Goal: Information Seeking & Learning: Learn about a topic

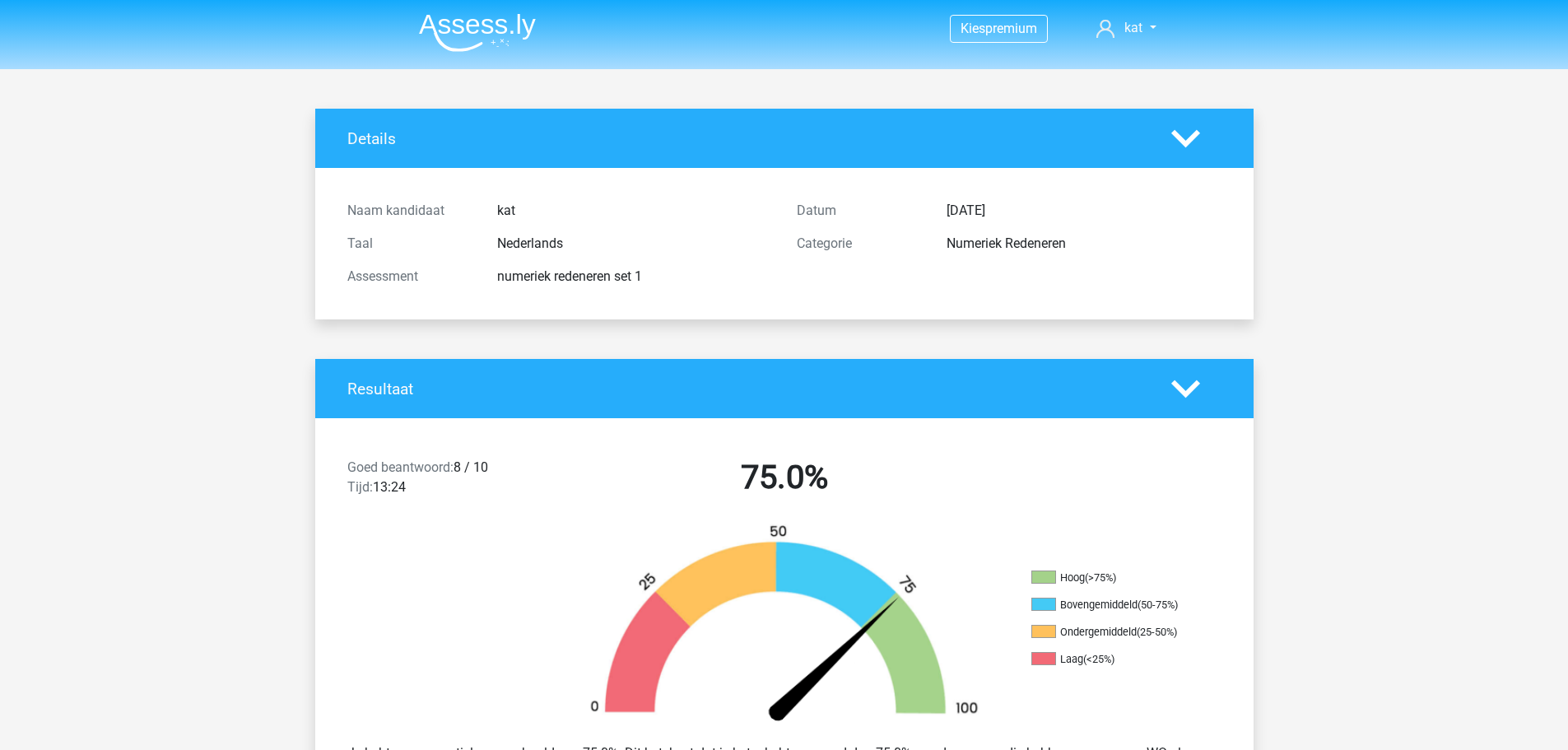
scroll to position [221, 0]
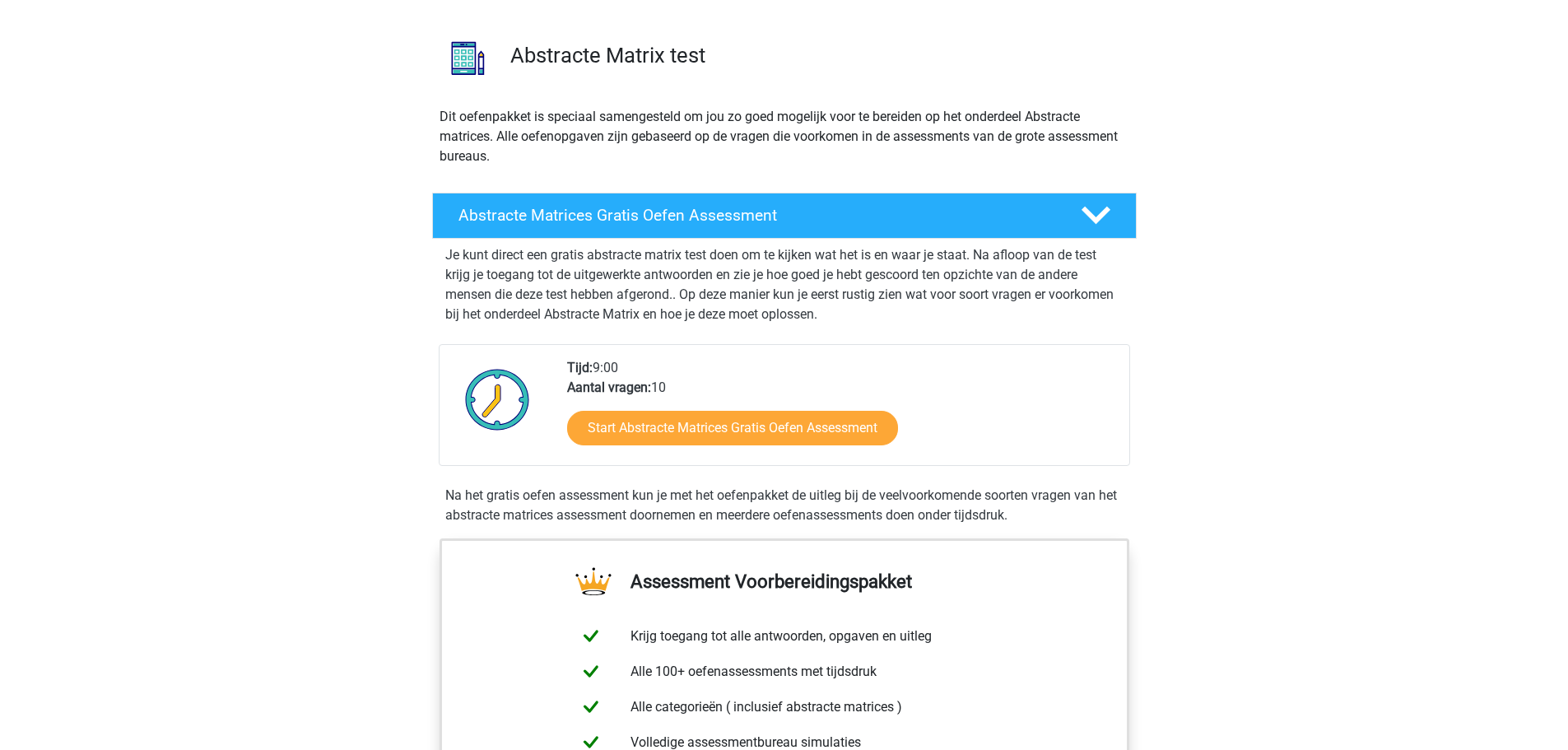
scroll to position [100, 0]
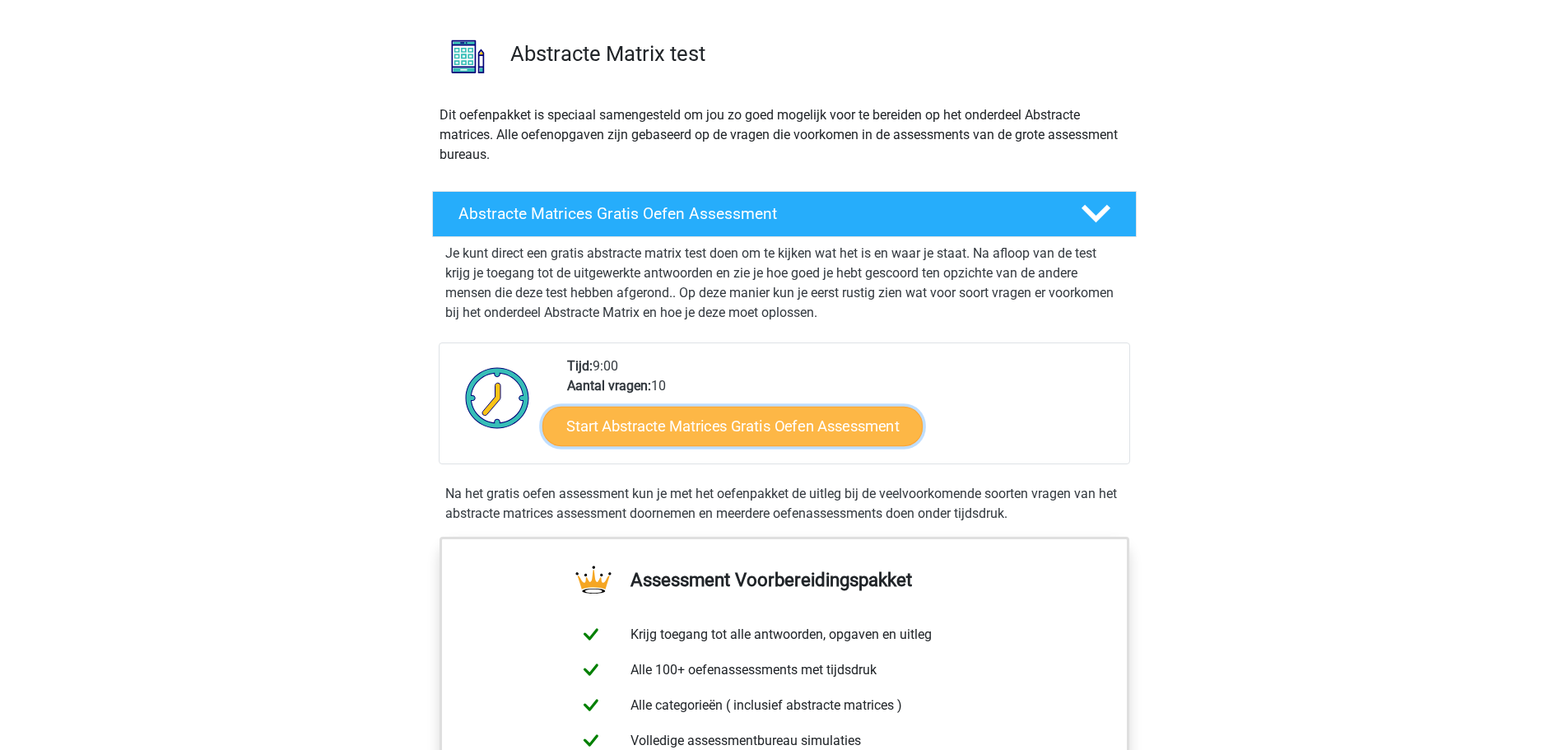
click at [749, 425] on link "Start Abstracte Matrices Gratis Oefen Assessment" at bounding box center [732, 425] width 381 height 39
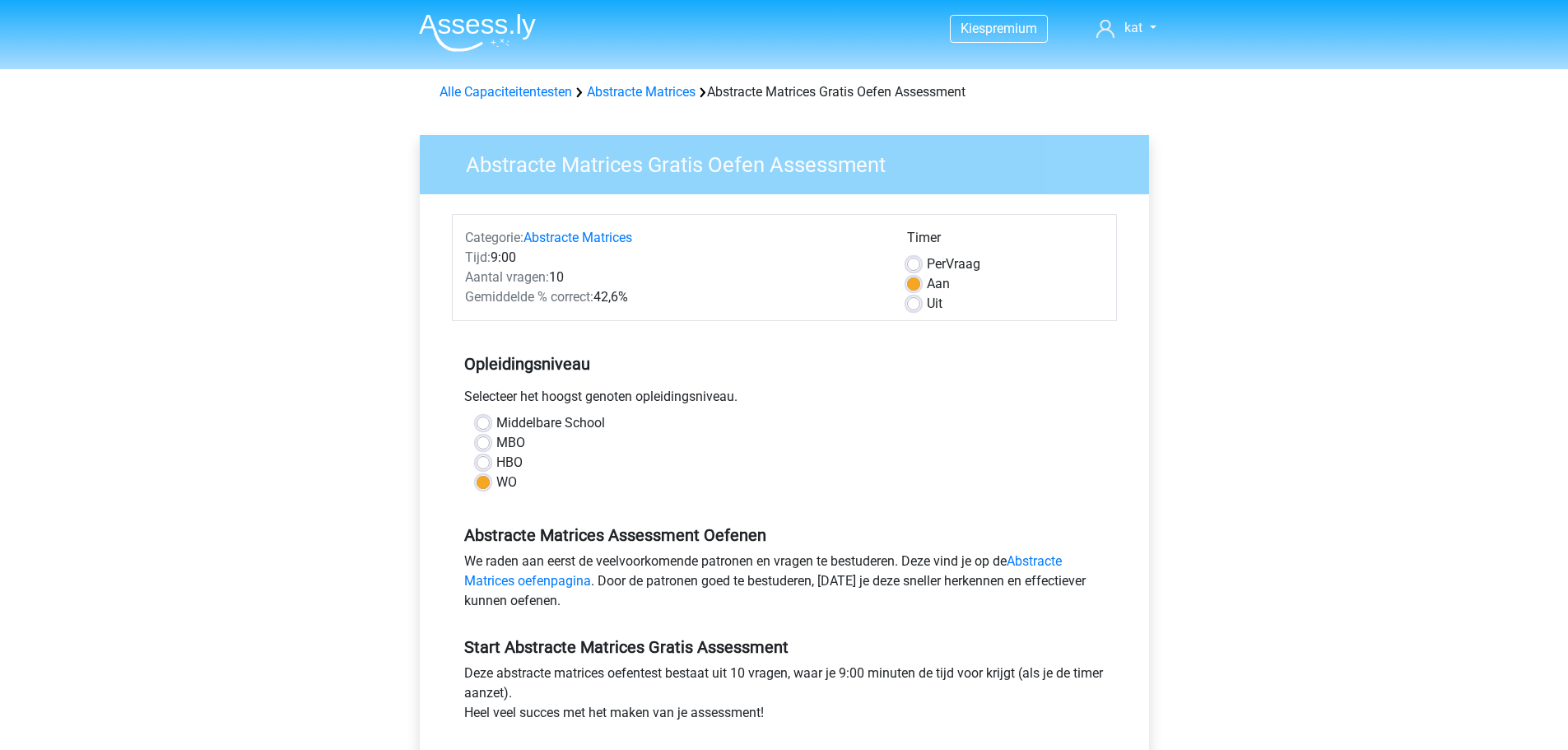
click at [492, 454] on div "HBO" at bounding box center [784, 462] width 616 height 20
click at [496, 458] on label "HBO" at bounding box center [509, 462] width 27 height 20
click at [482, 458] on input "HBO" at bounding box center [482, 460] width 13 height 16
radio input "true"
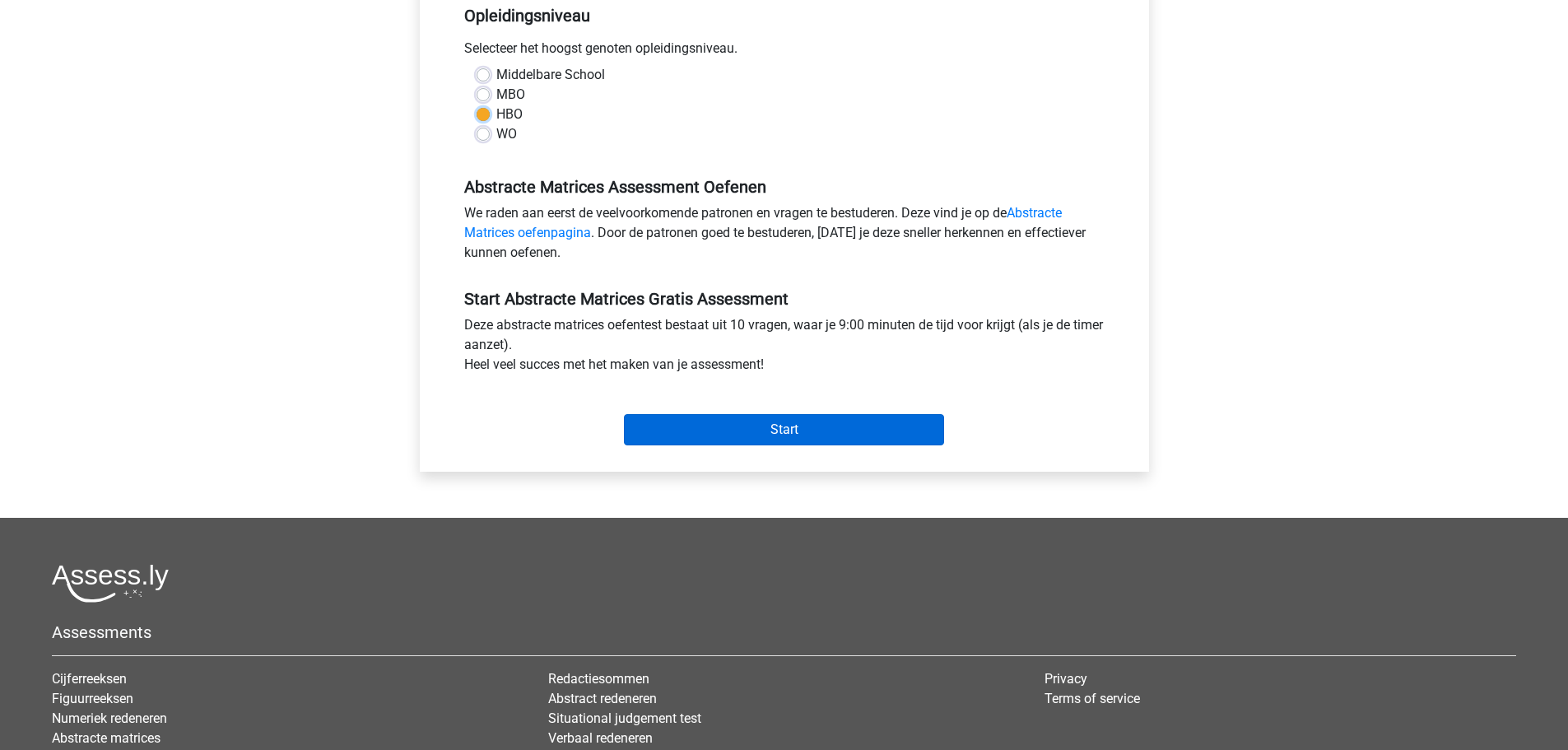
scroll to position [350, 0]
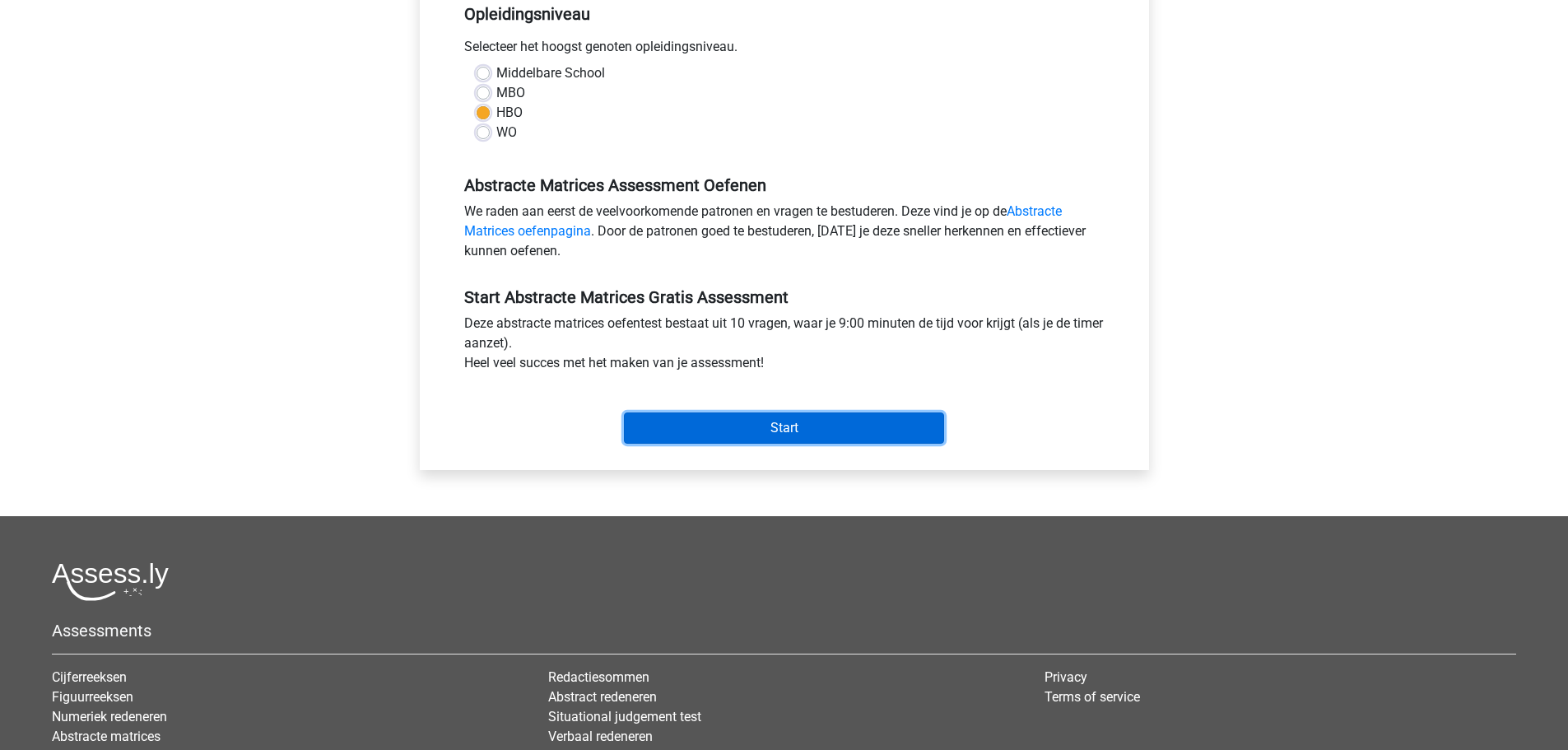
click at [797, 433] on input "Start" at bounding box center [784, 428] width 320 height 32
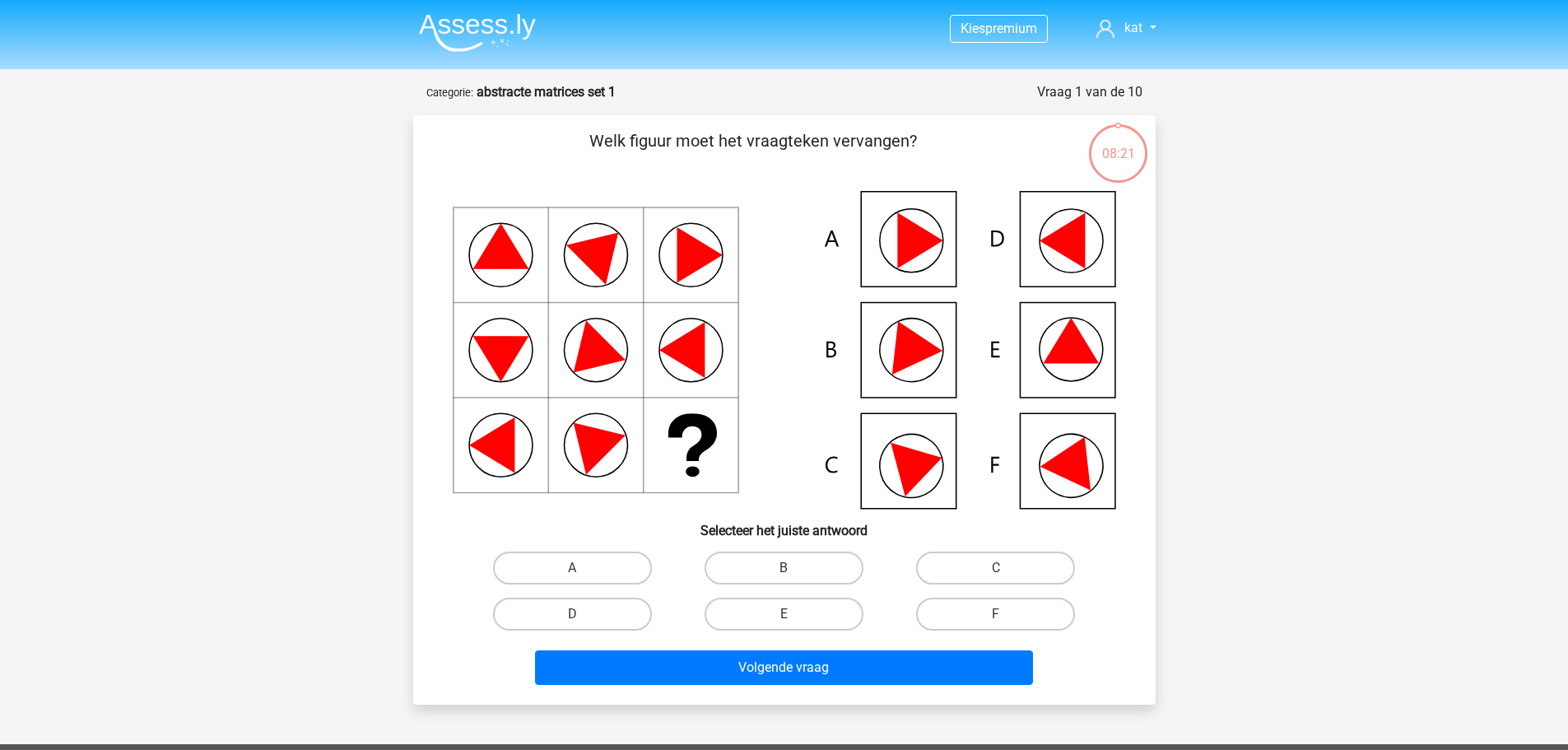
click at [920, 357] on icon at bounding box center [908, 342] width 70 height 65
click at [1013, 610] on label "F" at bounding box center [996, 614] width 159 height 32
click at [1007, 614] on input "F" at bounding box center [1001, 619] width 11 height 11
radio input "true"
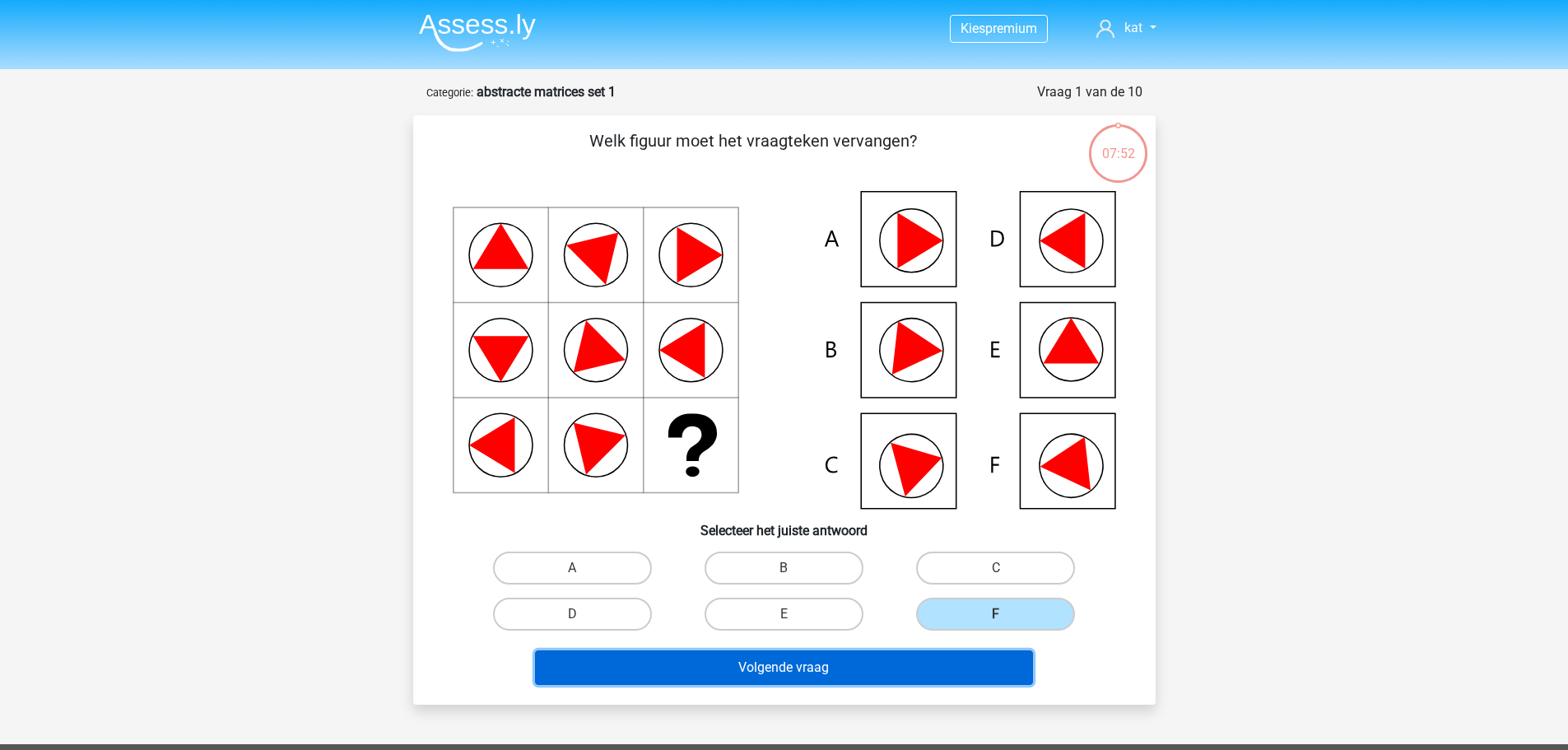
click at [791, 655] on button "Volgende vraag" at bounding box center [784, 667] width 498 height 34
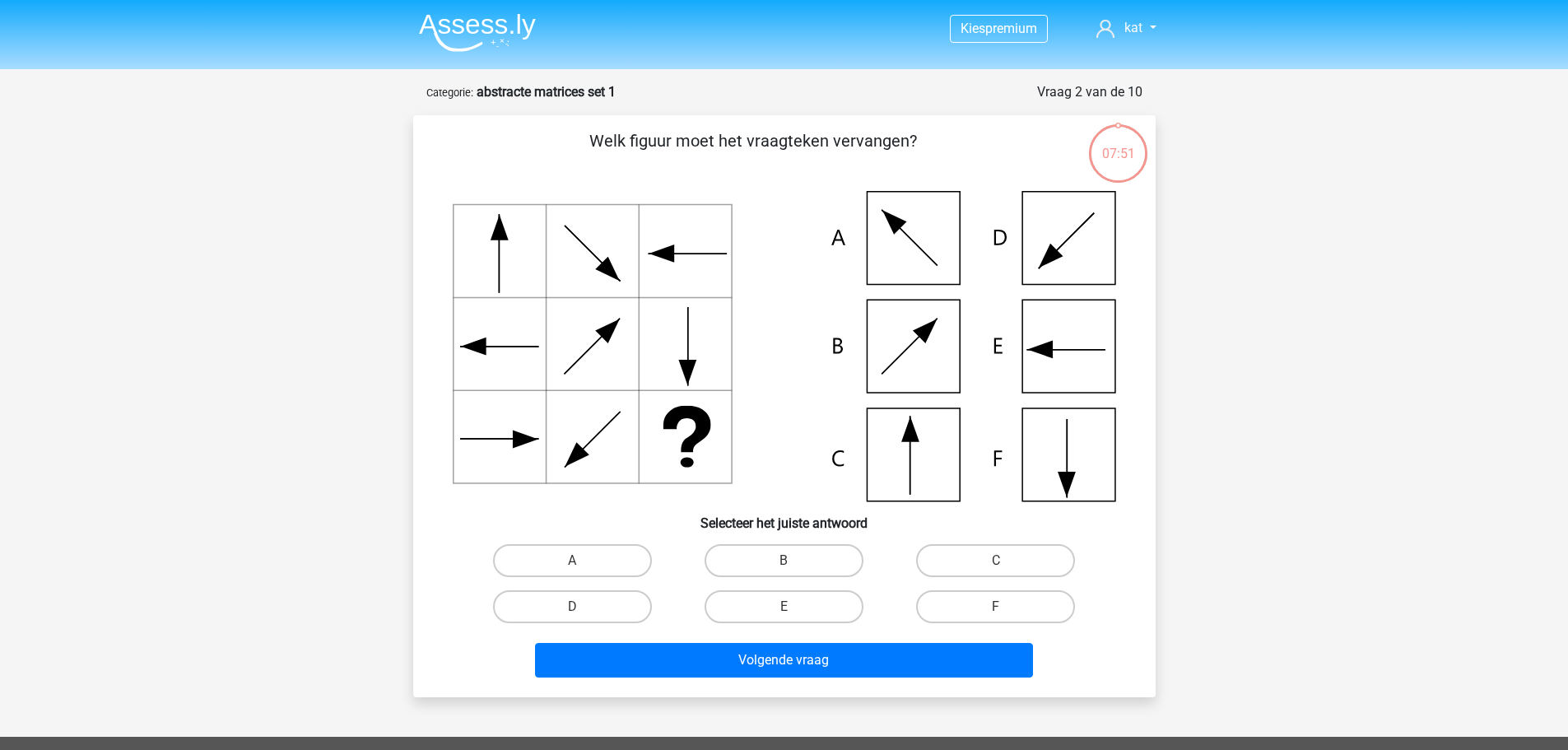
scroll to position [82, 0]
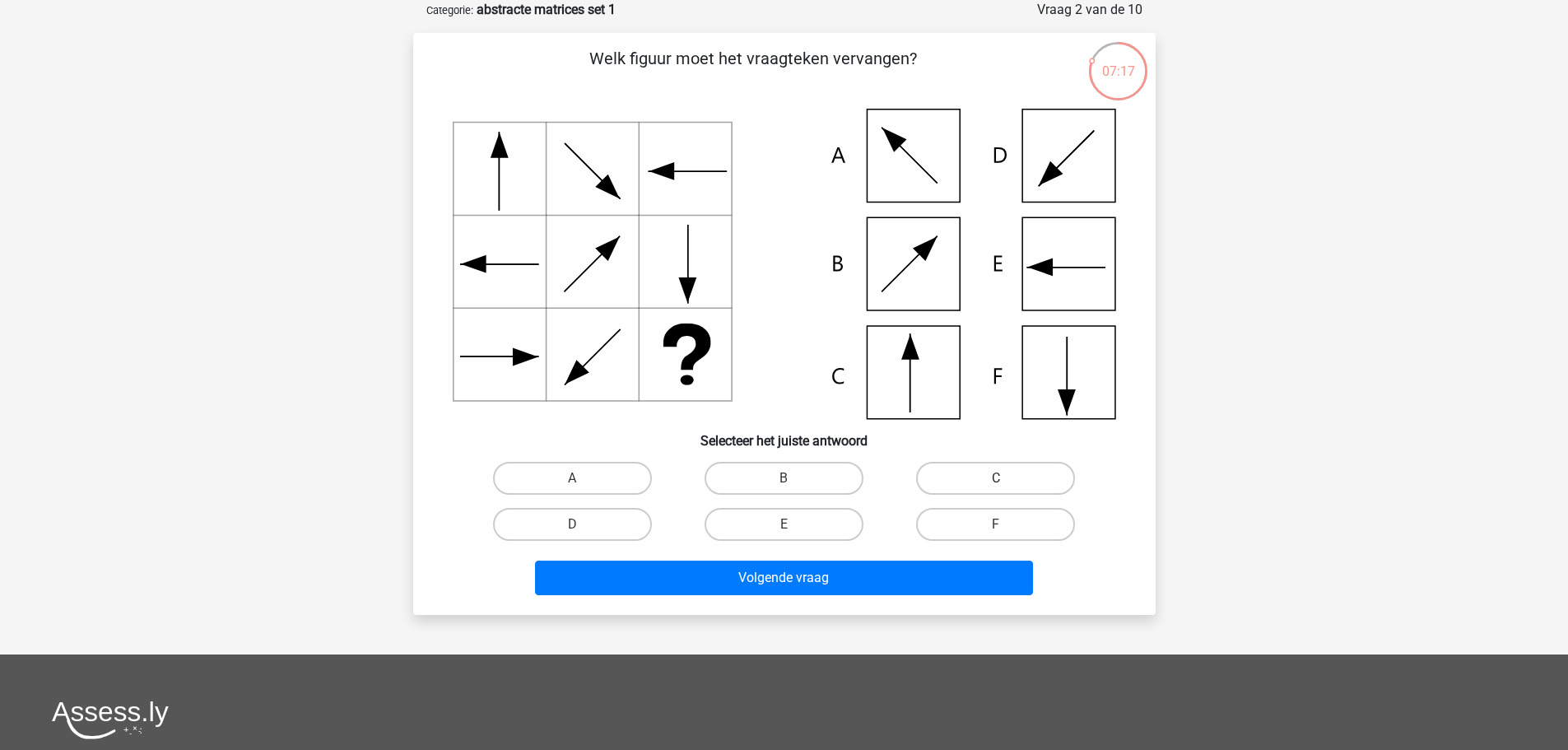
click at [1000, 470] on label "C" at bounding box center [996, 478] width 159 height 32
click at [1000, 478] on input "C" at bounding box center [1001, 483] width 11 height 11
radio input "true"
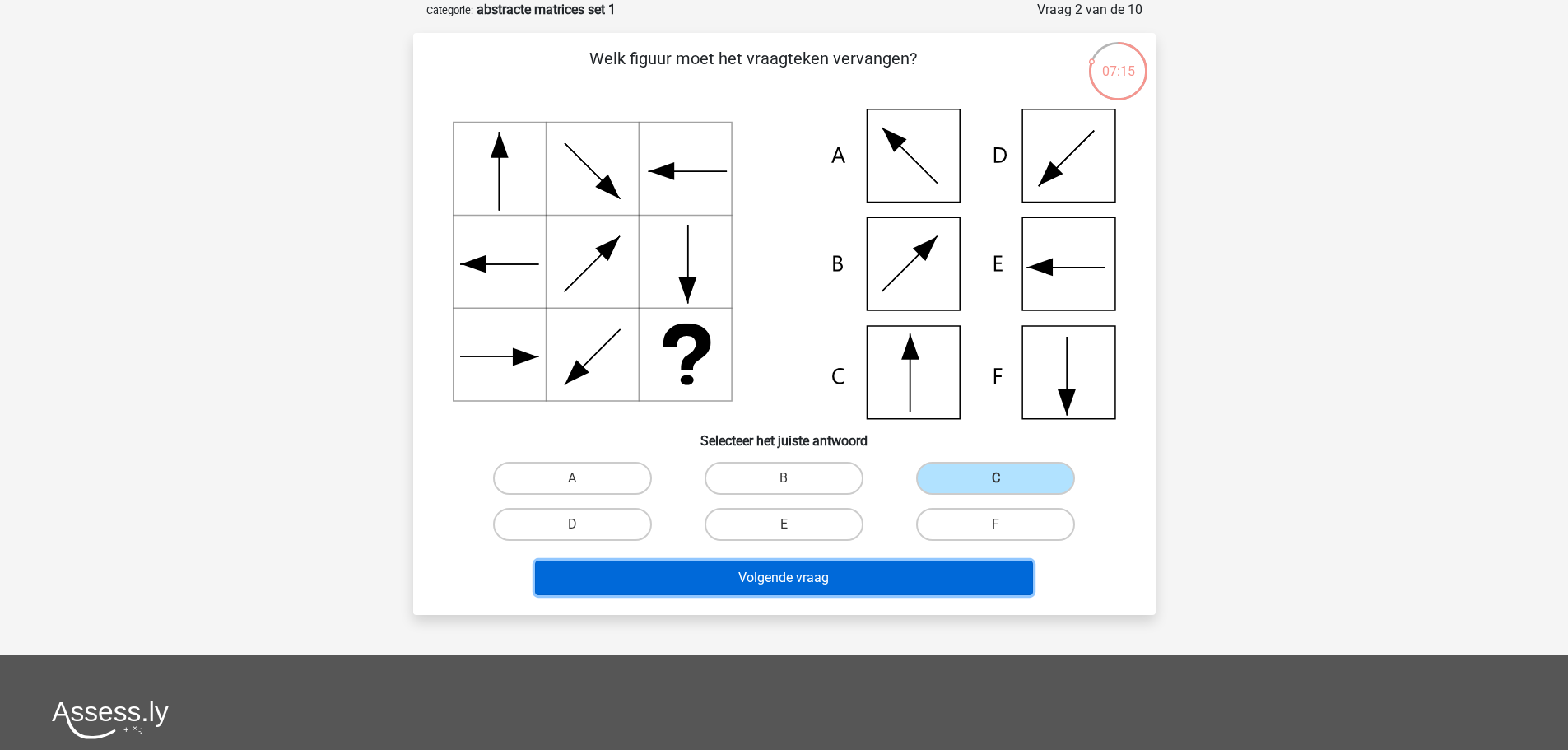
click at [793, 577] on button "Volgende vraag" at bounding box center [784, 577] width 498 height 34
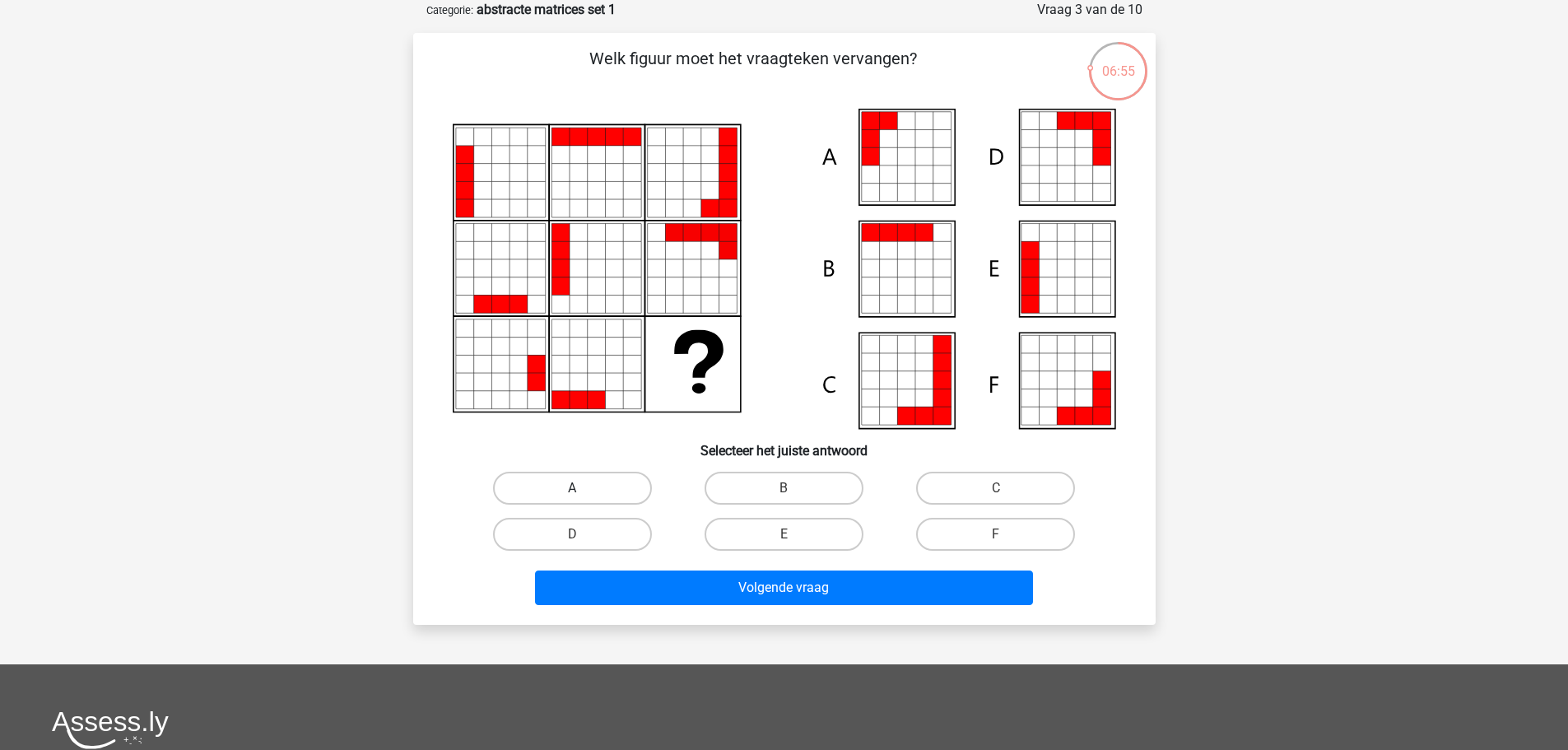
click at [560, 481] on label "A" at bounding box center [572, 487] width 159 height 32
click at [572, 488] on input "A" at bounding box center [577, 493] width 11 height 11
radio input "true"
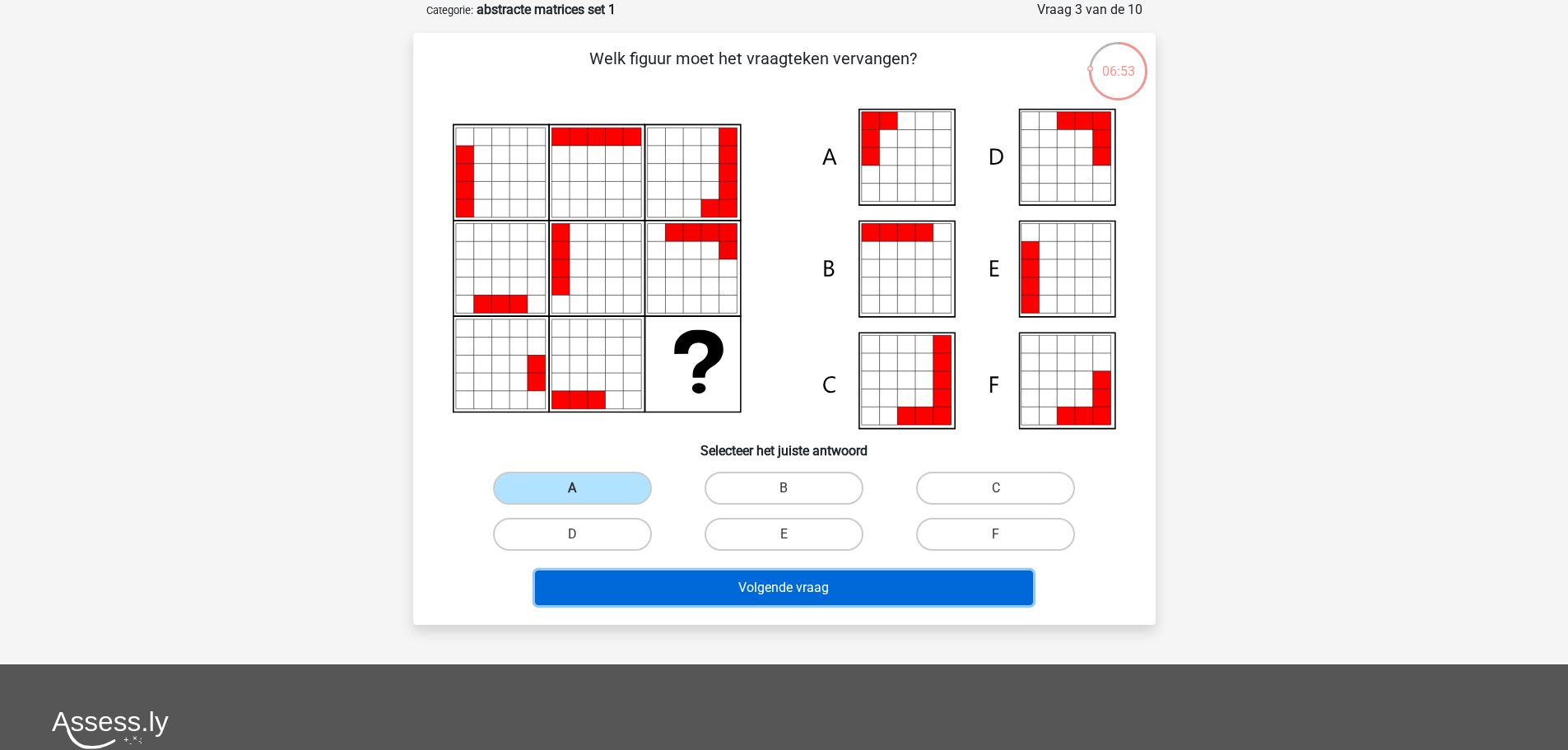
click at [760, 586] on button "Volgende vraag" at bounding box center [784, 588] width 498 height 34
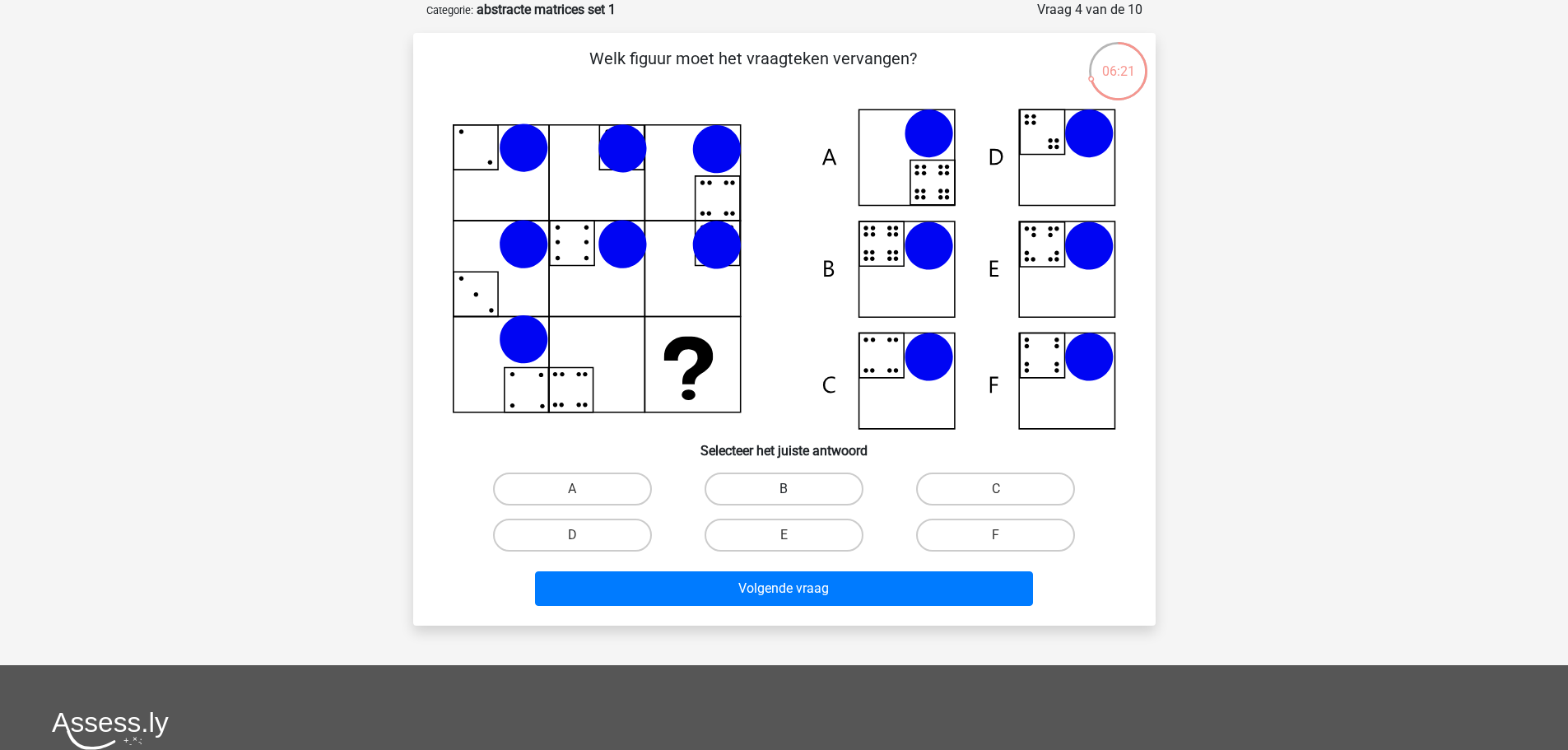
click at [779, 492] on label "B" at bounding box center [784, 488] width 159 height 32
click at [784, 492] on input "B" at bounding box center [789, 494] width 11 height 11
radio input "true"
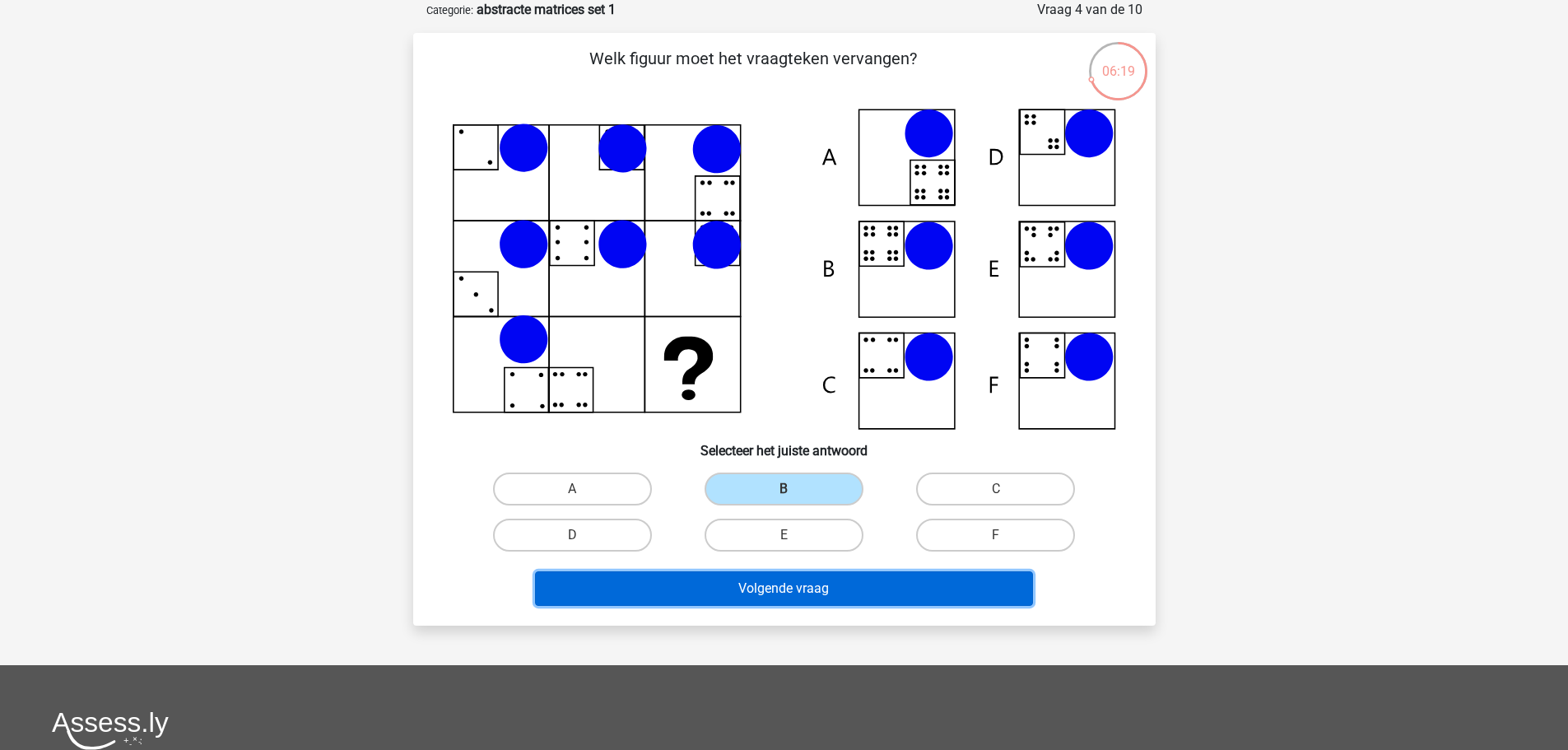
click at [832, 591] on button "Volgende vraag" at bounding box center [784, 588] width 498 height 34
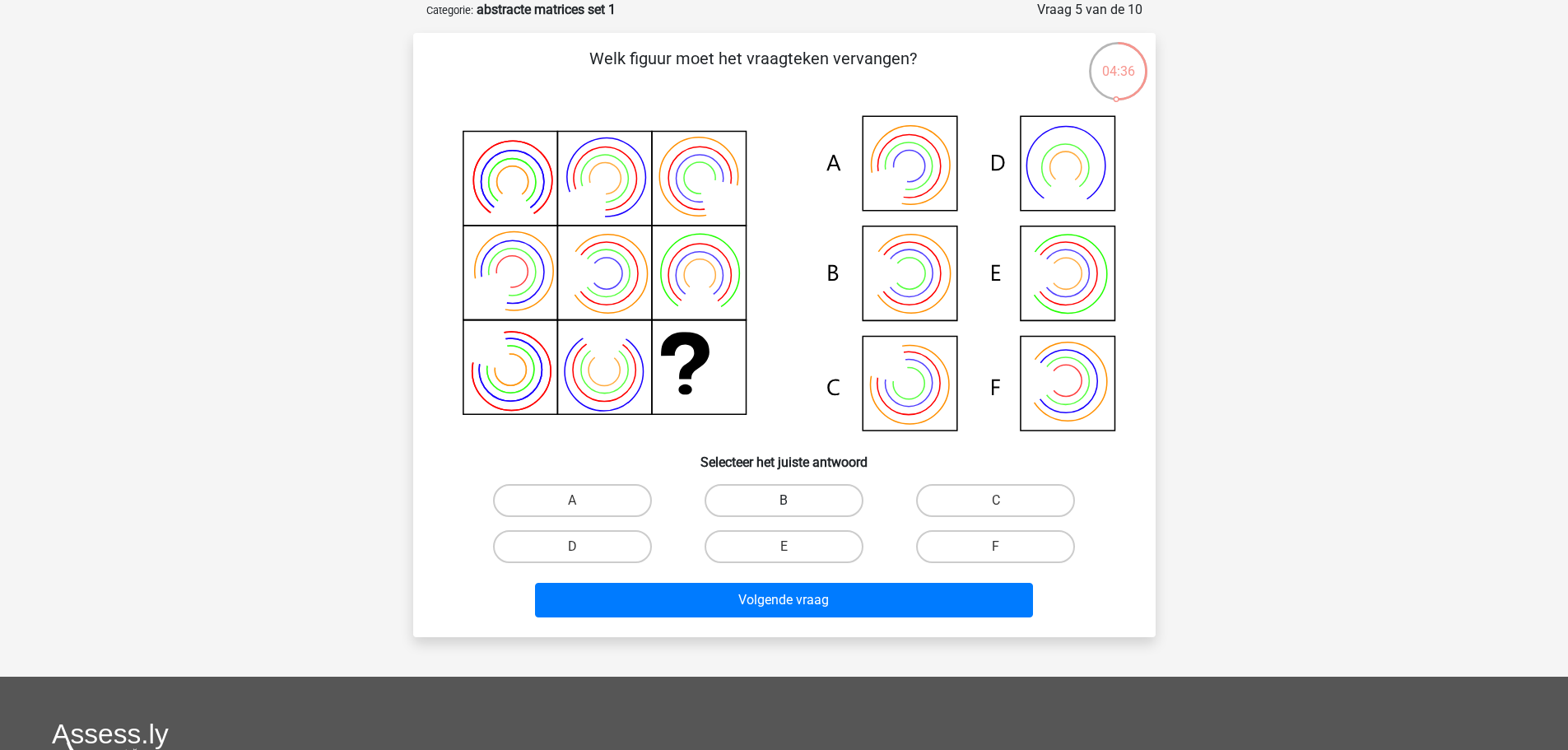
click at [770, 502] on label "B" at bounding box center [784, 500] width 159 height 32
click at [784, 502] on input "B" at bounding box center [789, 505] width 11 height 11
radio input "true"
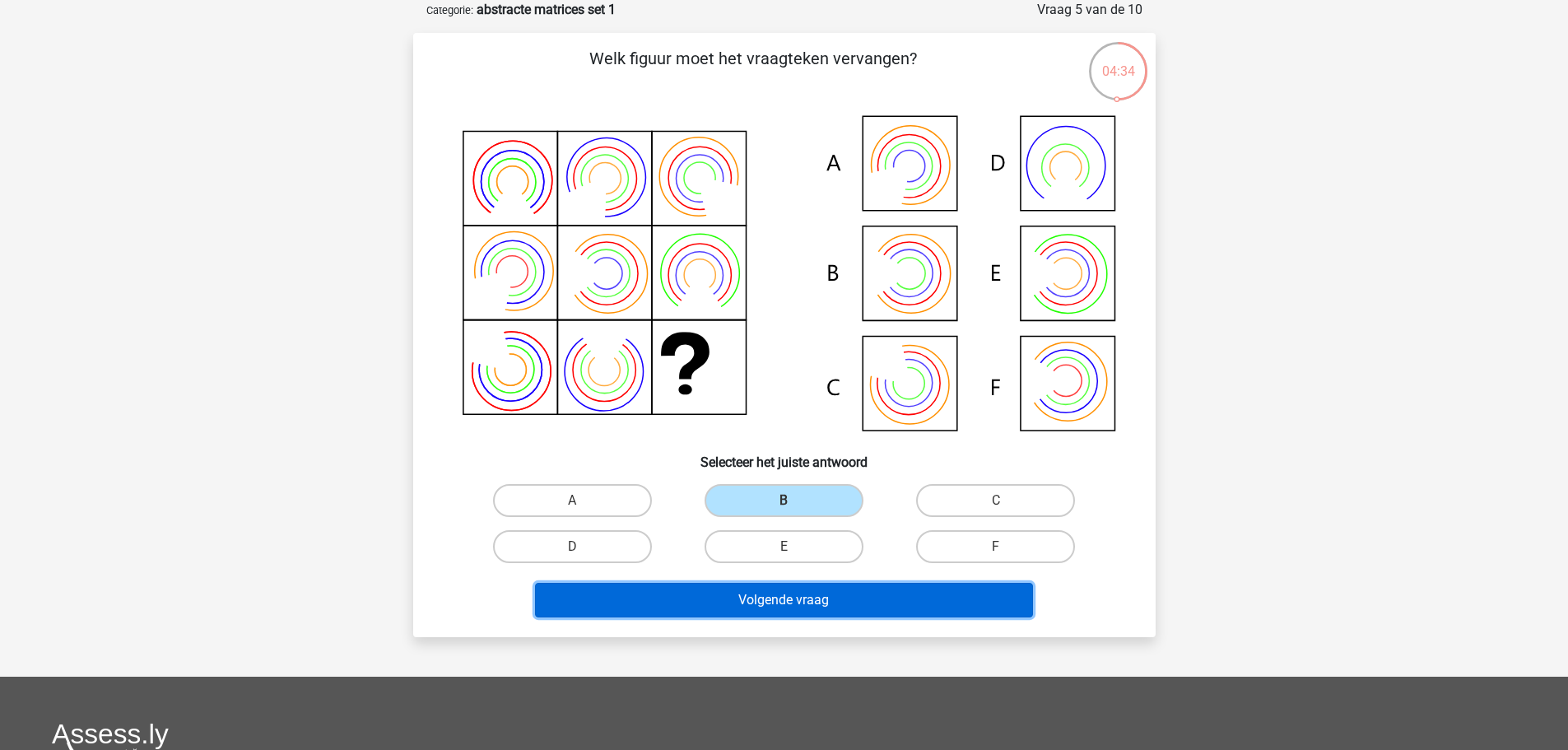
click at [824, 604] on button "Volgende vraag" at bounding box center [784, 599] width 498 height 34
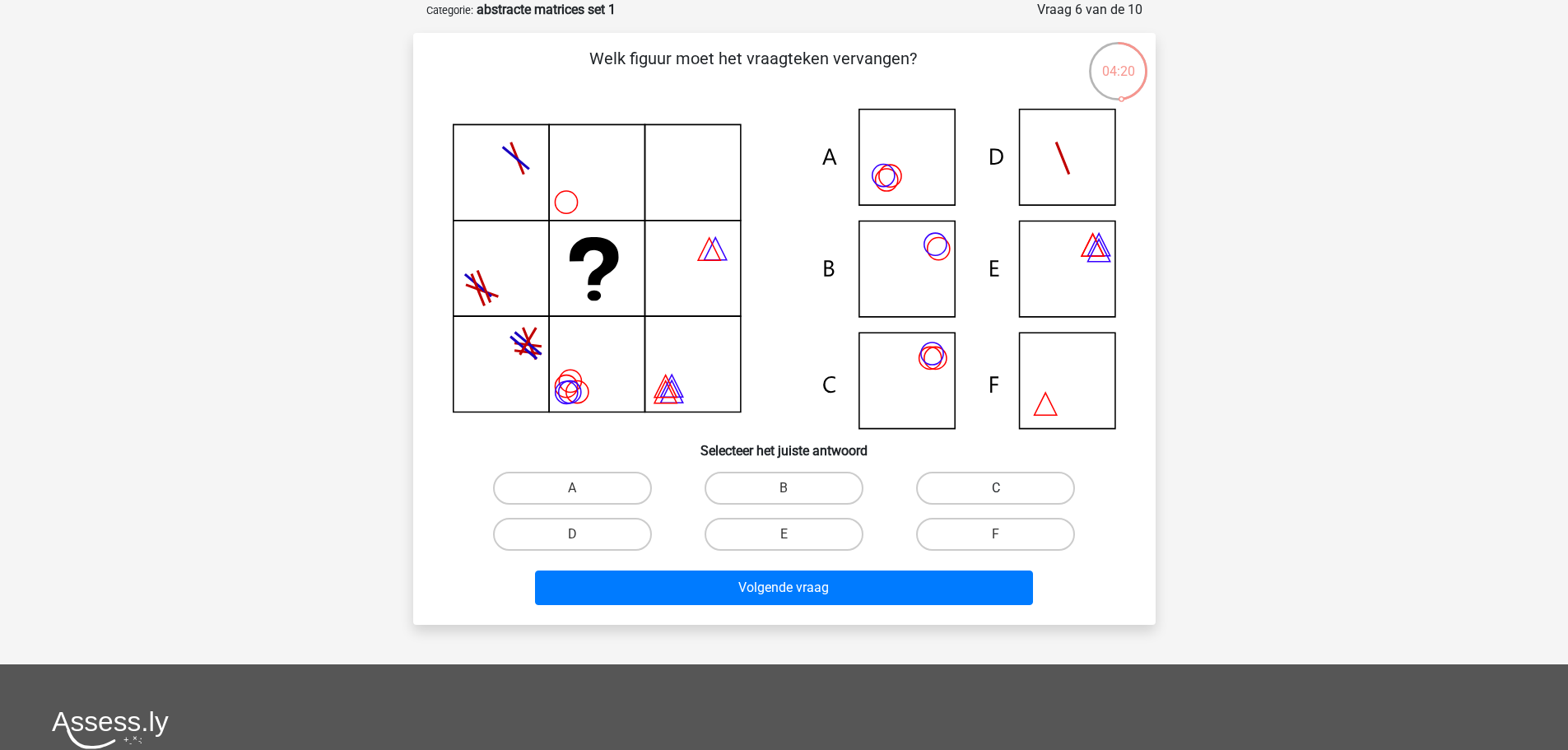
click at [992, 487] on label "C" at bounding box center [996, 487] width 159 height 32
click at [996, 488] on input "C" at bounding box center [1001, 493] width 11 height 11
radio input "true"
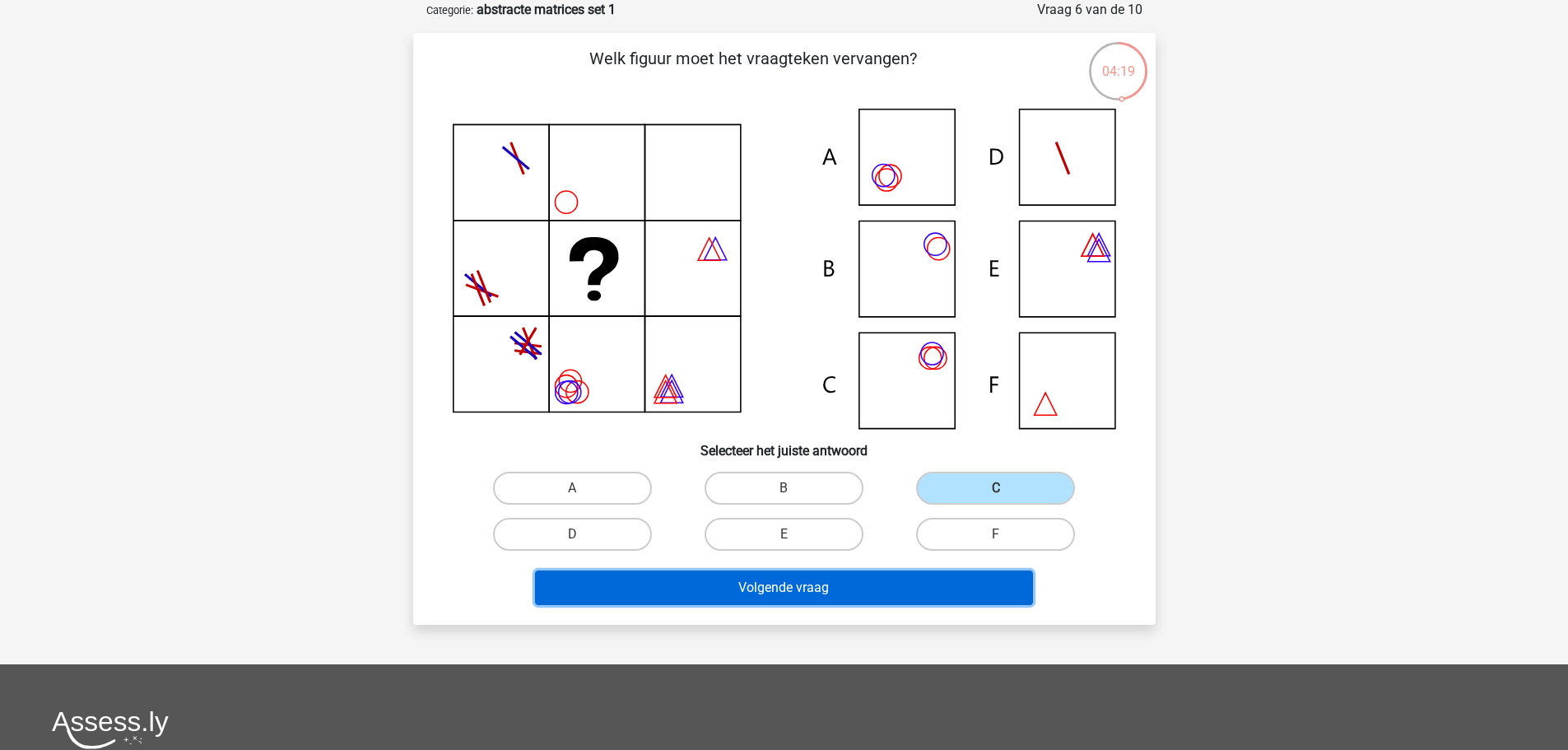
click at [897, 590] on button "Volgende vraag" at bounding box center [784, 588] width 498 height 34
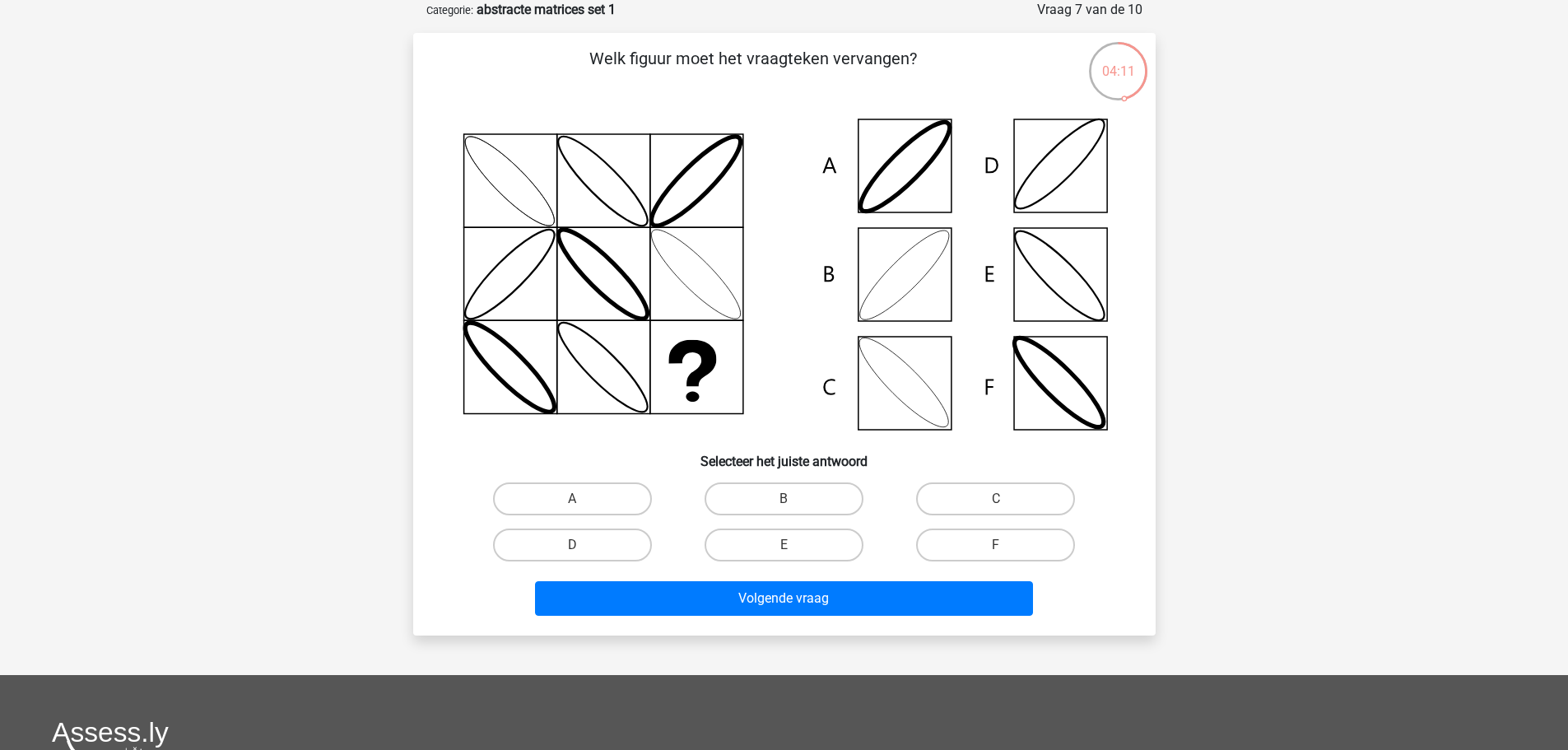
click at [793, 503] on input "B" at bounding box center [789, 504] width 11 height 11
radio input "true"
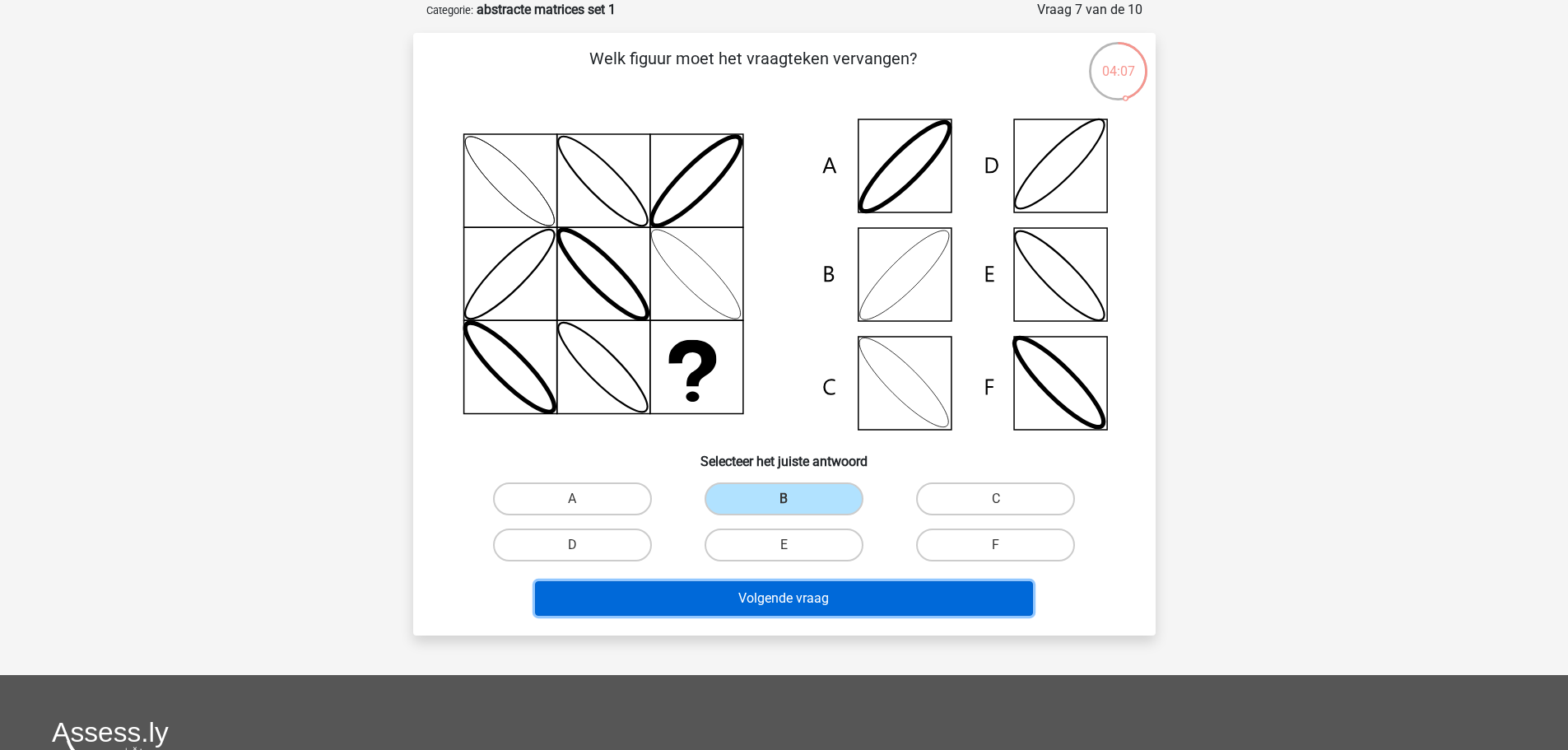
click at [811, 594] on button "Volgende vraag" at bounding box center [784, 598] width 498 height 34
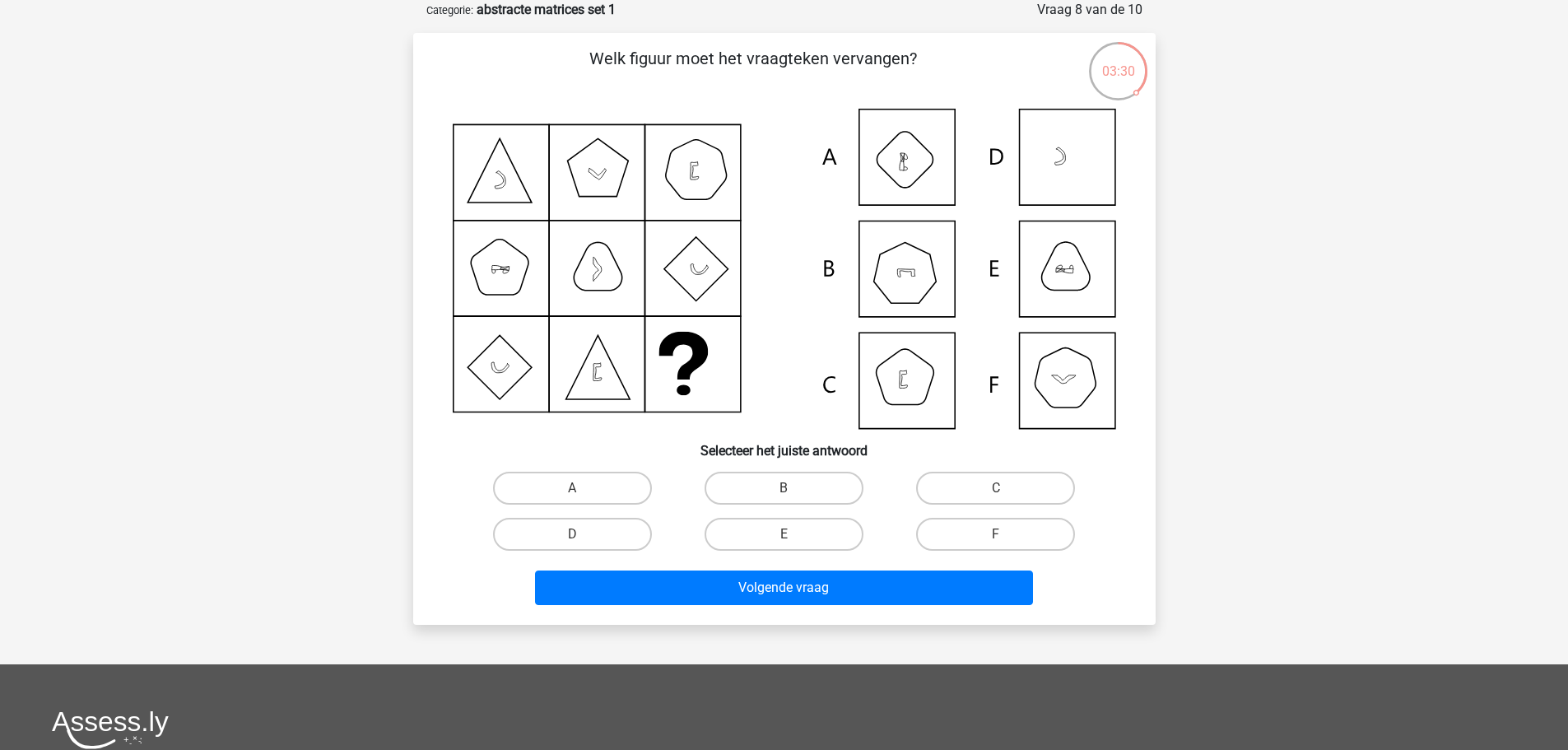
click at [917, 269] on icon at bounding box center [784, 269] width 664 height 320
click at [778, 492] on label "B" at bounding box center [784, 487] width 159 height 32
click at [784, 492] on input "B" at bounding box center [789, 493] width 11 height 11
radio input "true"
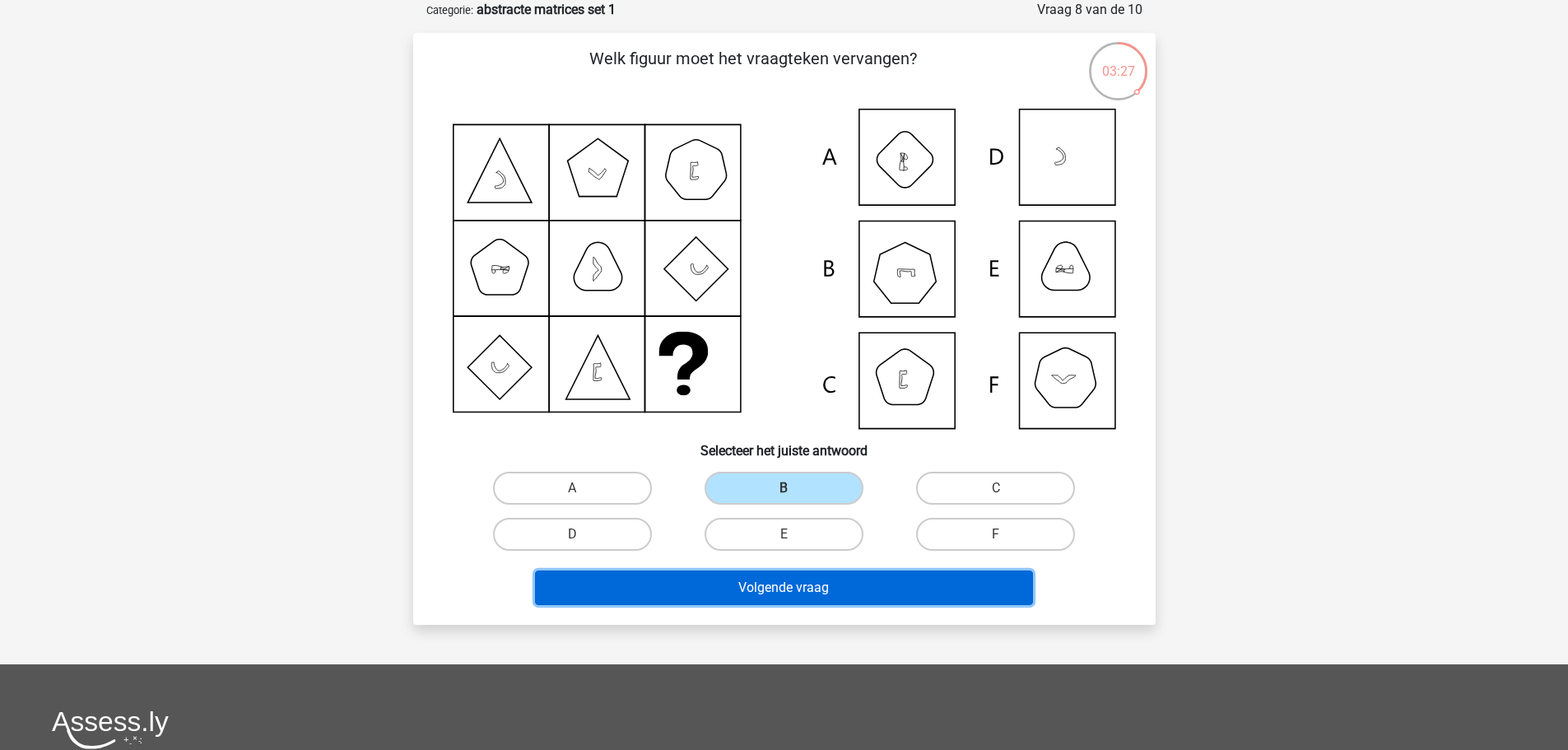
click at [841, 593] on button "Volgende vraag" at bounding box center [784, 588] width 498 height 34
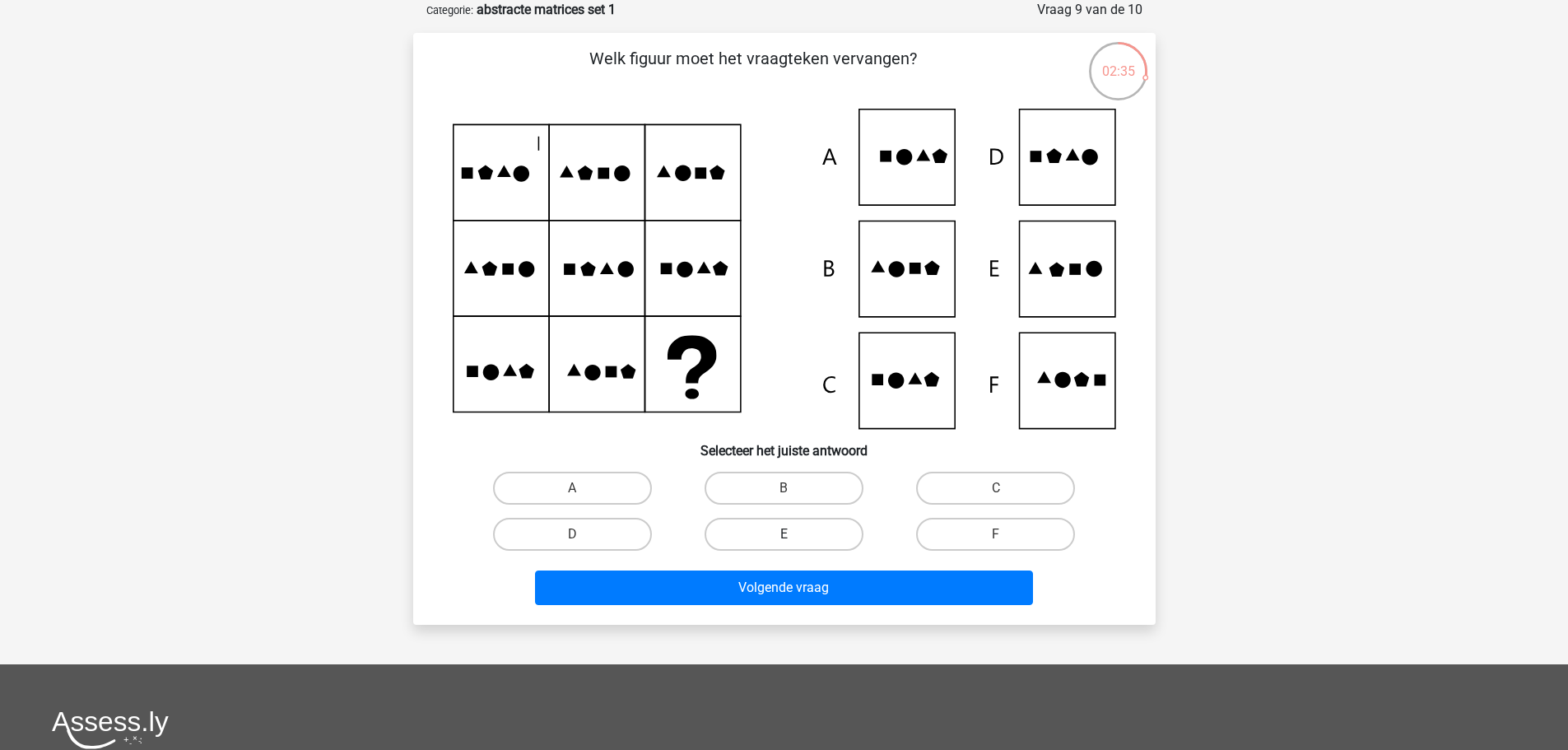
click at [784, 531] on label "E" at bounding box center [784, 534] width 159 height 32
click at [784, 534] on input "E" at bounding box center [789, 540] width 11 height 11
radio input "true"
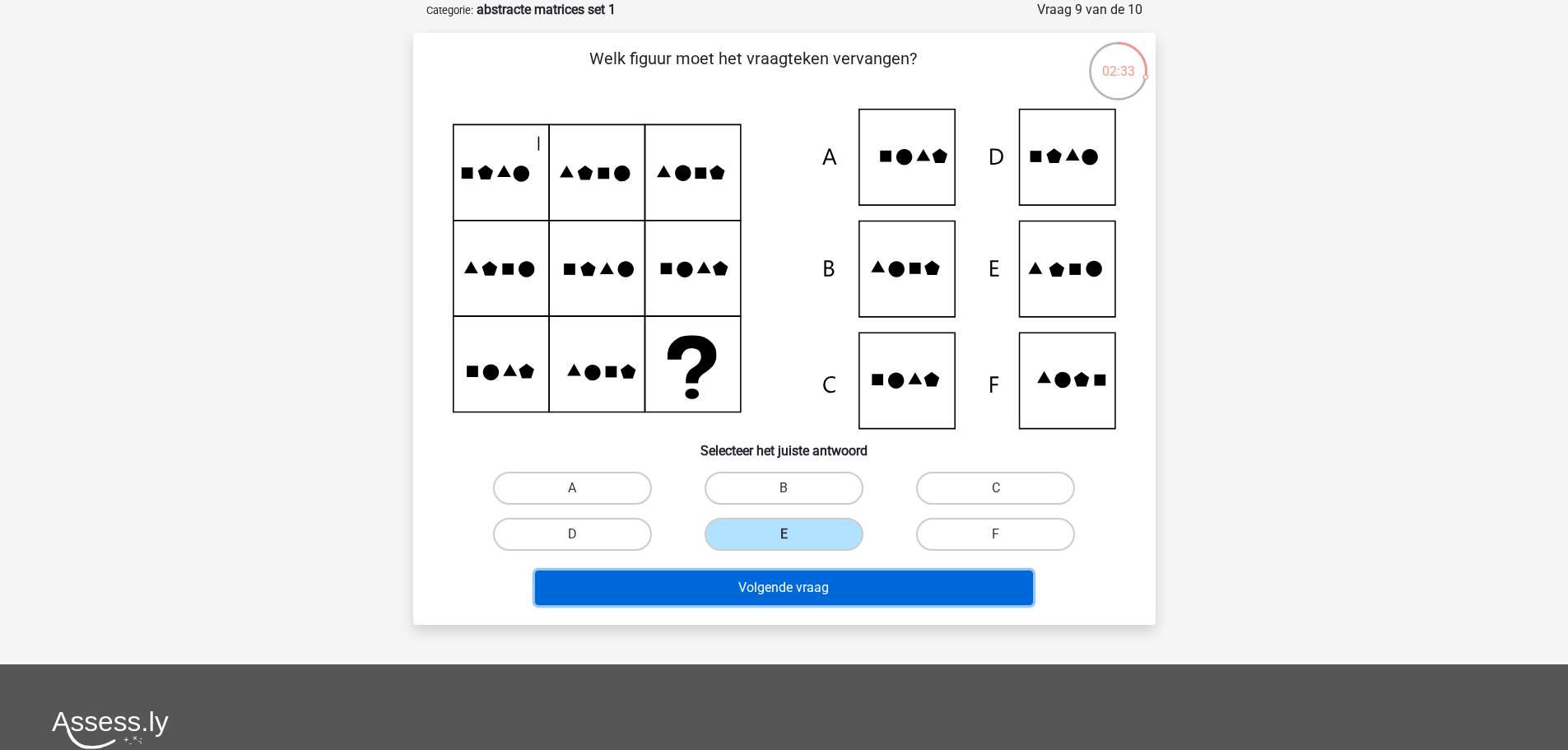
click at [799, 586] on button "Volgende vraag" at bounding box center [784, 588] width 498 height 34
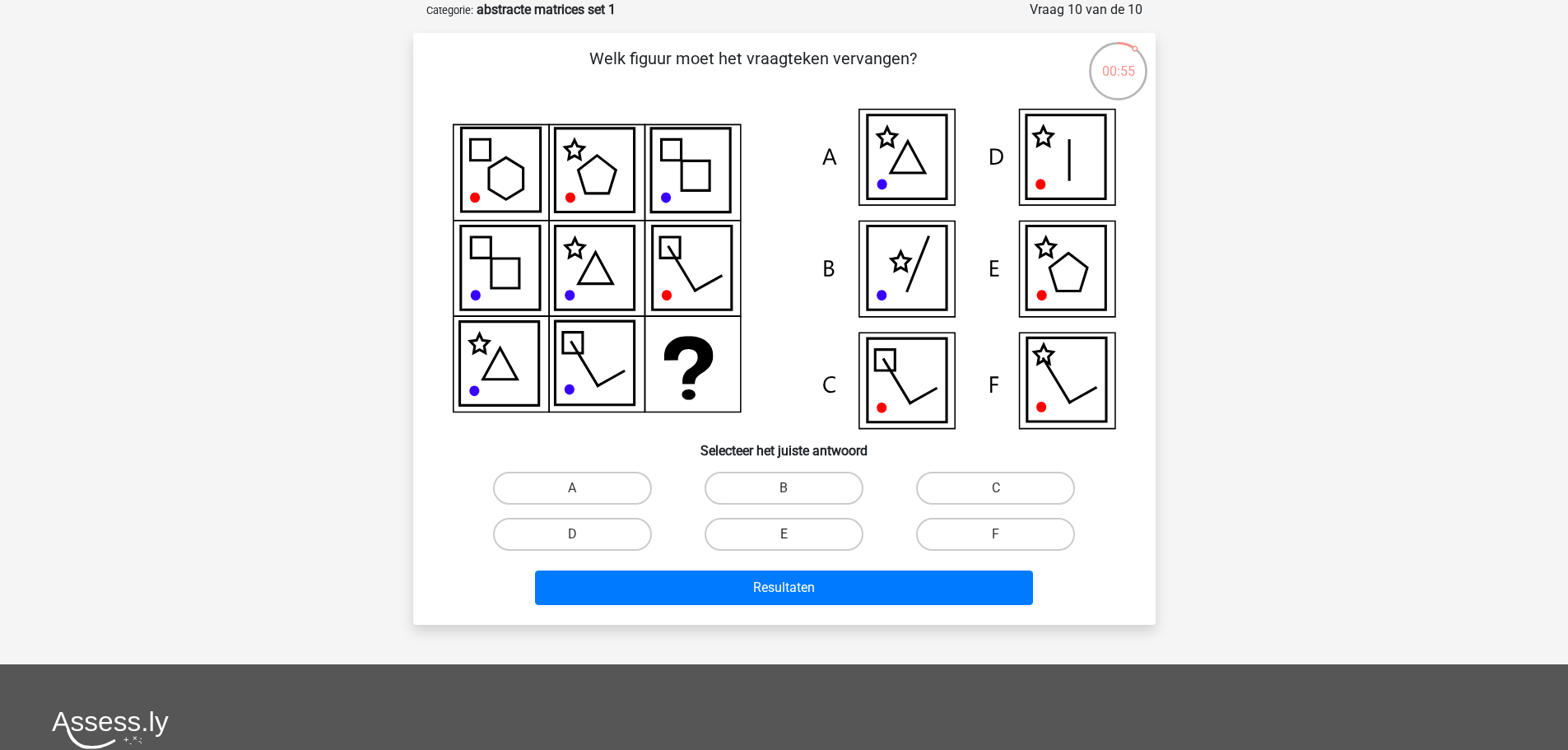
click at [779, 535] on label "E" at bounding box center [784, 534] width 159 height 32
click at [784, 535] on input "E" at bounding box center [789, 540] width 11 height 11
radio input "true"
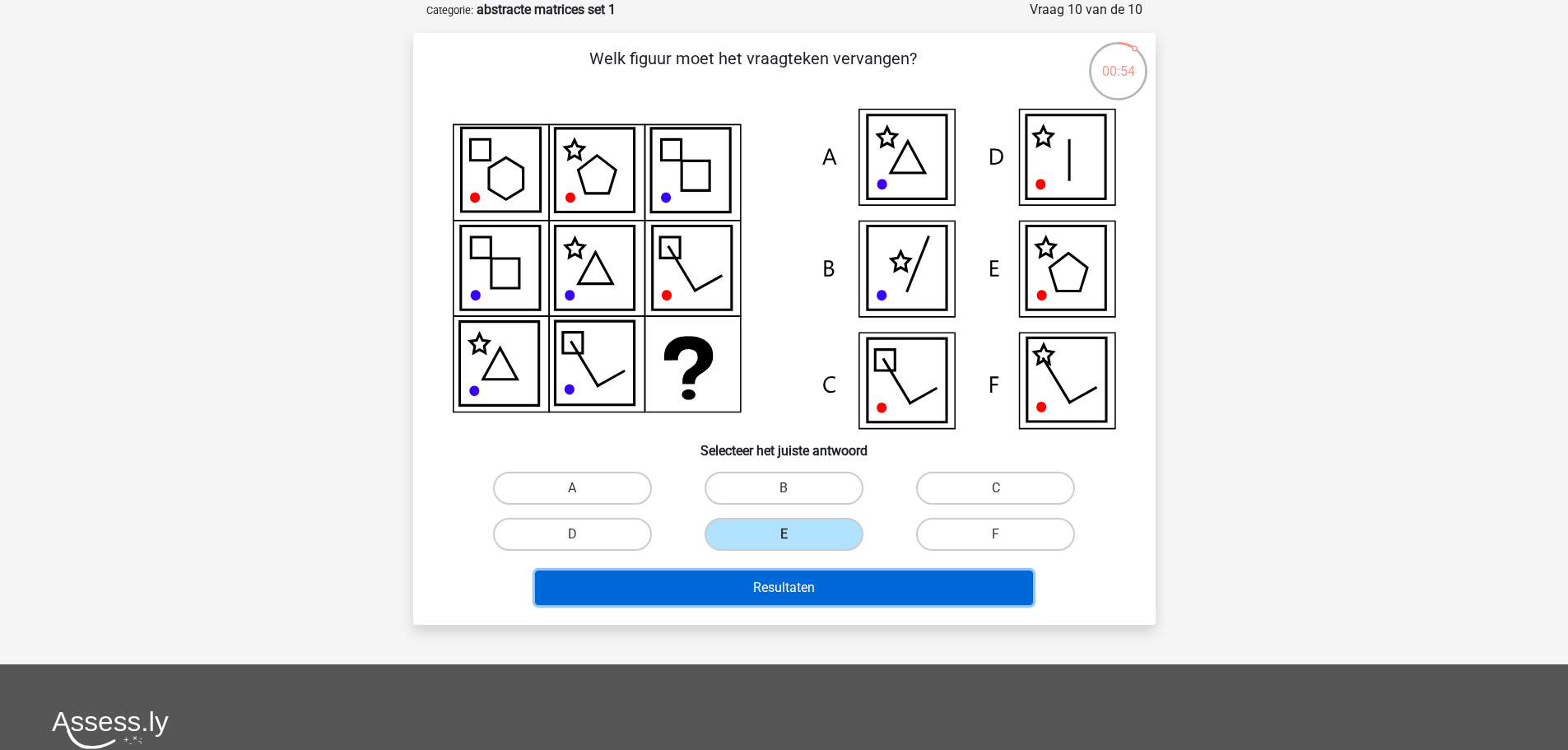
click at [811, 599] on button "Resultaten" at bounding box center [784, 588] width 498 height 34
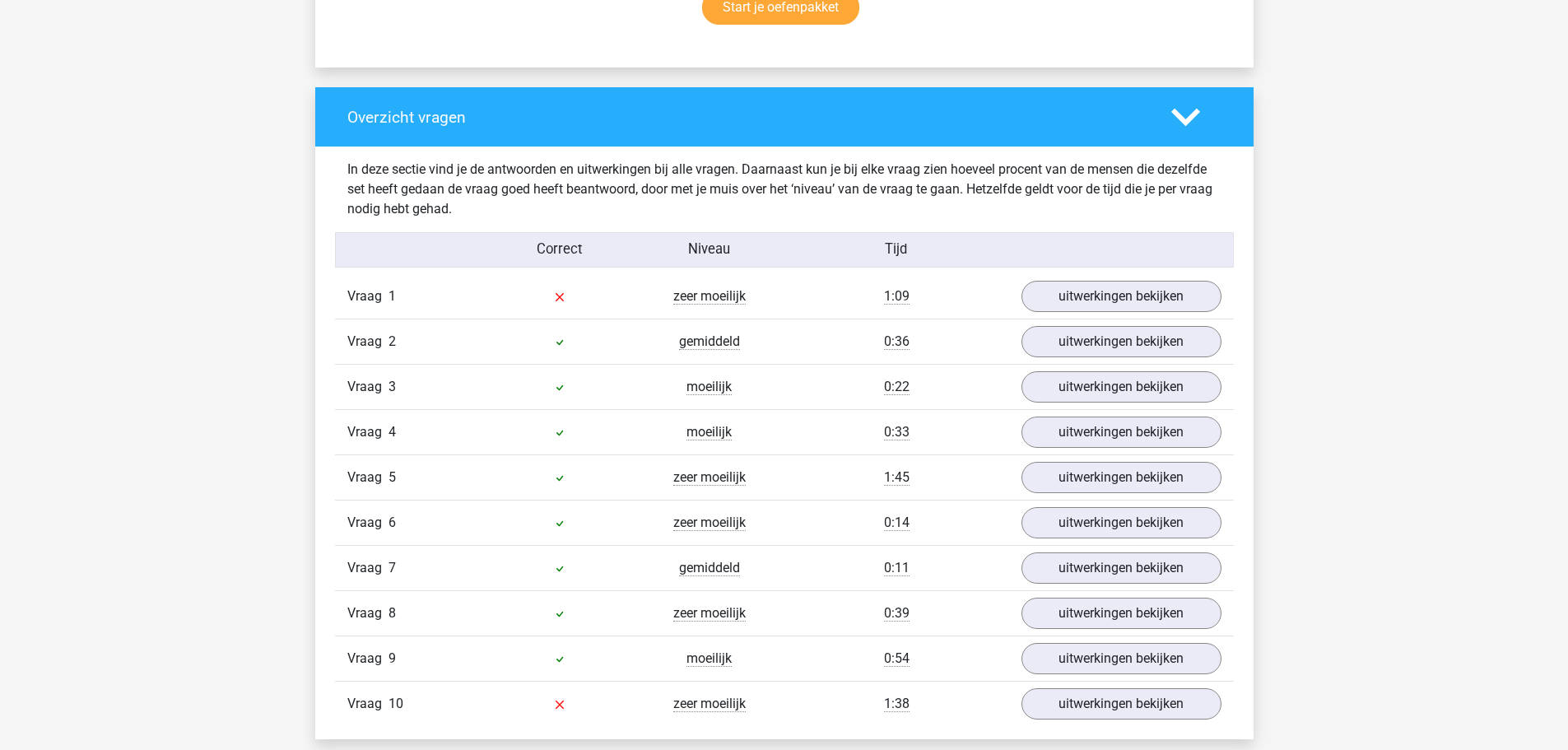
scroll to position [1240, 0]
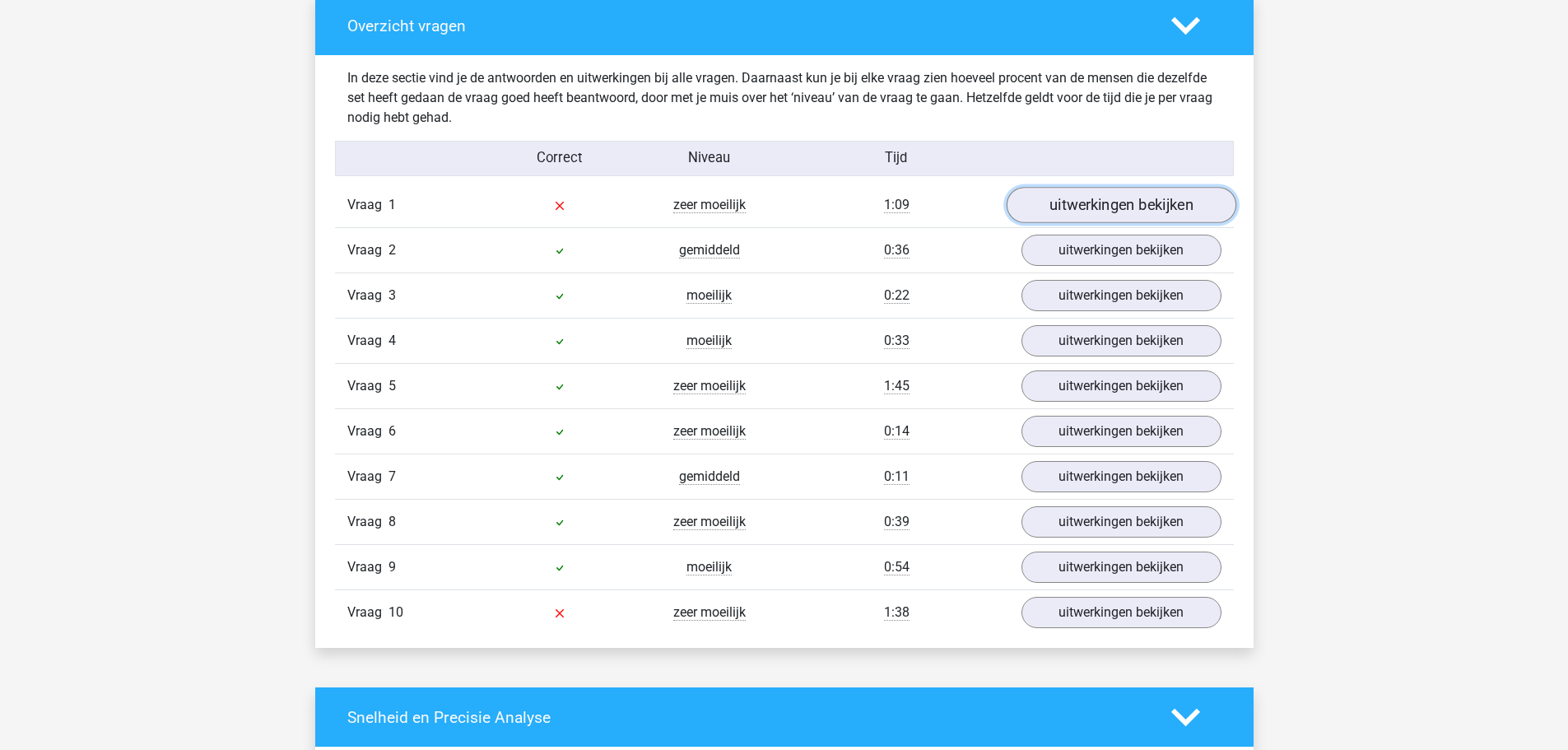
click at [1158, 203] on link "uitwerkingen bekijken" at bounding box center [1121, 205] width 230 height 36
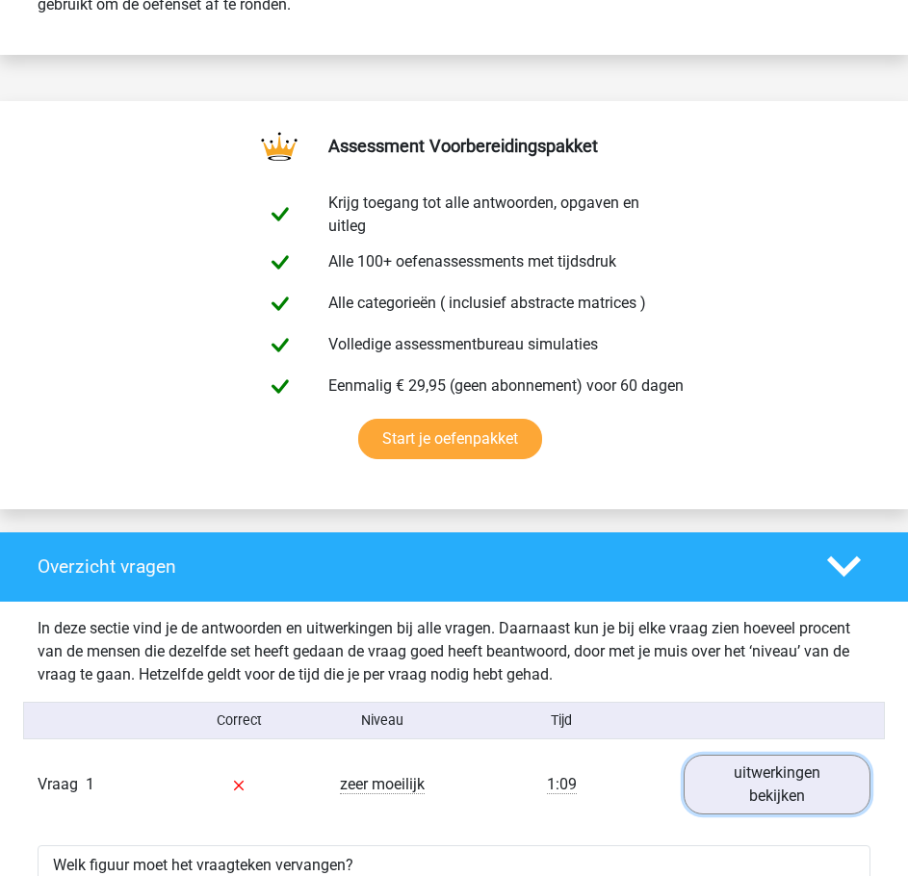
scroll to position [900, 0]
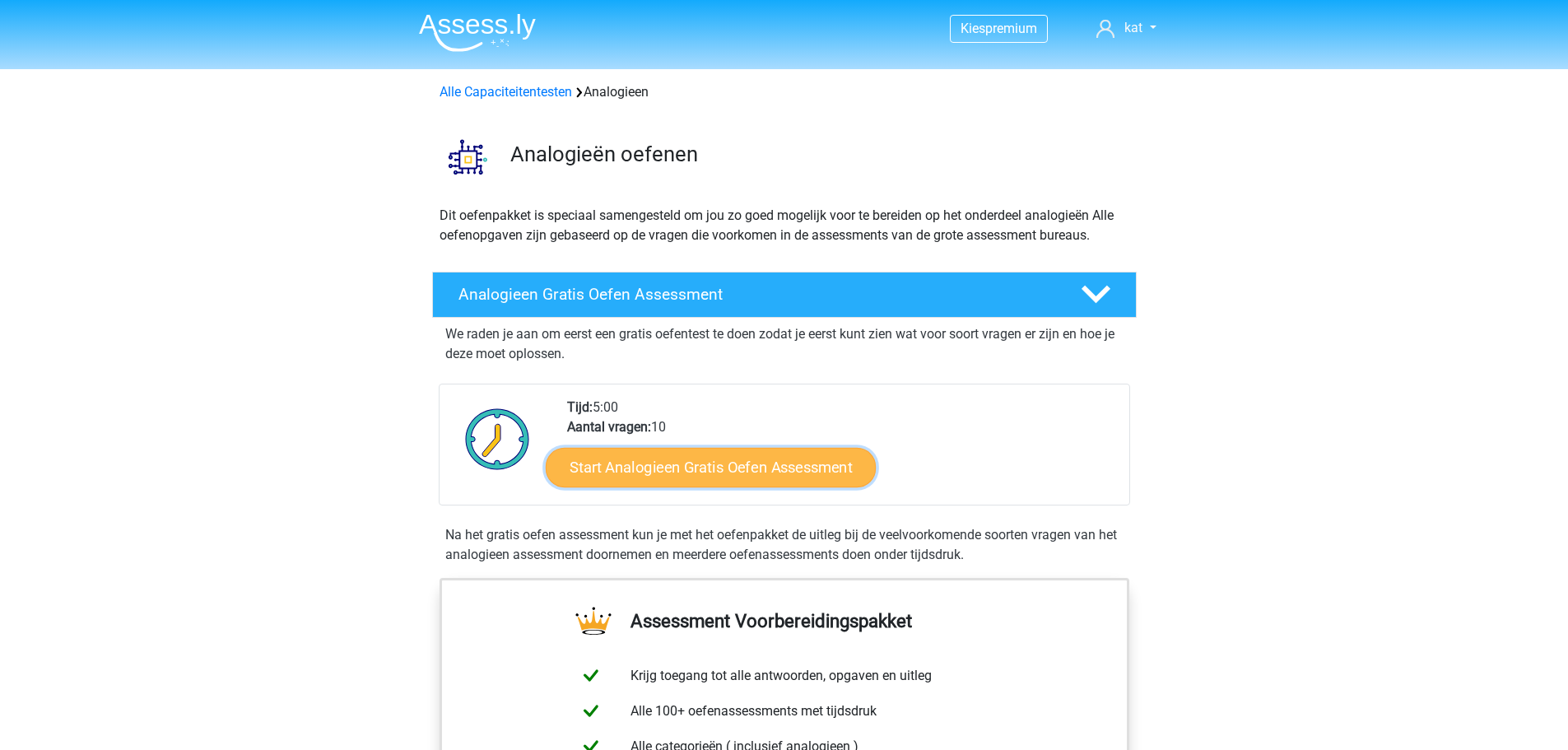
click at [770, 463] on link "Start Analogieen Gratis Oefen Assessment" at bounding box center [711, 467] width 330 height 39
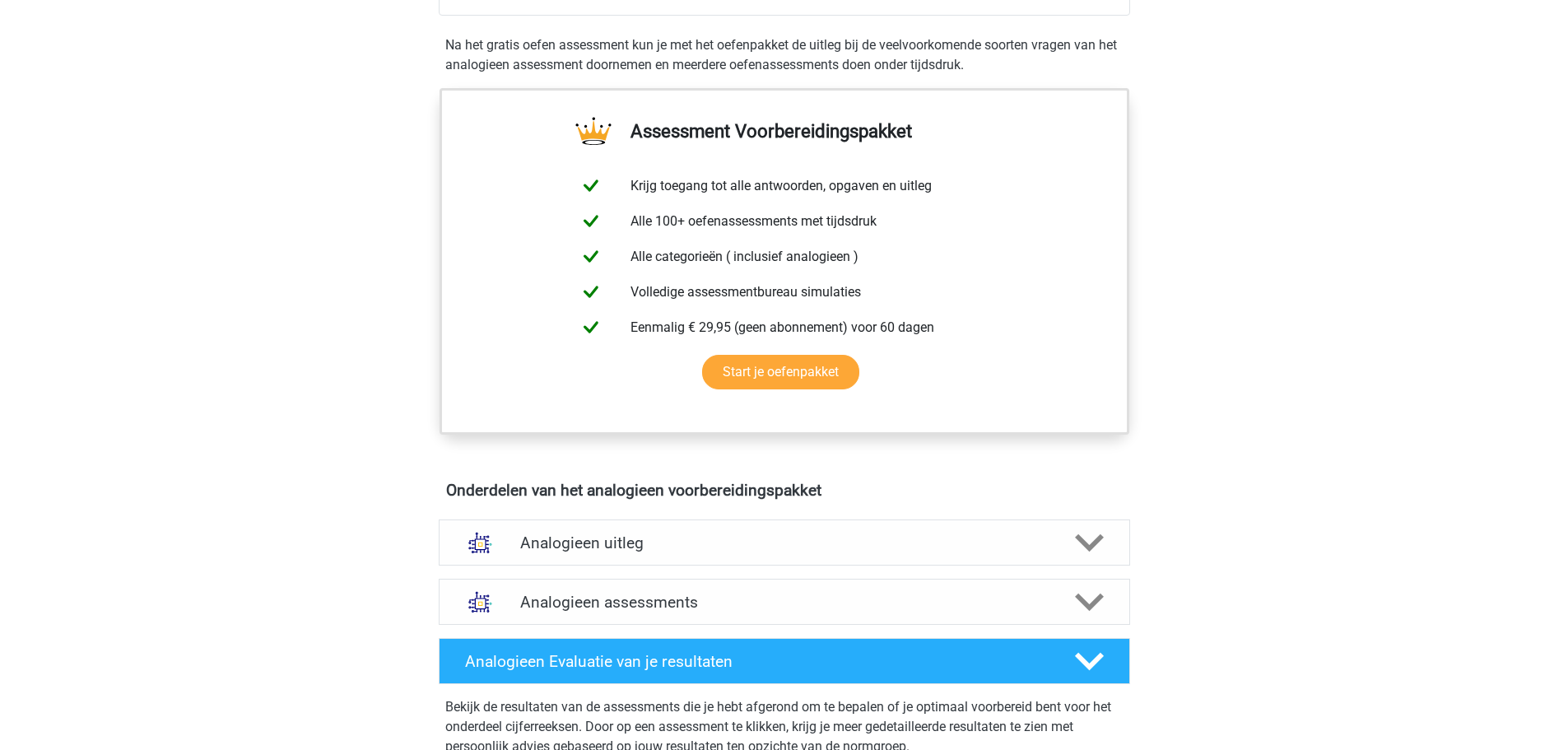
scroll to position [489, 0]
click at [683, 536] on h4 "Analogieen uitleg" at bounding box center [784, 544] width 529 height 19
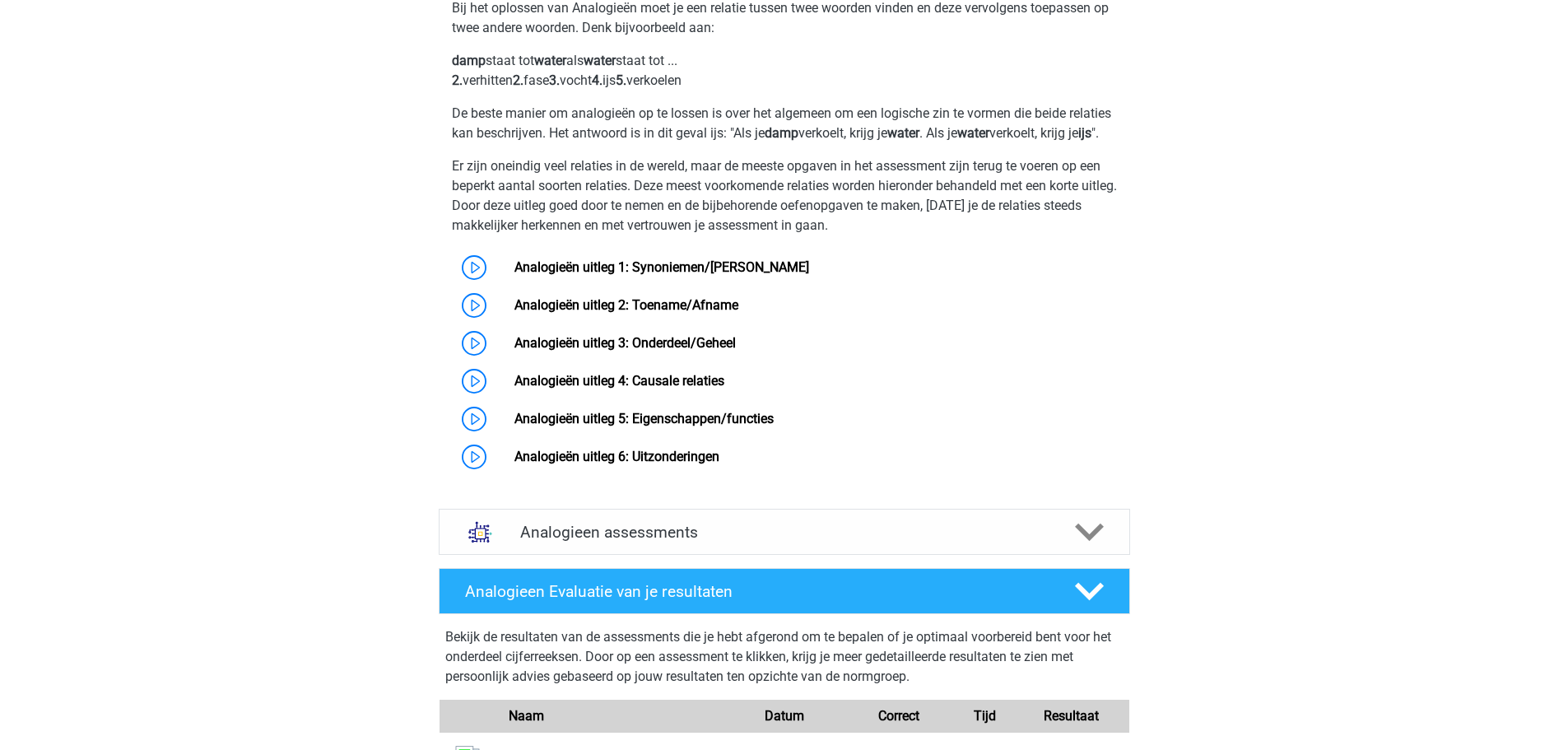
scroll to position [1071, 0]
click at [933, 540] on h4 "Analogieen assessments" at bounding box center [784, 531] width 529 height 19
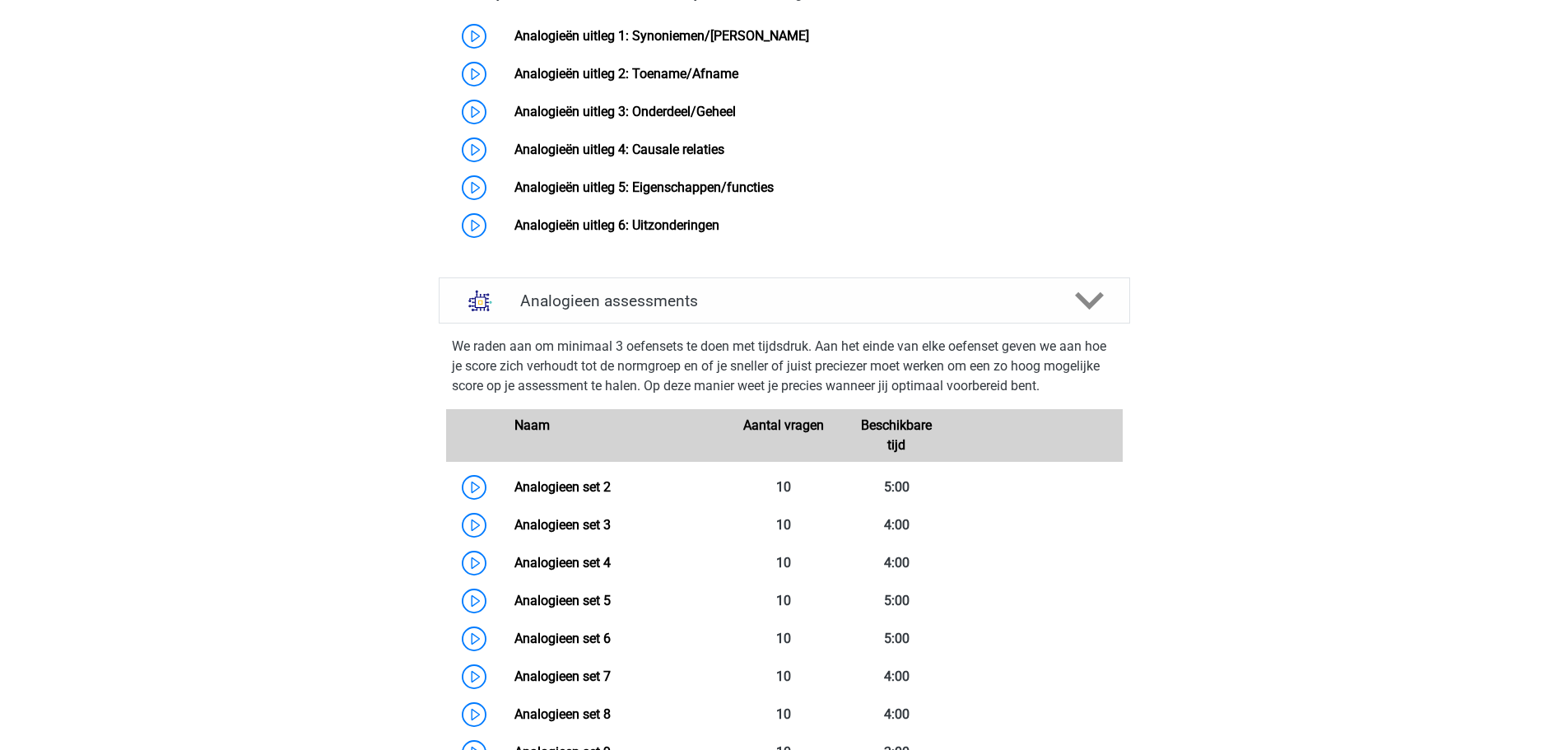
scroll to position [1285, 0]
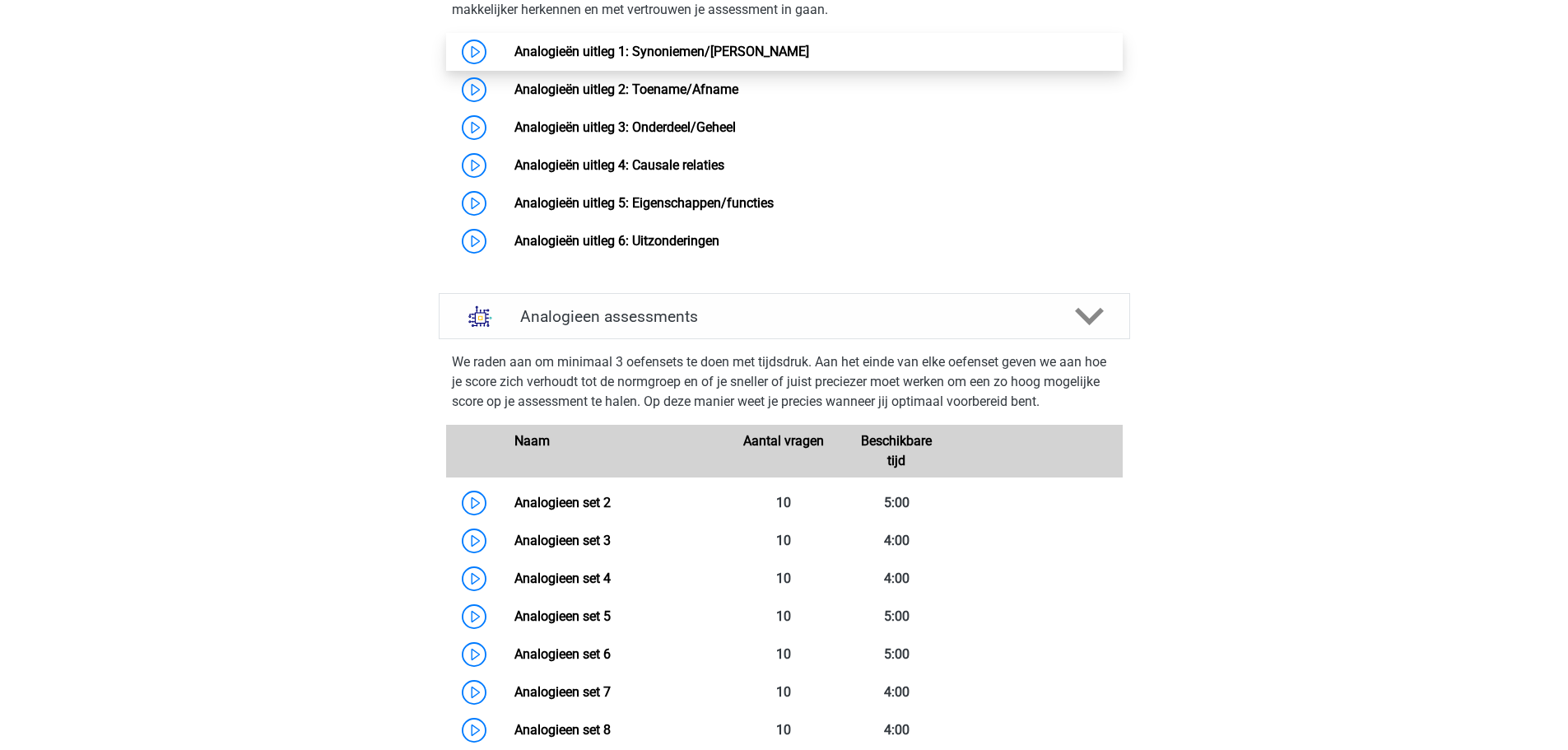
click at [619, 59] on link "Analogieën uitleg 1: Synoniemen/[PERSON_NAME]" at bounding box center [661, 51] width 295 height 15
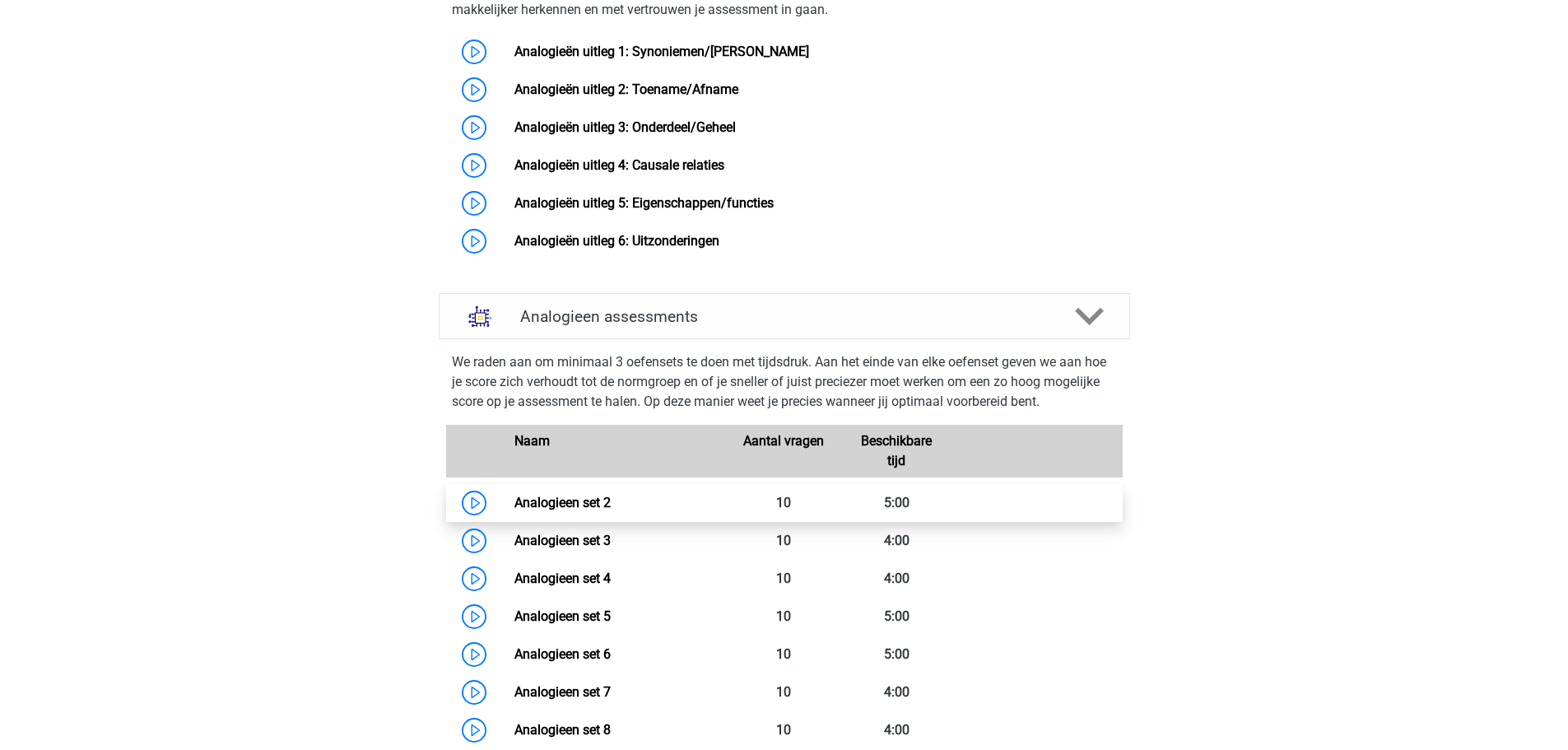
click at [514, 511] on link "Analogieen set 2" at bounding box center [562, 502] width 97 height 15
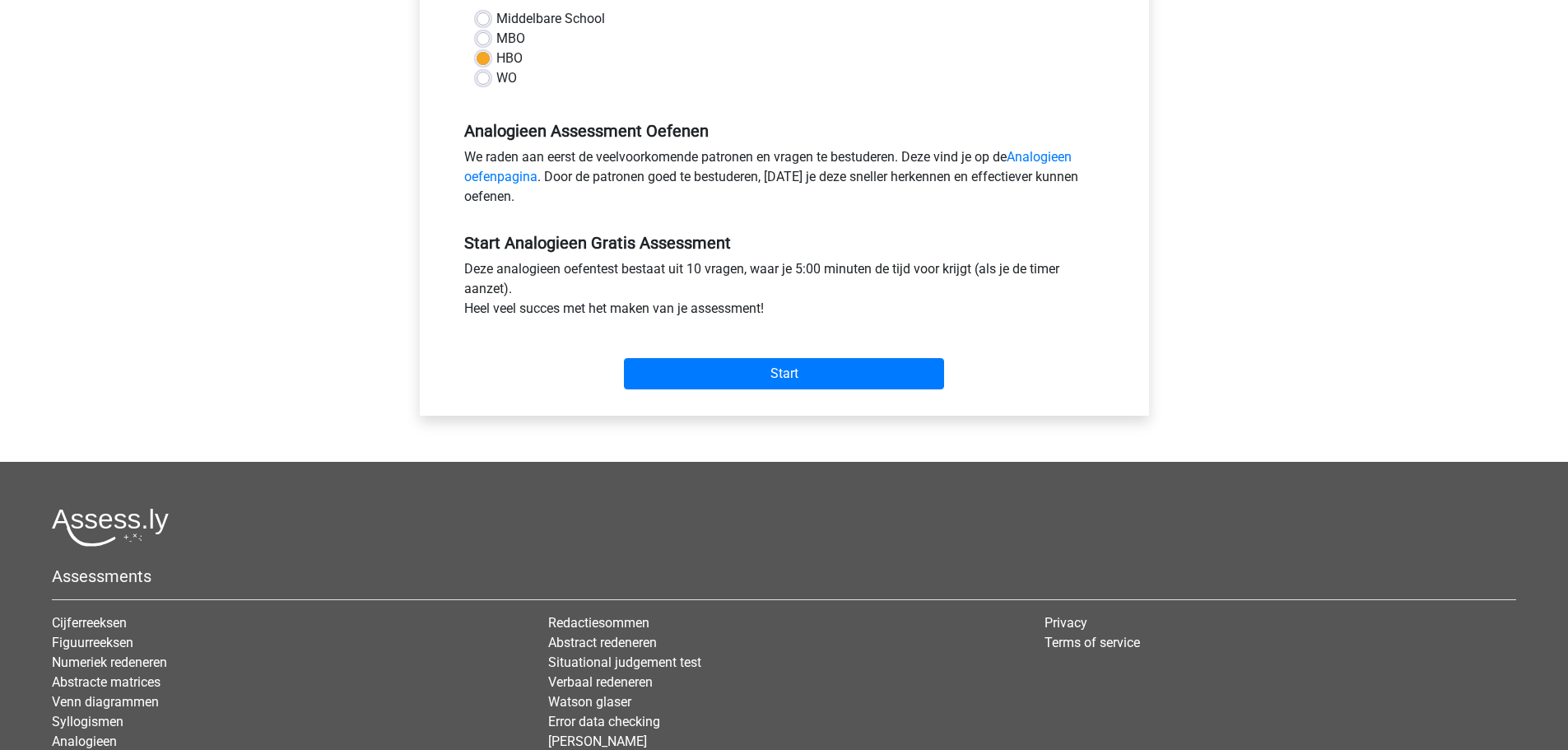
scroll to position [415, 0]
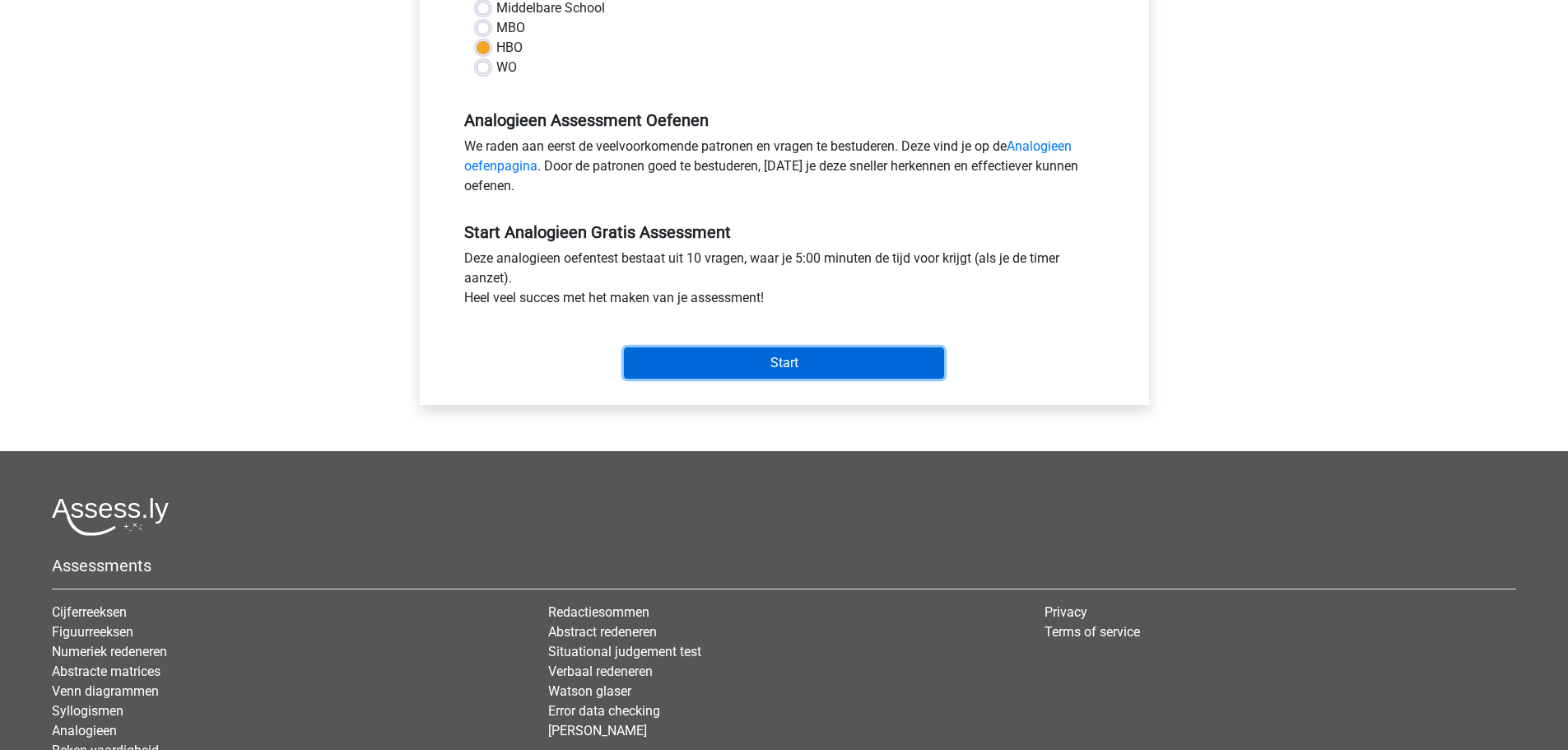
click at [771, 359] on input "Start" at bounding box center [784, 363] width 320 height 32
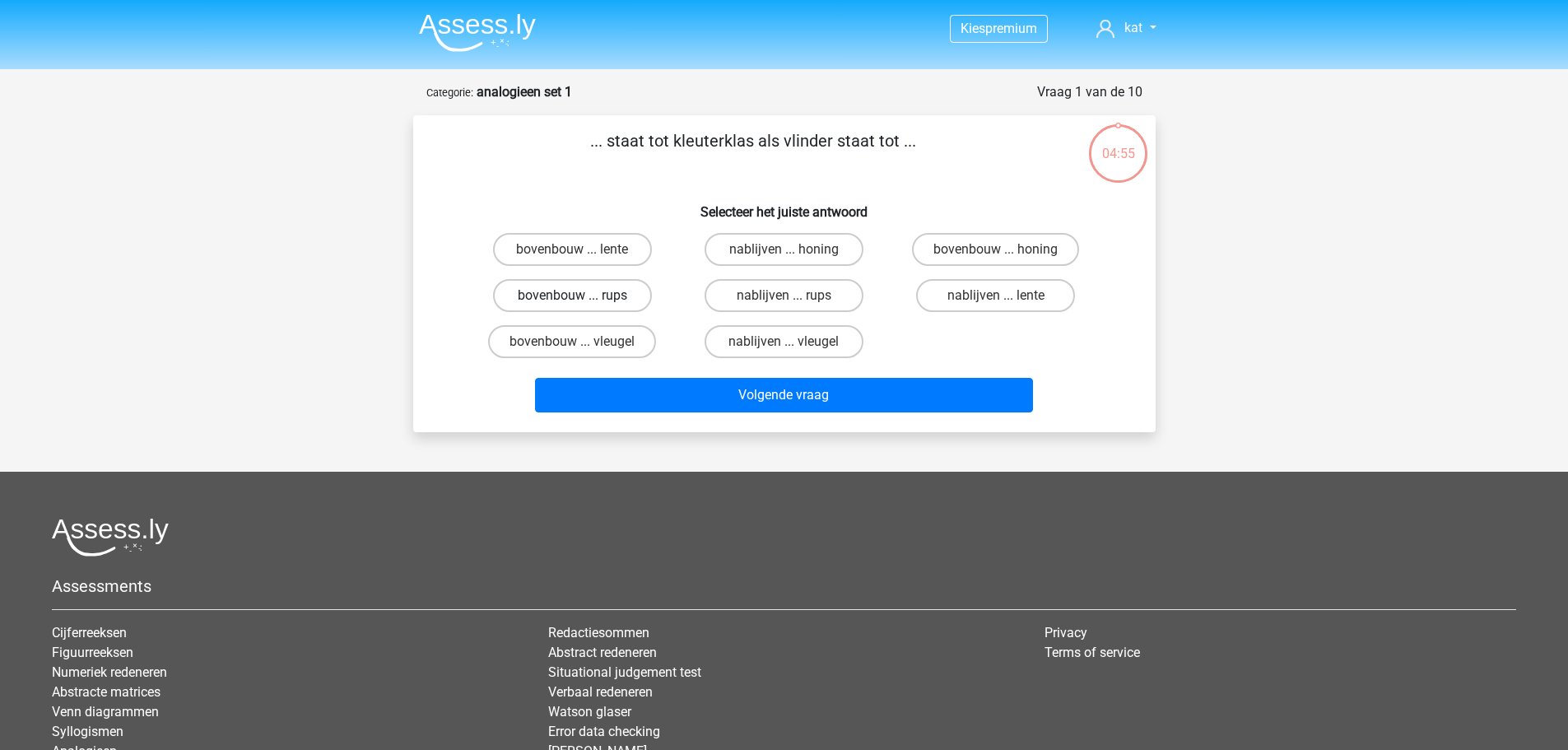
click at [609, 294] on label "bovenbouw ... rups" at bounding box center [572, 295] width 159 height 32
click at [583, 295] on input "bovenbouw ... rups" at bounding box center [577, 300] width 11 height 11
radio input "true"
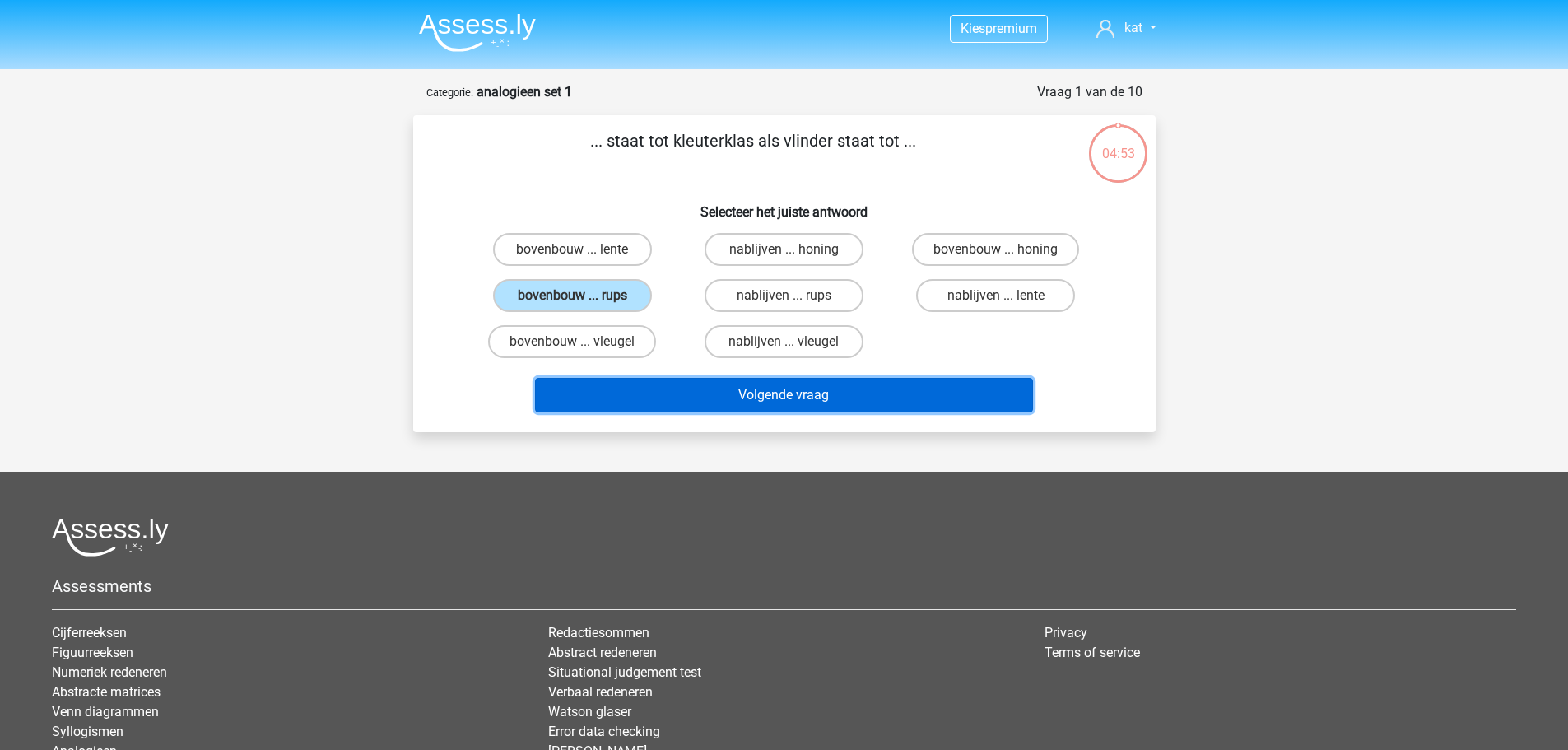
click at [801, 395] on button "Volgende vraag" at bounding box center [784, 395] width 498 height 34
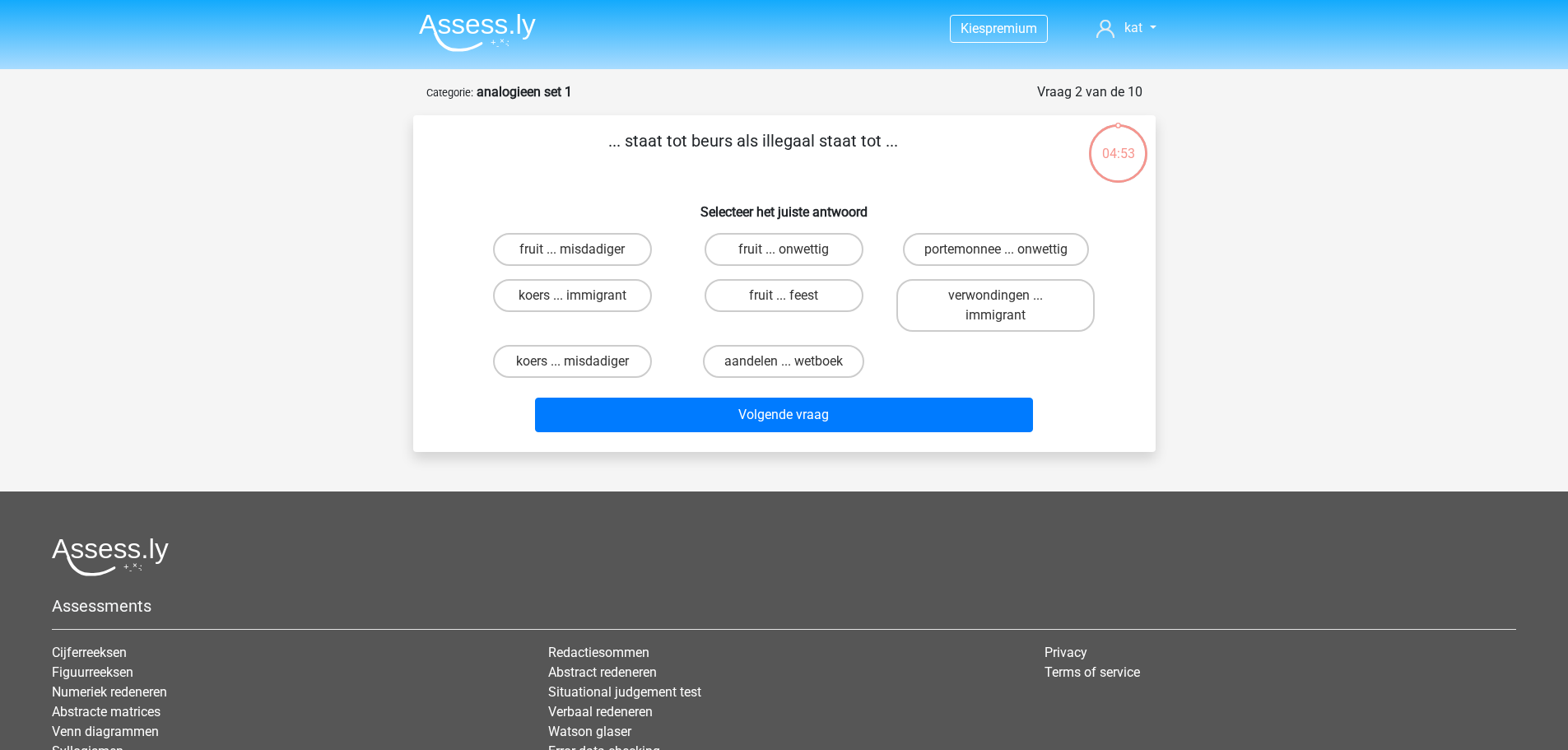
scroll to position [82, 0]
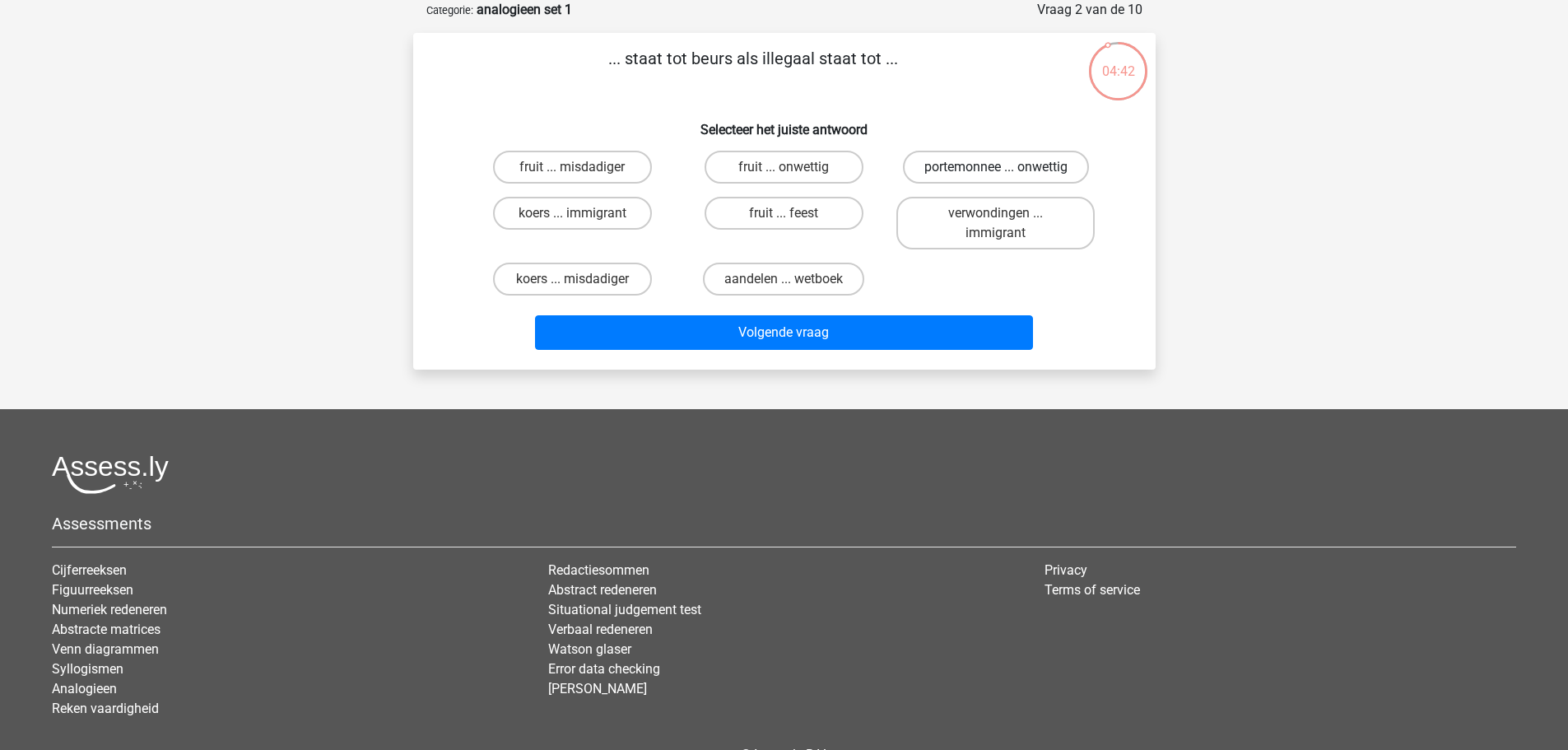
click at [1030, 164] on label "portemonnee ... onwettig" at bounding box center [996, 167] width 186 height 32
click at [1007, 167] on input "portemonnee ... onwettig" at bounding box center [1001, 172] width 11 height 11
radio input "true"
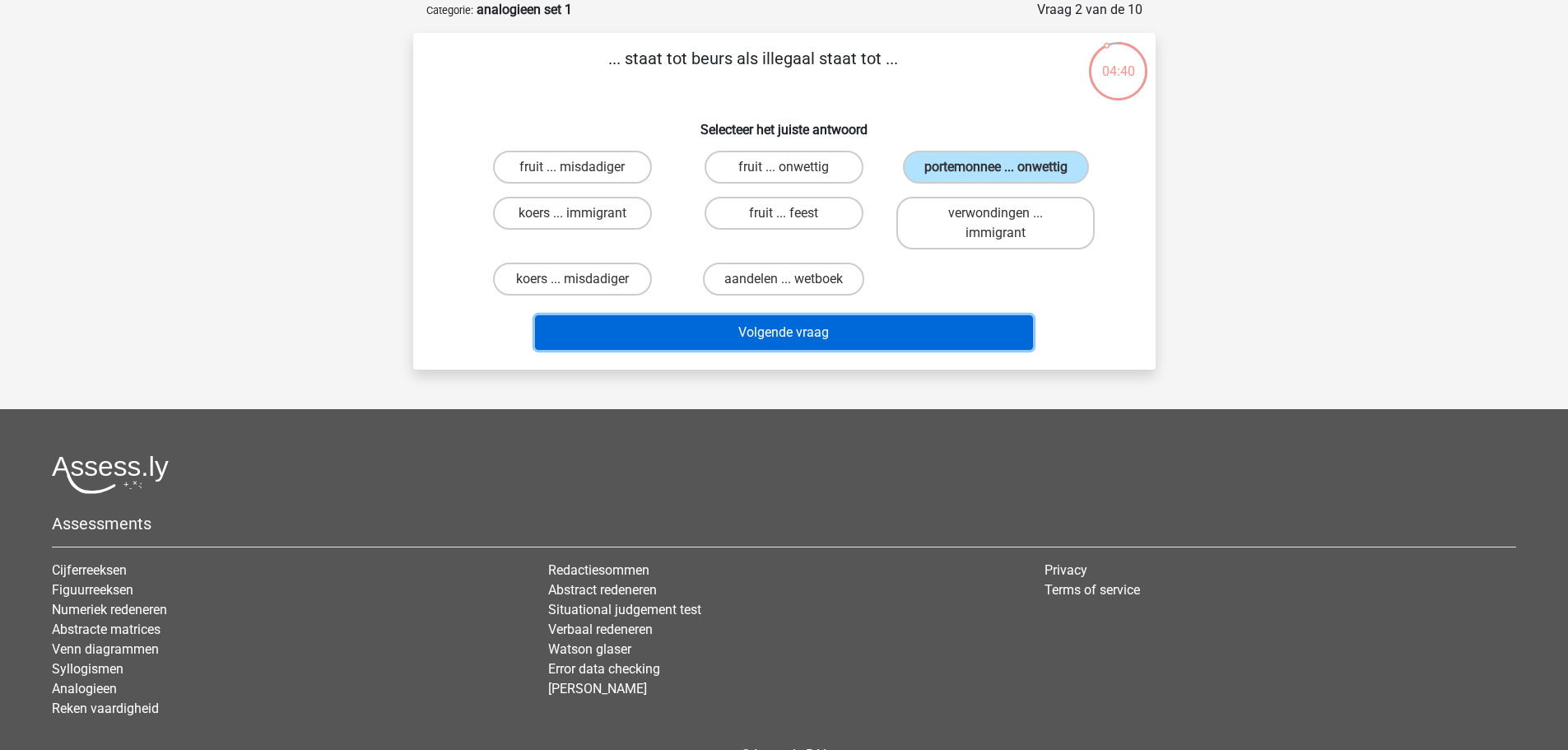
click at [810, 331] on button "Volgende vraag" at bounding box center [784, 333] width 498 height 34
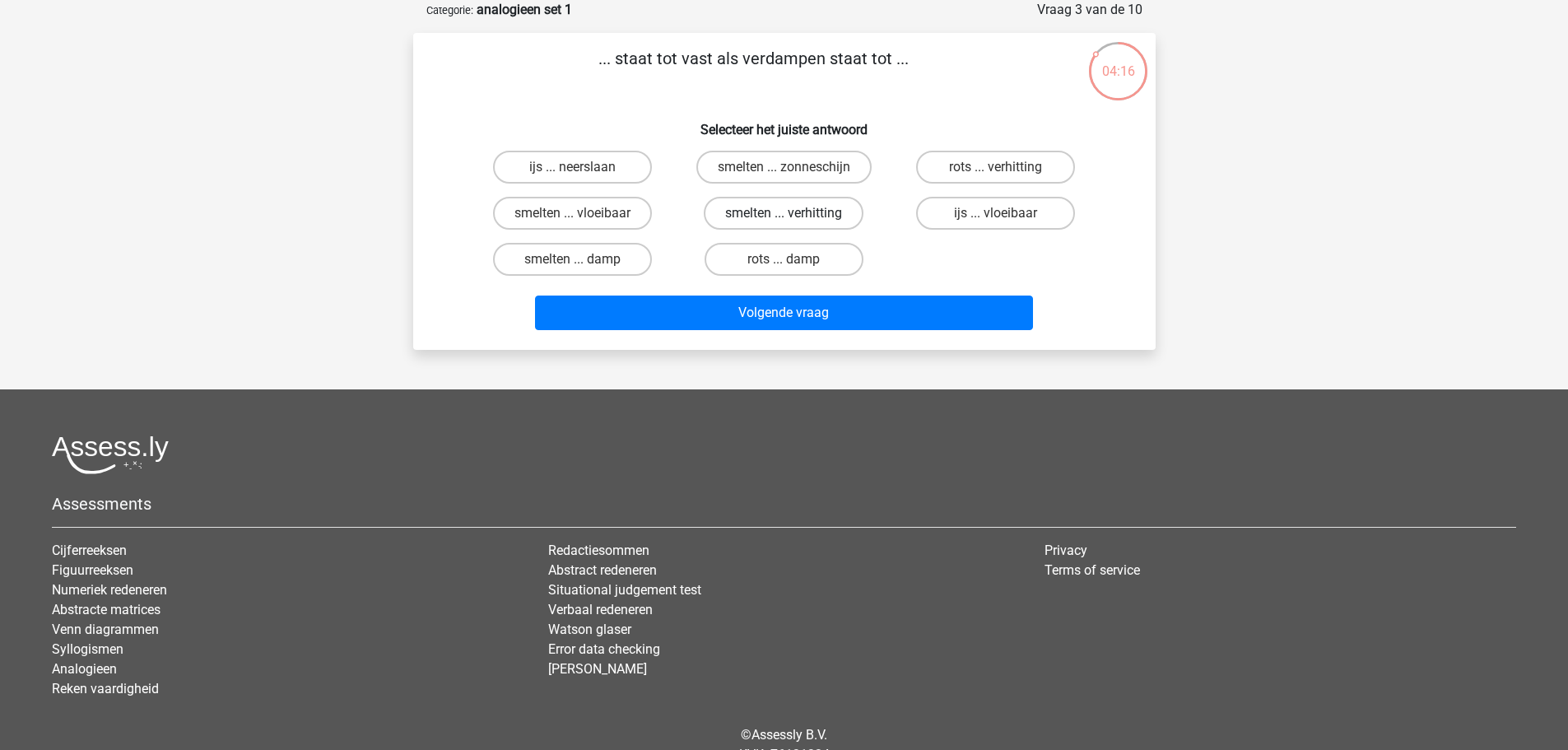
click at [778, 212] on label "smelten ... verhitting" at bounding box center [784, 213] width 160 height 32
click at [784, 213] on input "smelten ... verhitting" at bounding box center [789, 218] width 11 height 11
radio input "true"
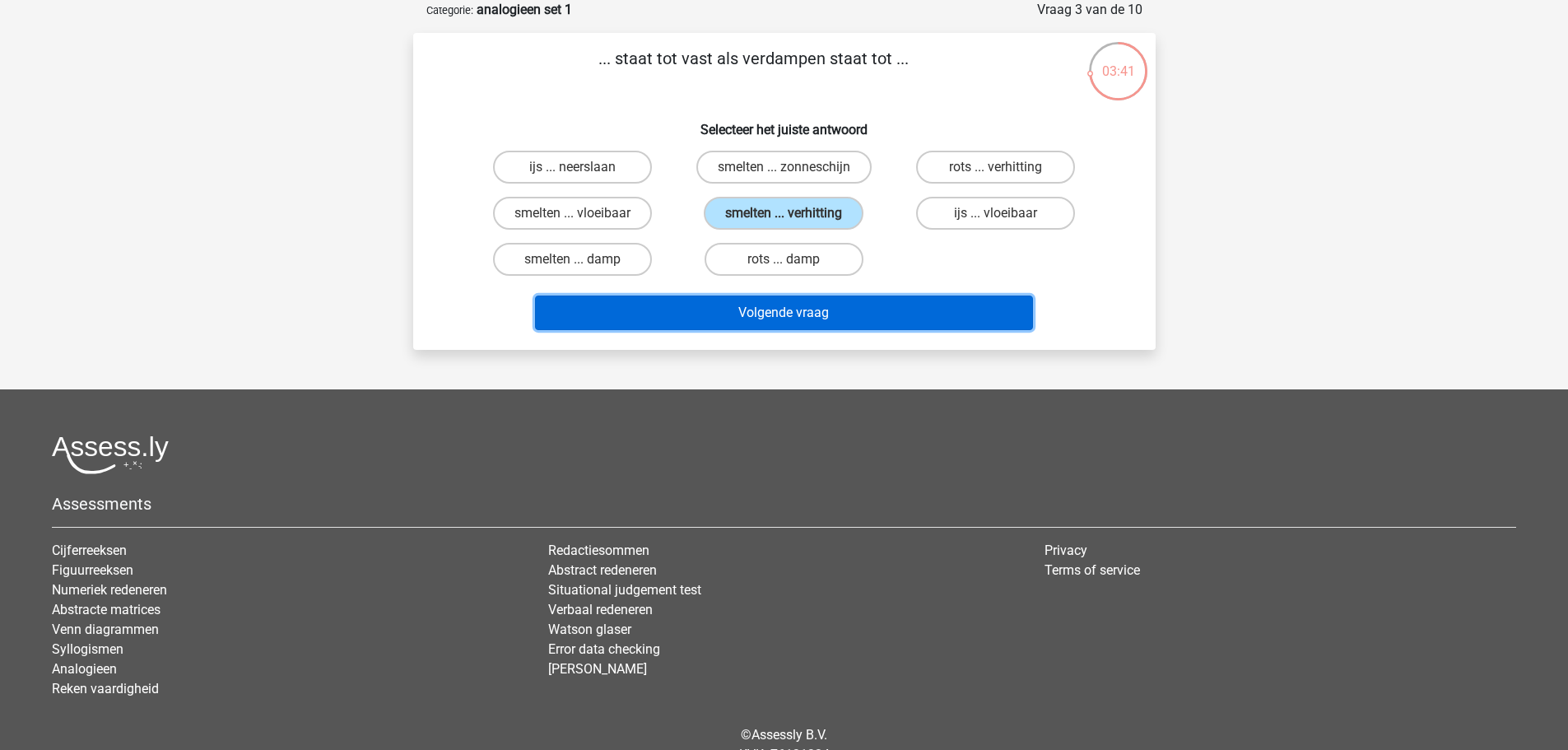
click at [799, 311] on button "Volgende vraag" at bounding box center [784, 312] width 498 height 34
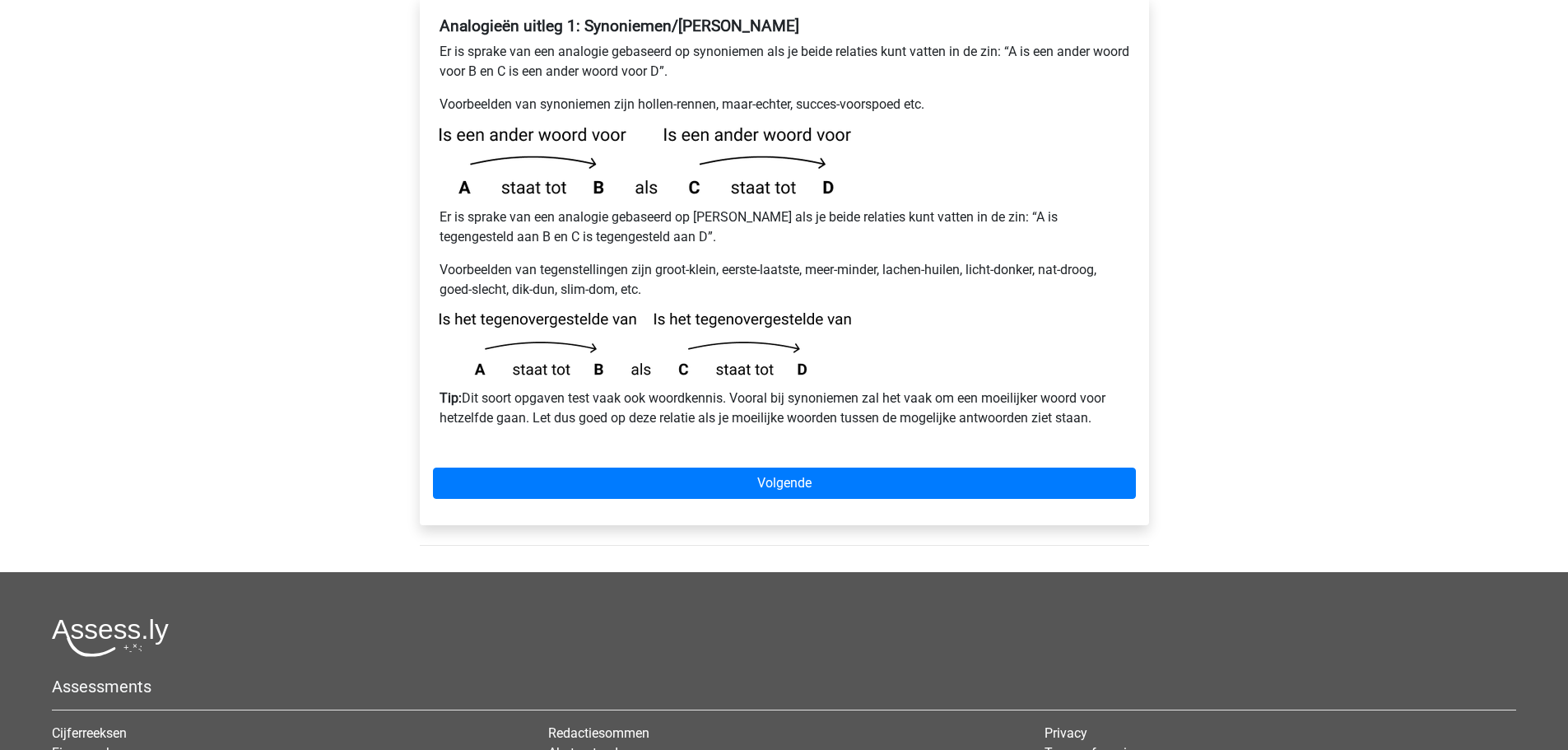
scroll to position [327, 0]
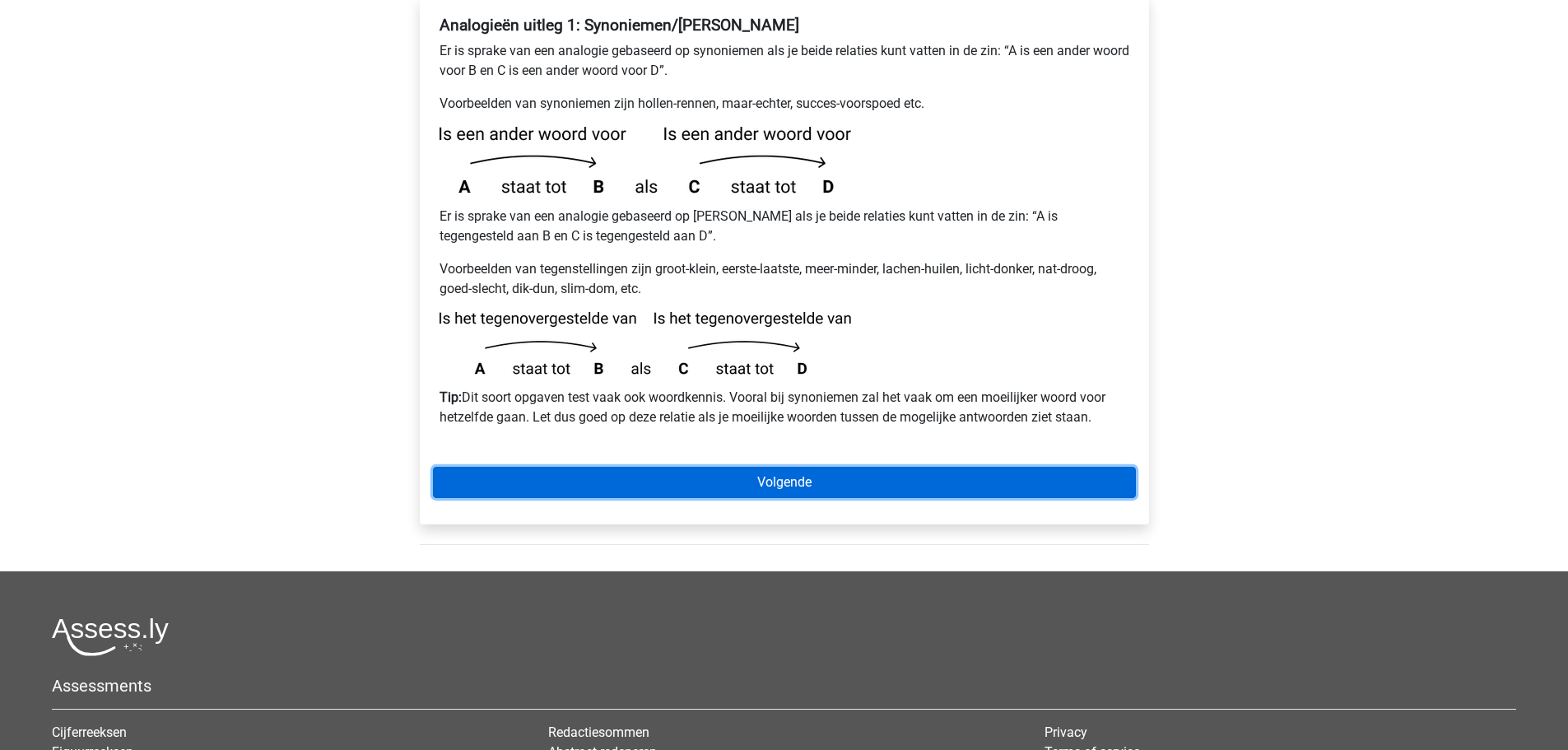
click at [784, 467] on link "Volgende" at bounding box center [784, 482] width 703 height 32
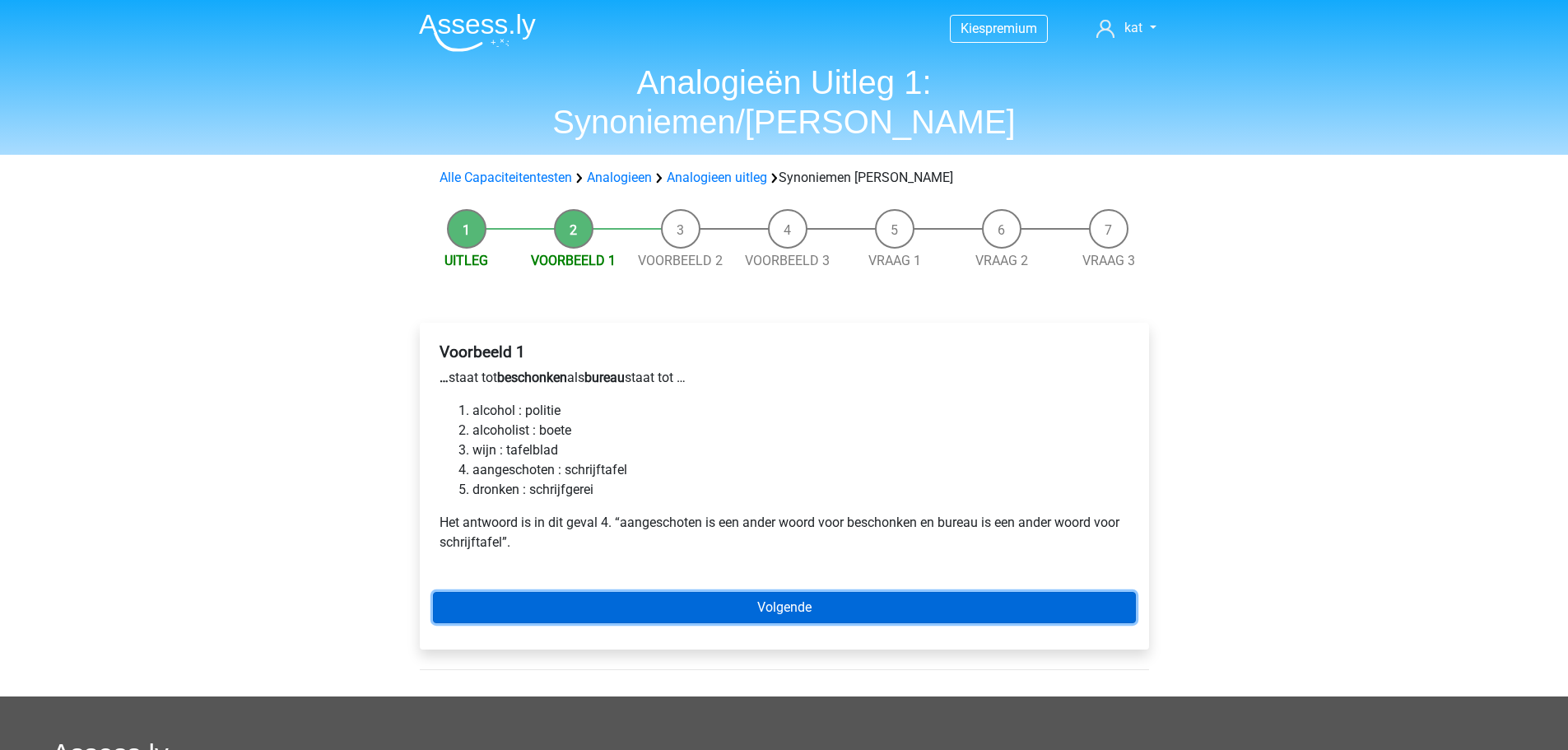
click at [800, 592] on link "Volgende" at bounding box center [784, 607] width 703 height 32
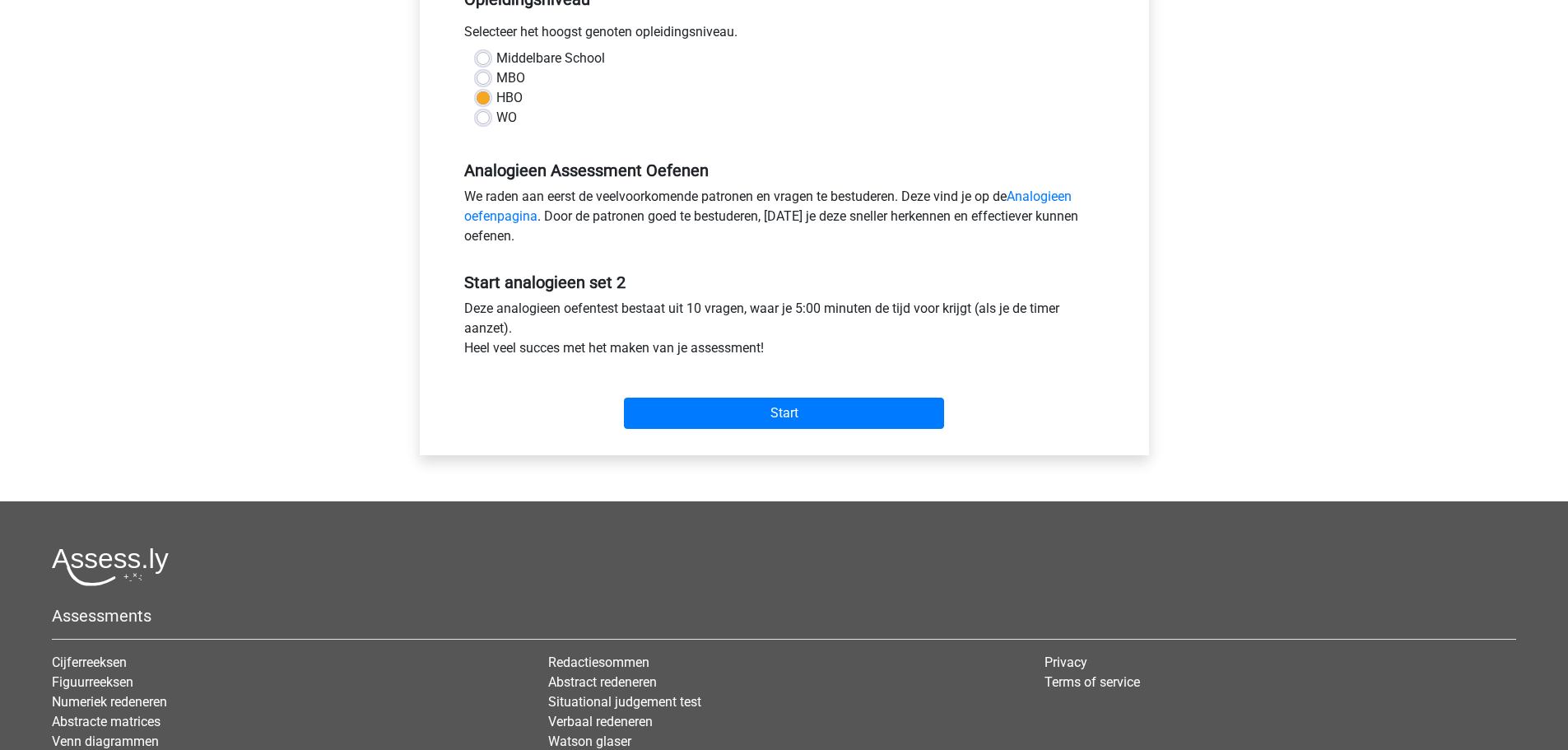
scroll to position [368, 0]
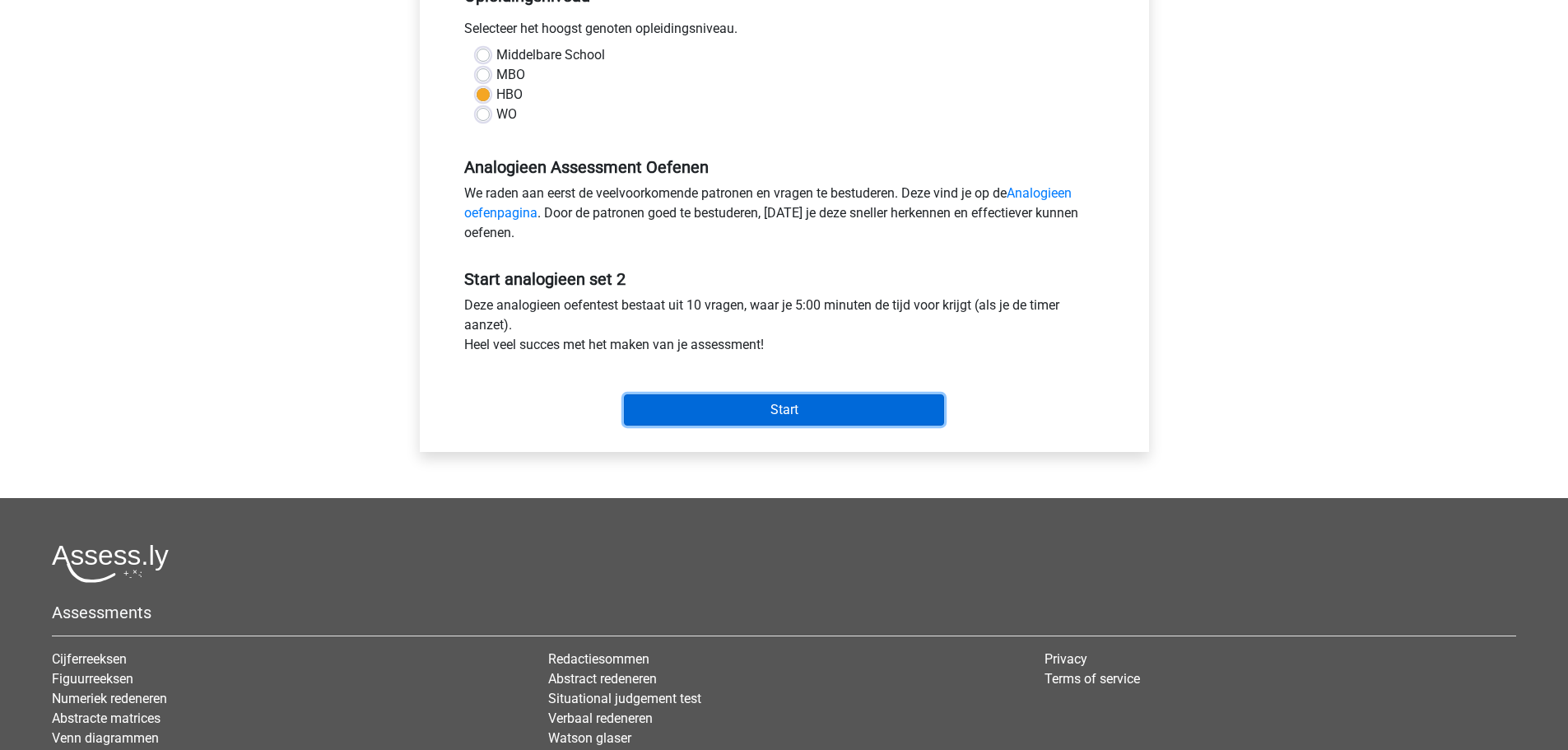
click at [787, 403] on input "Start" at bounding box center [784, 410] width 320 height 32
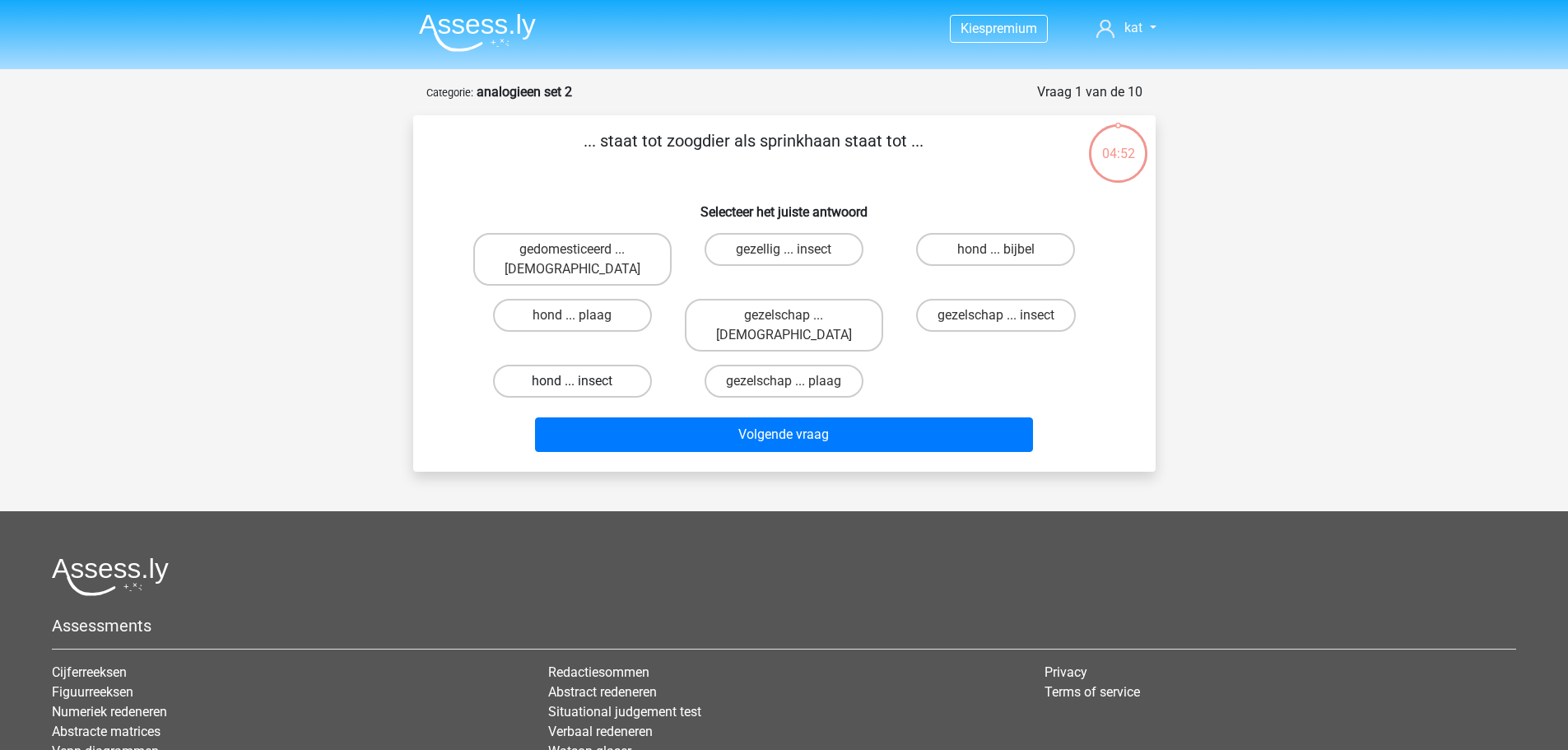
click at [590, 364] on label "hond ... insect" at bounding box center [572, 381] width 159 height 32
click at [583, 381] on input "hond ... insect" at bounding box center [577, 387] width 11 height 11
radio input "true"
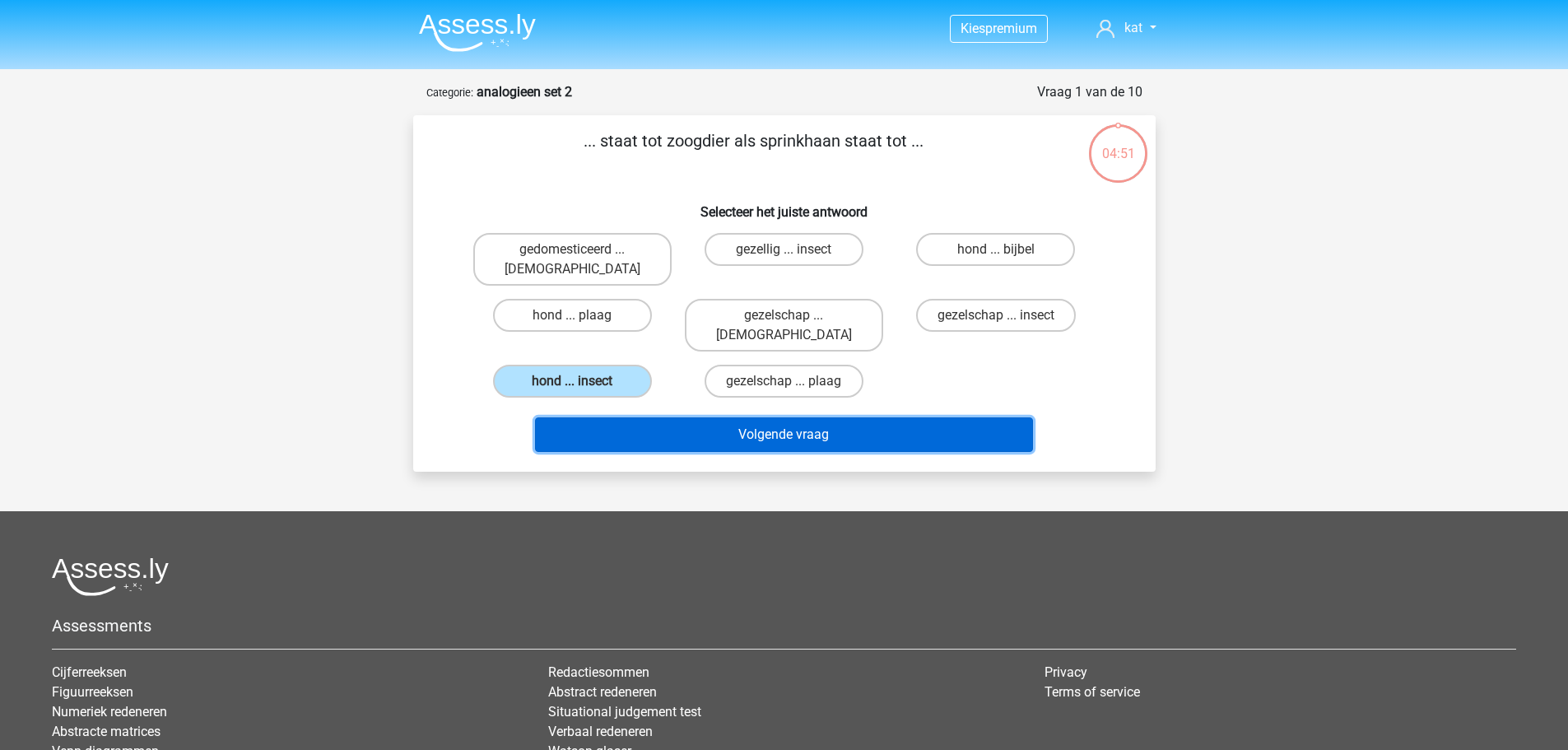
click at [773, 417] on button "Volgende vraag" at bounding box center [784, 434] width 498 height 34
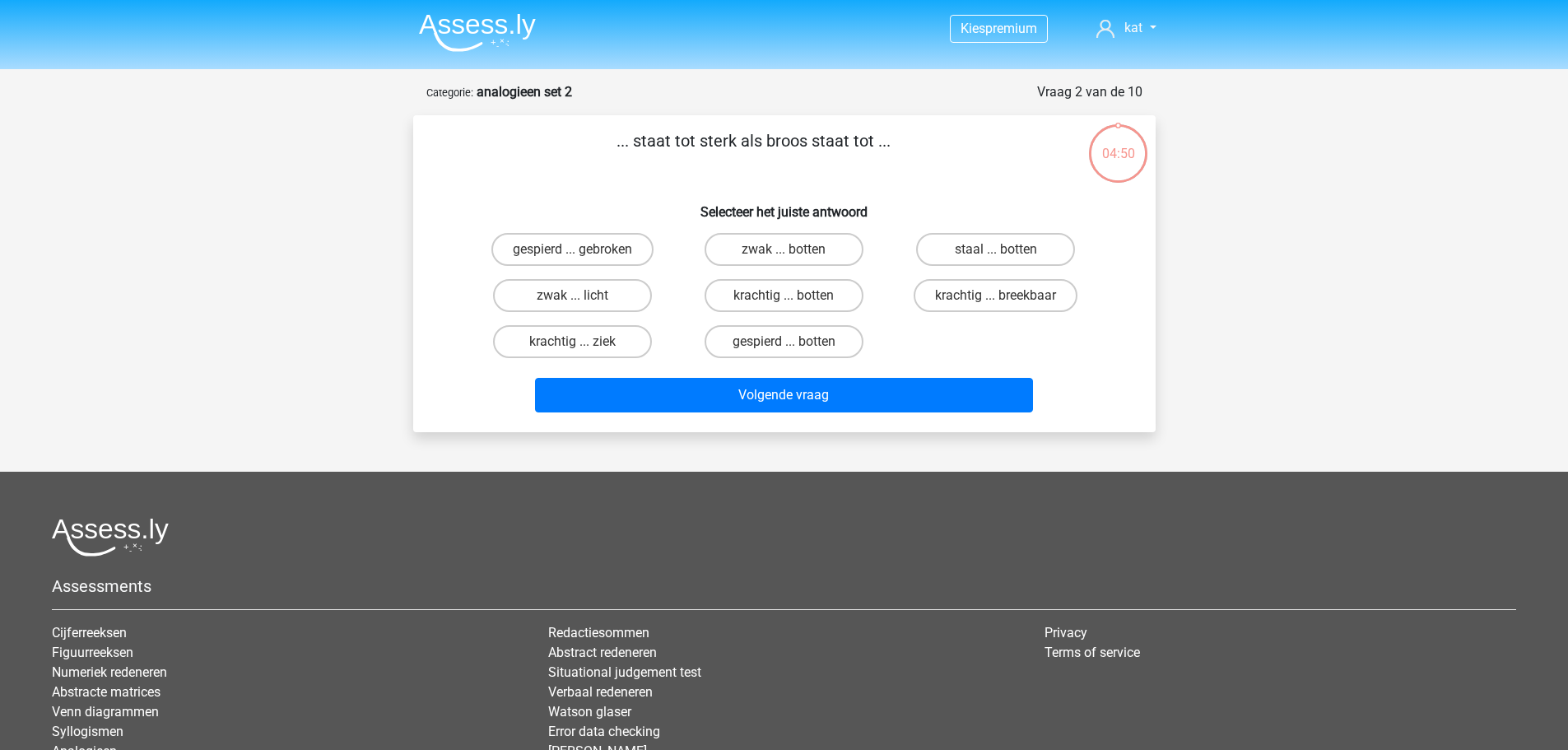
scroll to position [82, 0]
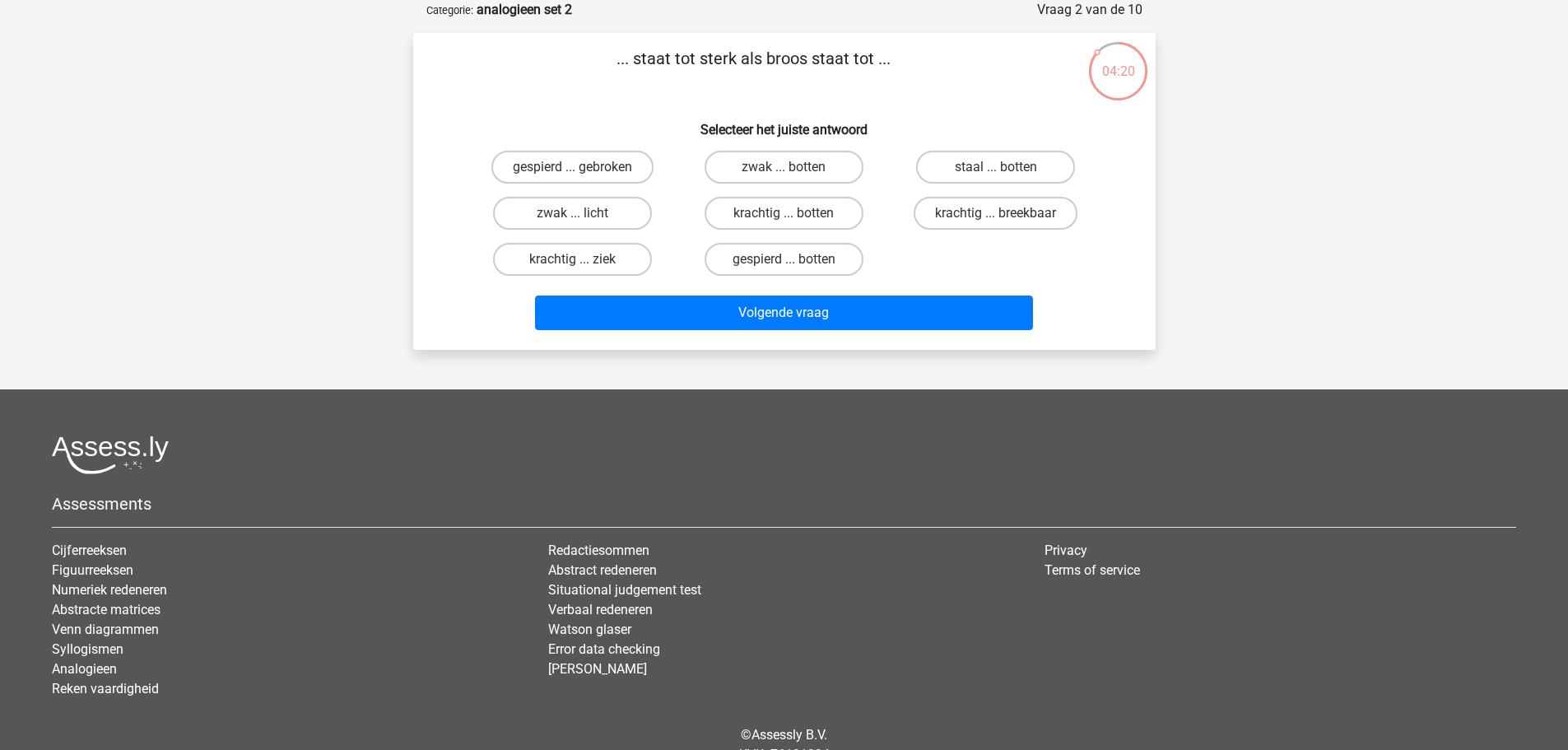
click at [1001, 214] on input "krachtig ... breekbaar" at bounding box center [1001, 218] width 11 height 11
radio input "true"
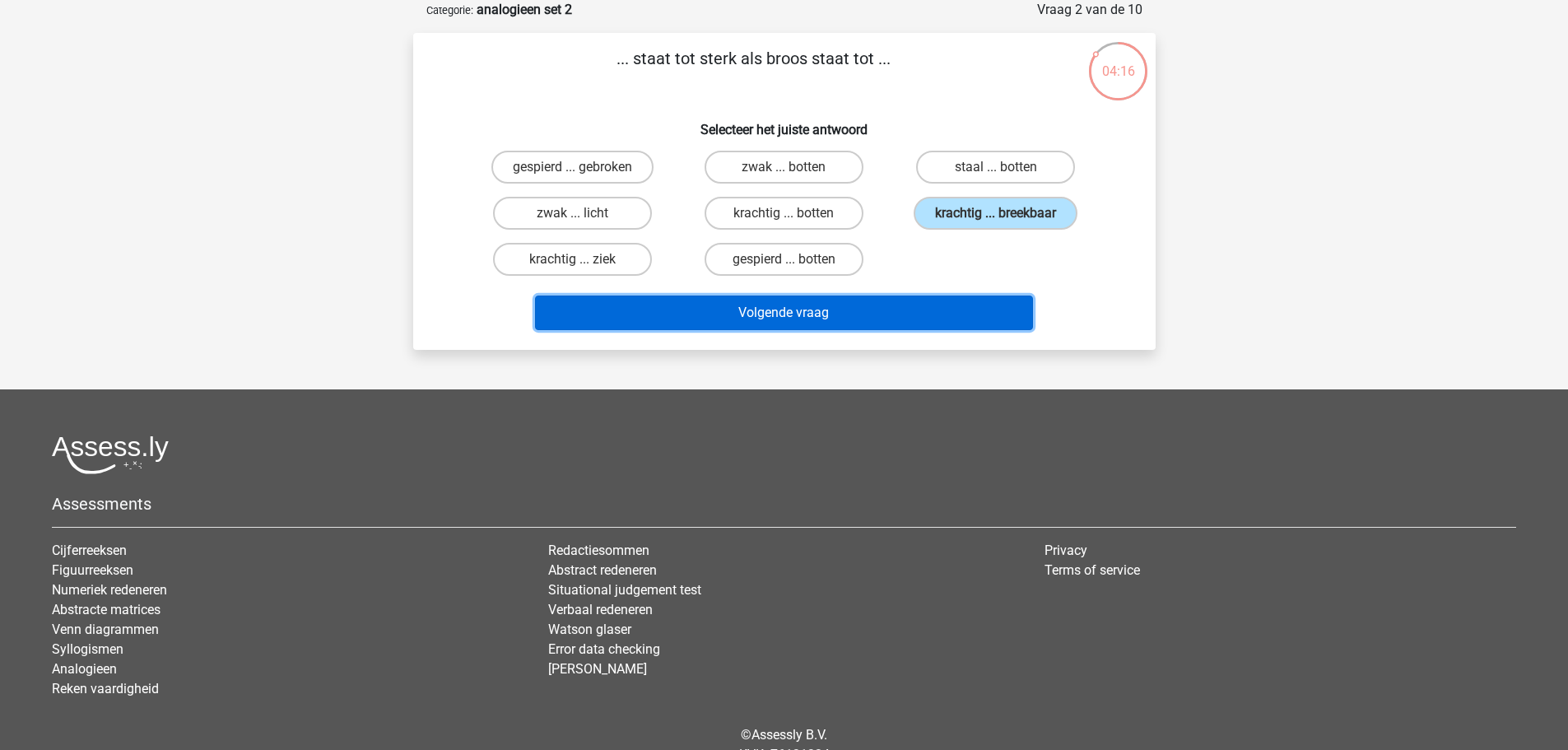
click at [840, 317] on button "Volgende vraag" at bounding box center [784, 312] width 498 height 34
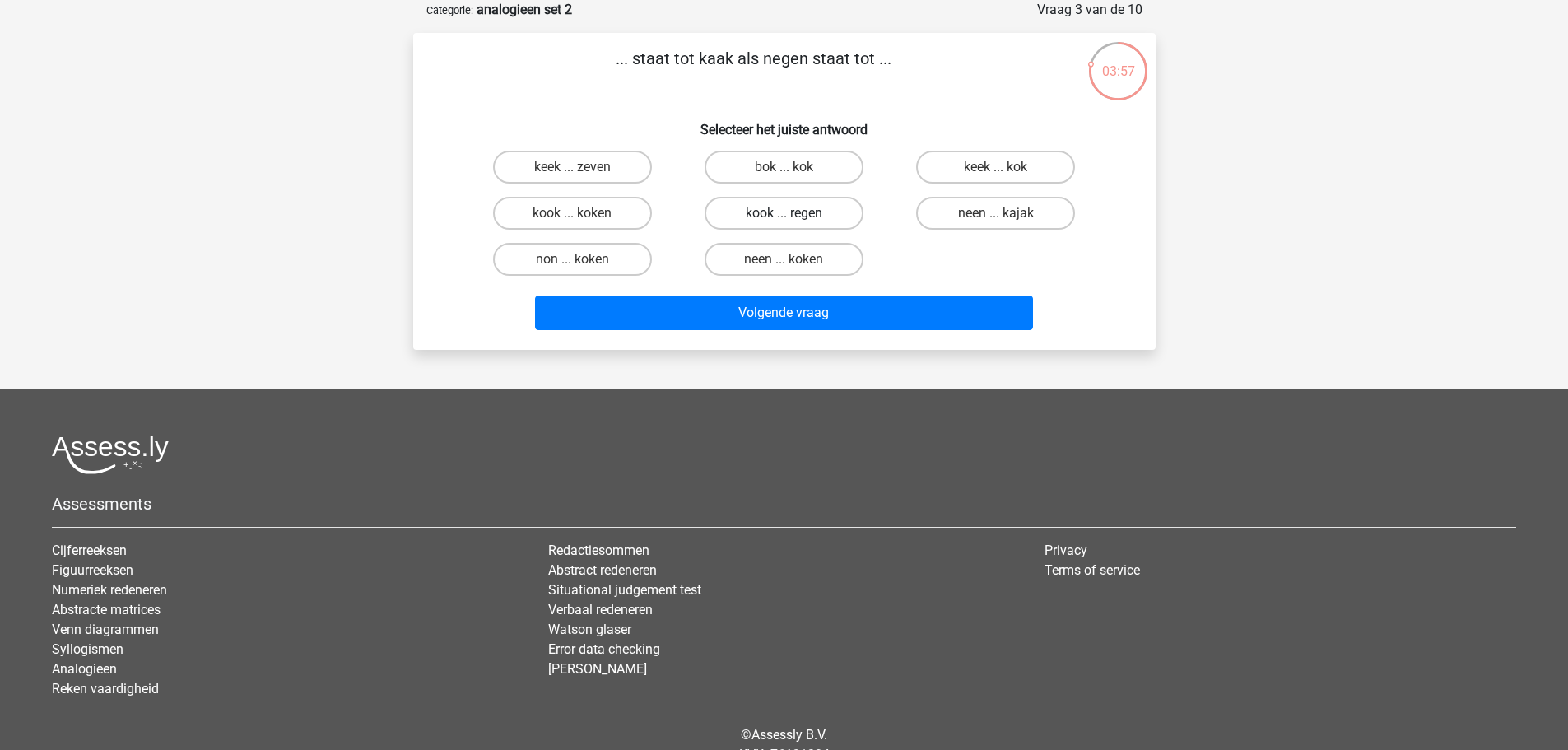
click at [803, 220] on label "kook ... regen" at bounding box center [784, 213] width 159 height 32
click at [795, 220] on input "kook ... regen" at bounding box center [789, 218] width 11 height 11
radio input "true"
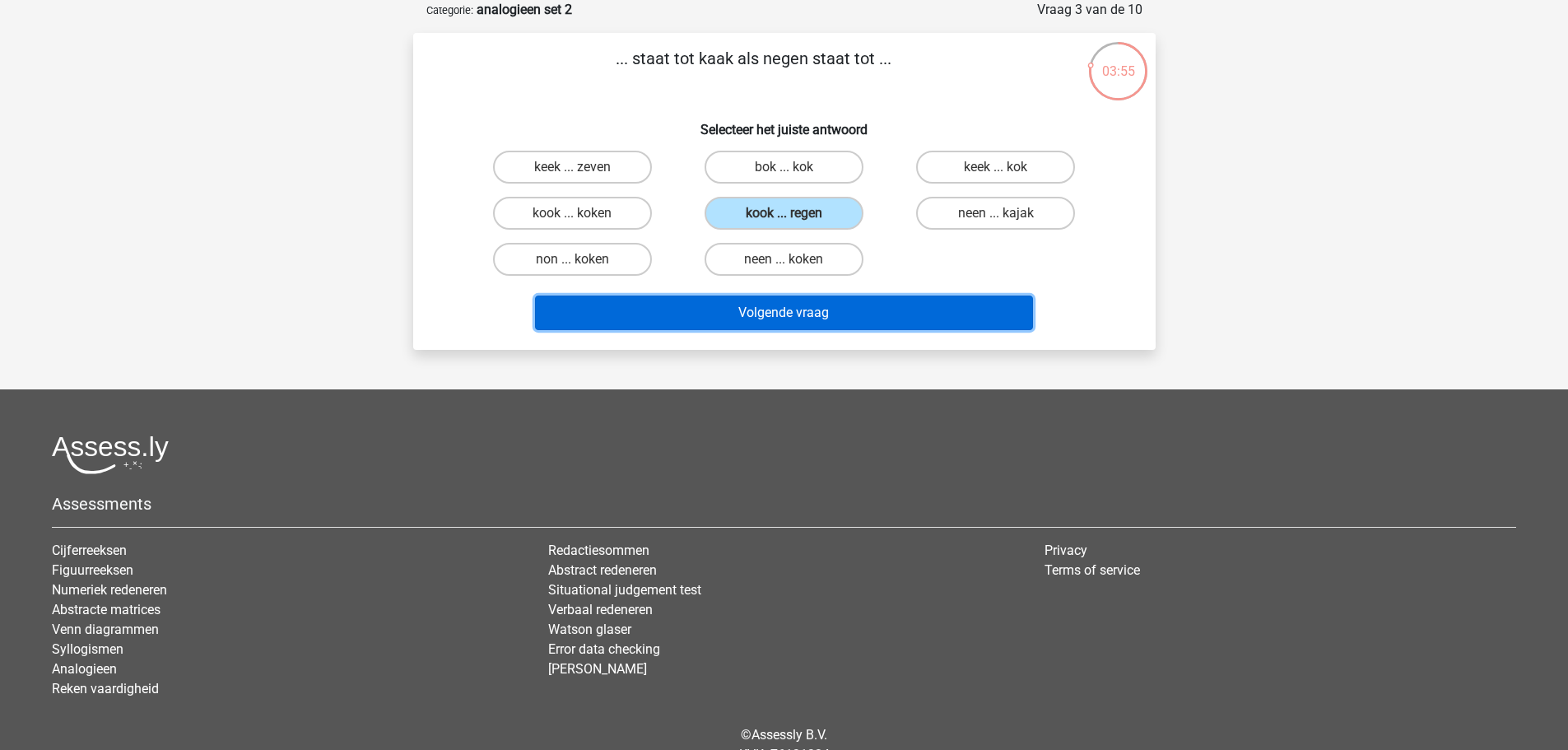
click at [811, 310] on button "Volgende vraag" at bounding box center [784, 312] width 498 height 34
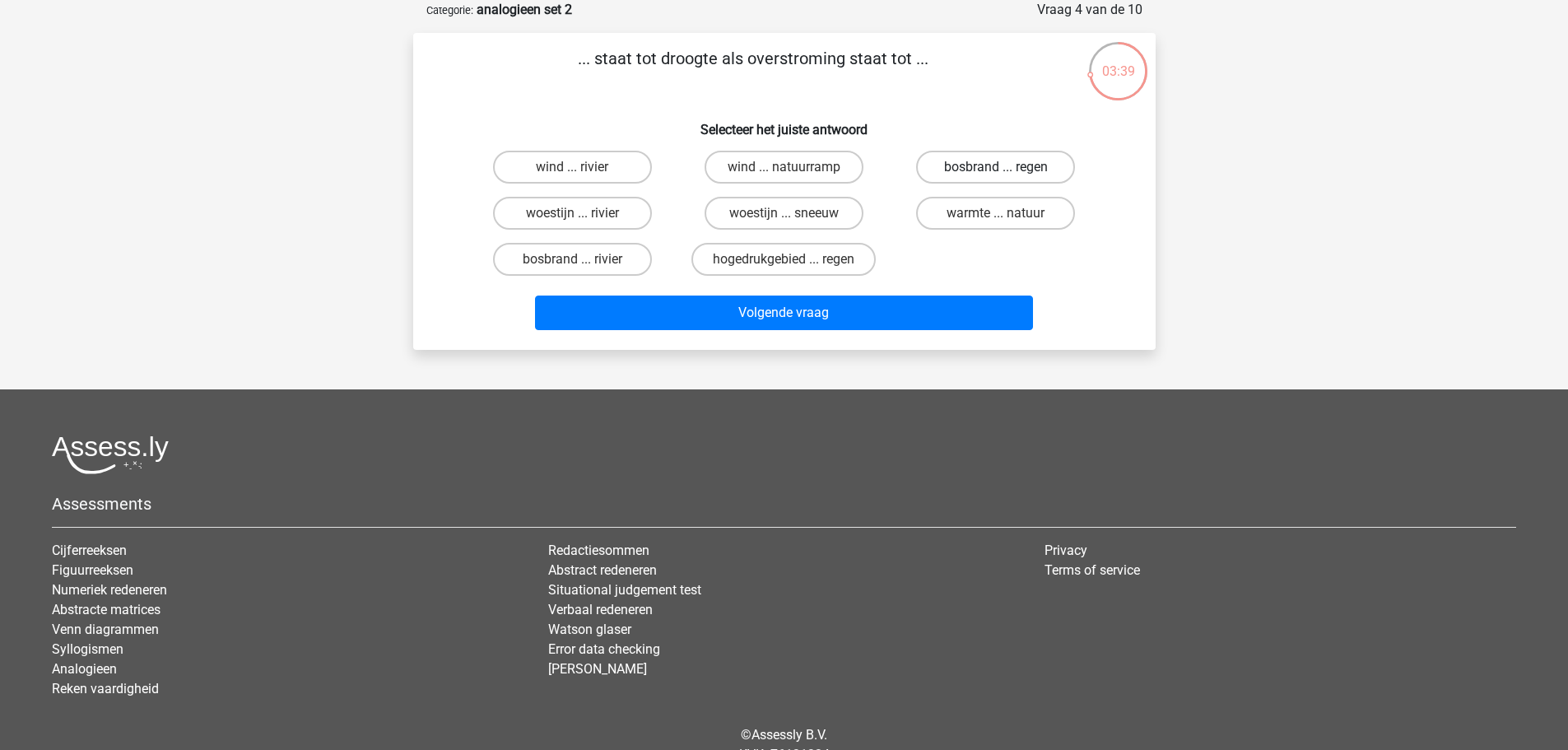
click at [1027, 168] on label "bosbrand ... regen" at bounding box center [996, 167] width 159 height 32
click at [1007, 168] on input "bosbrand ... regen" at bounding box center [1001, 172] width 11 height 11
radio input "true"
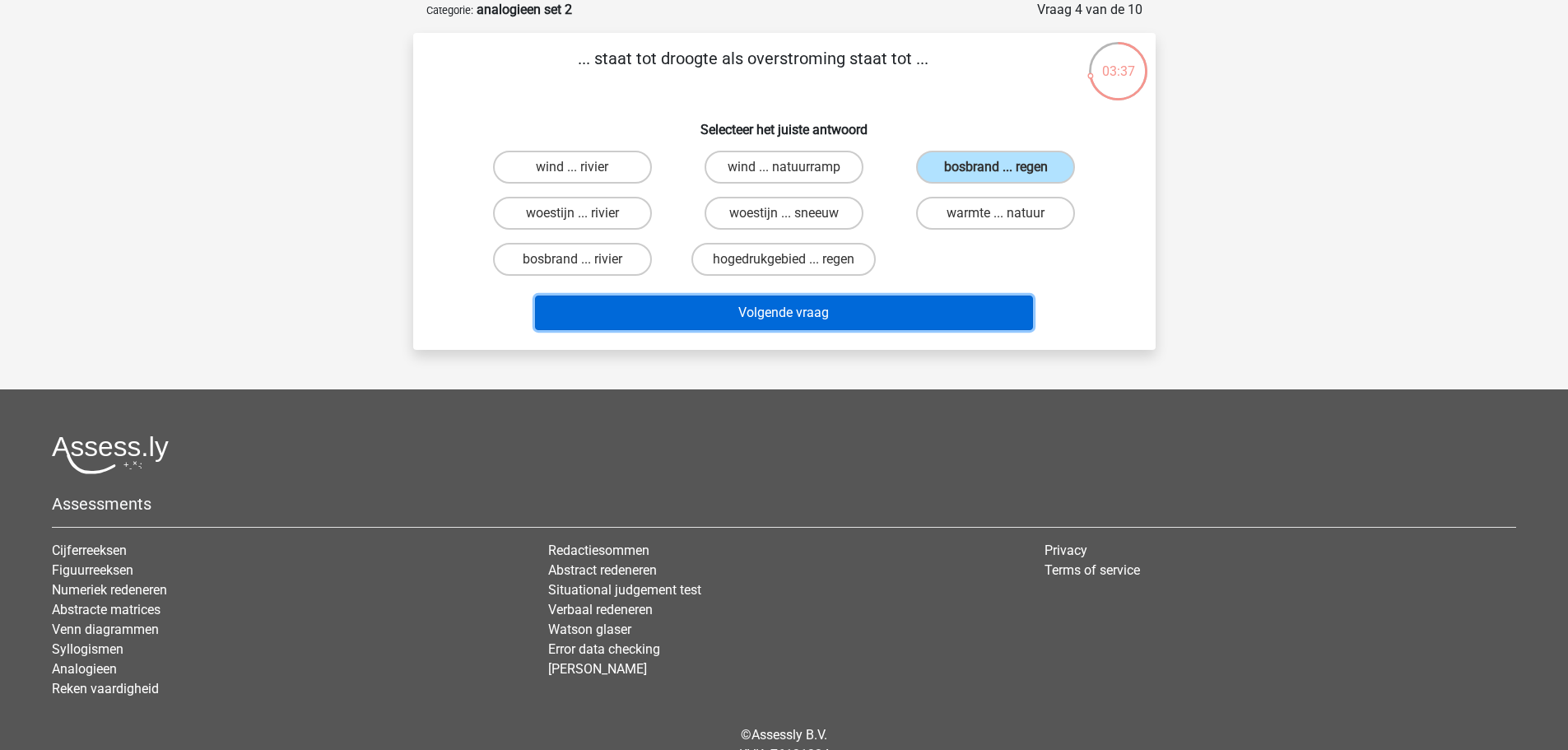
click at [862, 310] on button "Volgende vraag" at bounding box center [784, 312] width 498 height 34
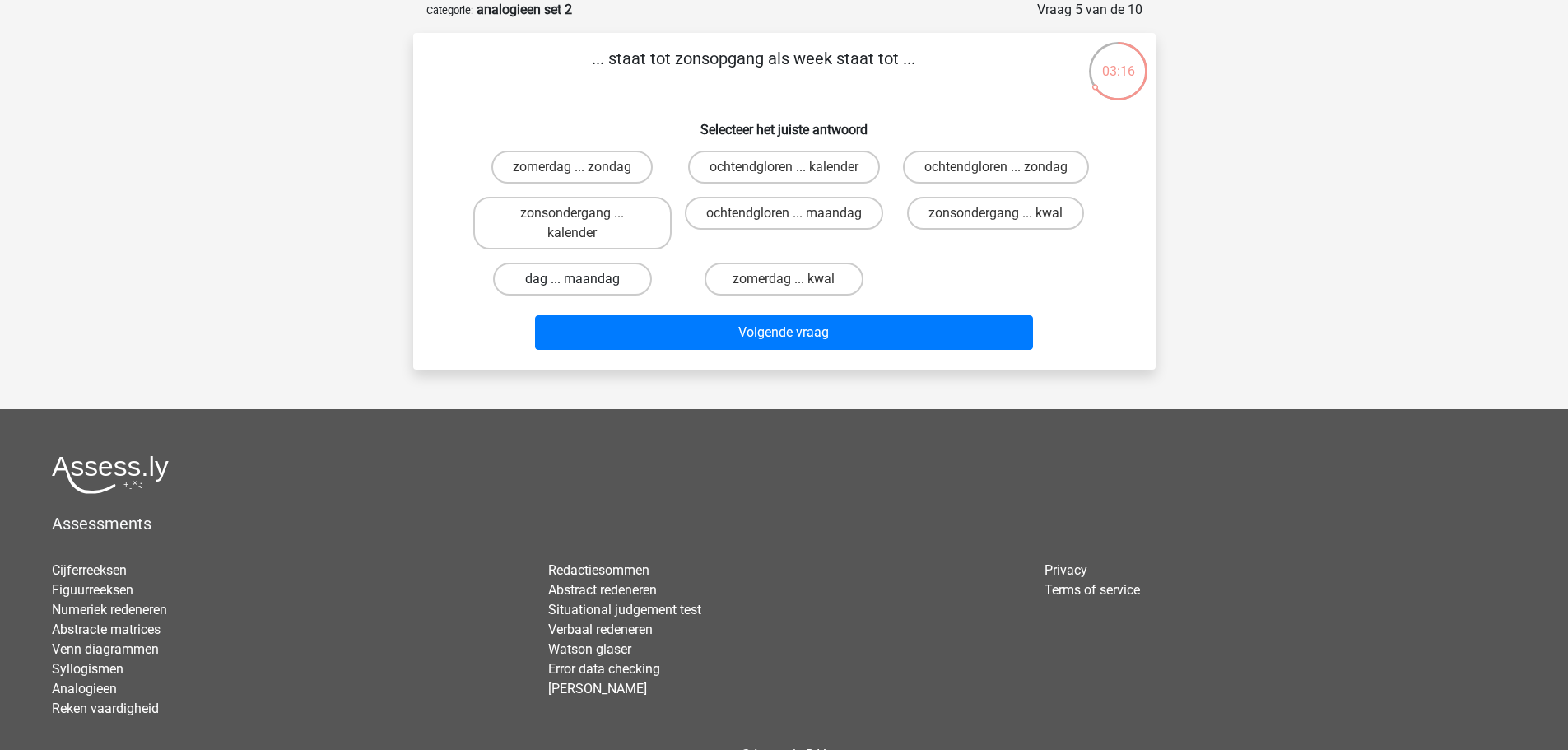
click at [604, 283] on label "dag ... maandag" at bounding box center [572, 279] width 159 height 32
click at [583, 283] on input "dag ... maandag" at bounding box center [577, 284] width 11 height 11
radio input "true"
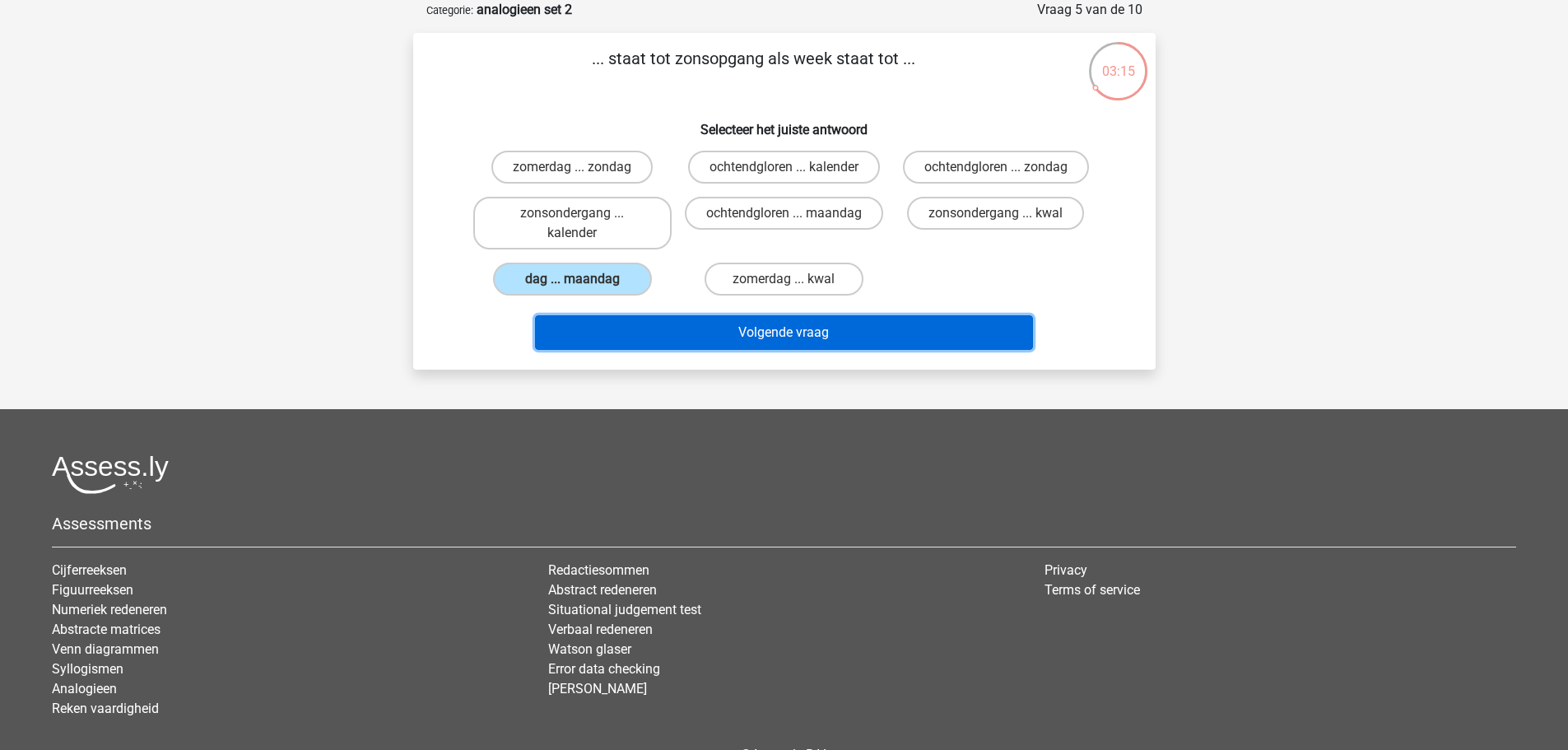
click at [750, 322] on button "Volgende vraag" at bounding box center [784, 333] width 498 height 34
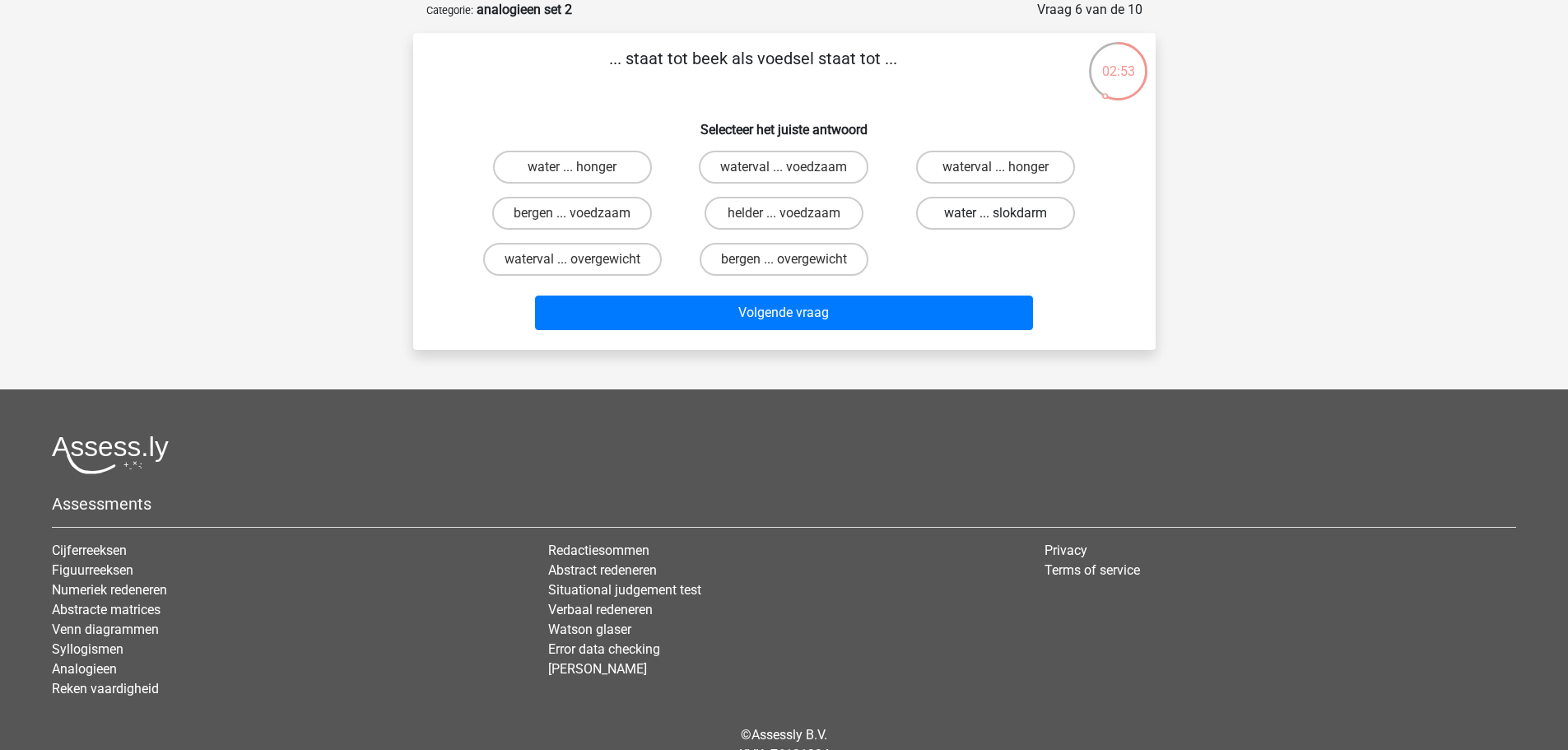
click at [1022, 213] on label "water ... slokdarm" at bounding box center [996, 213] width 159 height 32
click at [1007, 213] on input "water ... slokdarm" at bounding box center [1001, 218] width 11 height 11
radio input "true"
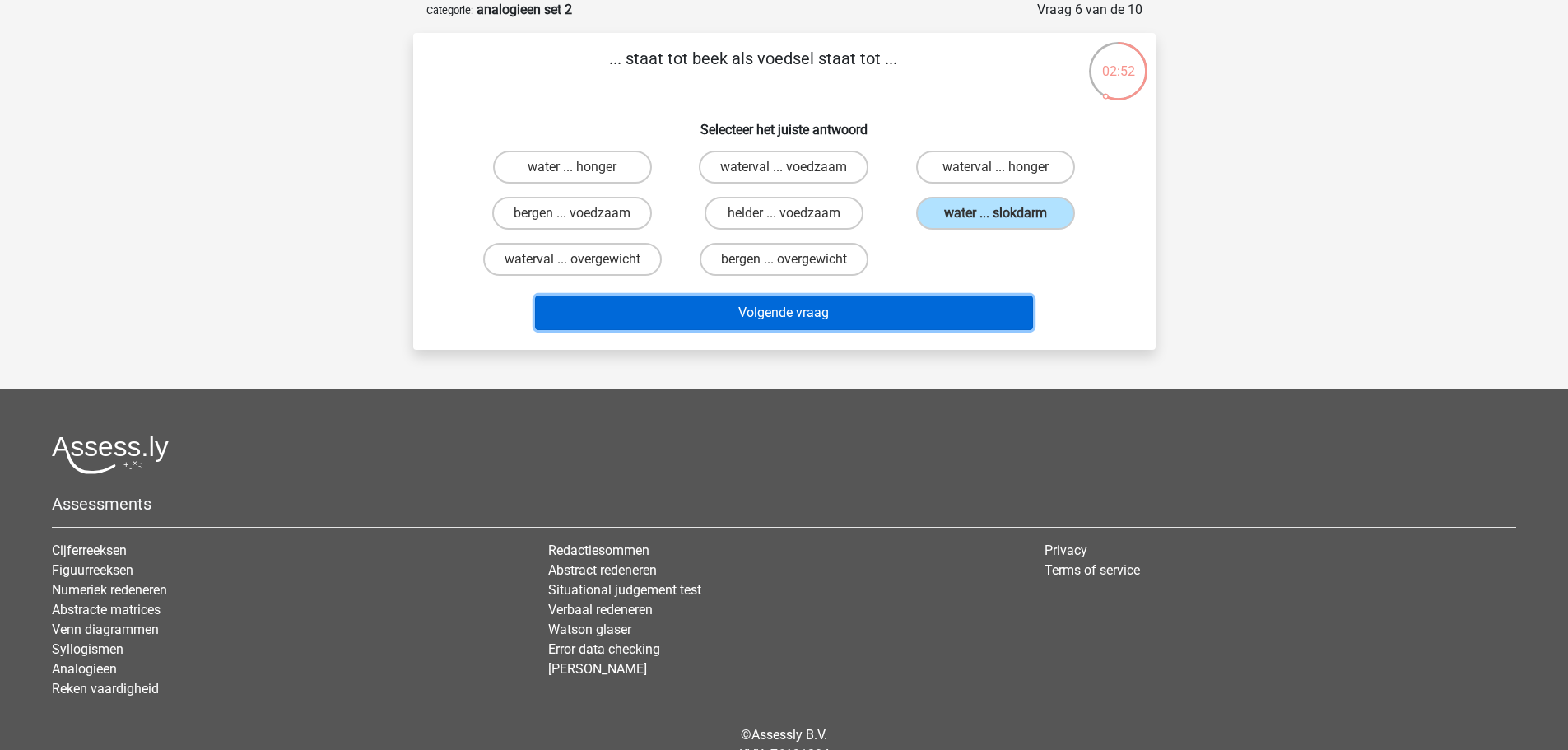
click at [834, 316] on button "Volgende vraag" at bounding box center [784, 312] width 498 height 34
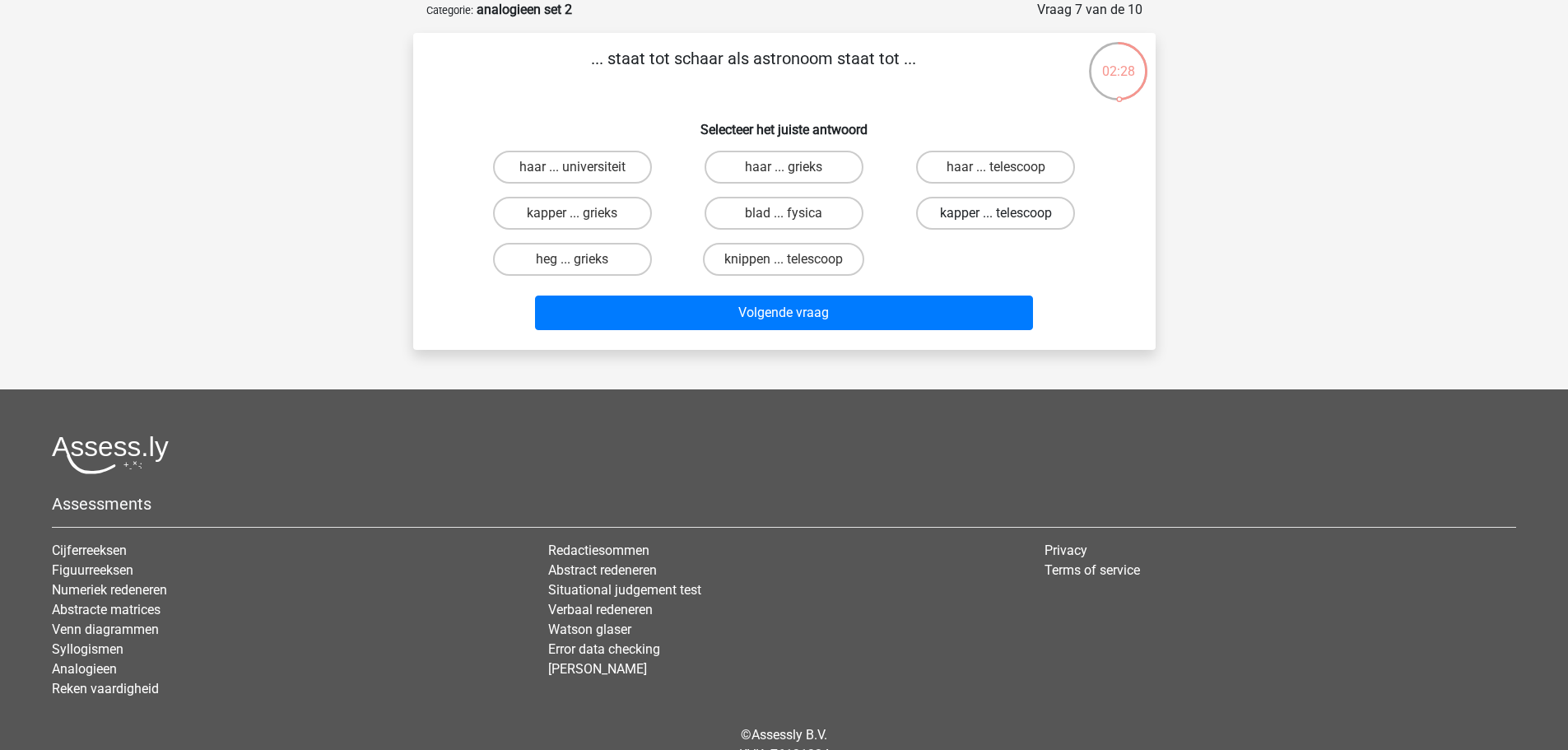
click at [1021, 208] on label "kapper ... telescoop" at bounding box center [996, 213] width 159 height 32
click at [1007, 213] on input "kapper ... telescoop" at bounding box center [1001, 218] width 11 height 11
radio input "true"
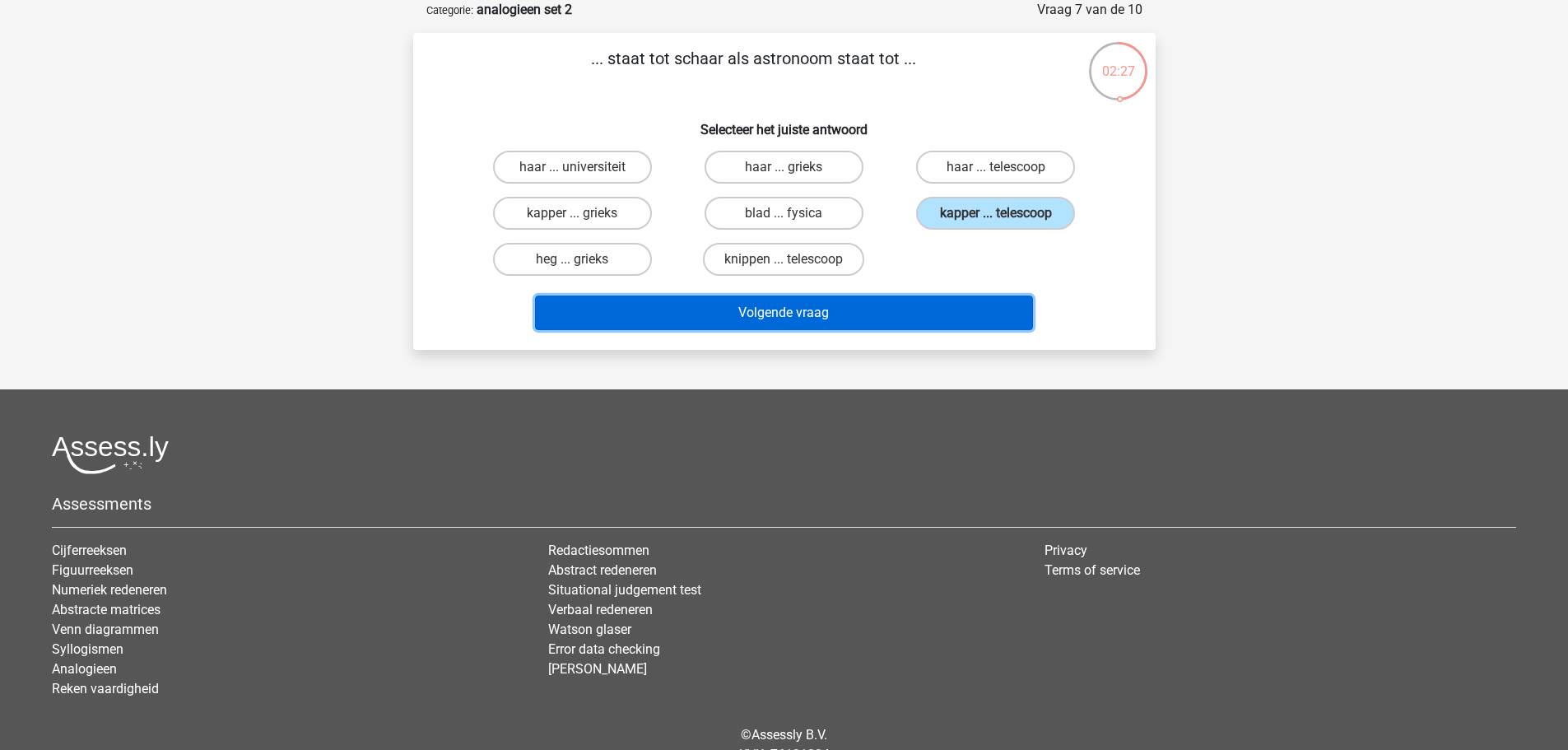
click at [858, 313] on button "Volgende vraag" at bounding box center [784, 312] width 498 height 34
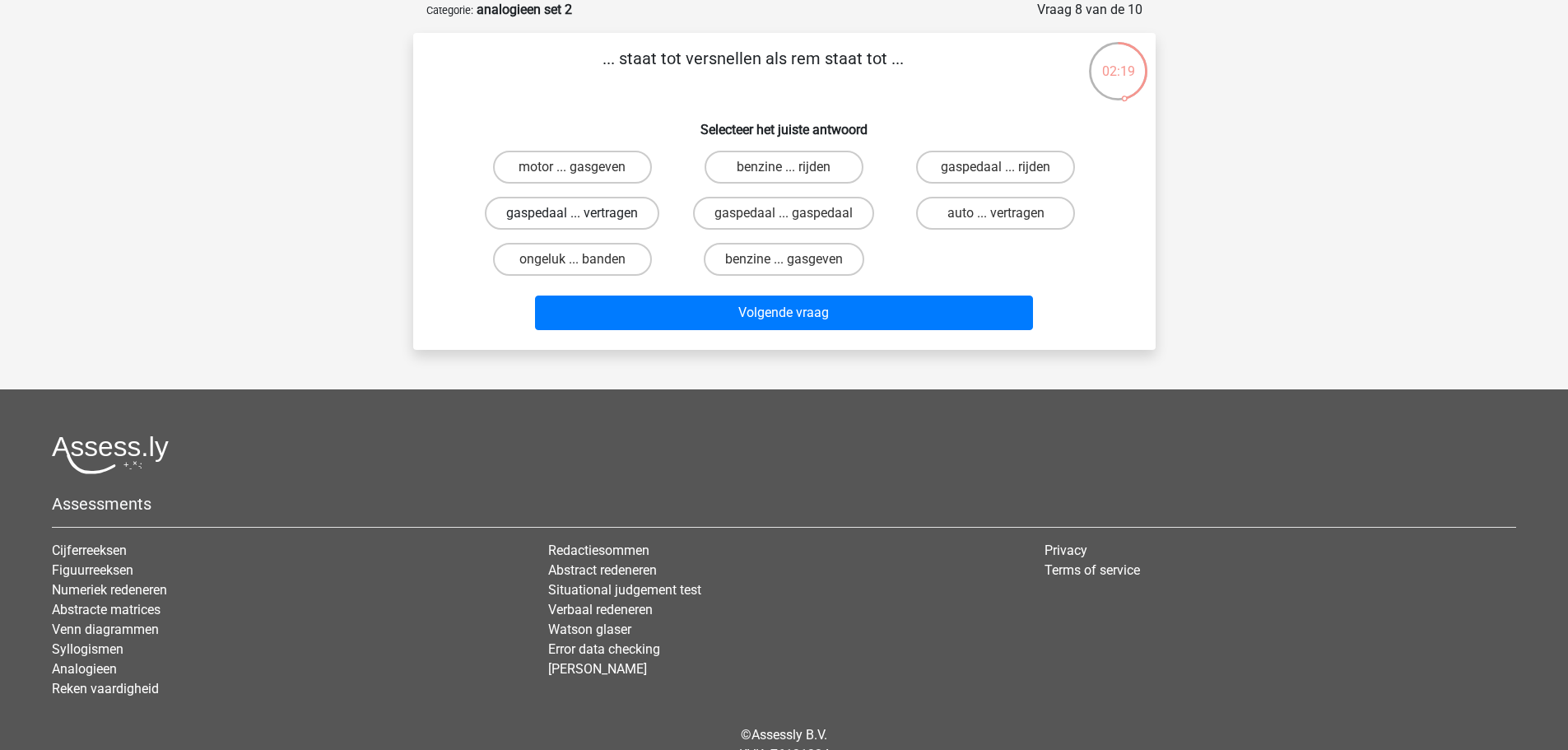
click at [609, 217] on label "gaspedaal ... vertragen" at bounding box center [572, 213] width 175 height 32
click at [583, 217] on input "gaspedaal ... vertragen" at bounding box center [577, 218] width 11 height 11
radio input "true"
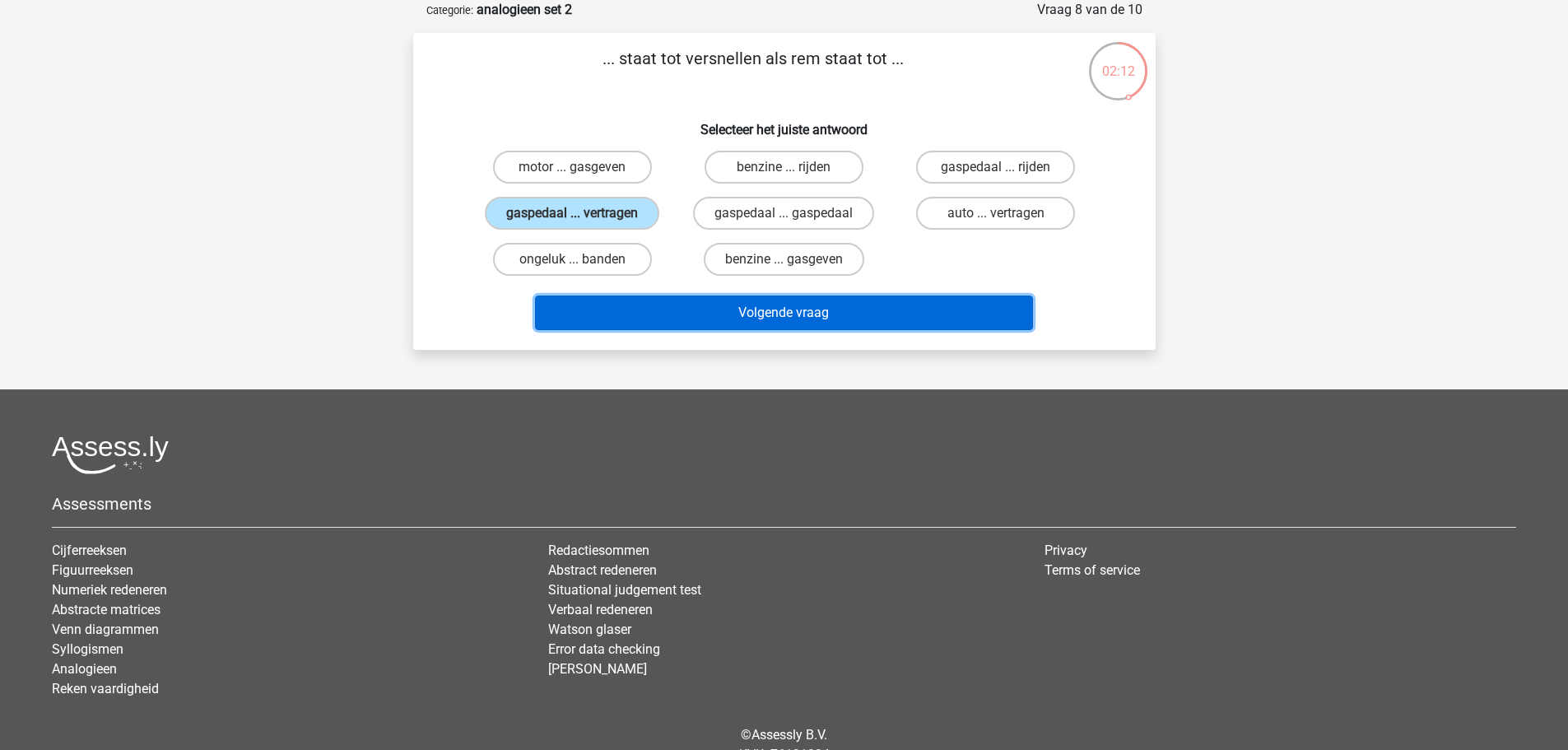
click at [799, 329] on button "Volgende vraag" at bounding box center [784, 312] width 498 height 34
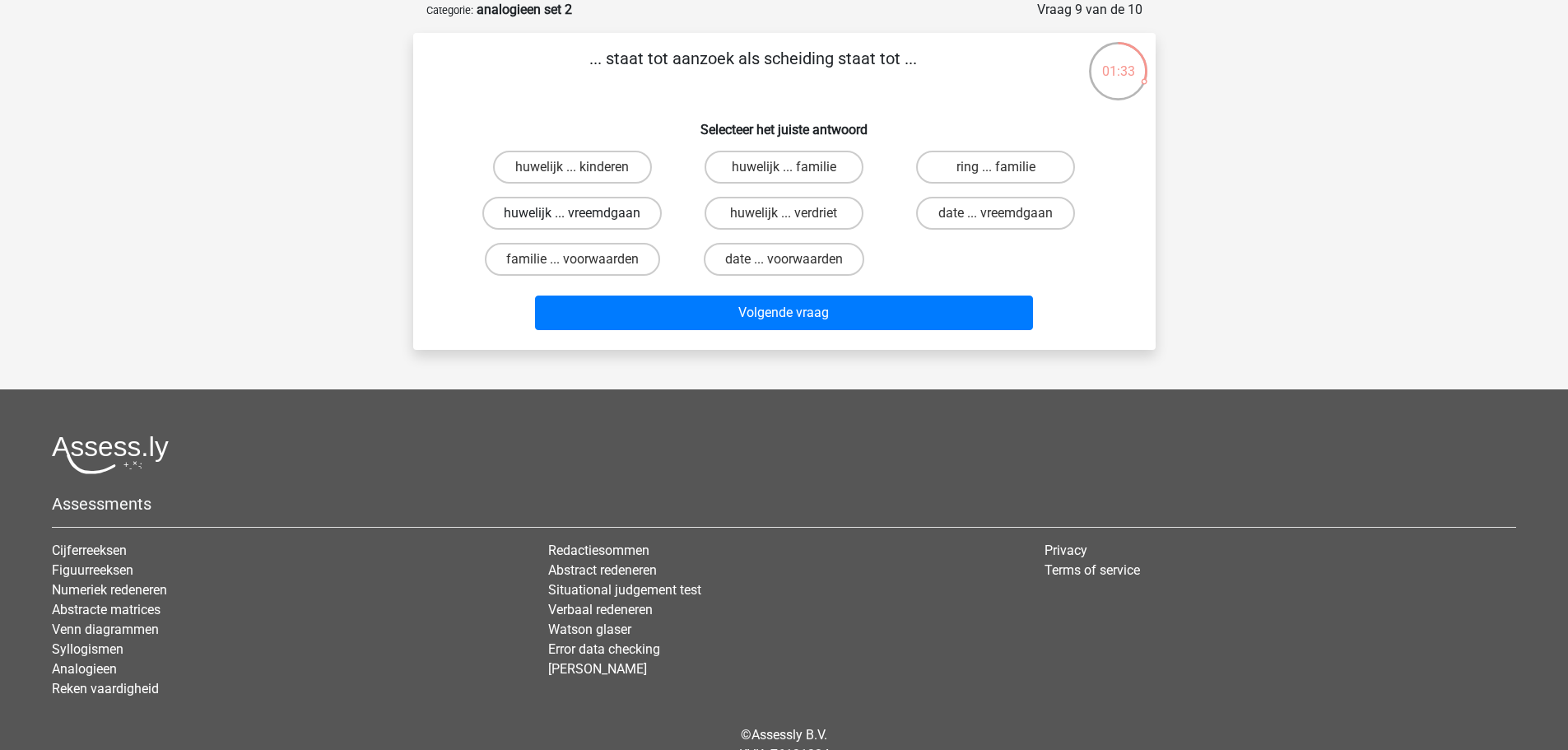
click at [601, 216] on label "huwelijk ... vreemdgaan" at bounding box center [572, 213] width 180 height 32
click at [583, 216] on input "huwelijk ... vreemdgaan" at bounding box center [577, 218] width 11 height 11
radio input "true"
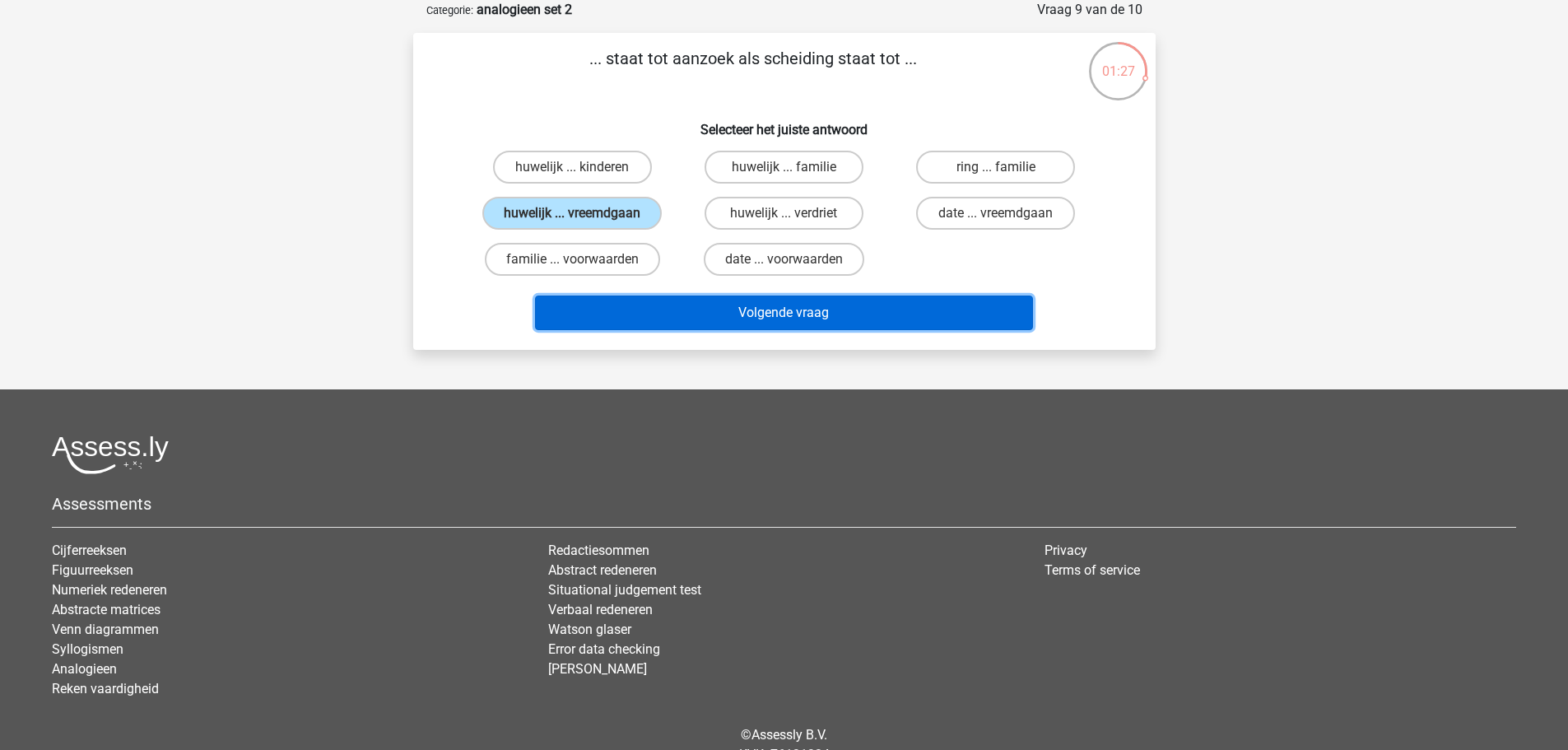
click at [810, 323] on button "Volgende vraag" at bounding box center [784, 312] width 498 height 34
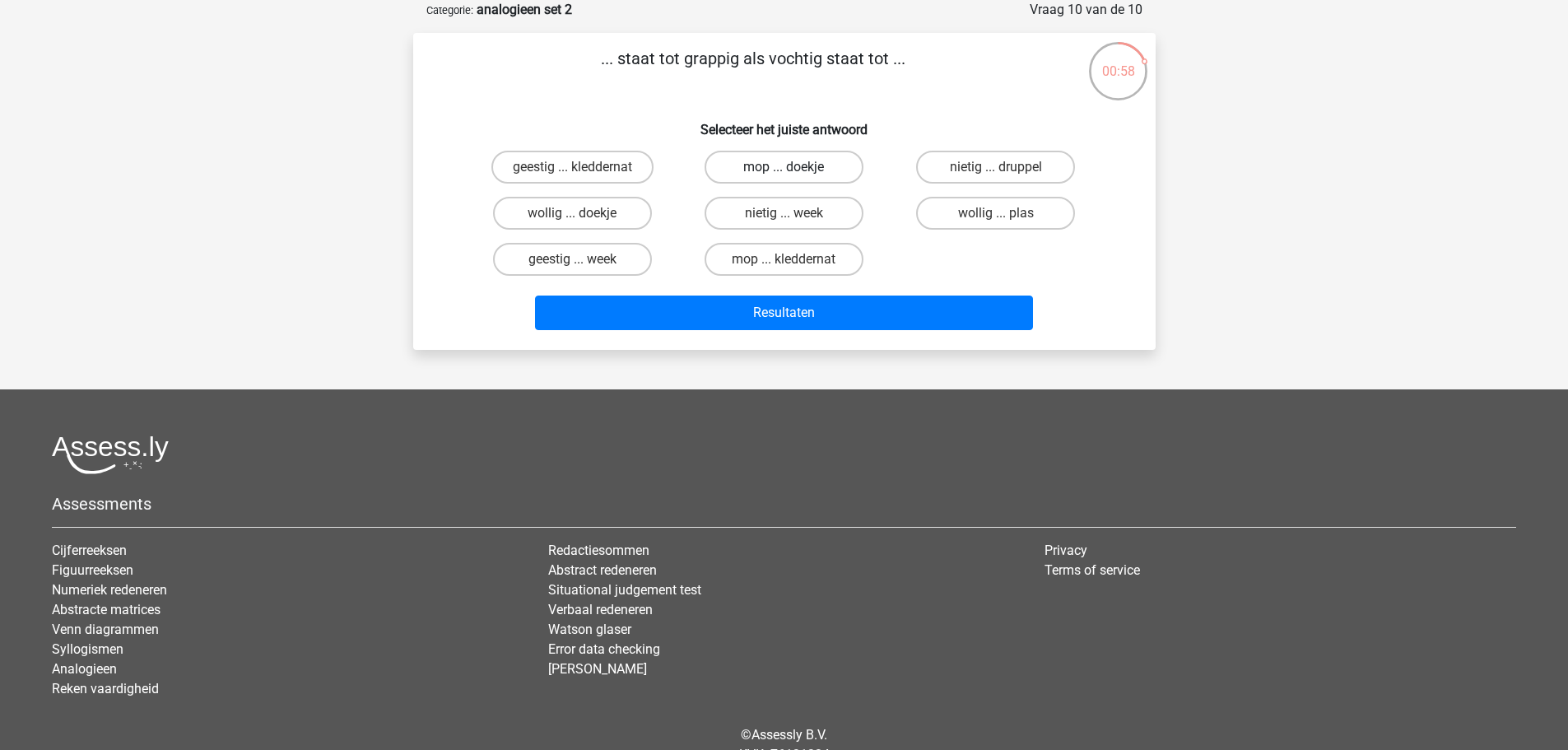
click at [840, 168] on label "mop ... doekje" at bounding box center [784, 167] width 159 height 32
click at [795, 168] on input "mop ... doekje" at bounding box center [789, 172] width 11 height 11
radio input "true"
click at [606, 163] on label "geestig ... kleddernat" at bounding box center [573, 167] width 163 height 32
click at [583, 167] on input "geestig ... kleddernat" at bounding box center [577, 172] width 11 height 11
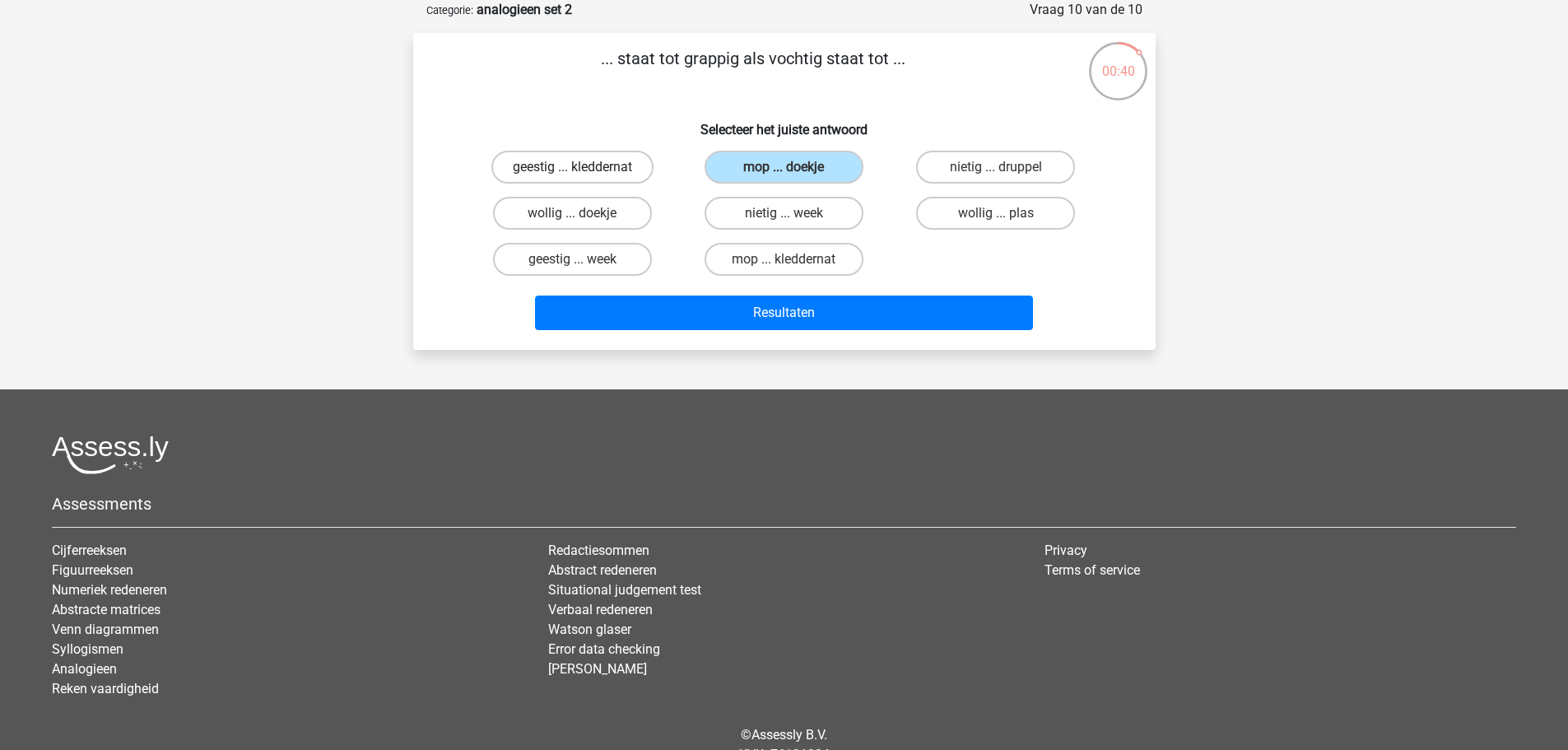
radio input "true"
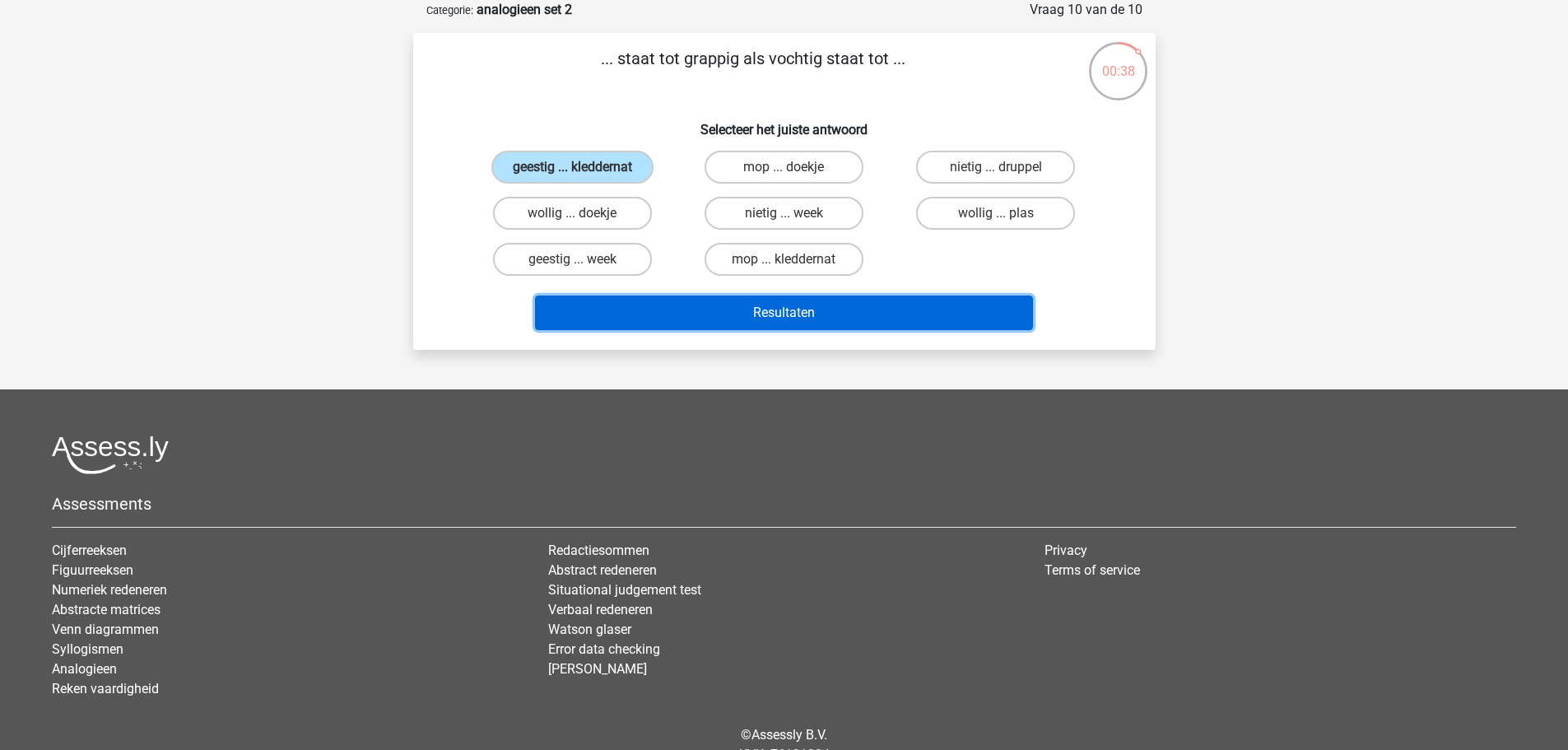
click at [820, 310] on button "Resultaten" at bounding box center [784, 312] width 498 height 34
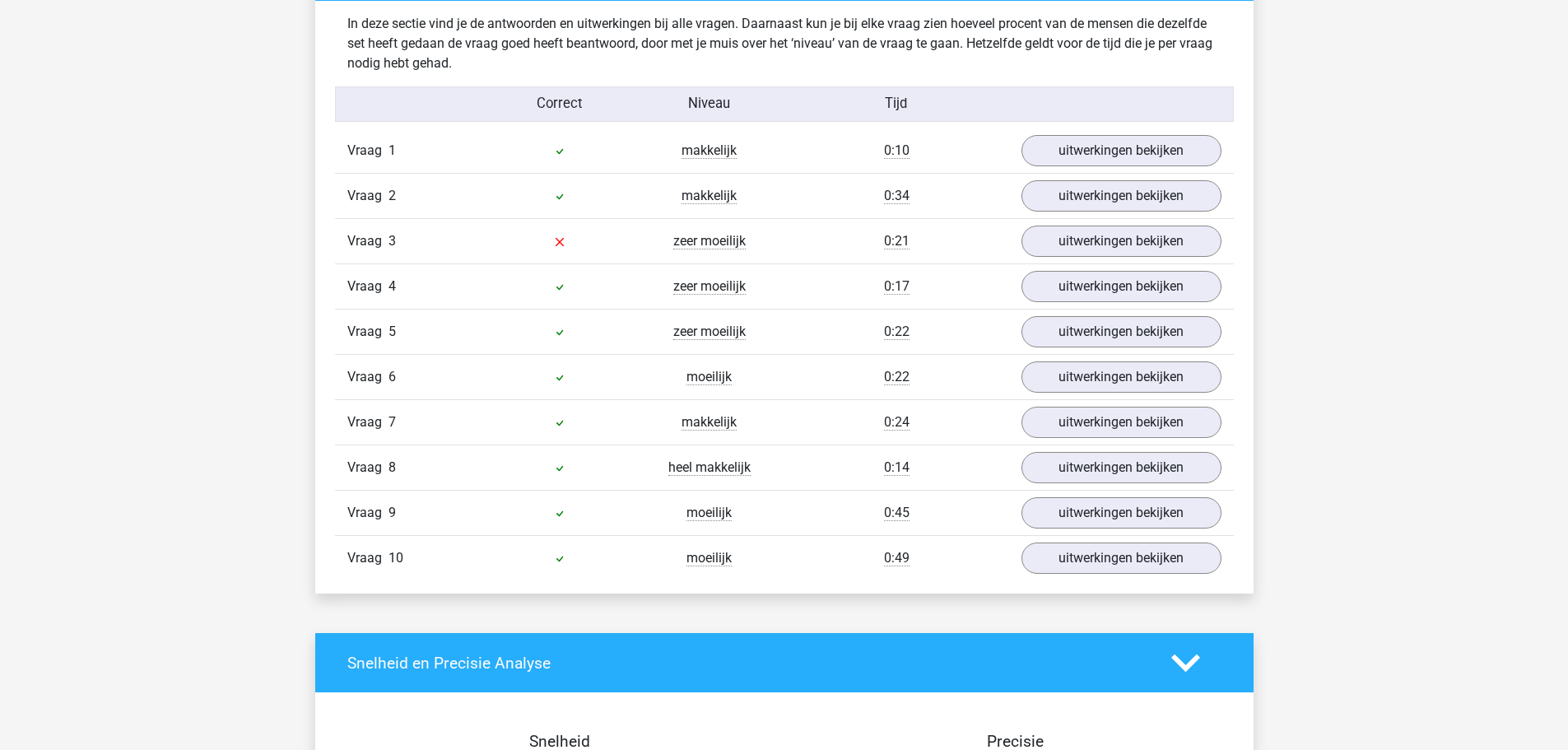
scroll to position [1294, 0]
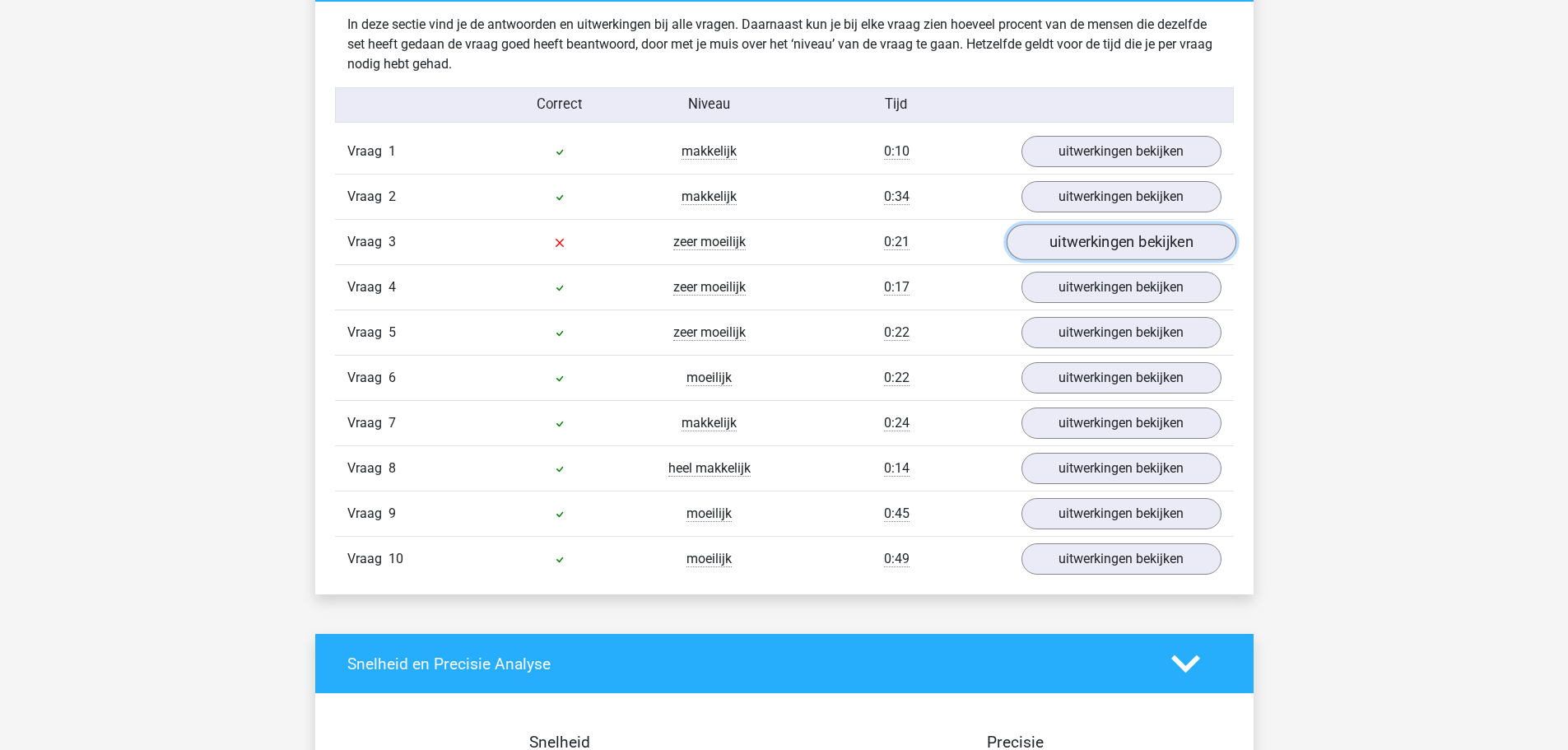
click at [1146, 244] on link "uitwerkingen bekijken" at bounding box center [1121, 243] width 230 height 36
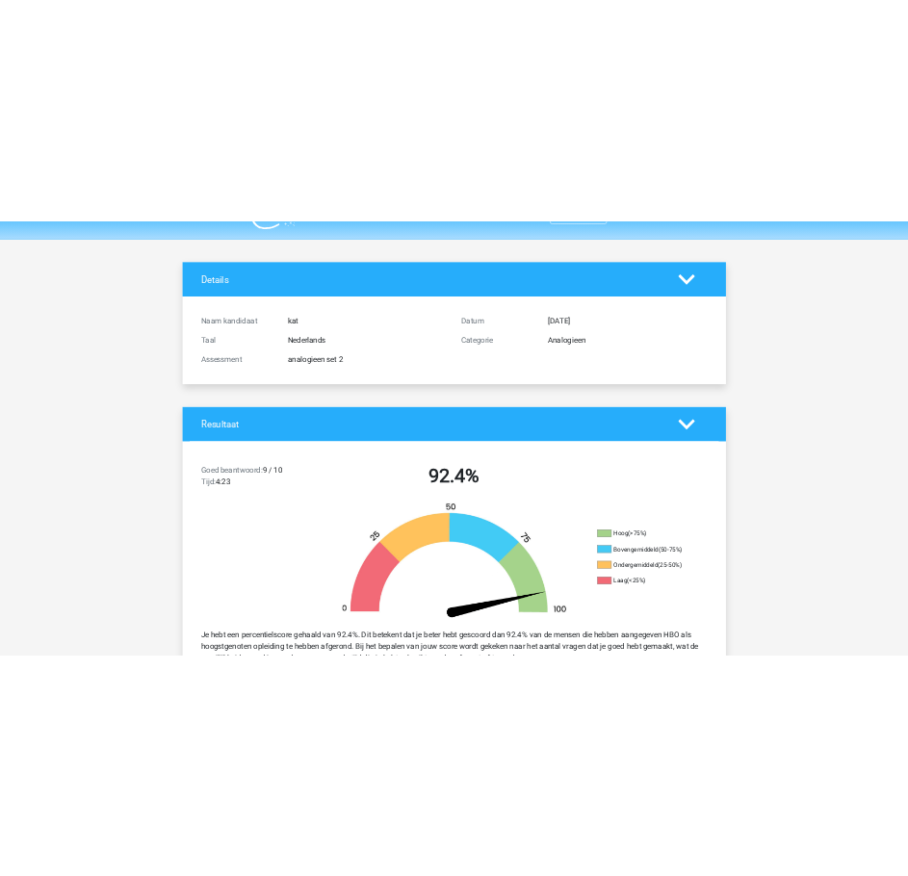
scroll to position [0, 0]
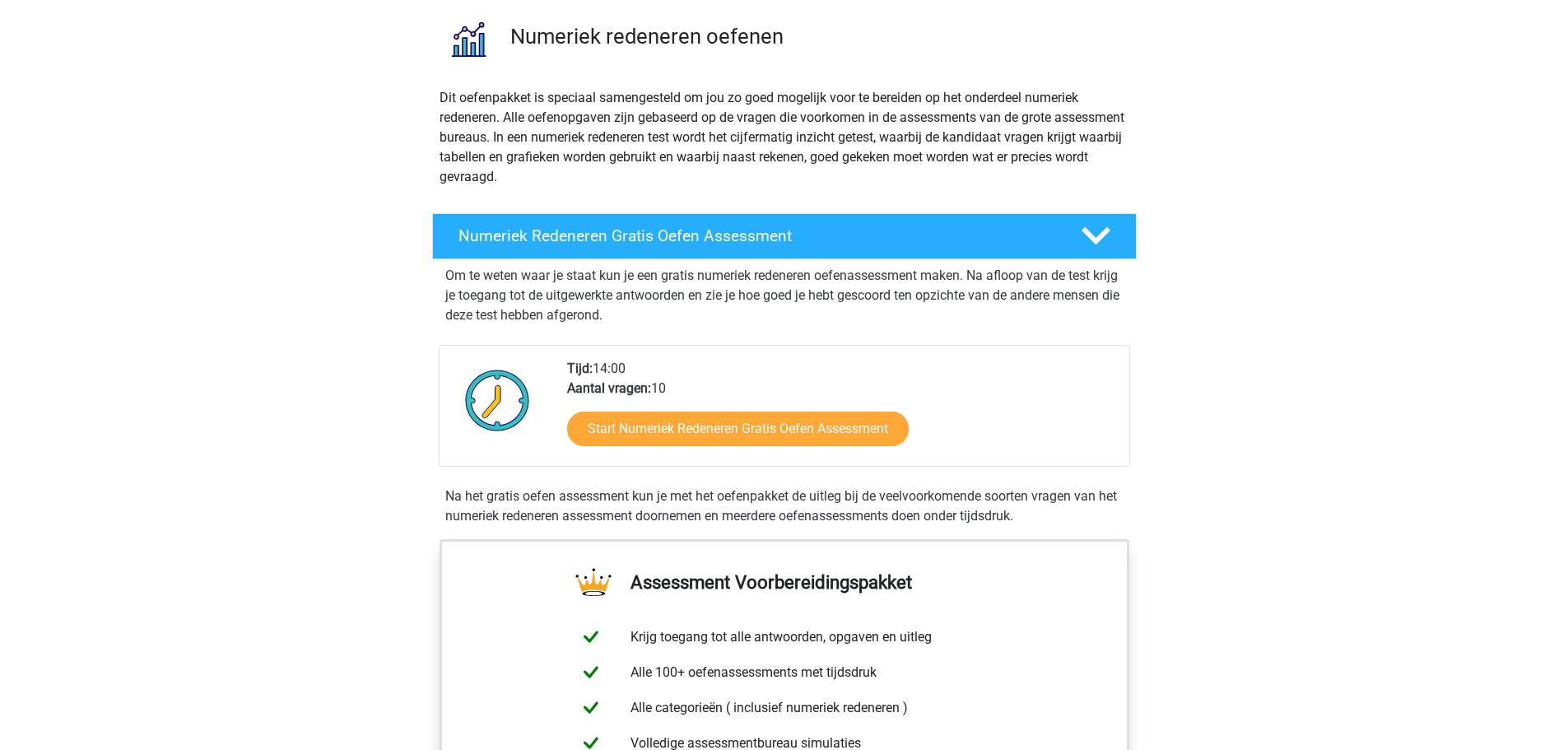
scroll to position [121, 0]
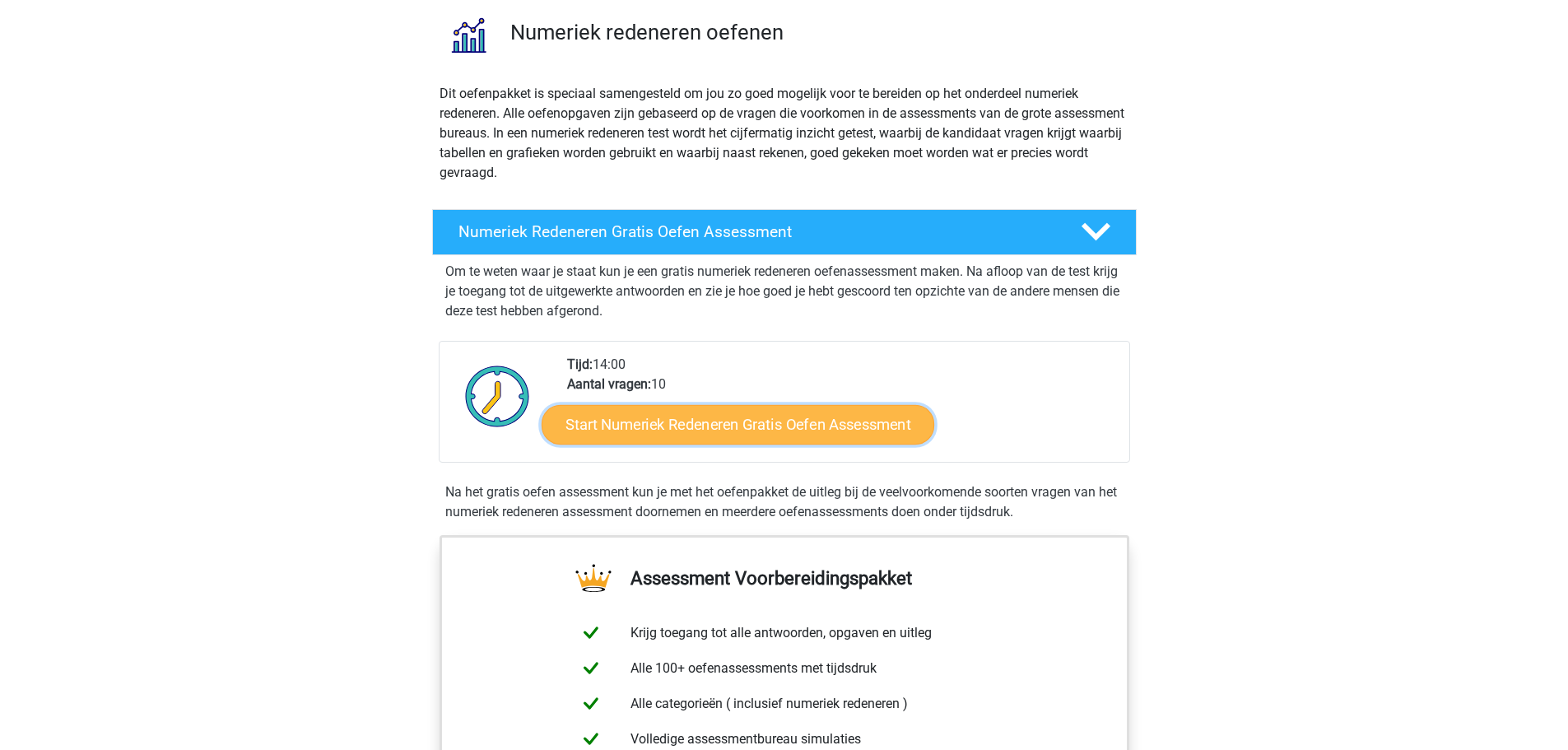
click at [757, 428] on link "Start Numeriek Redeneren Gratis Oefen Assessment" at bounding box center [737, 424] width 393 height 39
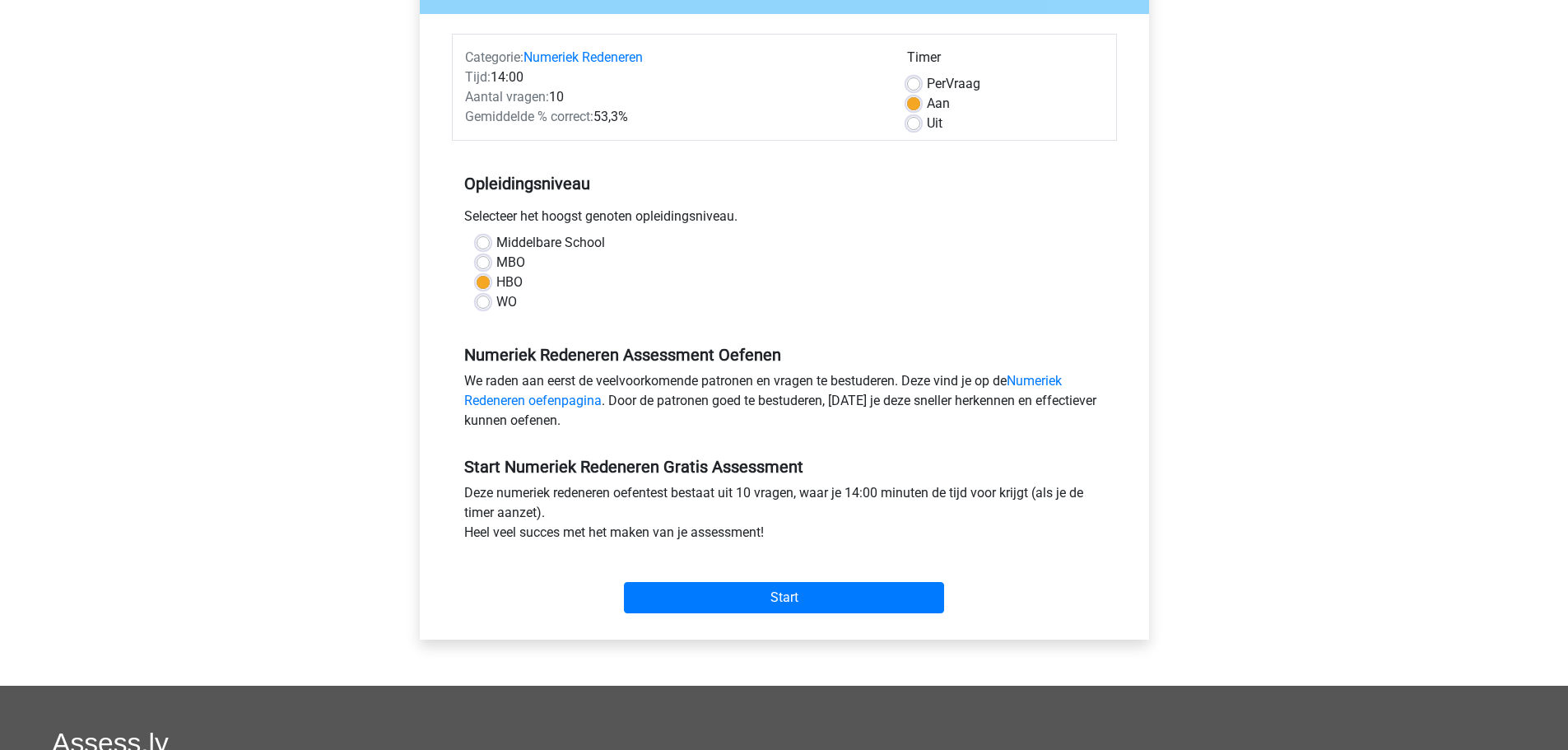
scroll to position [181, 0]
click at [778, 592] on input "Start" at bounding box center [784, 596] width 320 height 32
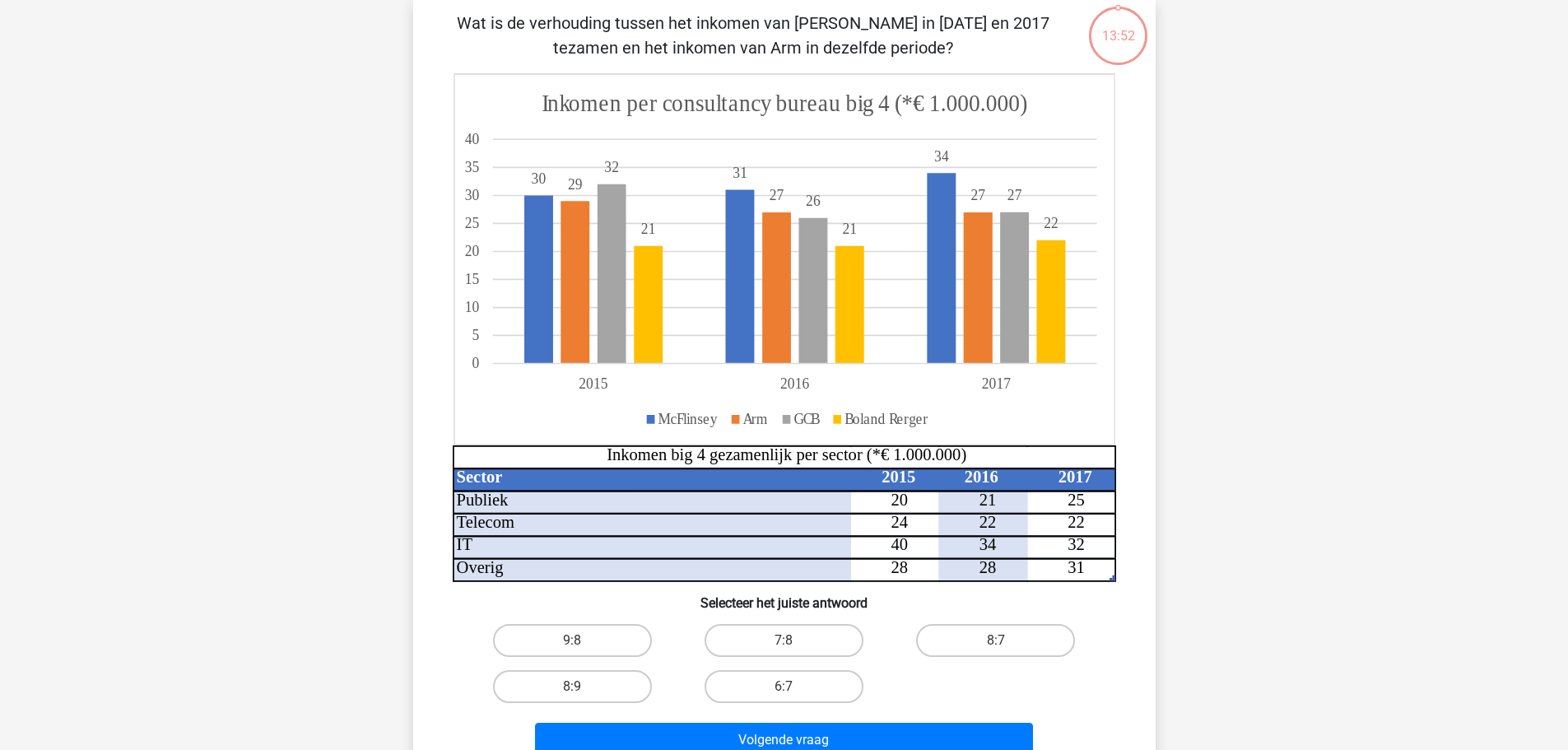
scroll to position [145, 0]
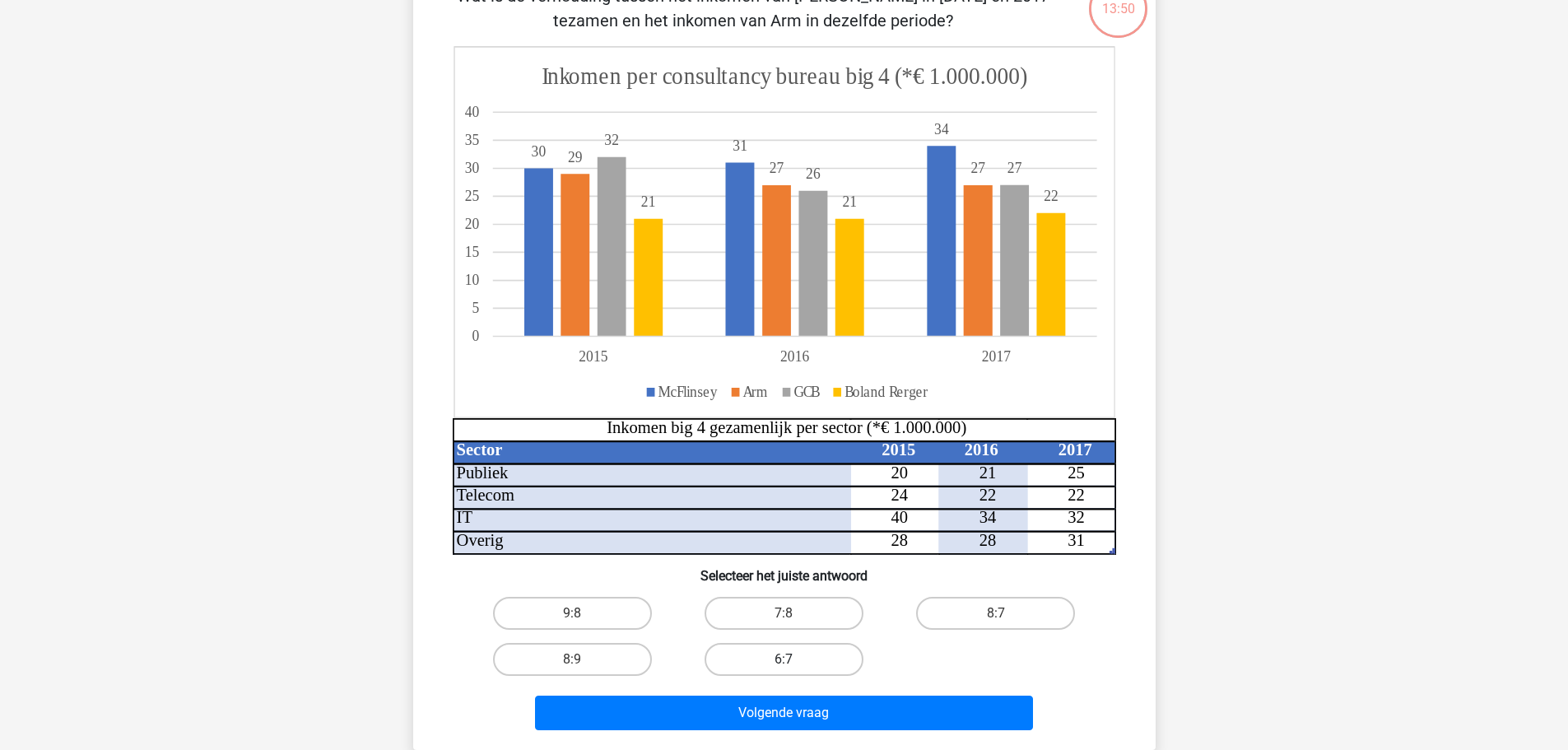
click at [799, 669] on label "6:7" at bounding box center [784, 659] width 159 height 32
click at [795, 669] on input "6:7" at bounding box center [789, 664] width 11 height 11
radio input "true"
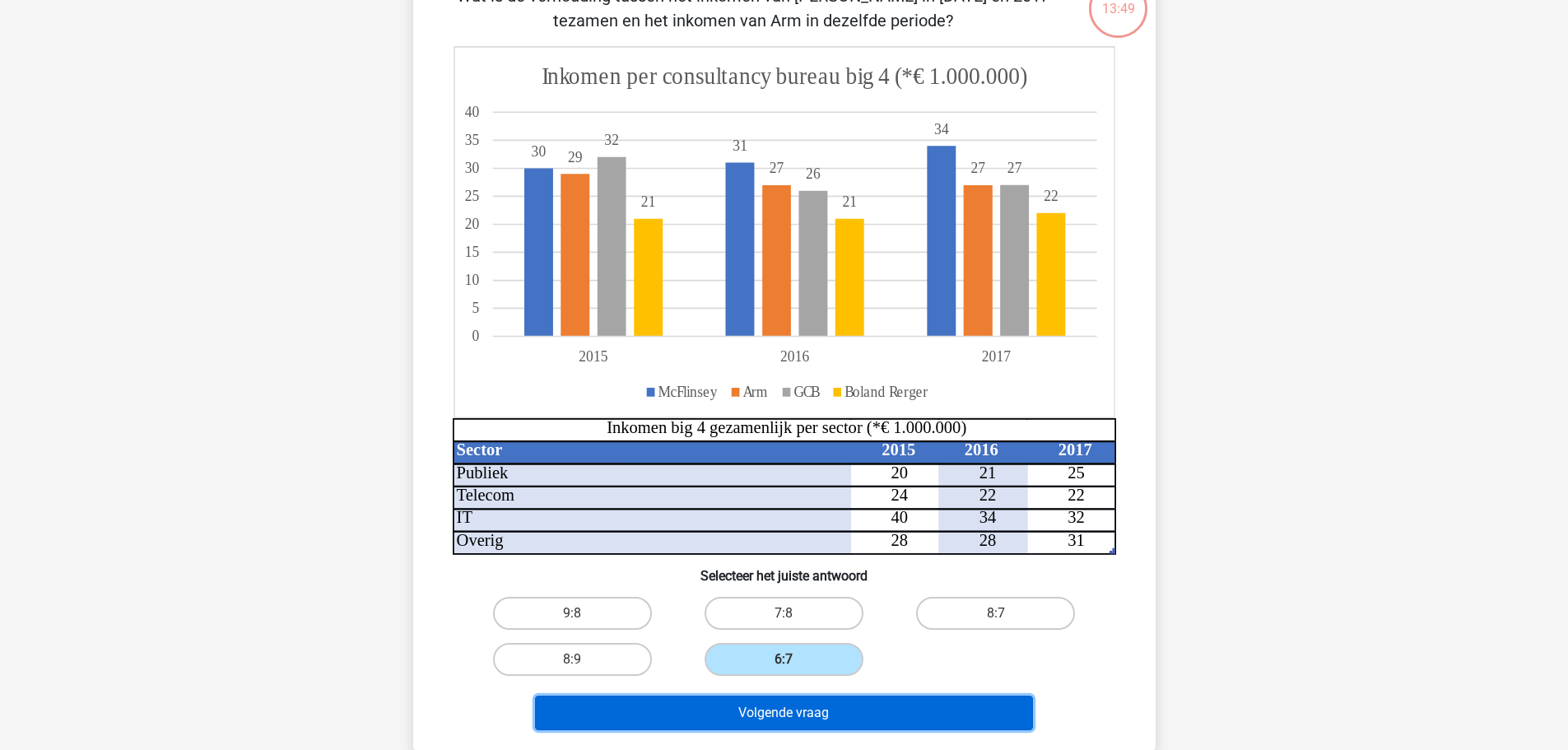
click at [809, 712] on button "Volgende vraag" at bounding box center [784, 712] width 498 height 34
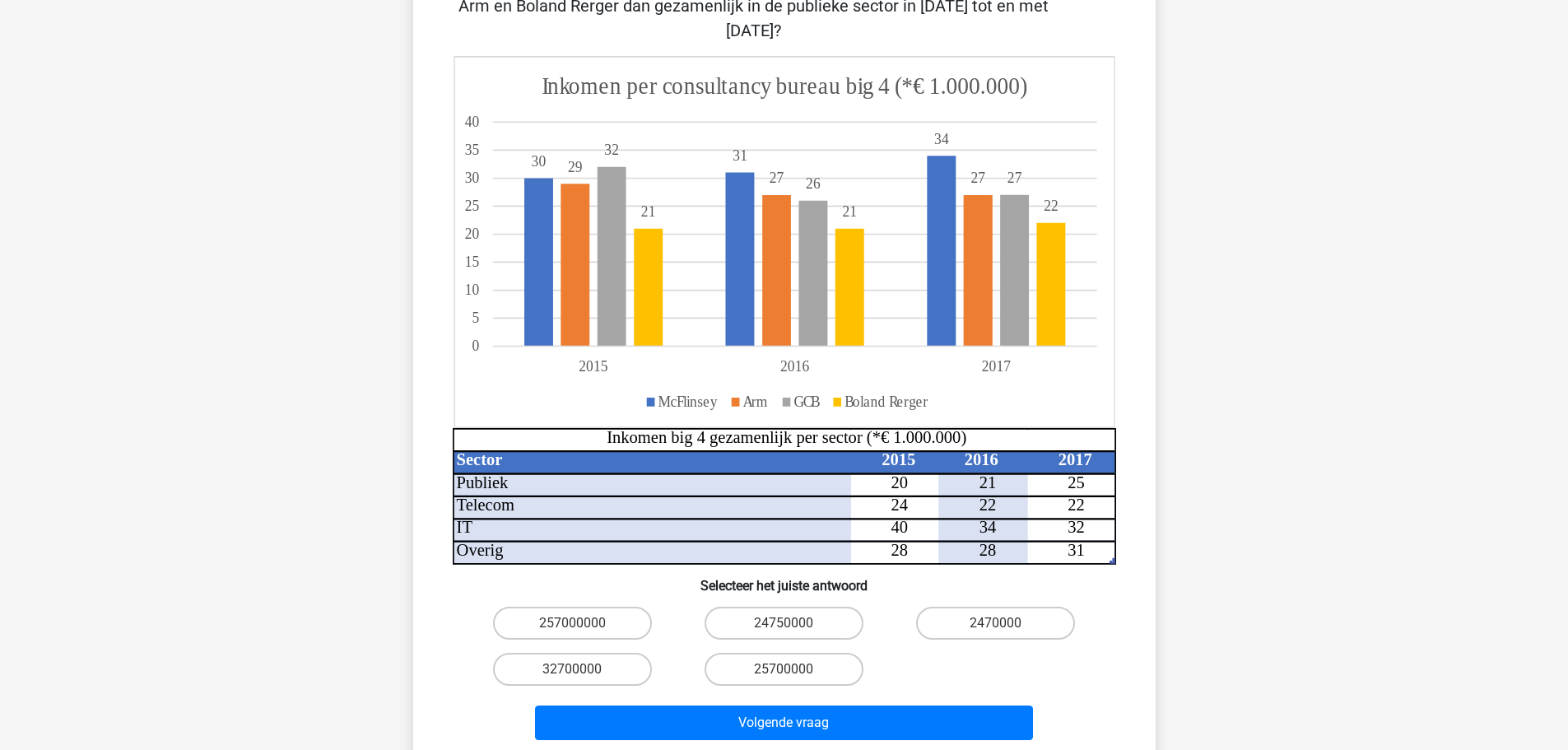
scroll to position [248, 0]
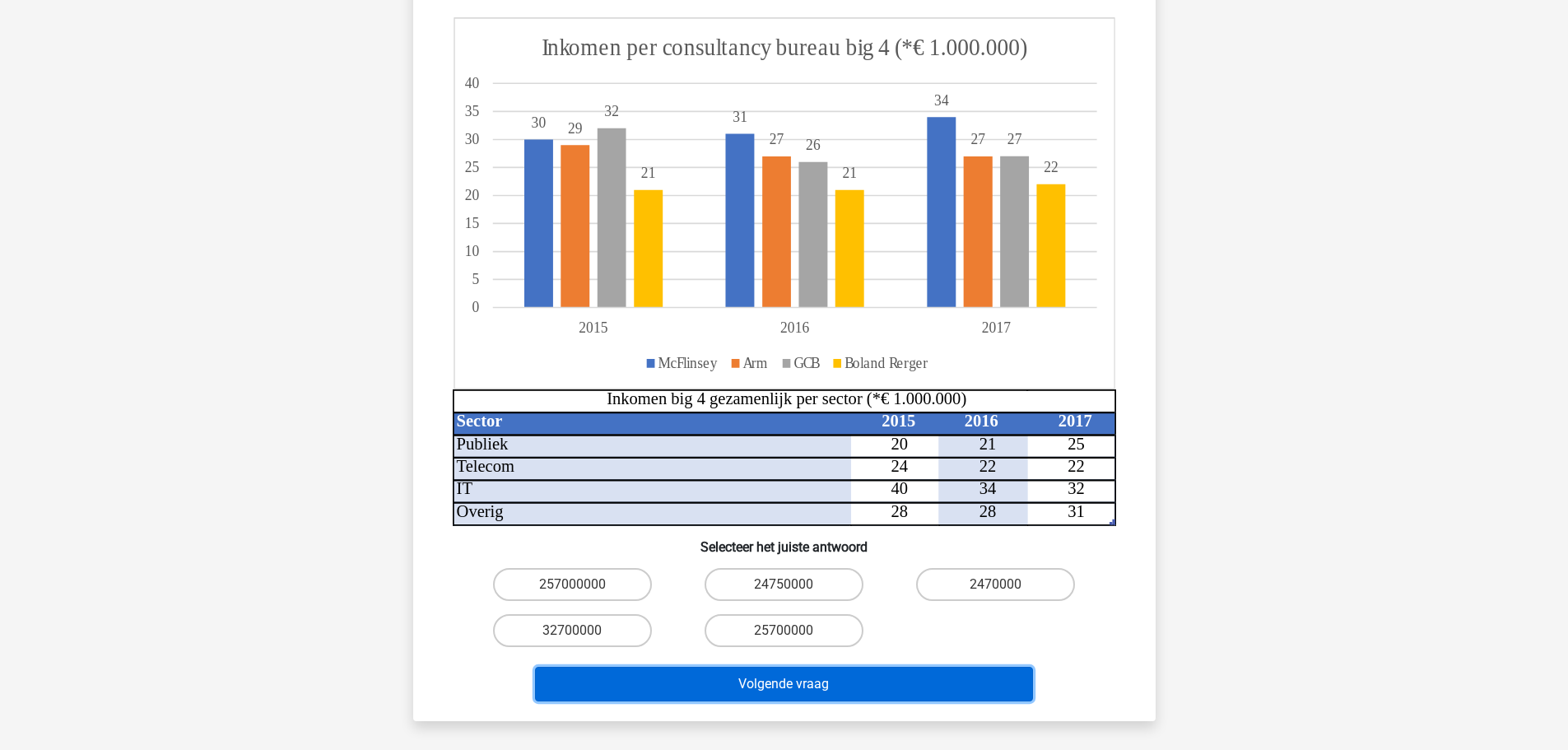
click at [824, 667] on button "Volgende vraag" at bounding box center [784, 684] width 498 height 34
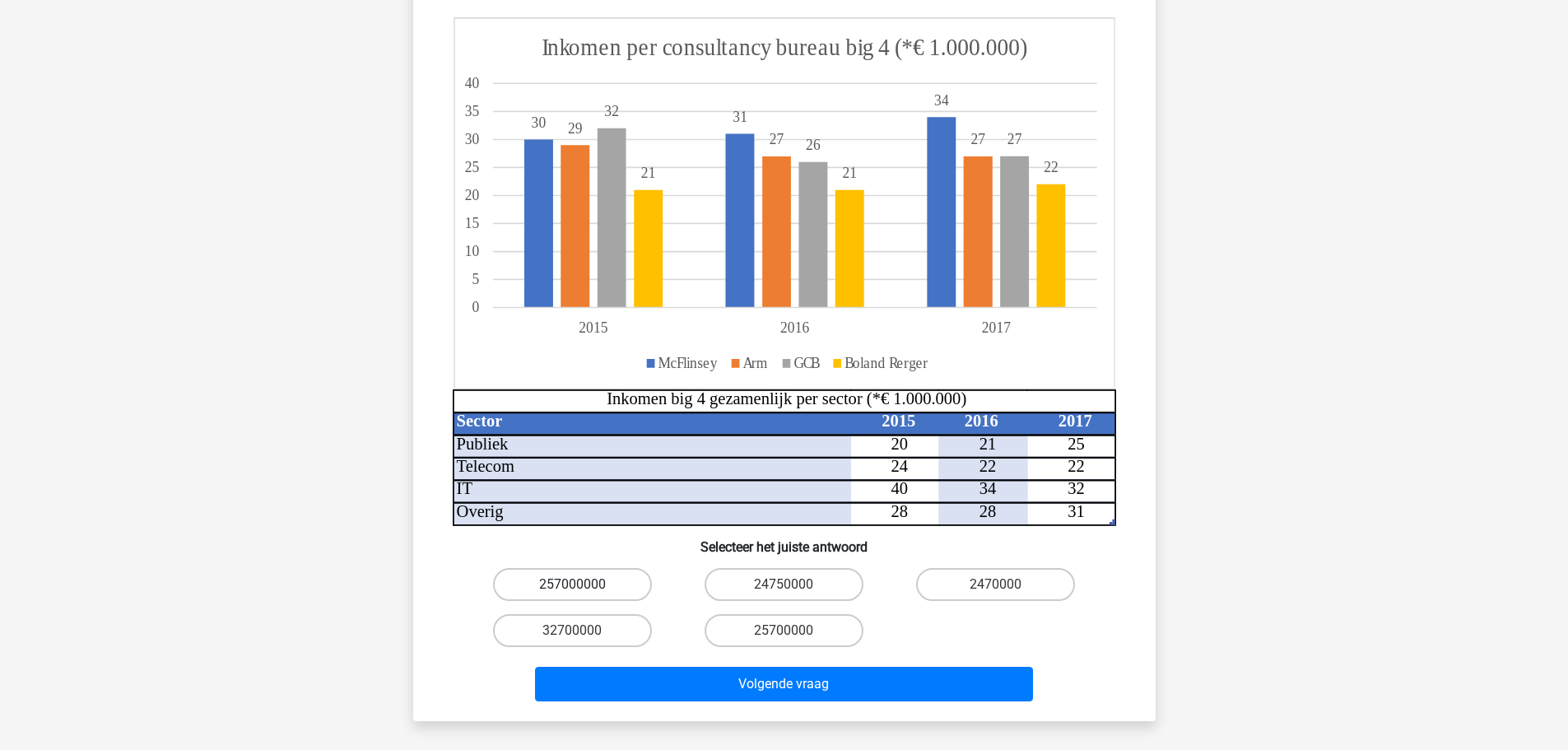
click at [583, 568] on label "257000000" at bounding box center [572, 584] width 159 height 32
click at [583, 584] on input "257000000" at bounding box center [577, 589] width 11 height 11
radio input "true"
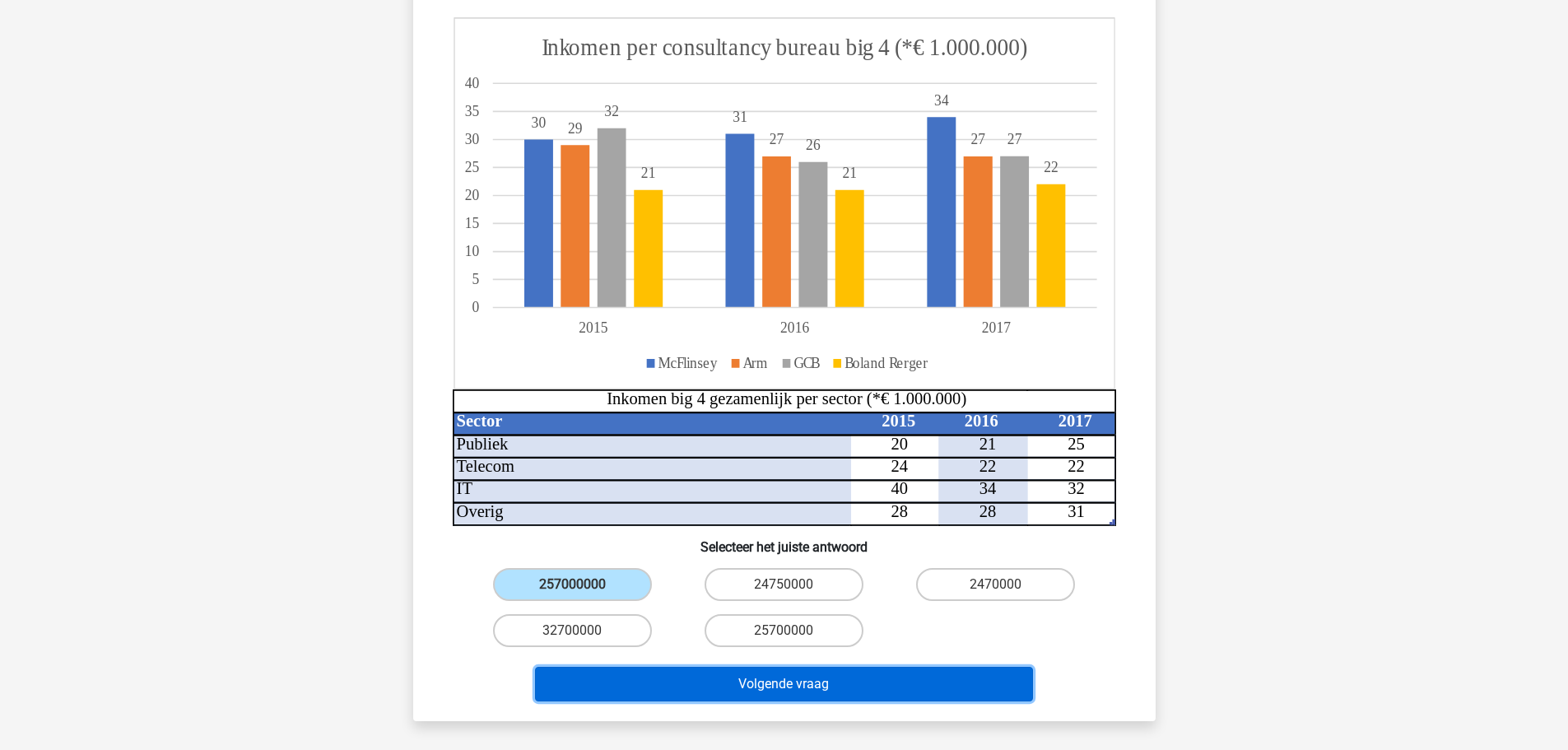
click at [813, 667] on button "Volgende vraag" at bounding box center [784, 684] width 498 height 34
click at [800, 667] on button "Volgende vraag" at bounding box center [784, 684] width 498 height 34
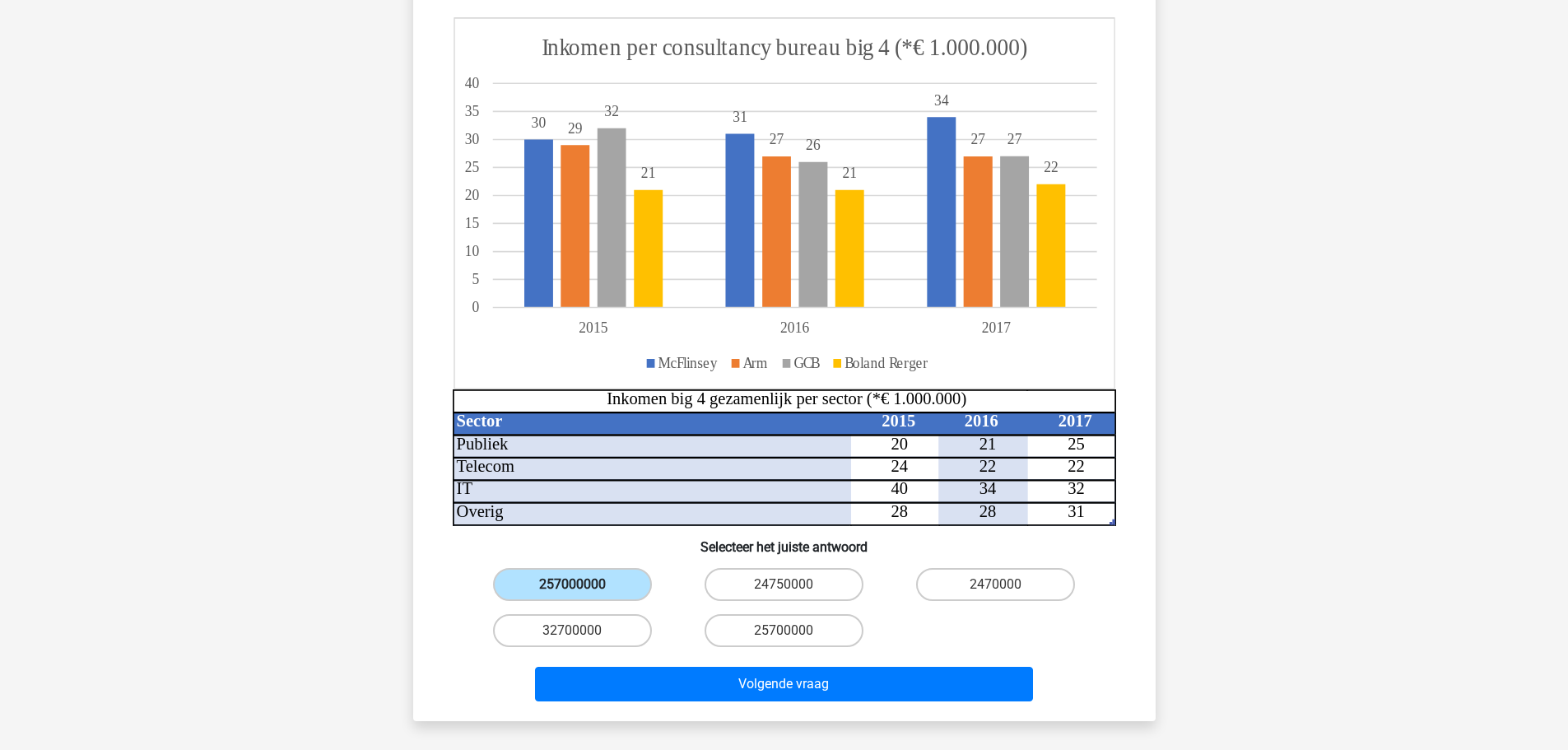
click at [575, 568] on label "257000000" at bounding box center [572, 584] width 159 height 32
click at [575, 584] on input "257000000" at bounding box center [577, 589] width 11 height 11
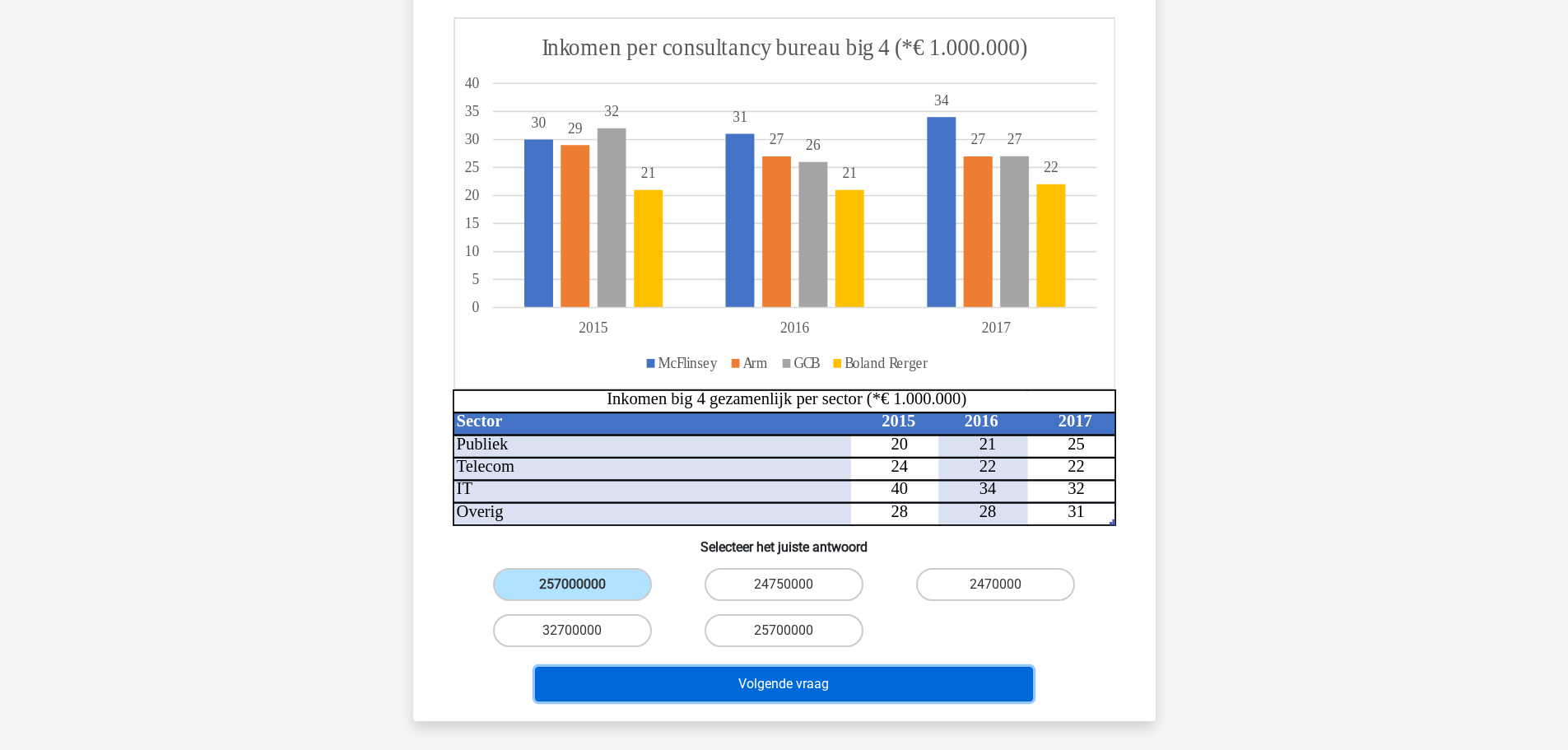
click at [710, 667] on button "Volgende vraag" at bounding box center [784, 684] width 498 height 34
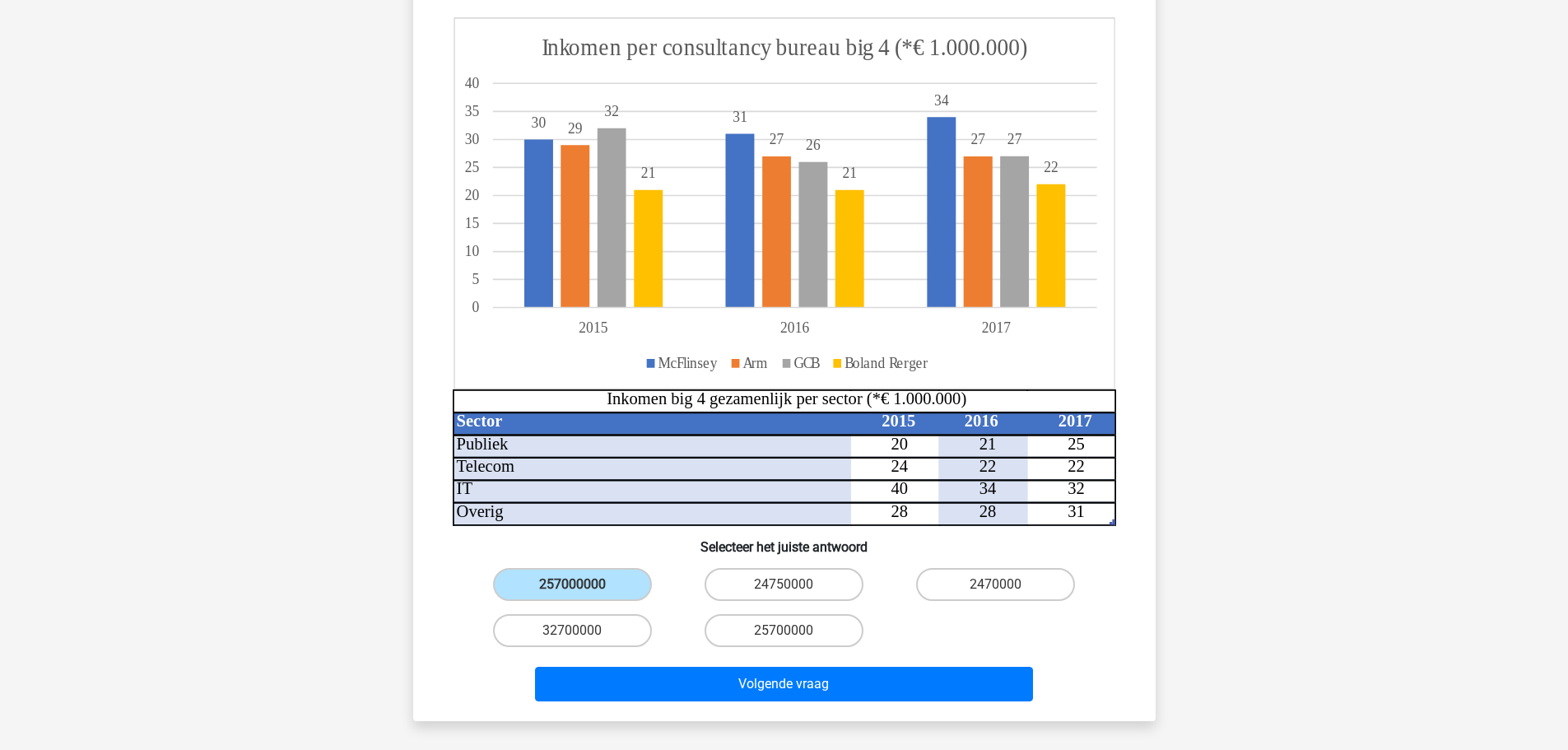
click at [784, 584] on input "24750000" at bounding box center [789, 589] width 11 height 11
radio input "true"
click at [595, 568] on label "257000000" at bounding box center [572, 584] width 159 height 32
click at [583, 584] on input "257000000" at bounding box center [577, 589] width 11 height 11
radio input "true"
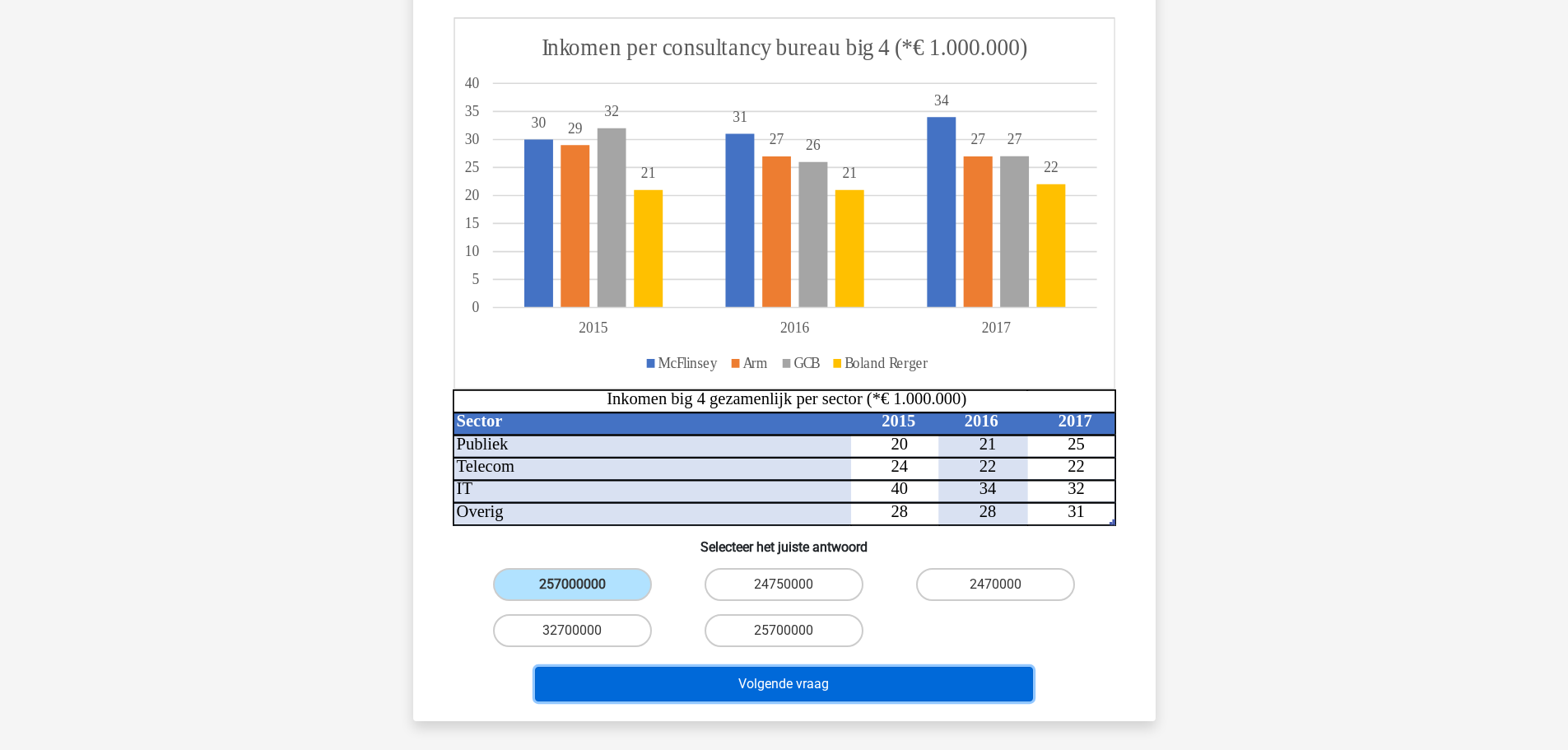
click at [781, 667] on button "Volgende vraag" at bounding box center [784, 684] width 498 height 34
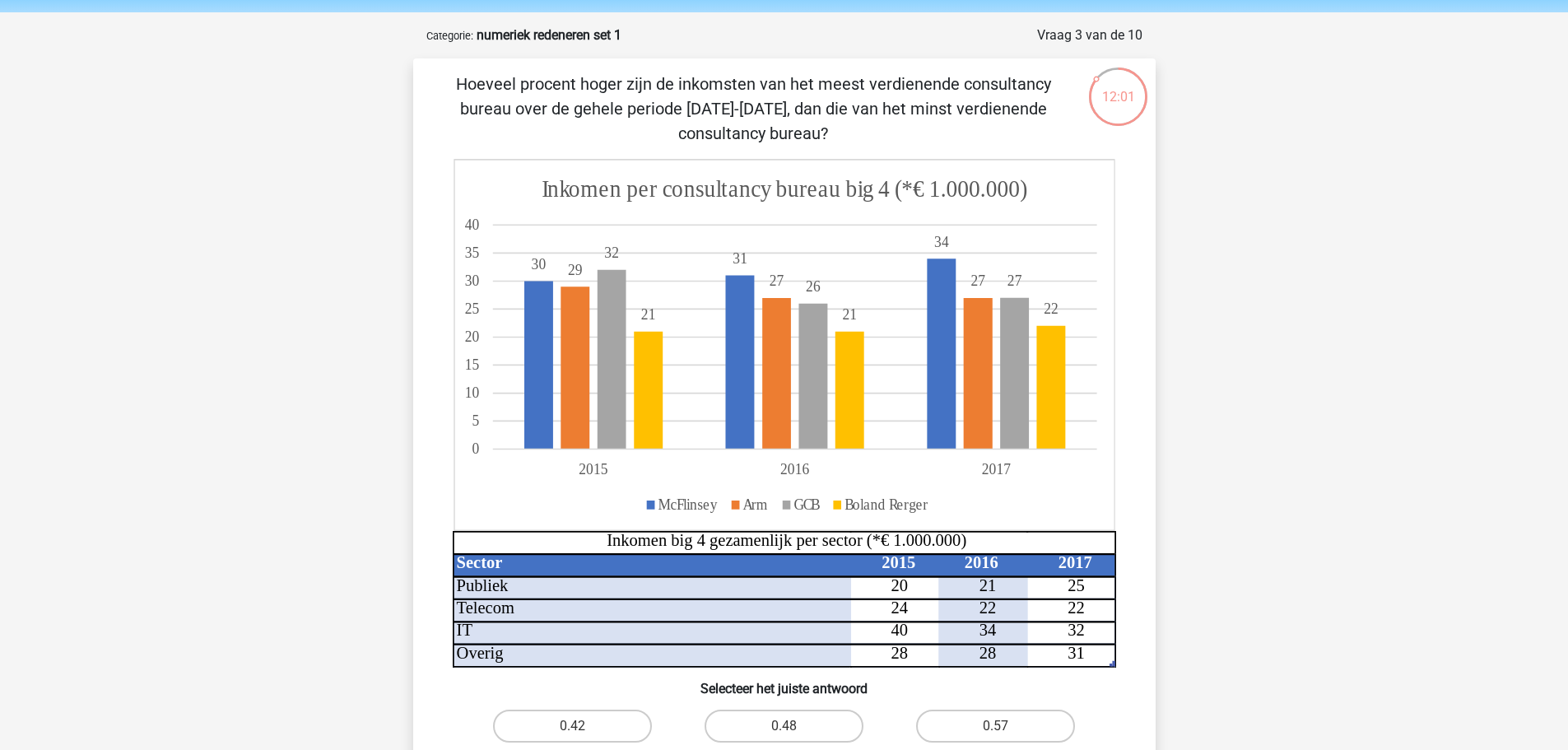
scroll to position [229, 0]
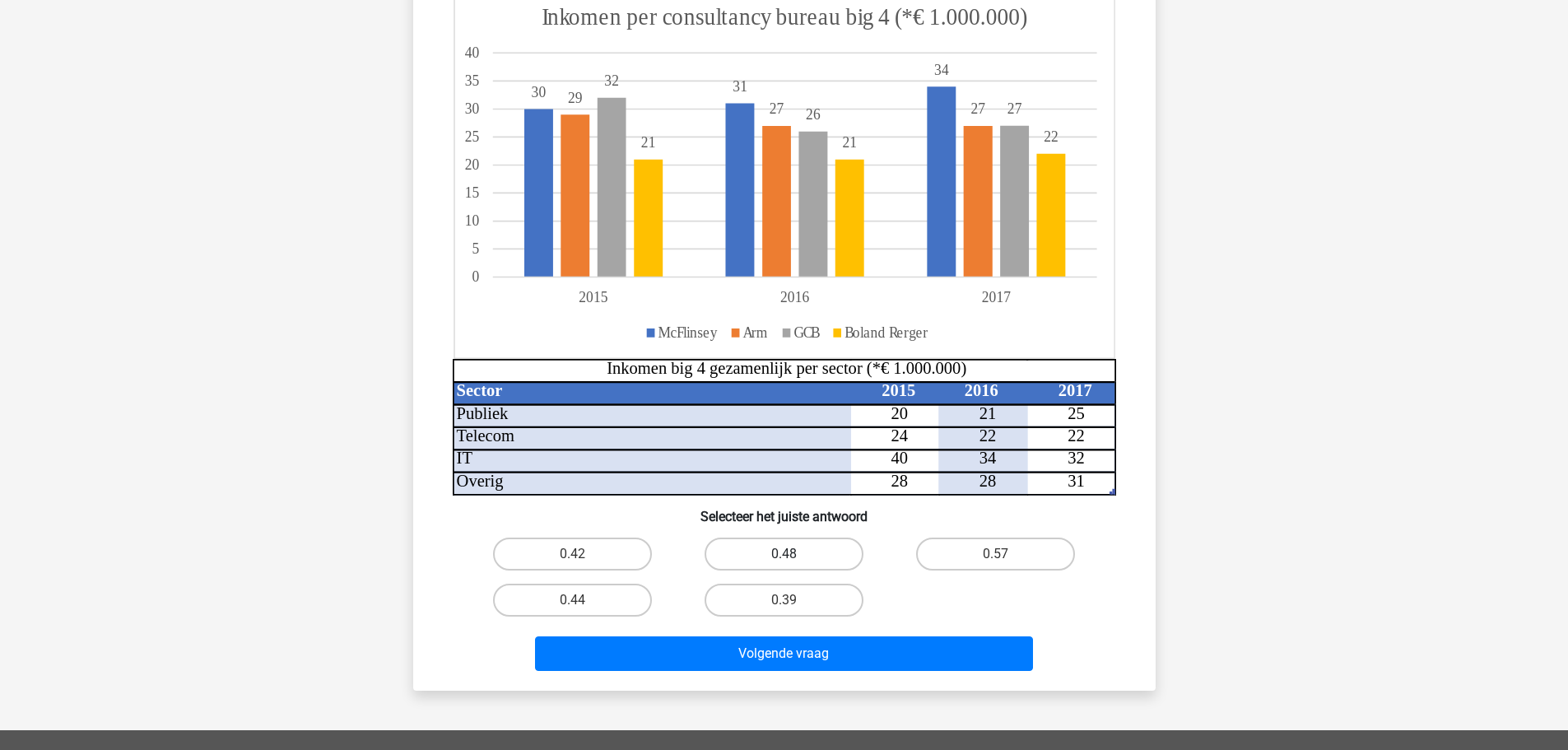
click at [803, 543] on label "0.48" at bounding box center [784, 553] width 159 height 32
click at [795, 554] on input "0.48" at bounding box center [789, 559] width 11 height 11
radio input "true"
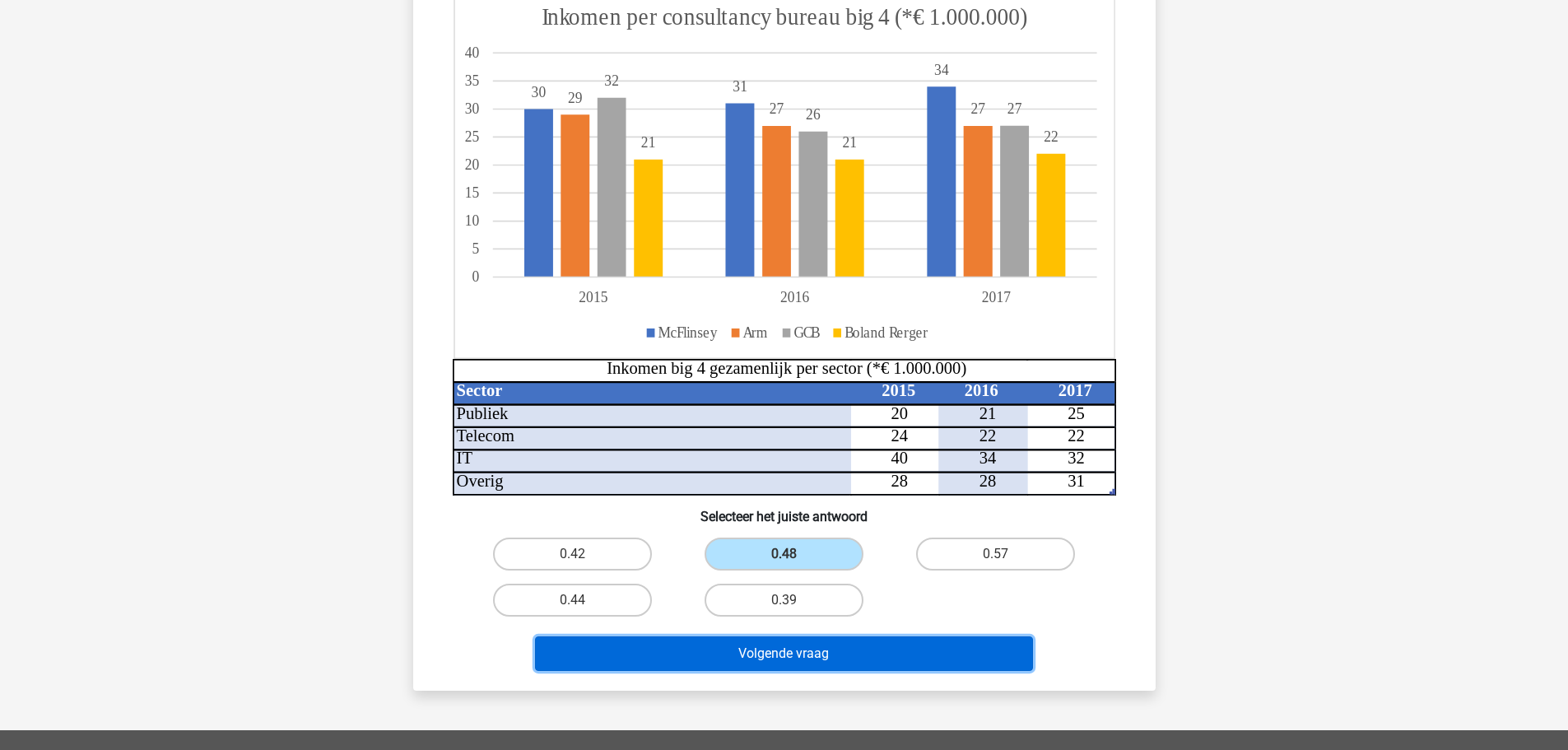
click at [818, 658] on button "Volgende vraag" at bounding box center [784, 653] width 498 height 34
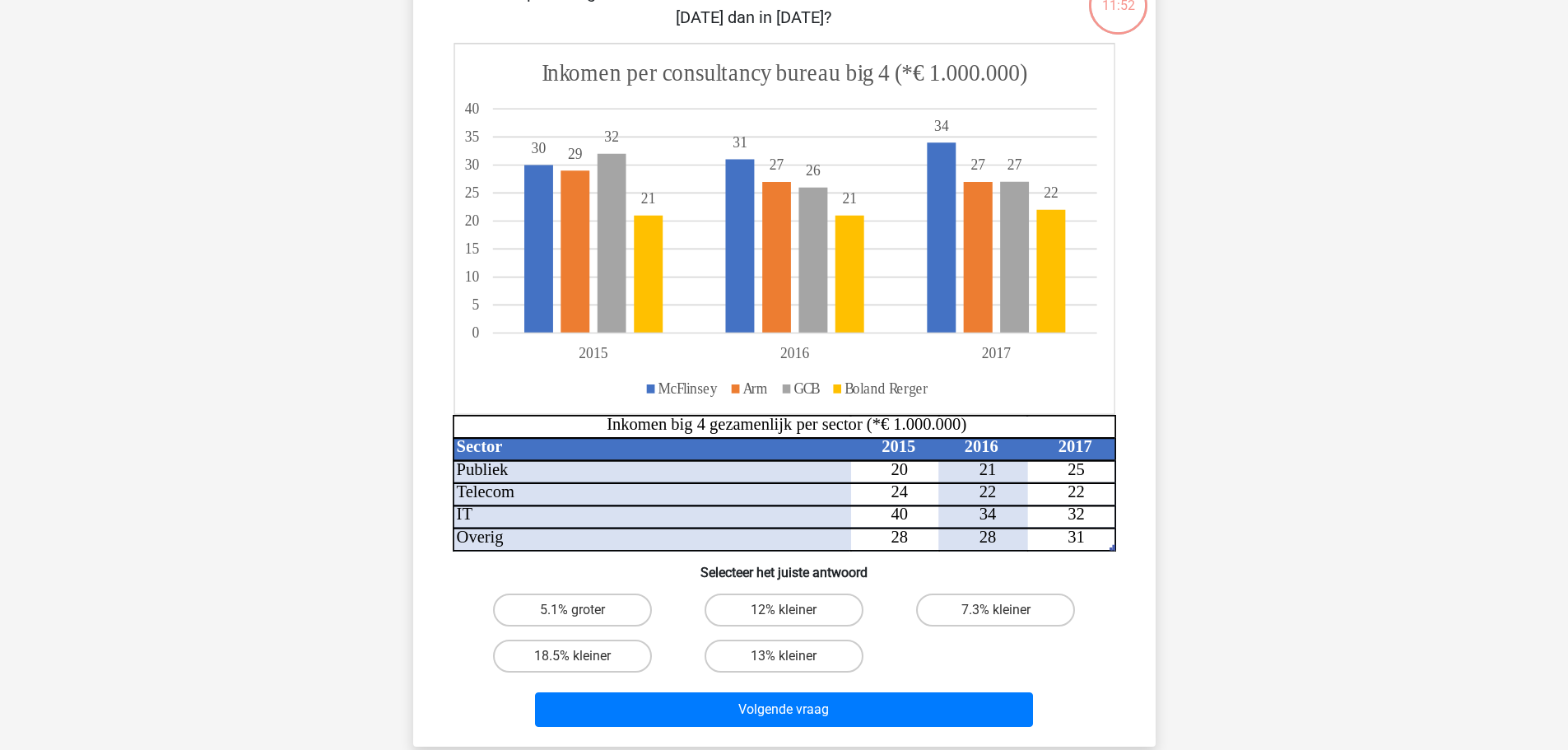
scroll to position [149, 0]
click at [999, 603] on label "7.3% kleiner" at bounding box center [996, 609] width 159 height 32
click at [999, 609] on input "7.3% kleiner" at bounding box center [1001, 614] width 11 height 11
radio input "true"
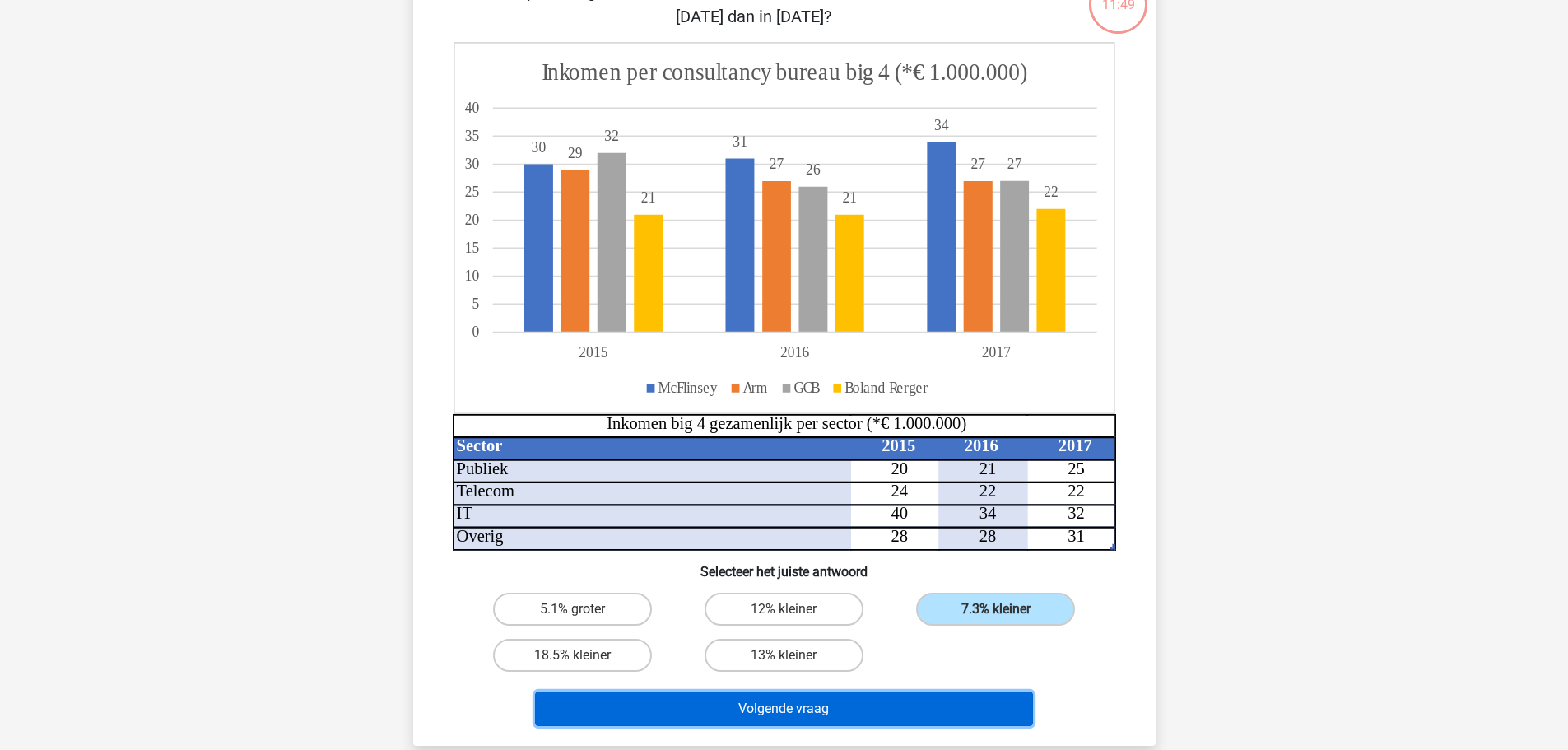
click at [878, 703] on button "Volgende vraag" at bounding box center [784, 708] width 498 height 34
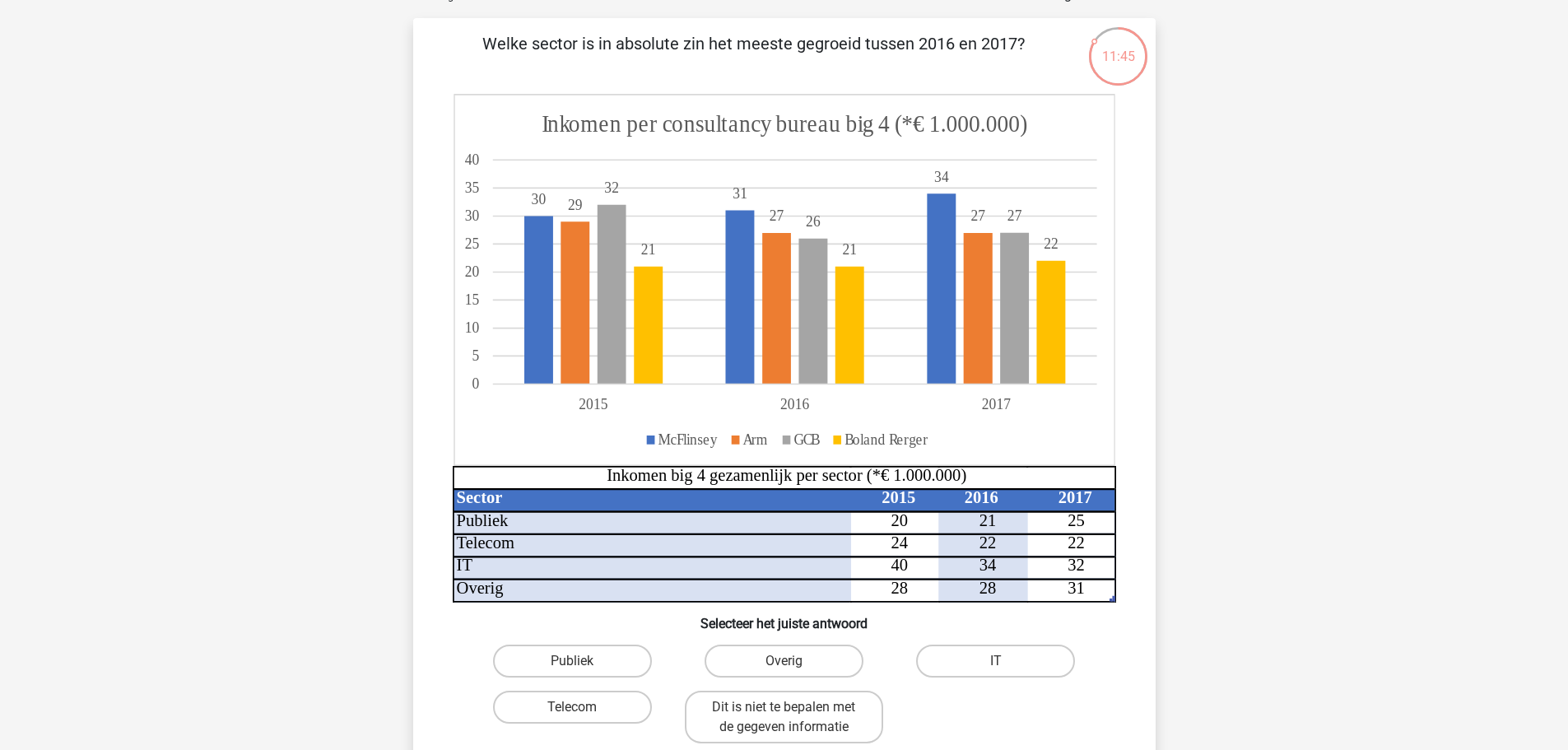
scroll to position [98, 0]
click at [606, 648] on label "Publiek" at bounding box center [572, 660] width 159 height 32
click at [583, 660] on input "Publiek" at bounding box center [577, 665] width 11 height 11
radio input "true"
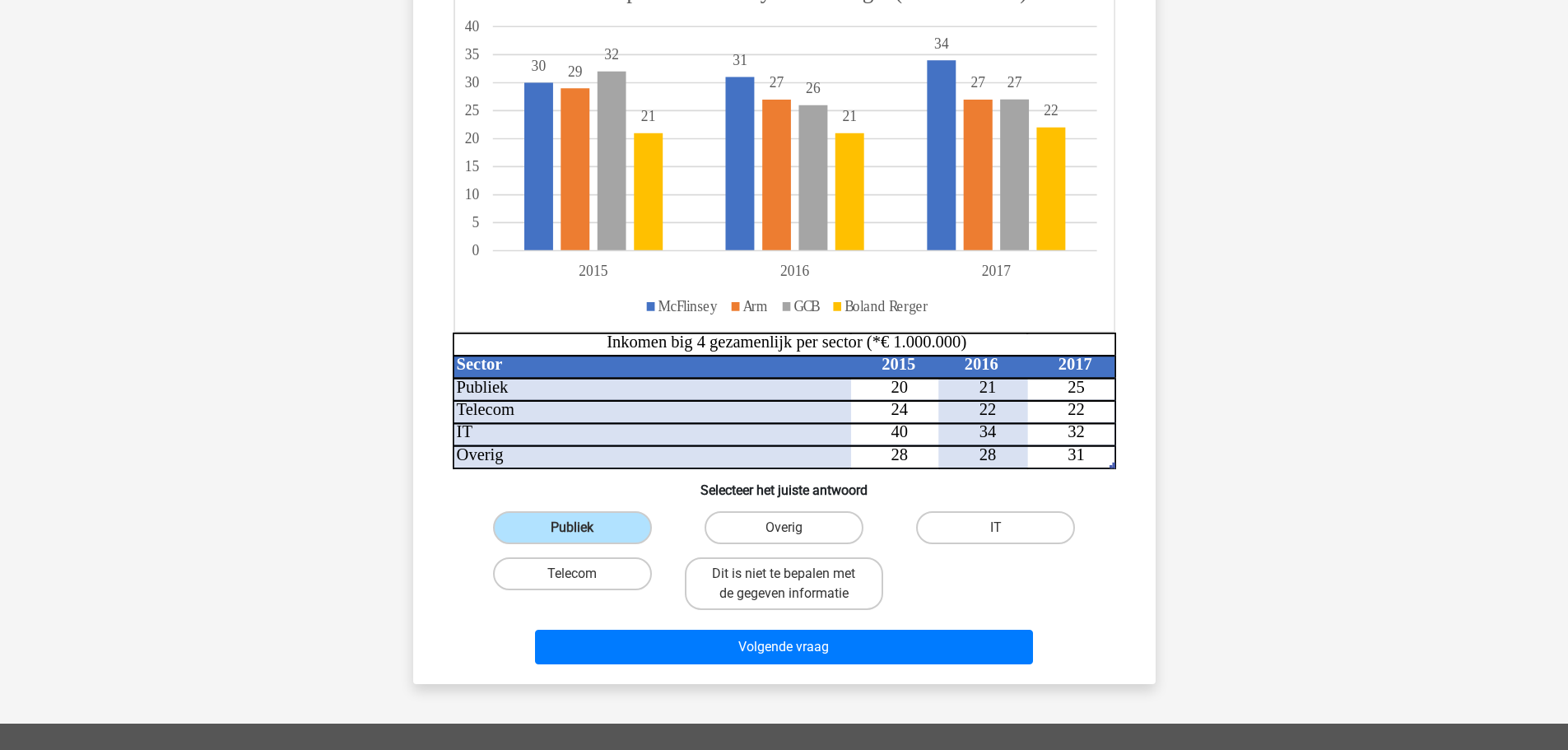
scroll to position [231, 0]
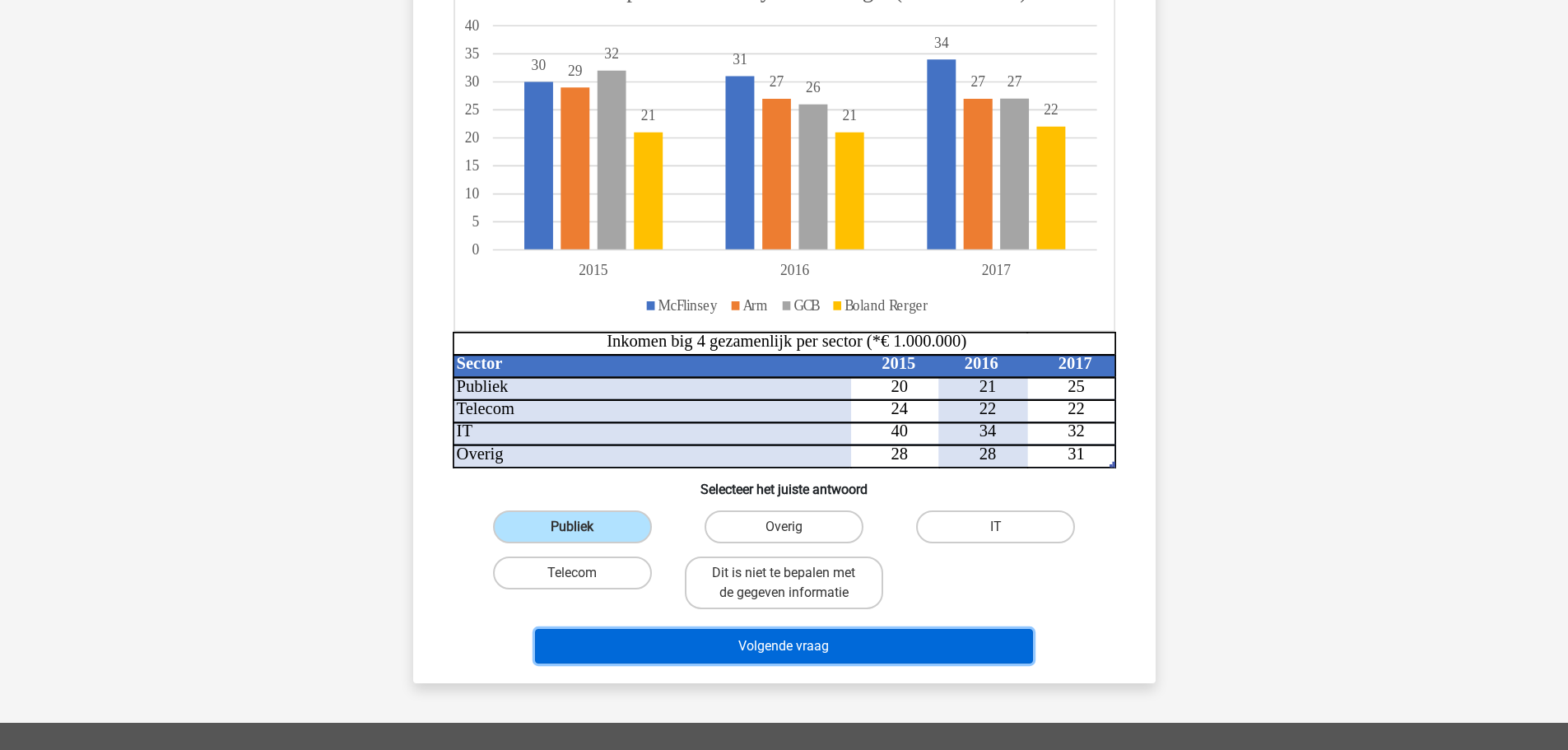
click at [802, 641] on button "Volgende vraag" at bounding box center [784, 646] width 498 height 34
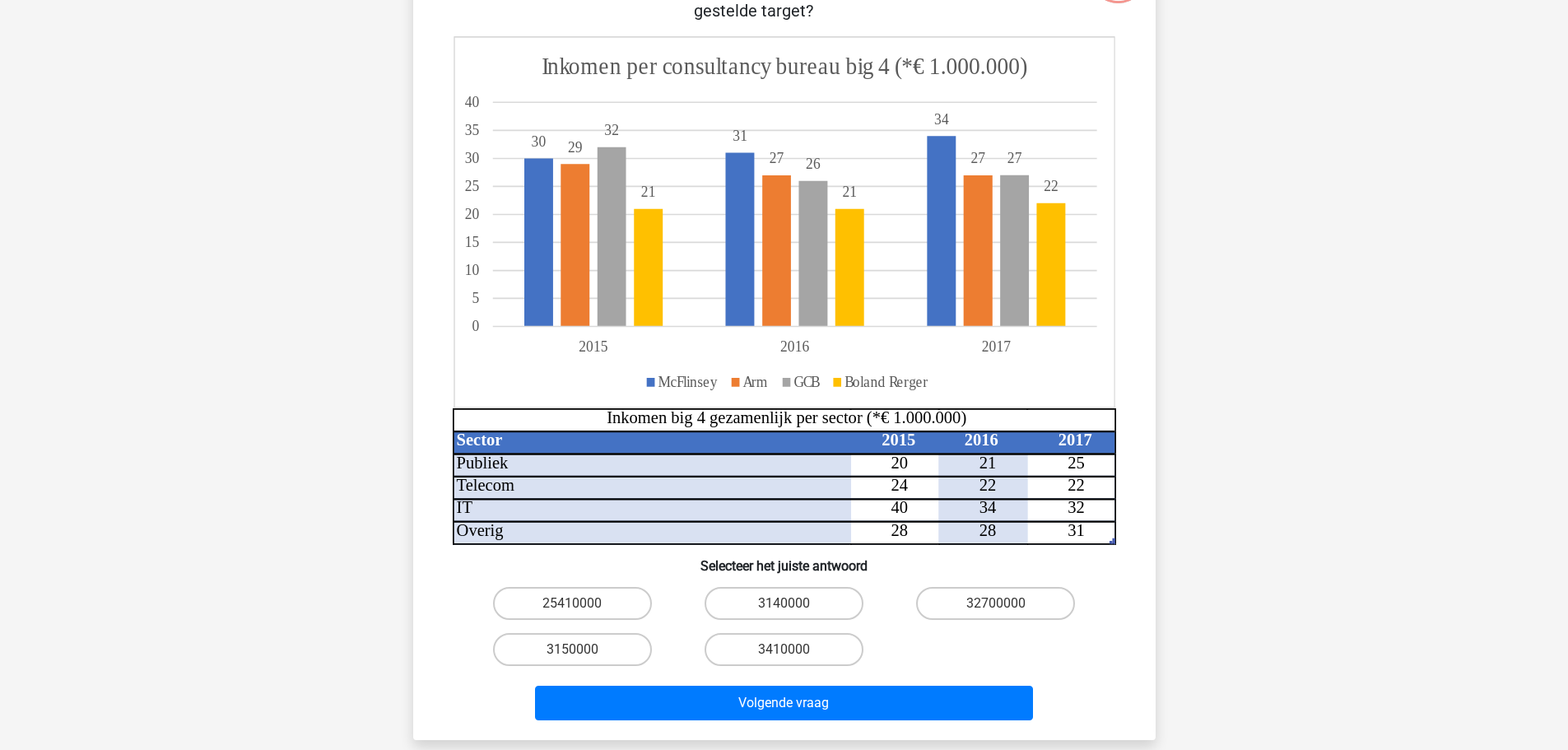
scroll to position [181, 0]
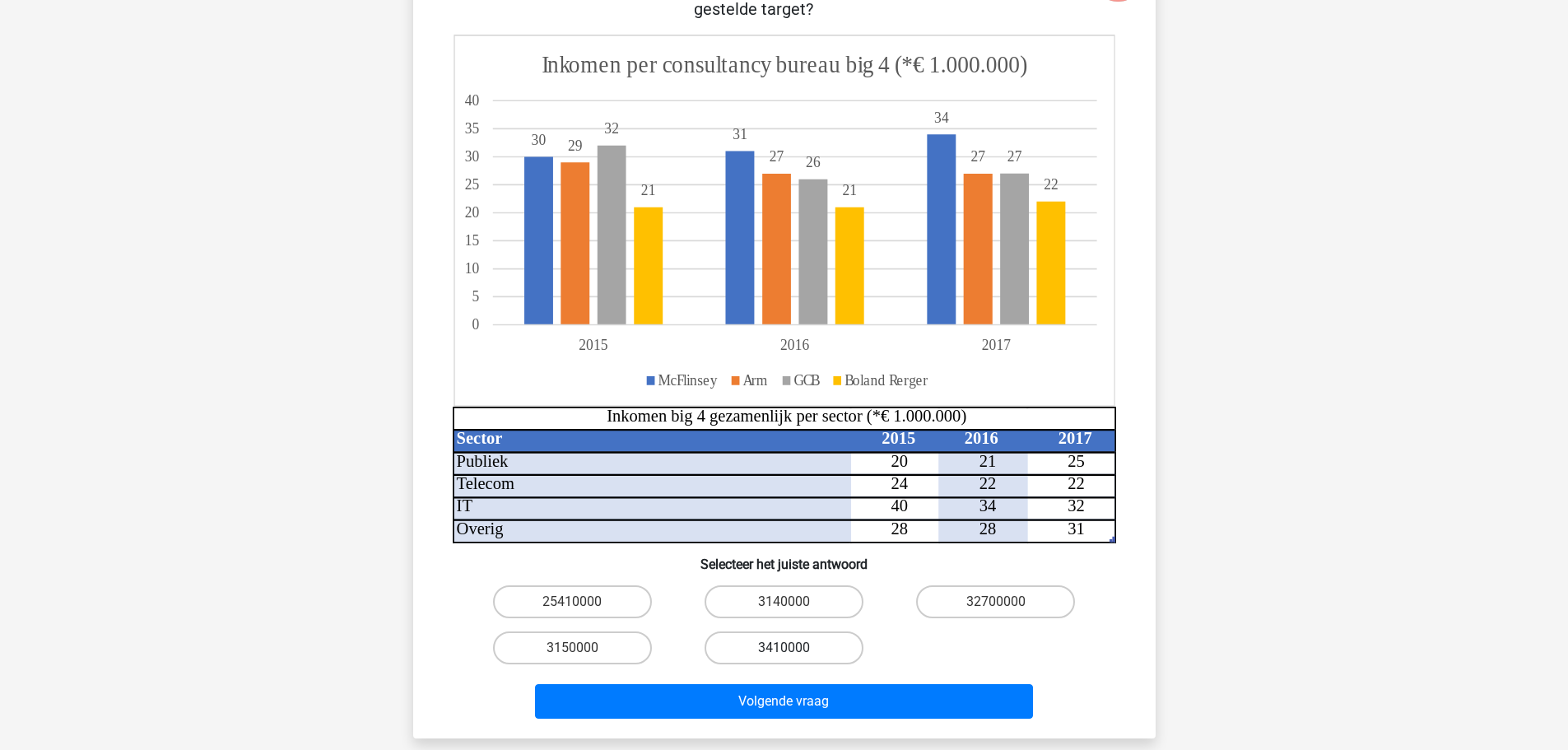
click at [812, 653] on label "3410000" at bounding box center [784, 647] width 159 height 32
click at [795, 653] on input "3410000" at bounding box center [789, 653] width 11 height 11
radio input "true"
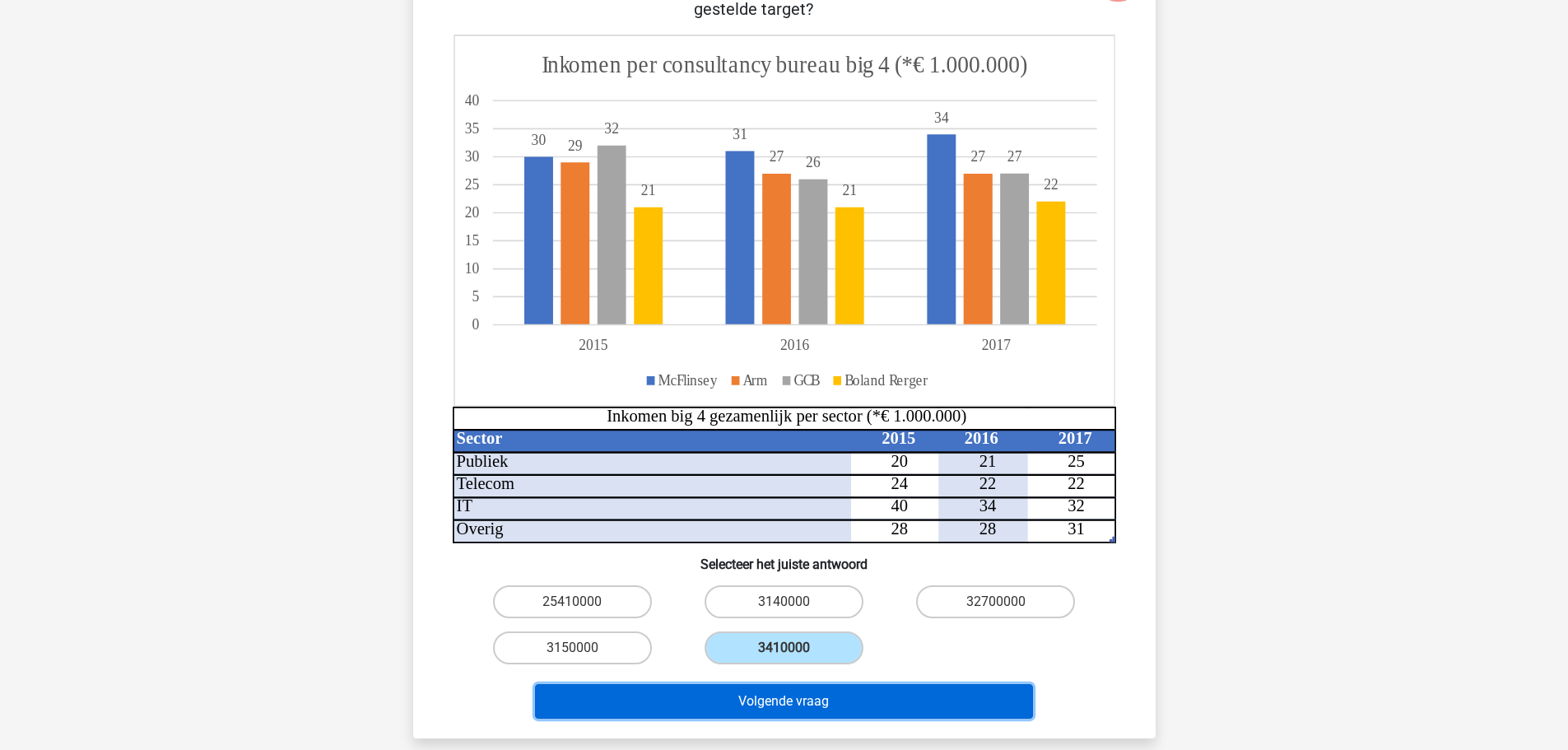
click at [831, 703] on button "Volgende vraag" at bounding box center [784, 701] width 498 height 34
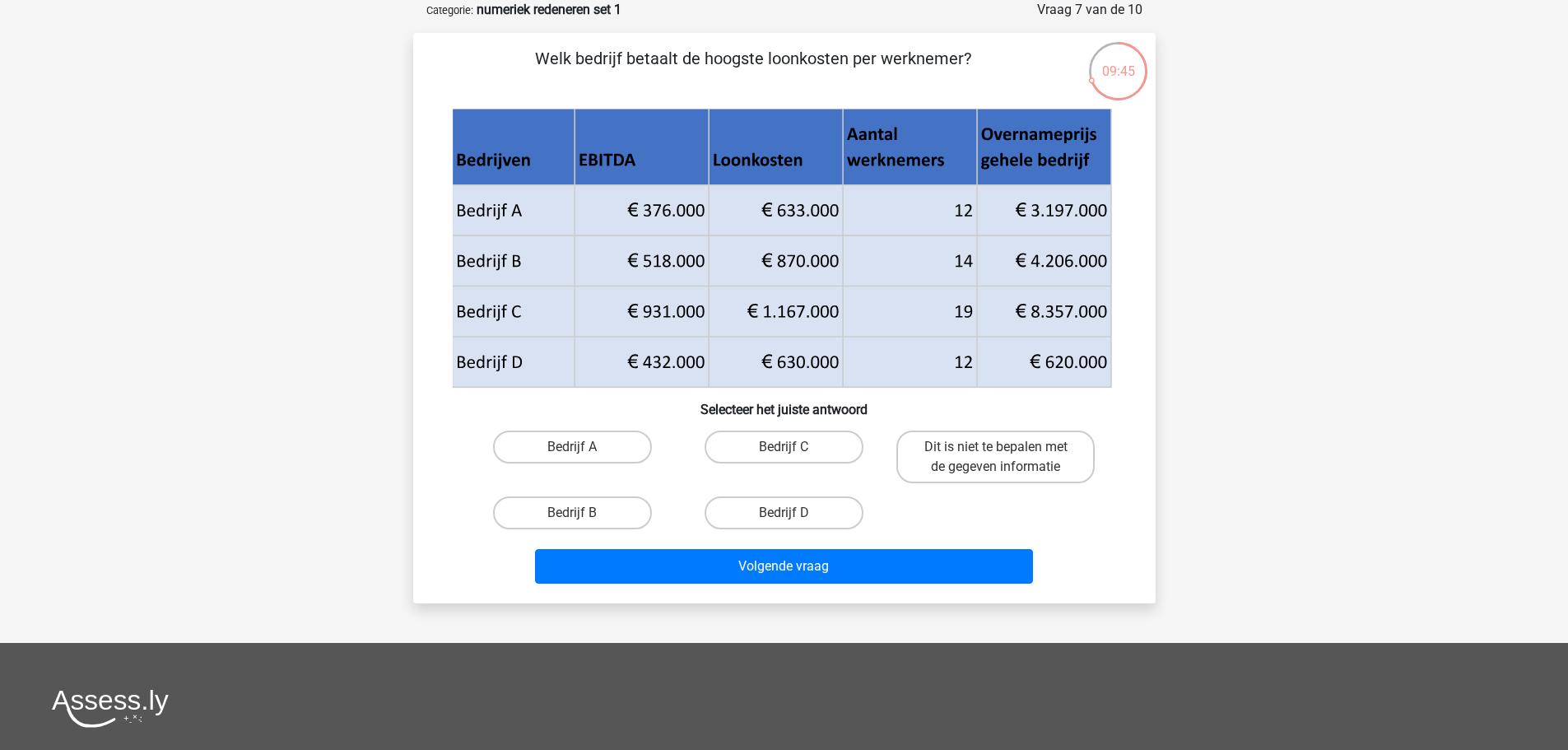
scroll to position [0, 0]
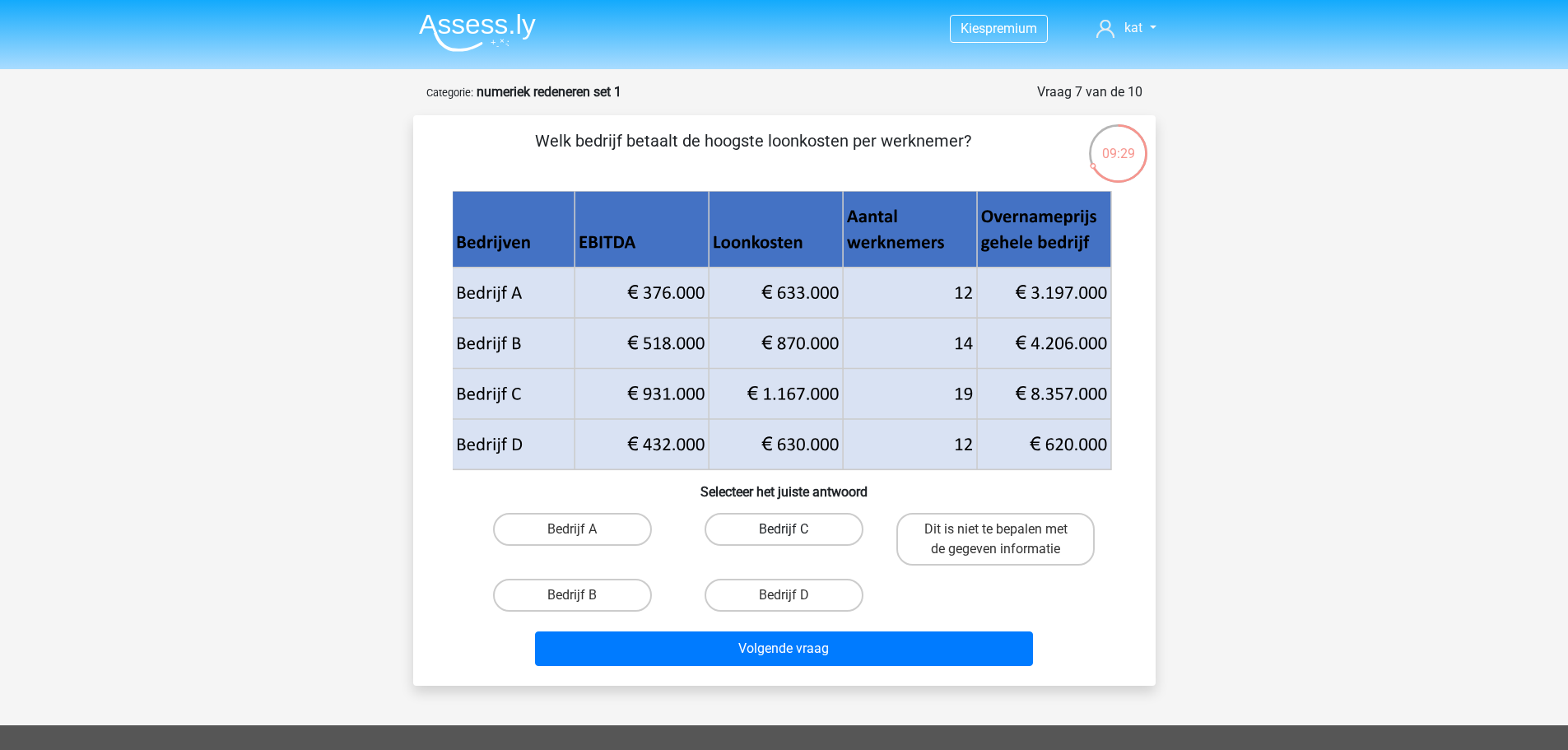
click at [804, 531] on label "Bedrijf C" at bounding box center [784, 529] width 159 height 32
click at [795, 531] on input "Bedrijf C" at bounding box center [789, 534] width 11 height 11
radio input "true"
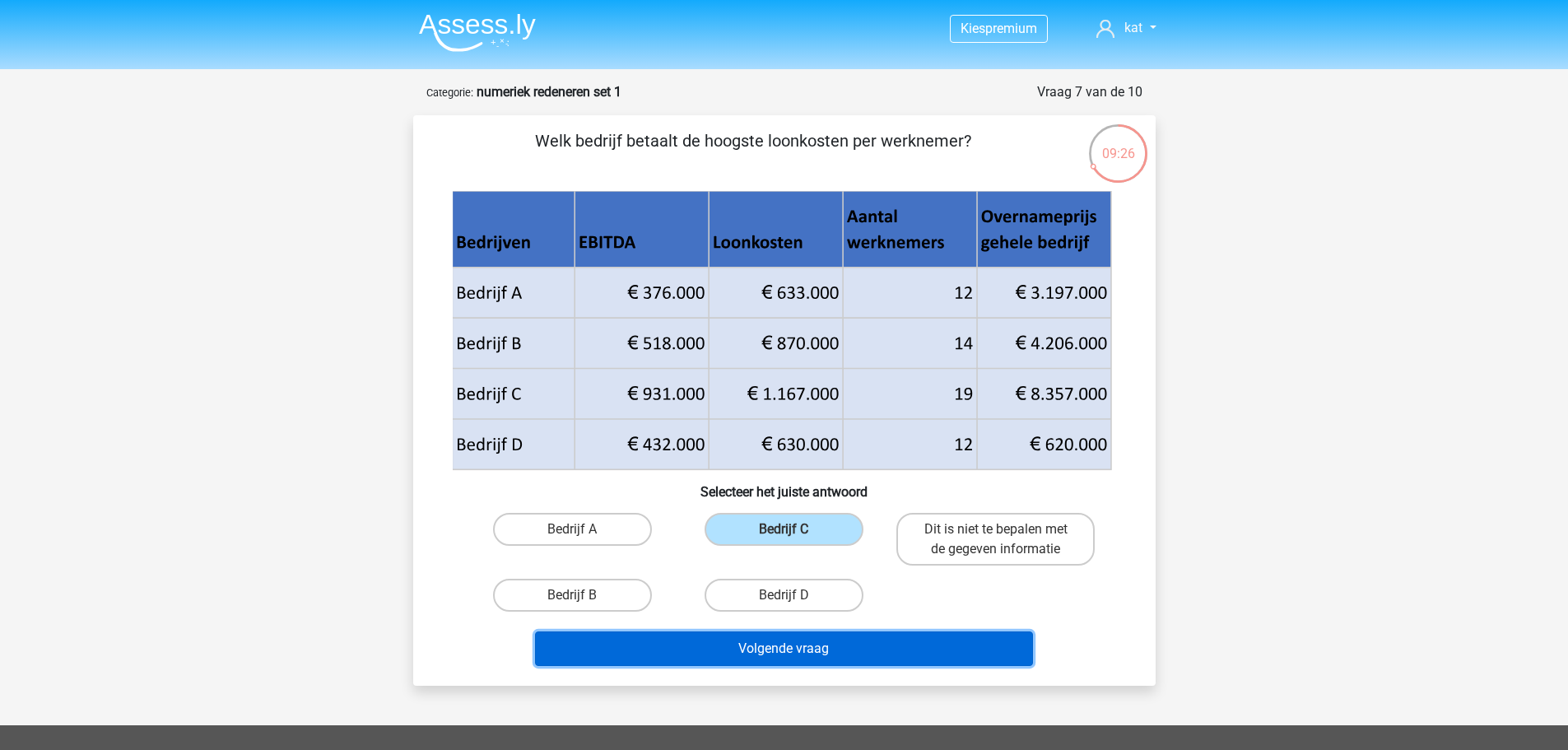
click at [827, 659] on button "Volgende vraag" at bounding box center [784, 648] width 498 height 34
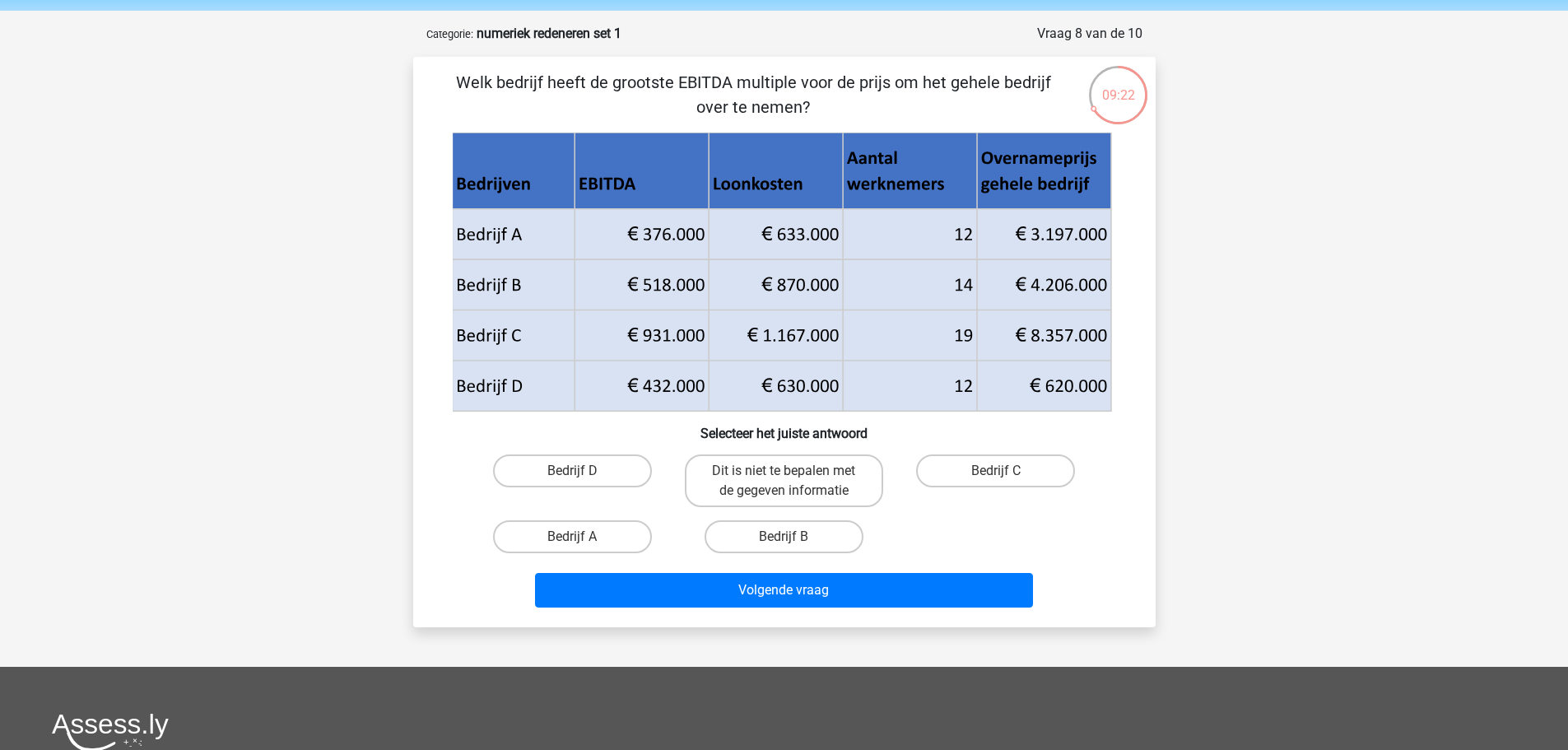
scroll to position [55, 0]
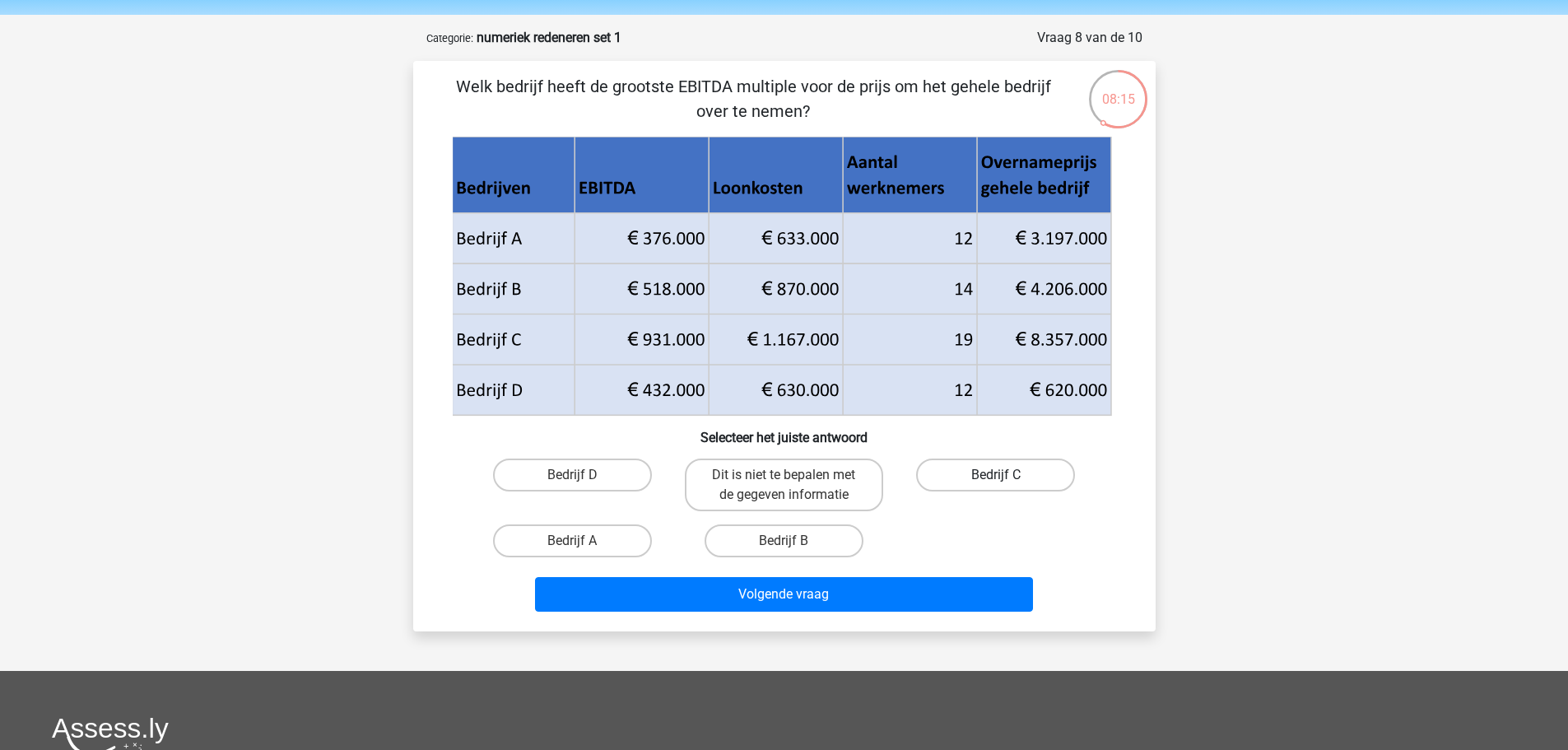
click at [1014, 469] on label "Bedrijf C" at bounding box center [996, 475] width 159 height 32
click at [1007, 475] on input "Bedrijf C" at bounding box center [1001, 480] width 11 height 11
radio input "true"
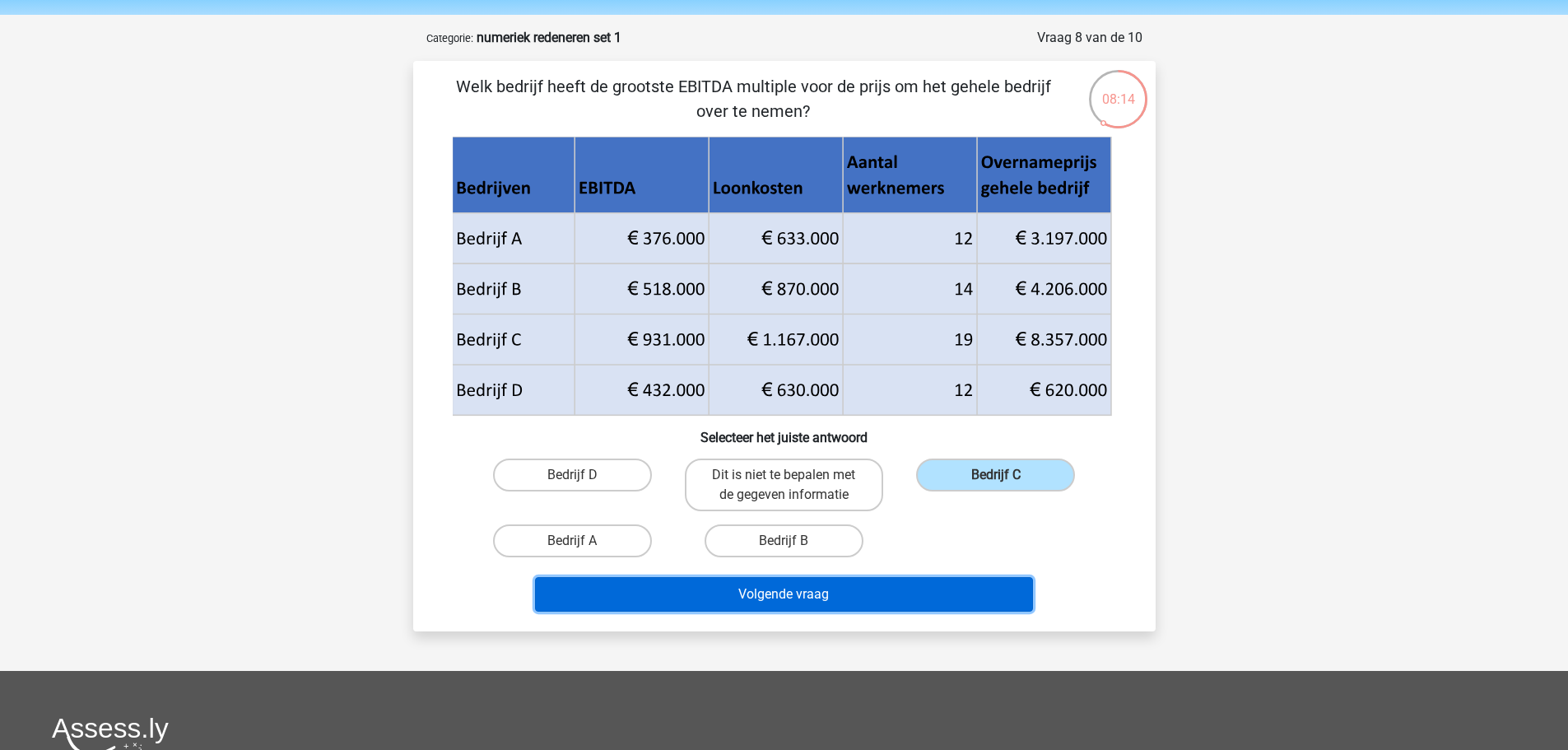
click at [873, 601] on button "Volgende vraag" at bounding box center [784, 594] width 498 height 34
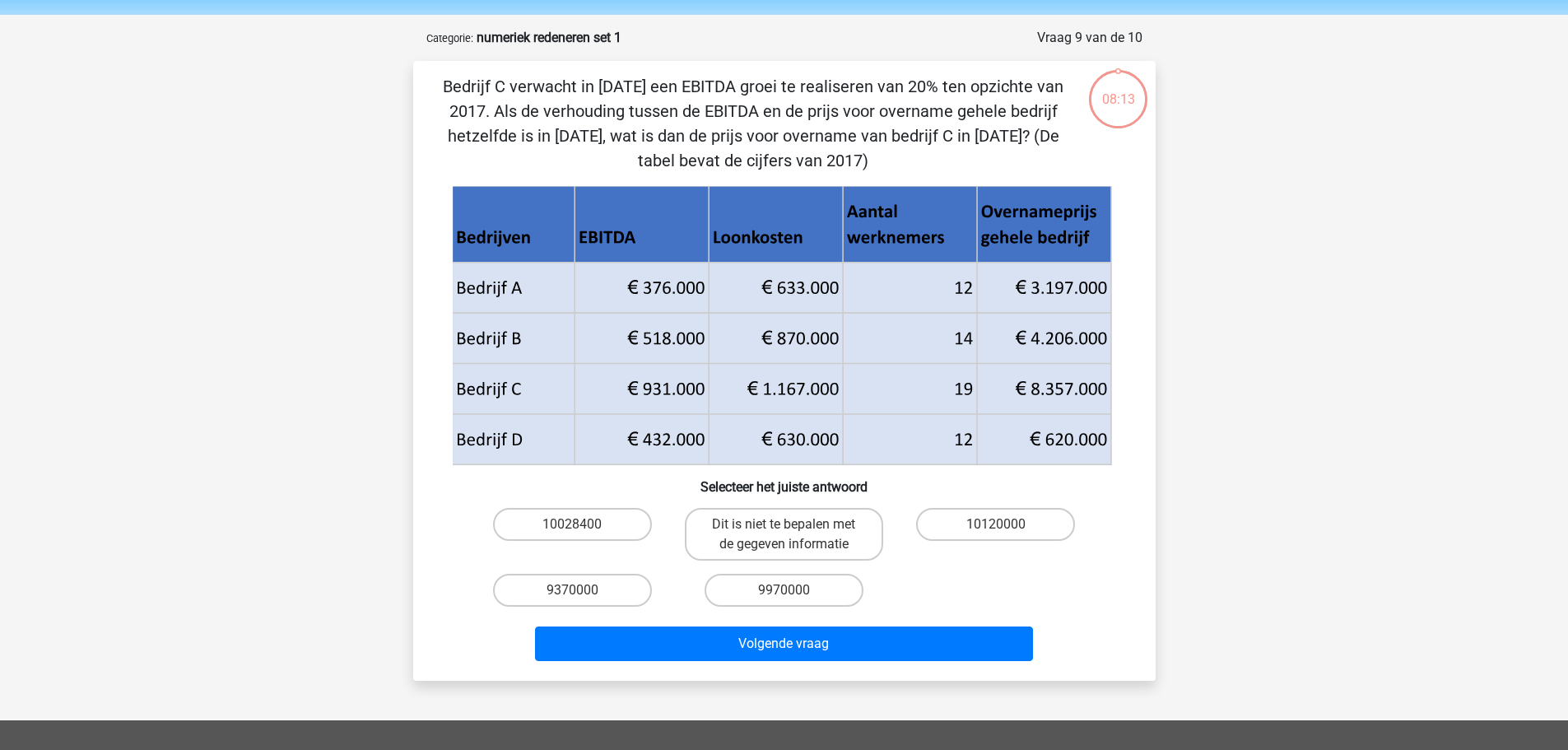
scroll to position [82, 0]
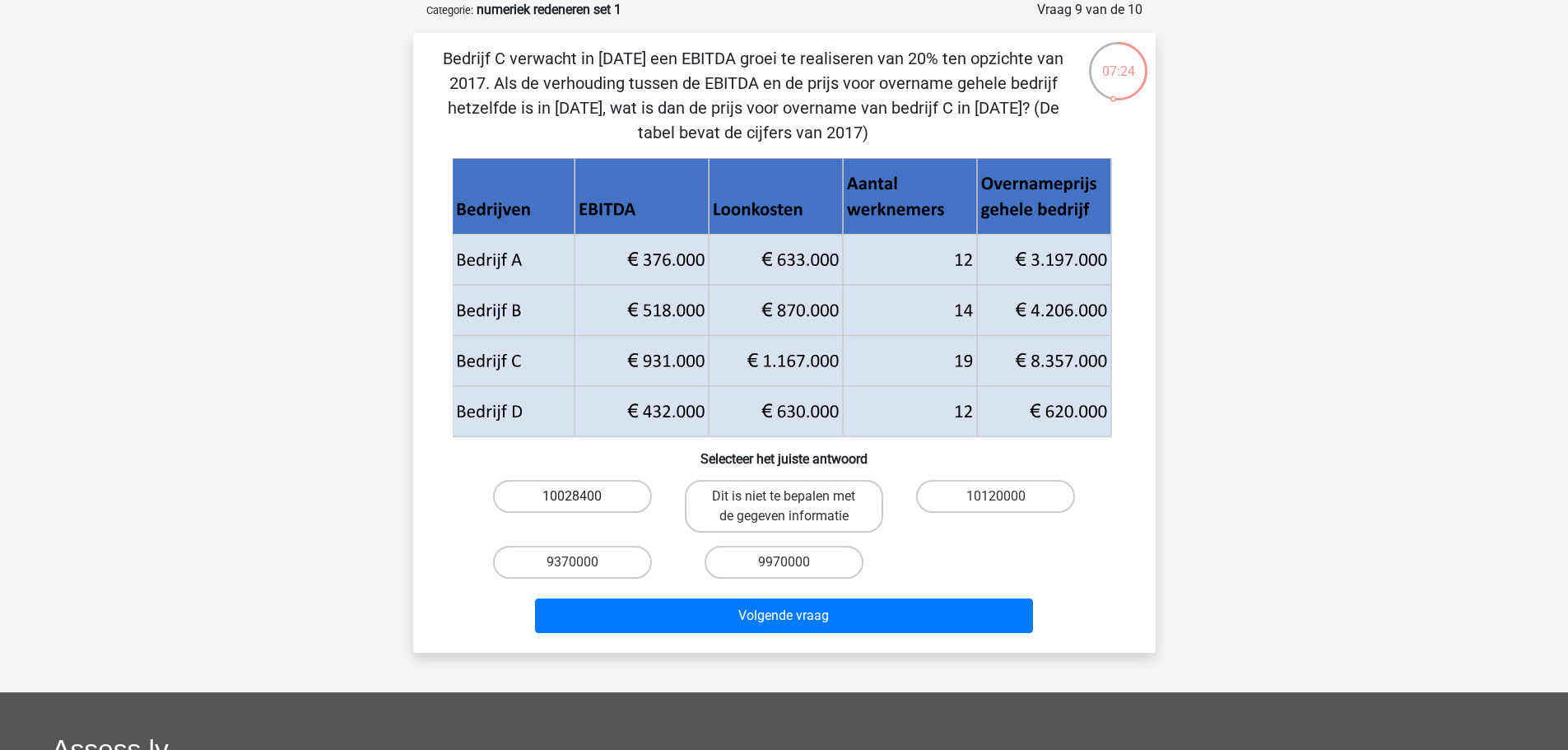
click at [612, 495] on label "10028400" at bounding box center [572, 496] width 159 height 32
click at [583, 496] on input "10028400" at bounding box center [577, 501] width 11 height 11
radio input "true"
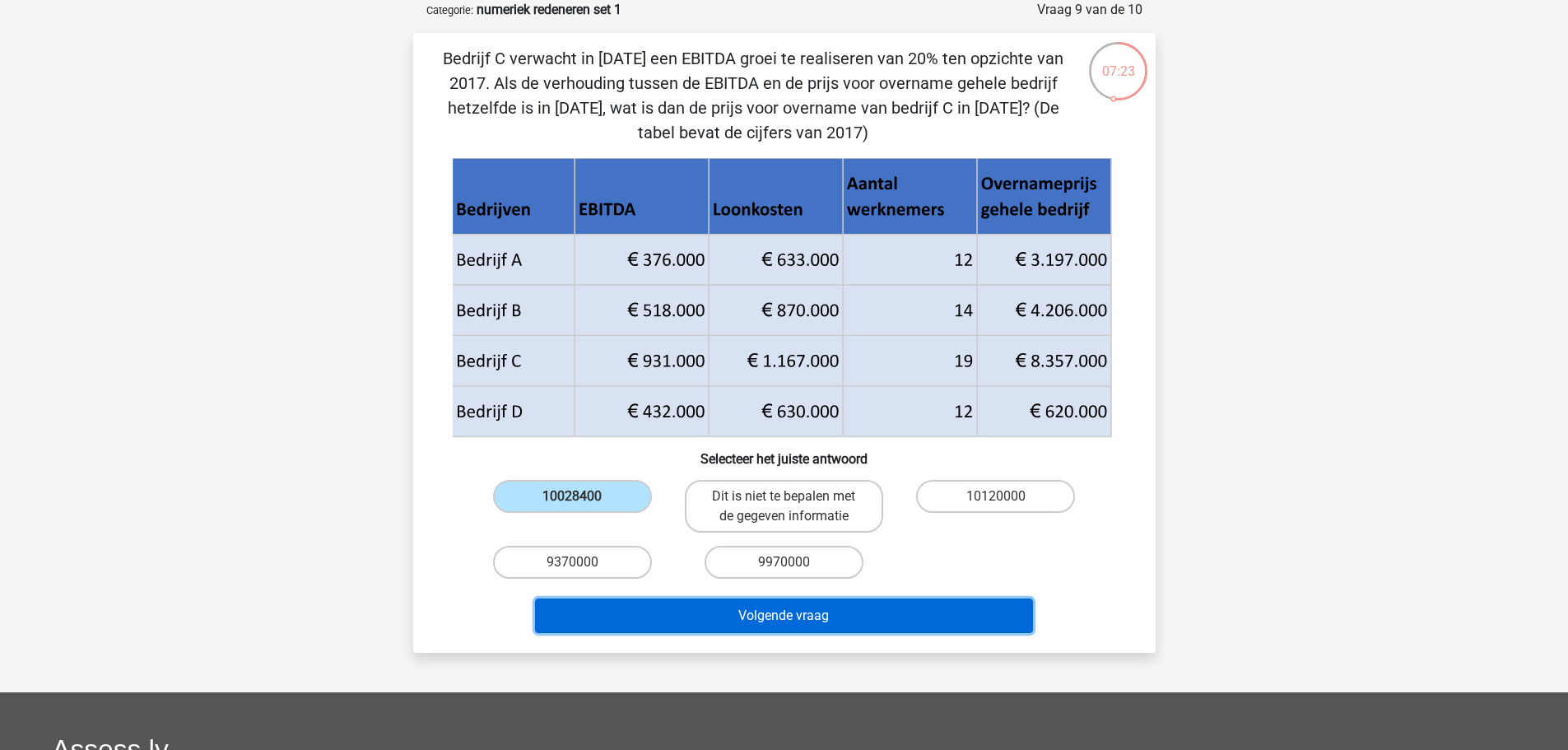
click at [802, 610] on button "Volgende vraag" at bounding box center [784, 616] width 498 height 34
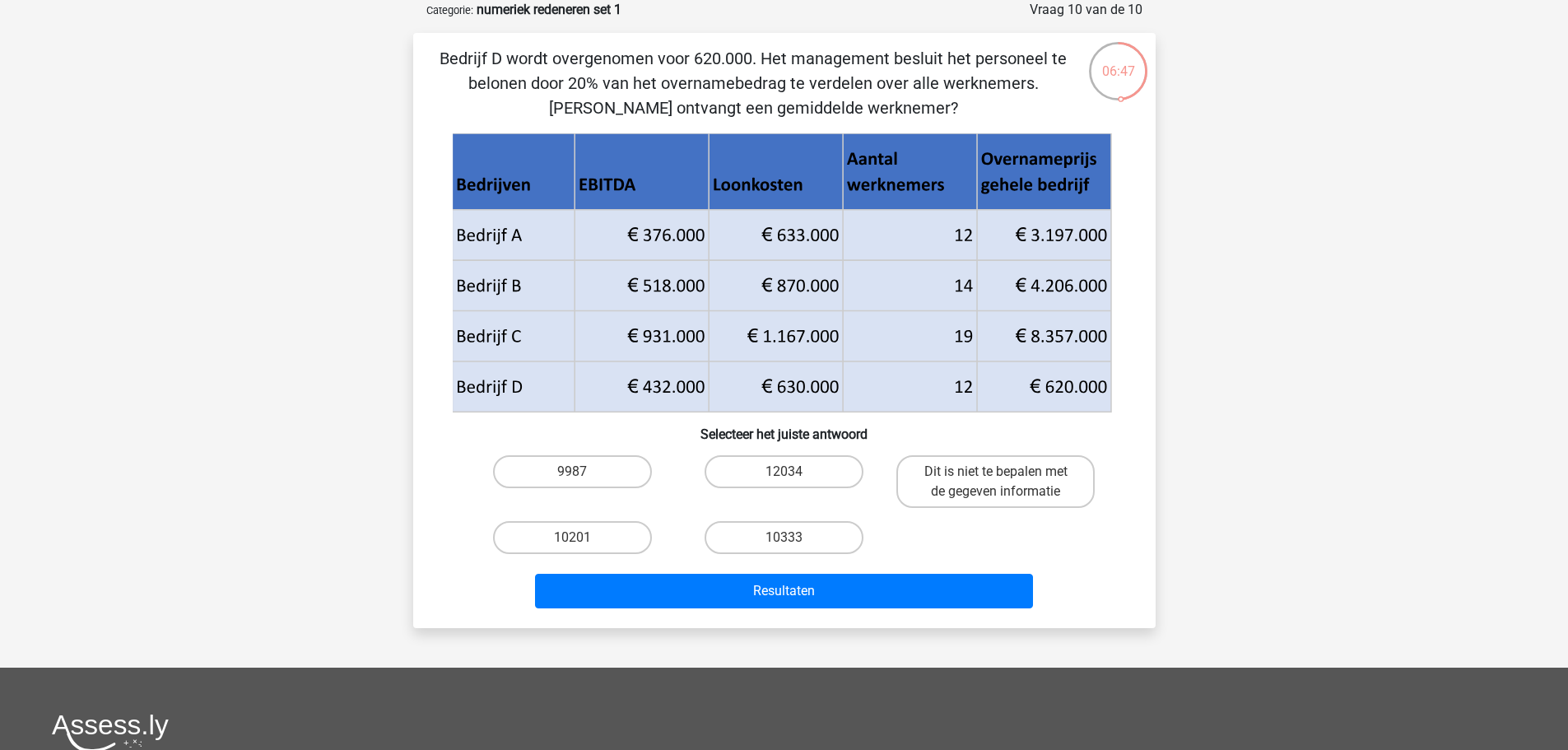
click at [792, 545] on input "10333" at bounding box center [789, 542] width 11 height 11
radio input "true"
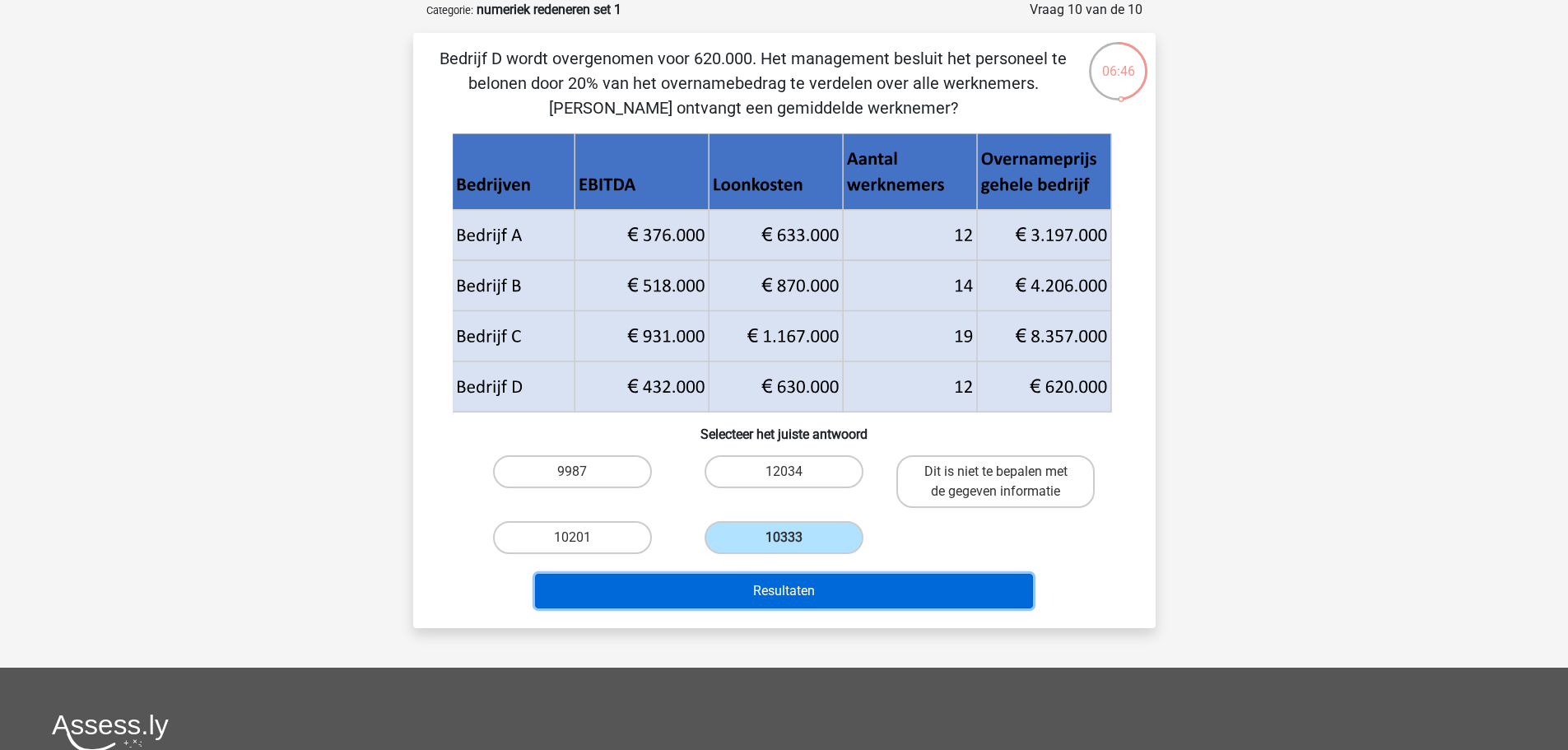
click at [804, 589] on button "Resultaten" at bounding box center [784, 591] width 498 height 34
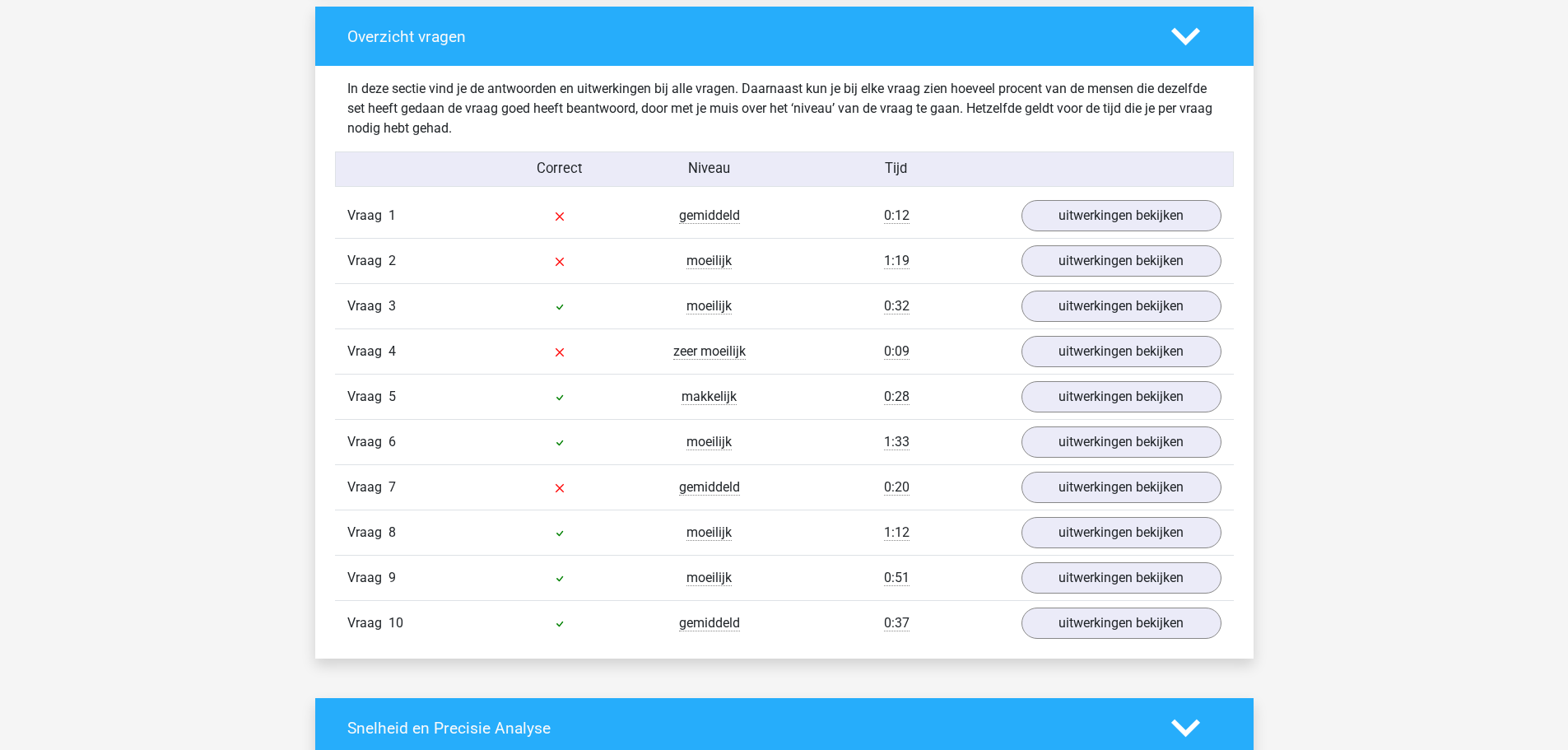
scroll to position [1231, 0]
click at [1121, 486] on link "uitwerkingen bekijken" at bounding box center [1121, 487] width 230 height 36
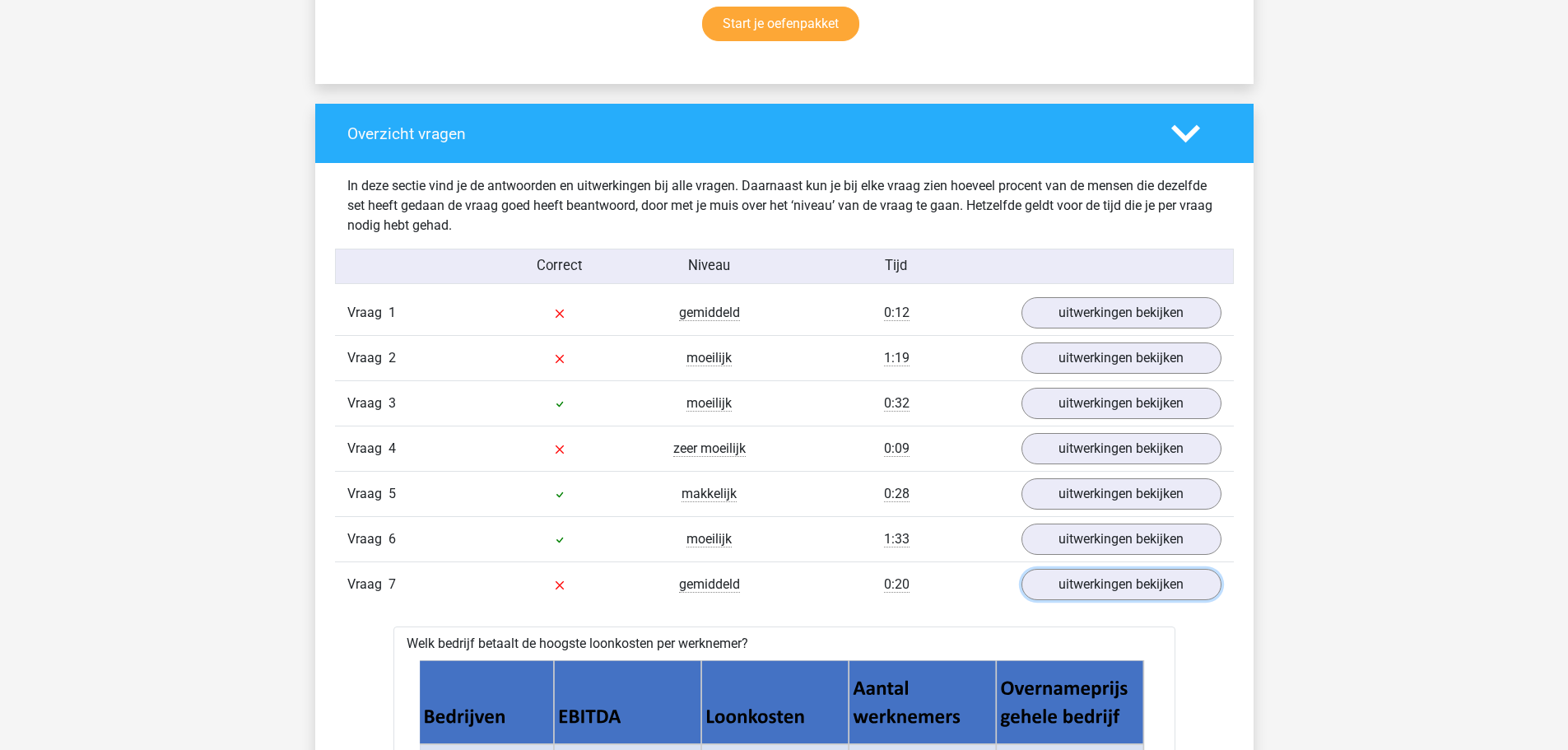
scroll to position [1134, 0]
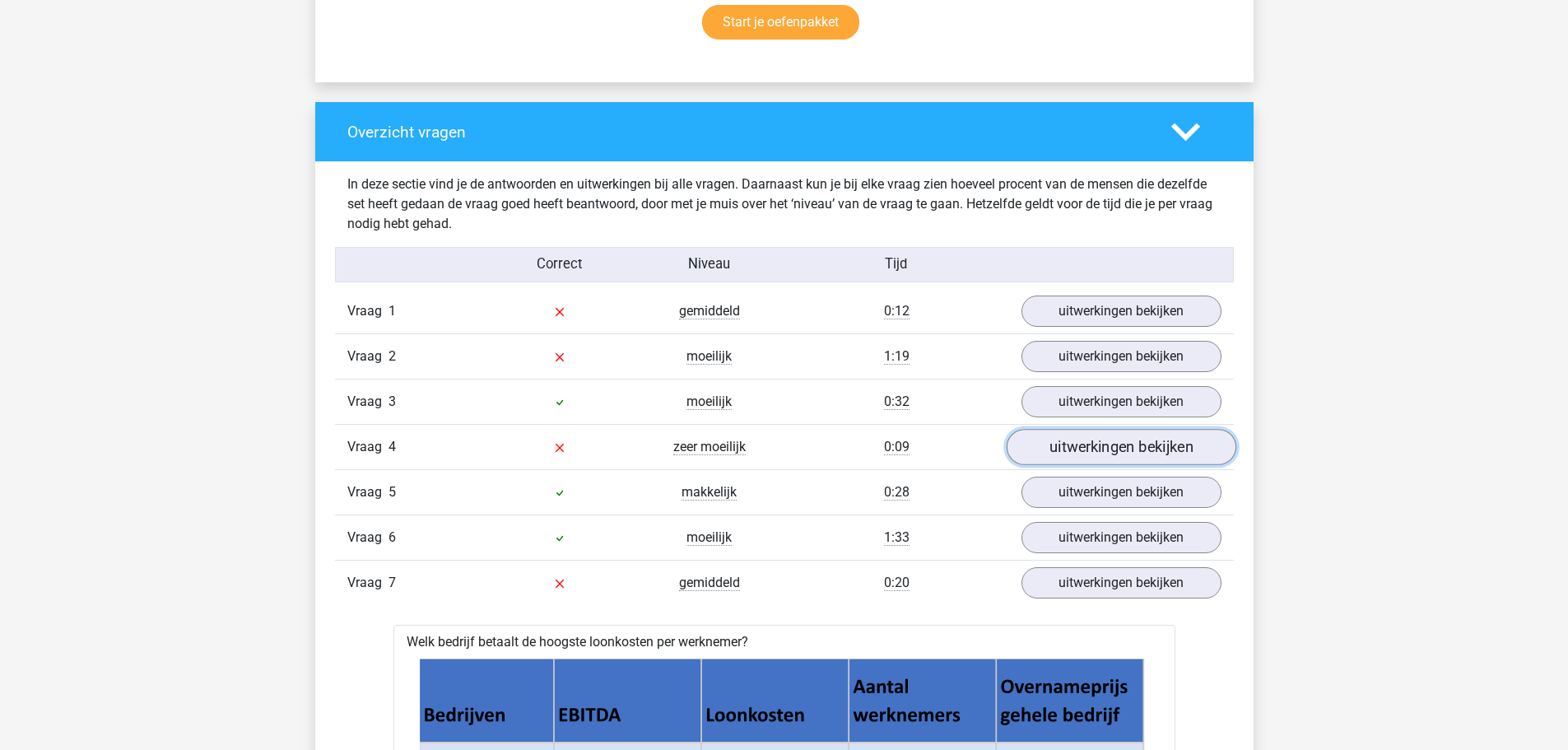
click at [1061, 445] on link "uitwerkingen bekijken" at bounding box center [1121, 447] width 230 height 36
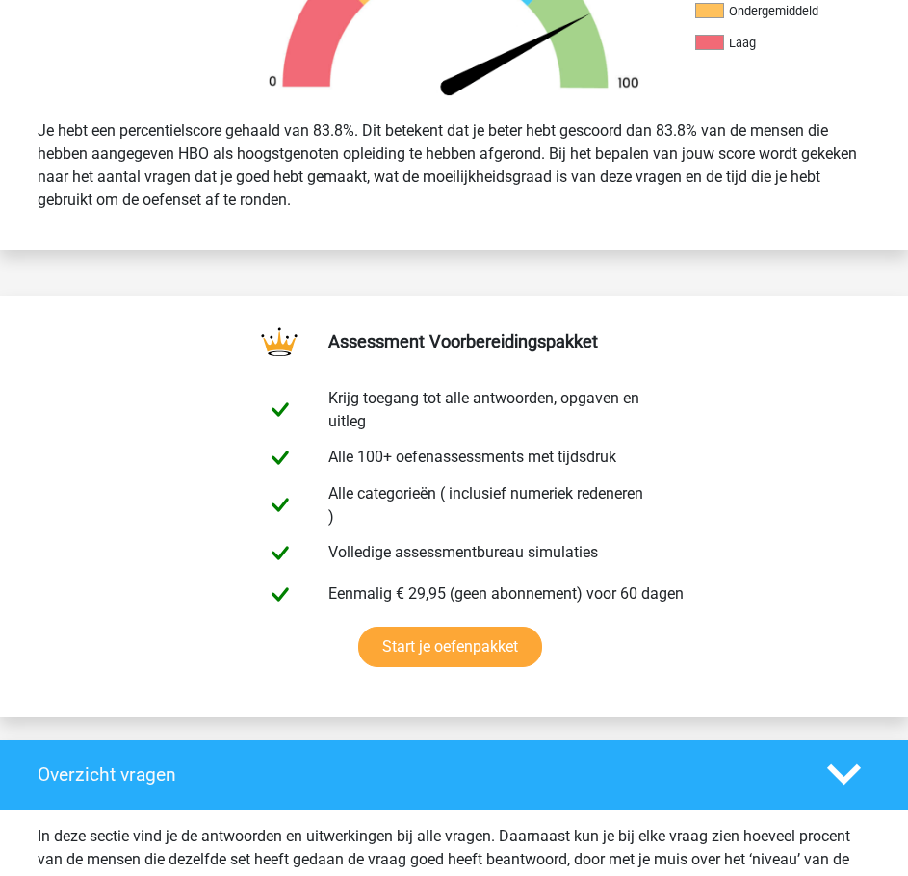
scroll to position [0, 0]
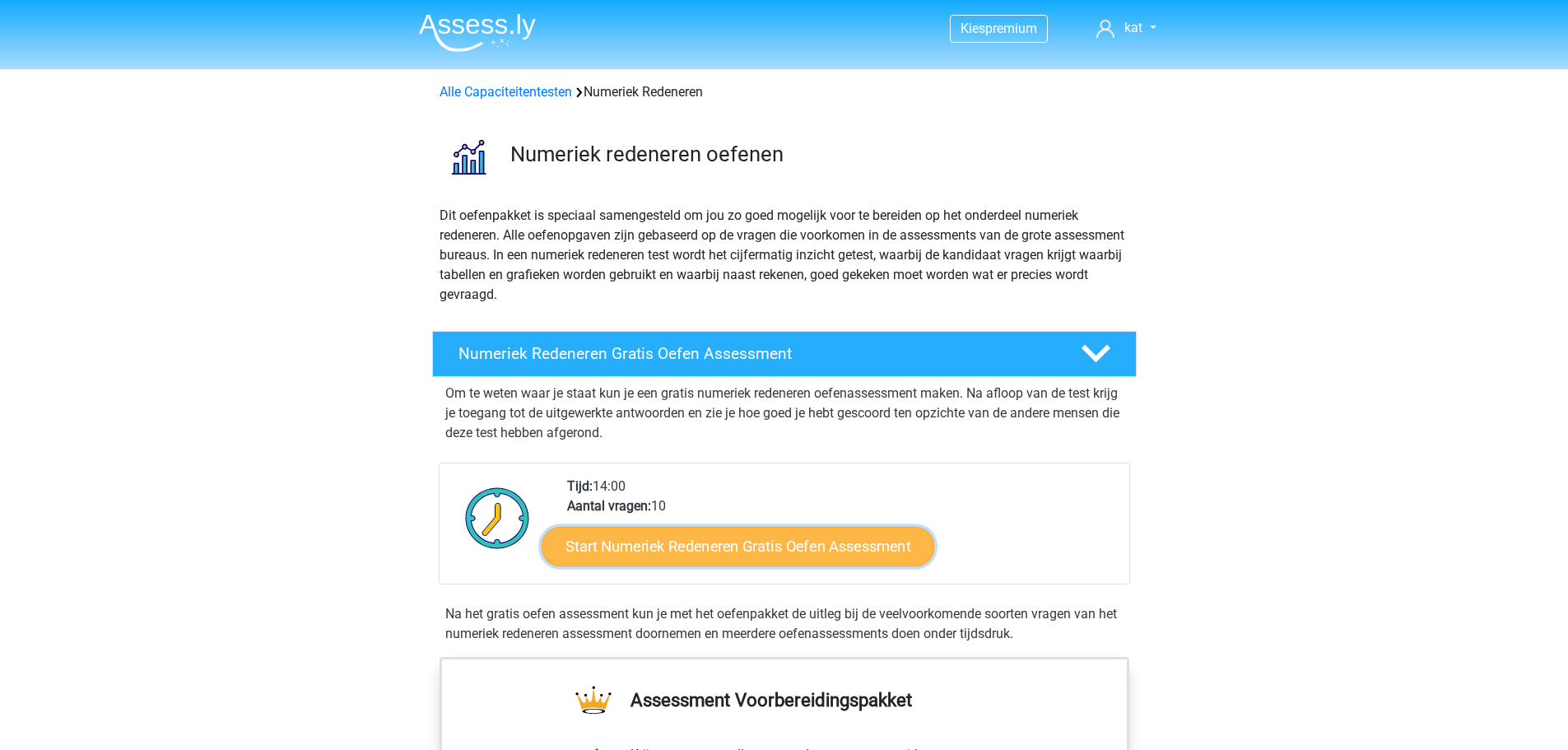
click at [761, 548] on link "Start Numeriek Redeneren Gratis Oefen Assessment" at bounding box center [737, 546] width 393 height 39
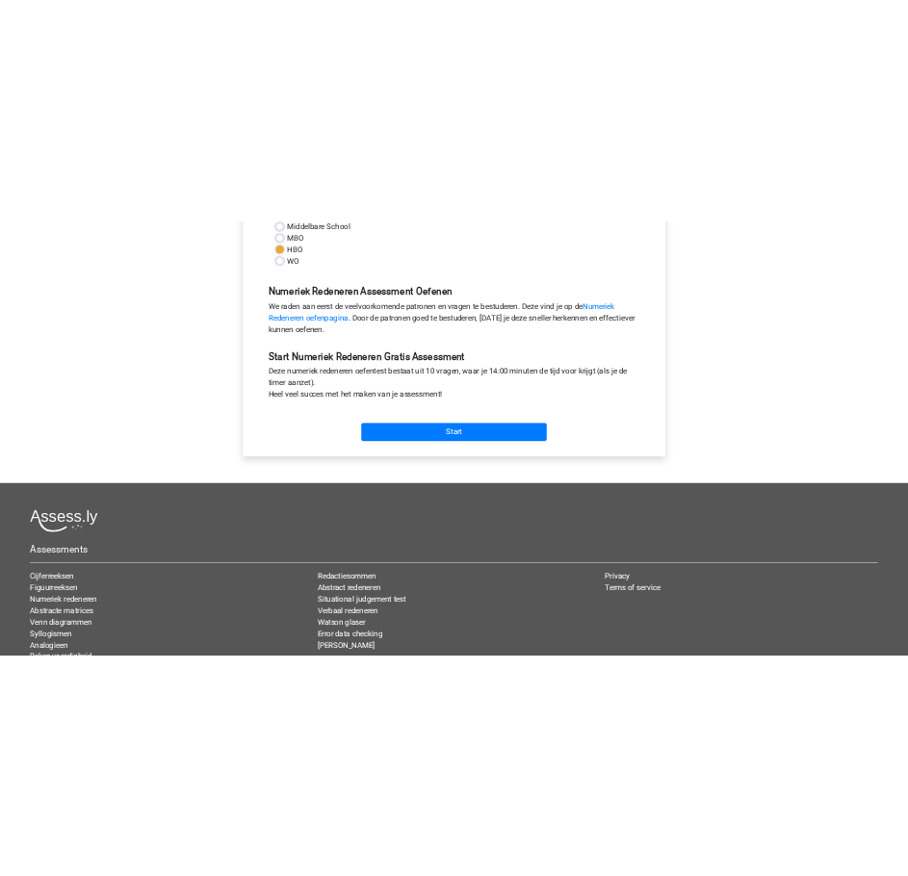
scroll to position [499, 0]
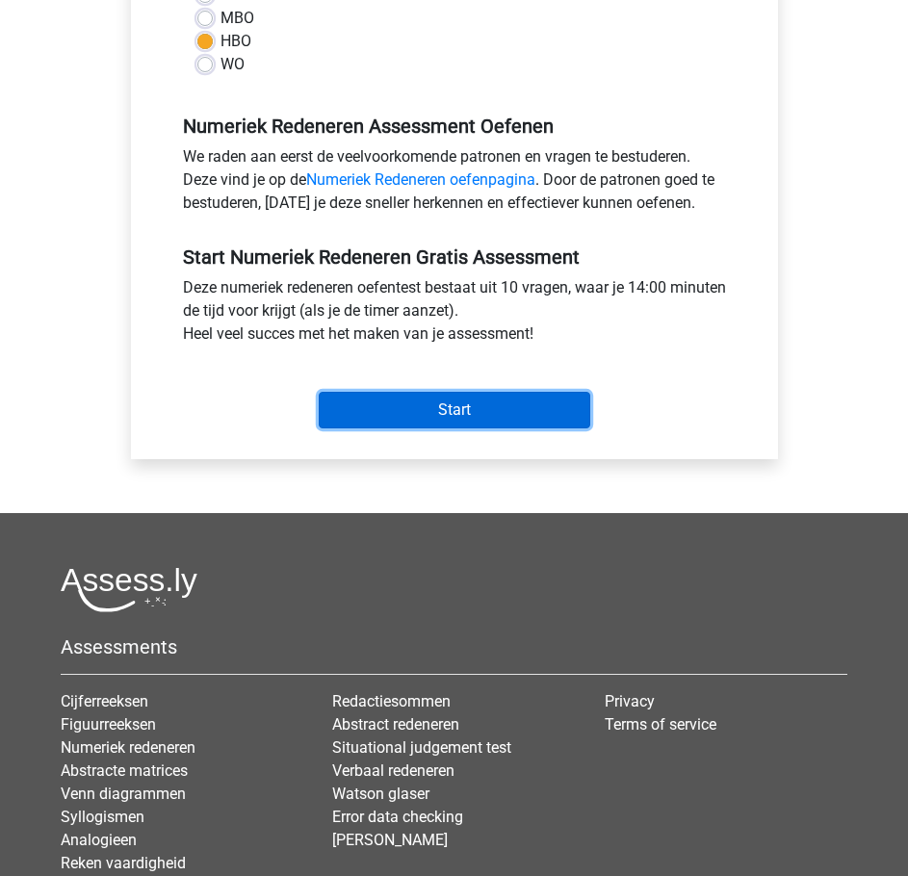
click at [457, 399] on input "Start" at bounding box center [454, 410] width 271 height 37
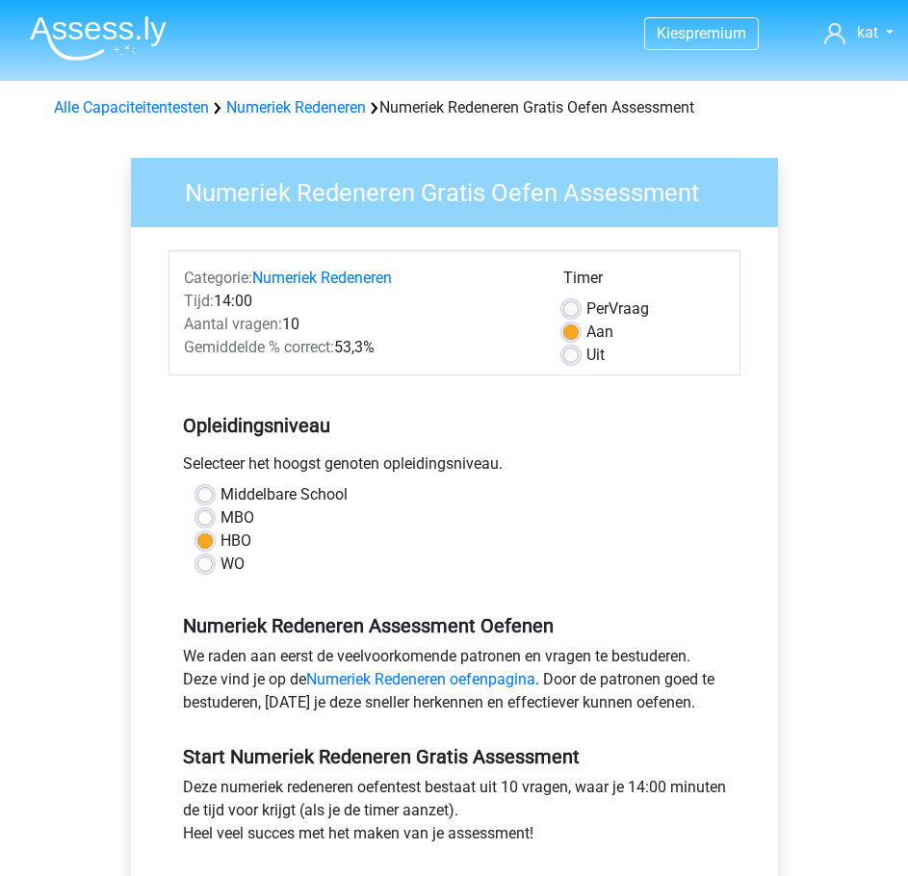
scroll to position [499, 0]
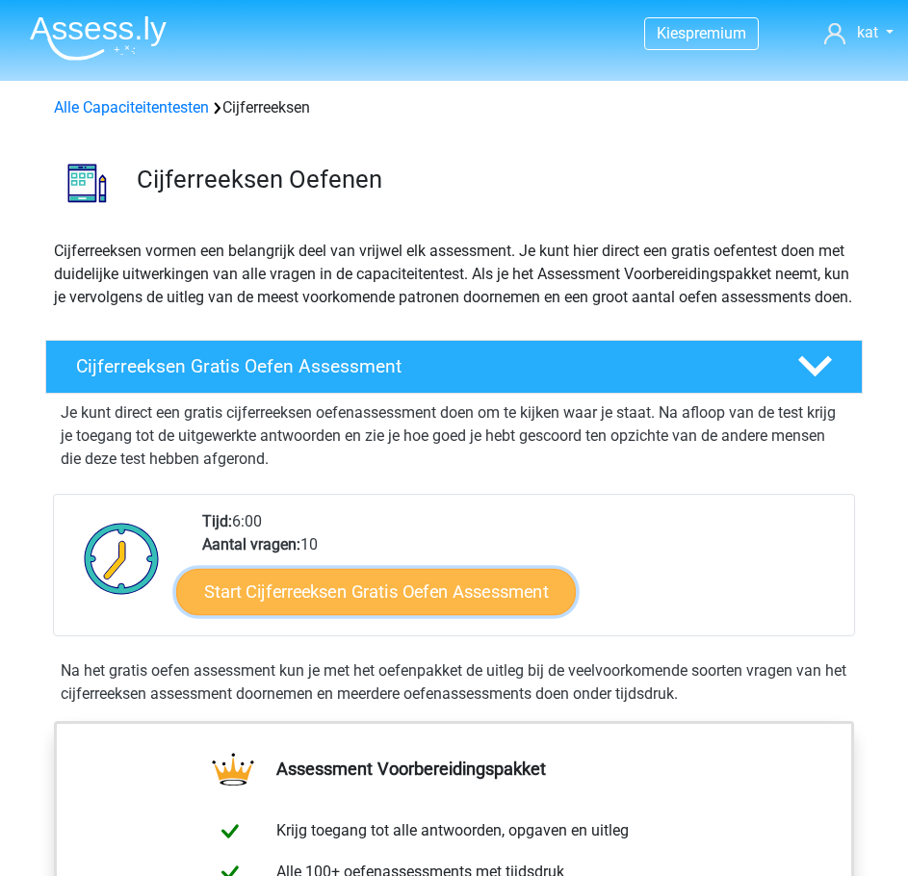
click at [358, 608] on link "Start Cijferreeksen Gratis Oefen Assessment" at bounding box center [375, 592] width 399 height 46
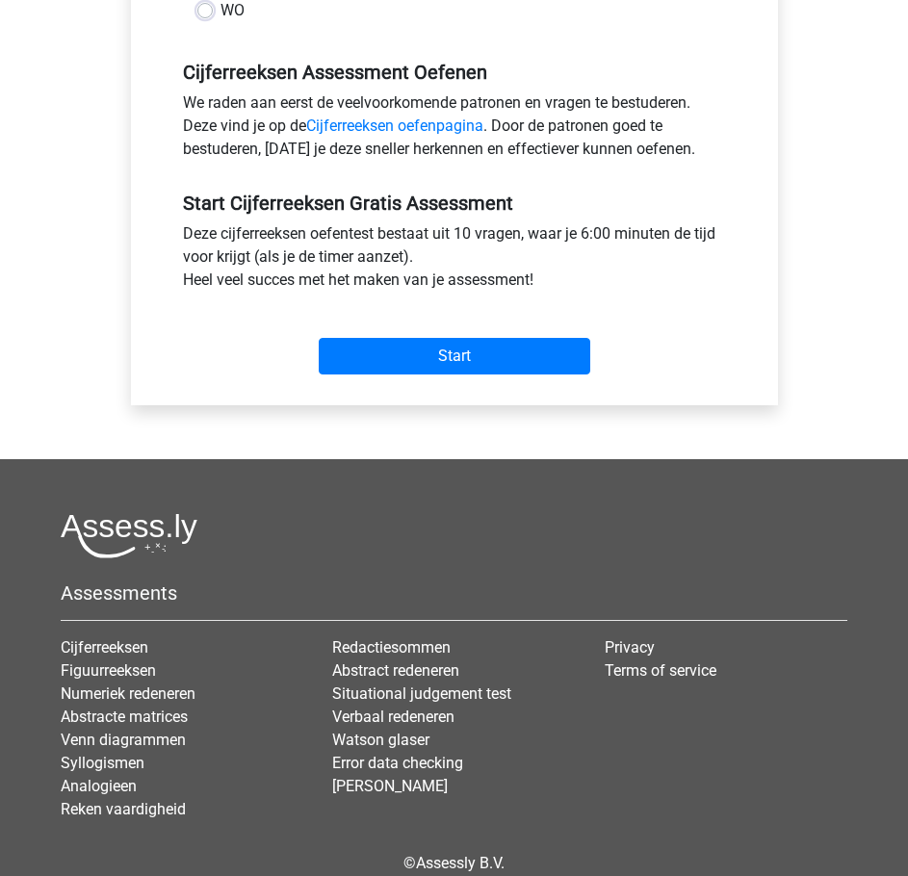
scroll to position [645, 0]
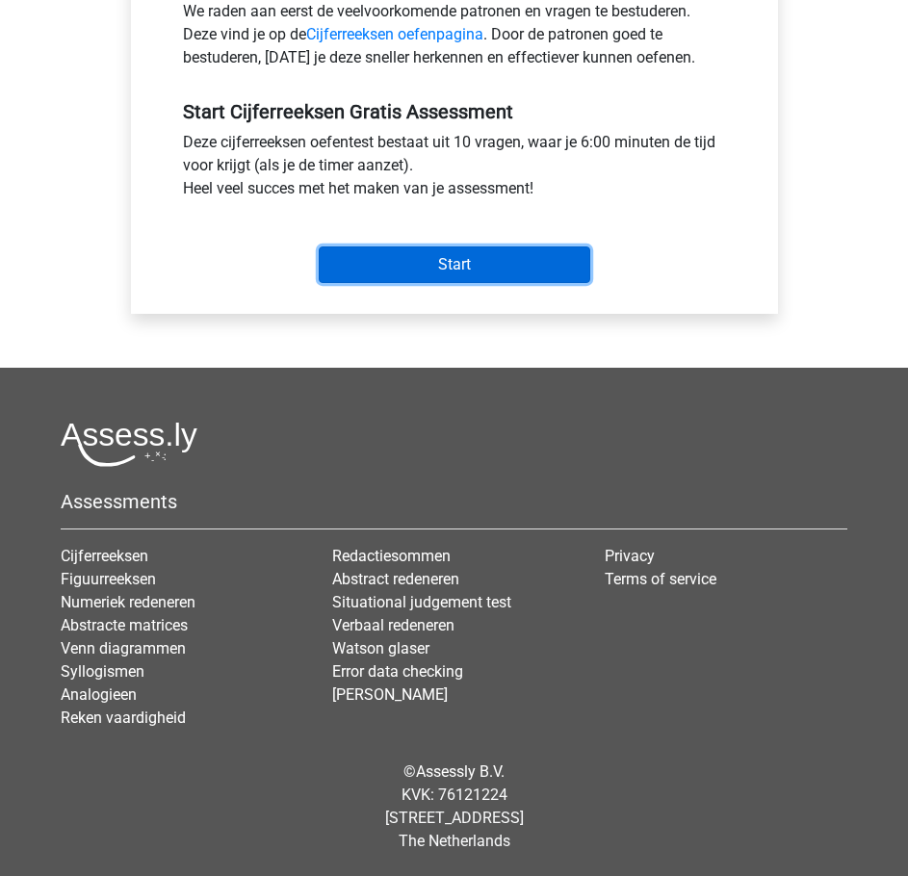
click at [466, 260] on input "Start" at bounding box center [454, 264] width 271 height 37
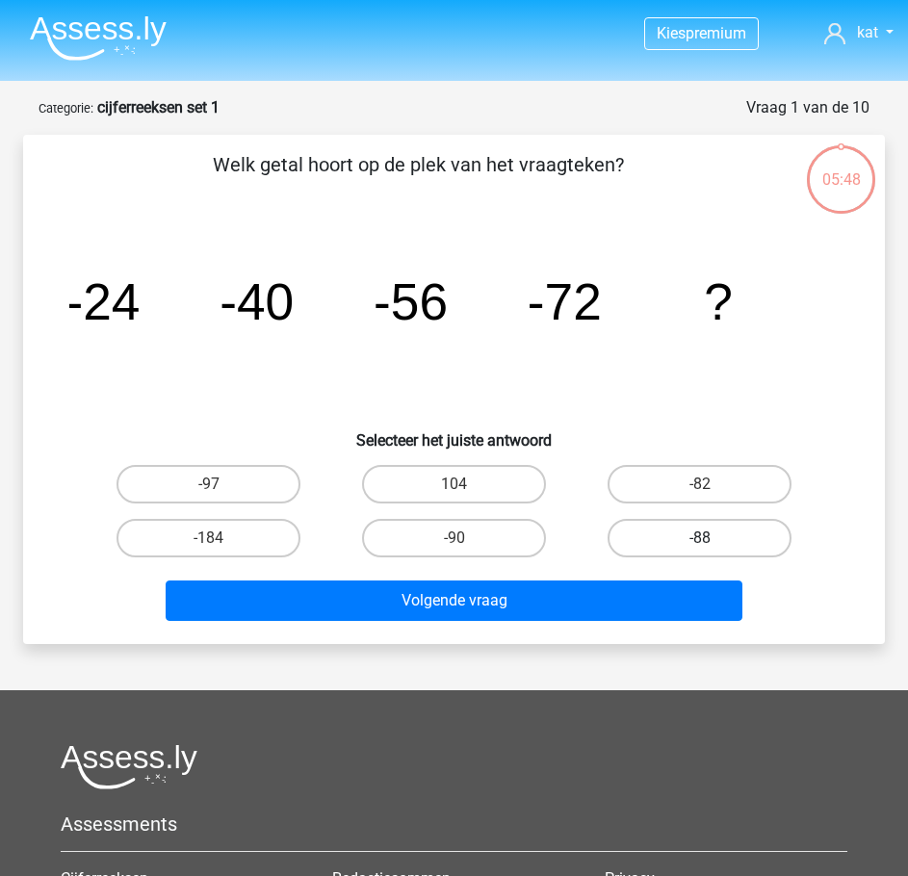
click at [730, 546] on label "-88" at bounding box center [699, 538] width 184 height 38
click at [712, 546] on input "-88" at bounding box center [706, 544] width 13 height 13
radio input "true"
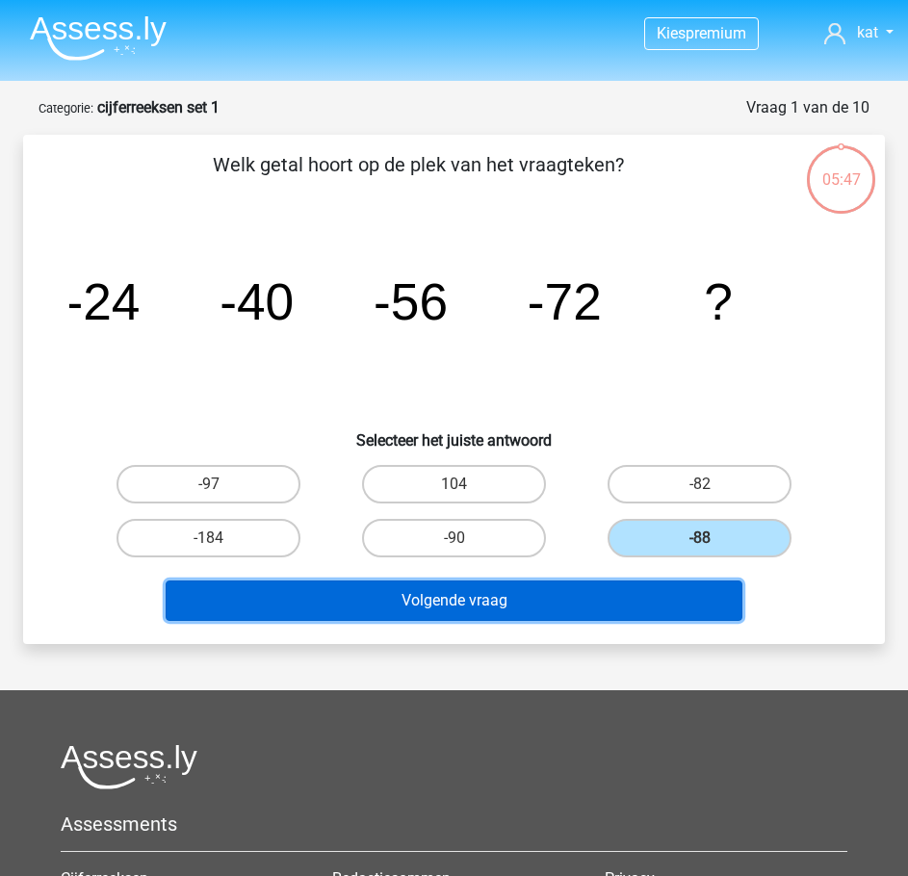
click at [568, 596] on button "Volgende vraag" at bounding box center [454, 600] width 576 height 40
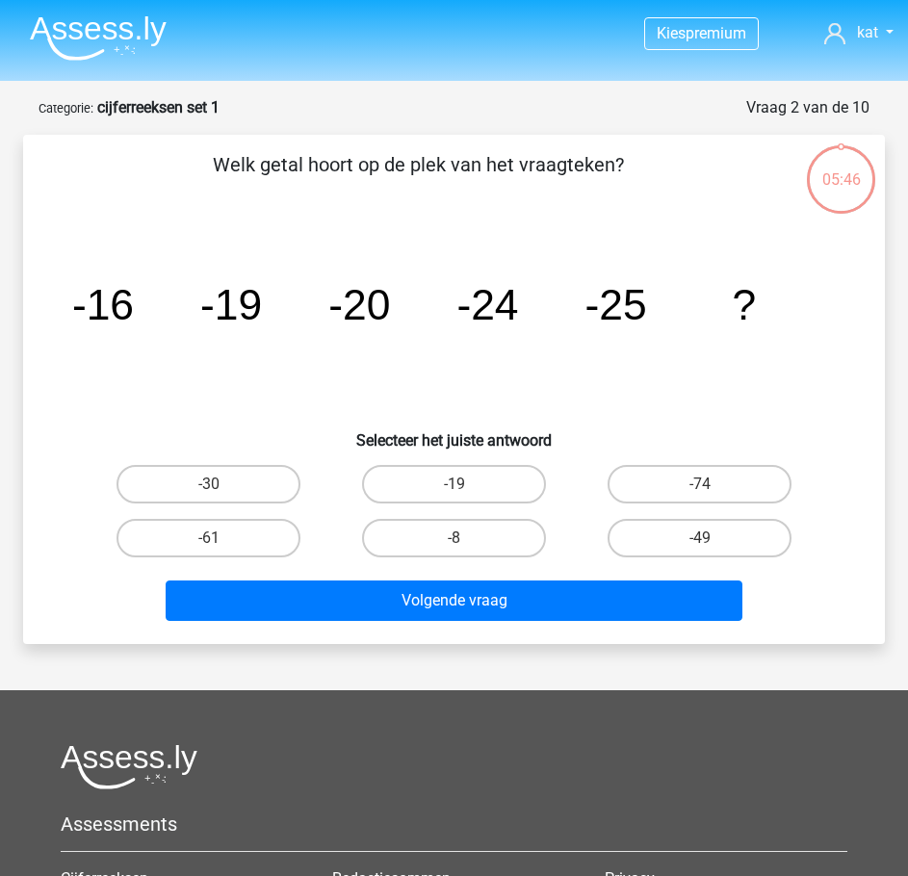
scroll to position [96, 0]
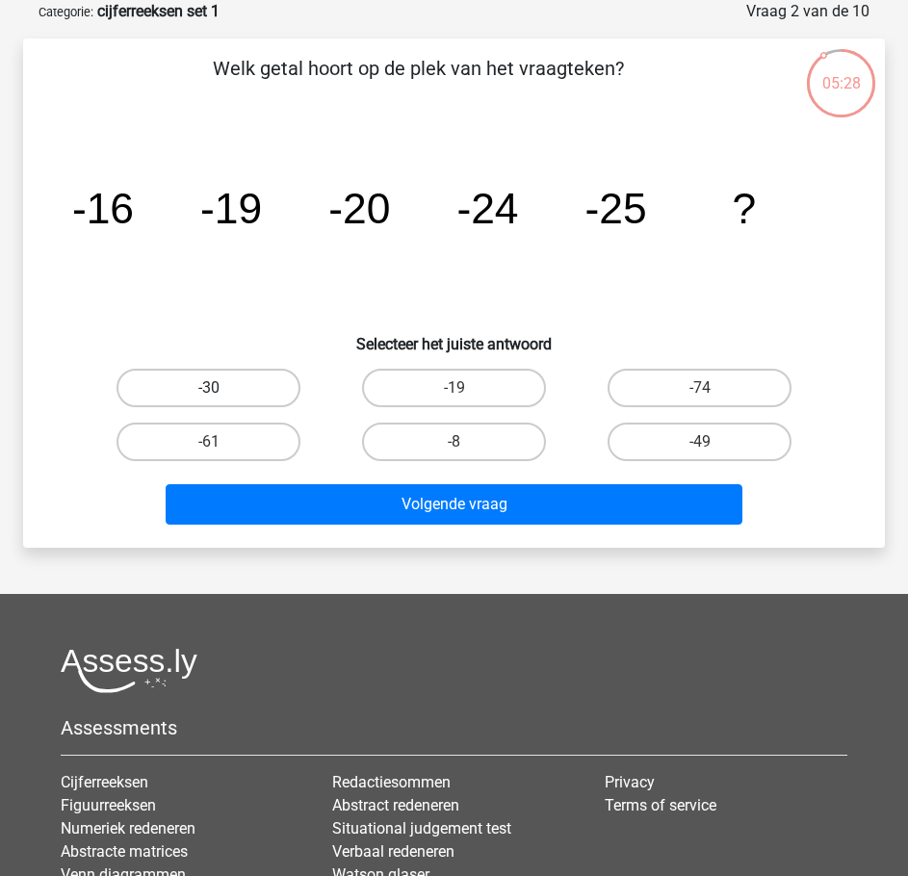
click at [225, 392] on label "-30" at bounding box center [208, 388] width 184 height 38
click at [221, 392] on input "-30" at bounding box center [215, 394] width 13 height 13
radio input "true"
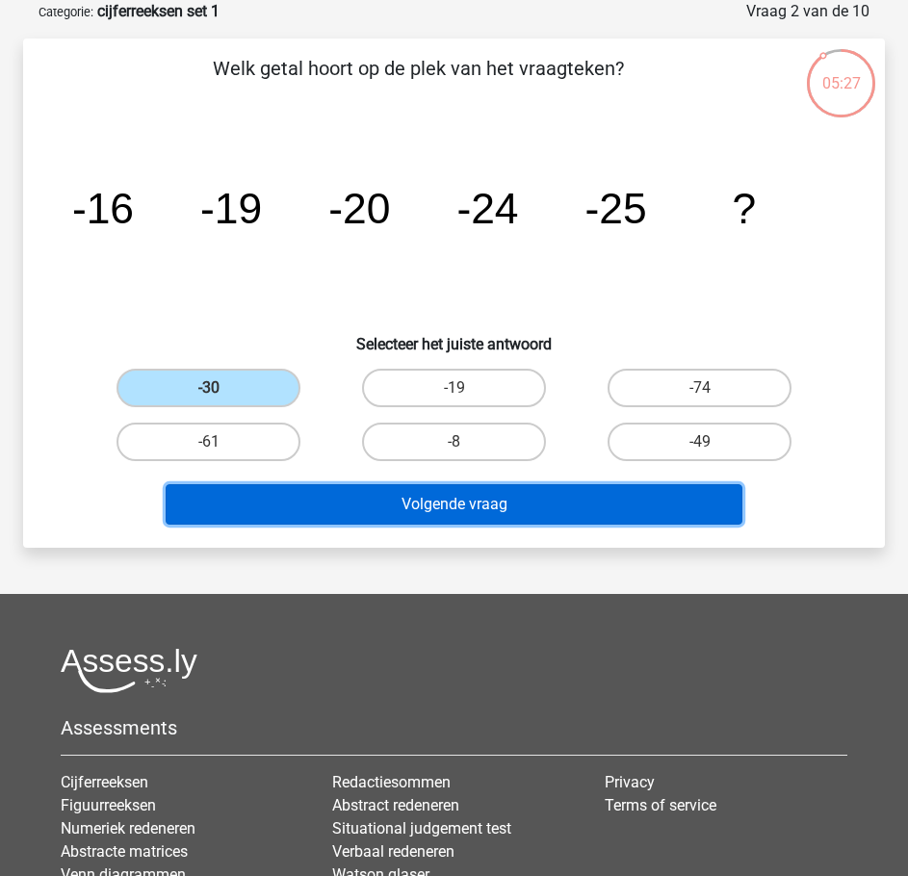
click at [462, 501] on button "Volgende vraag" at bounding box center [454, 504] width 576 height 40
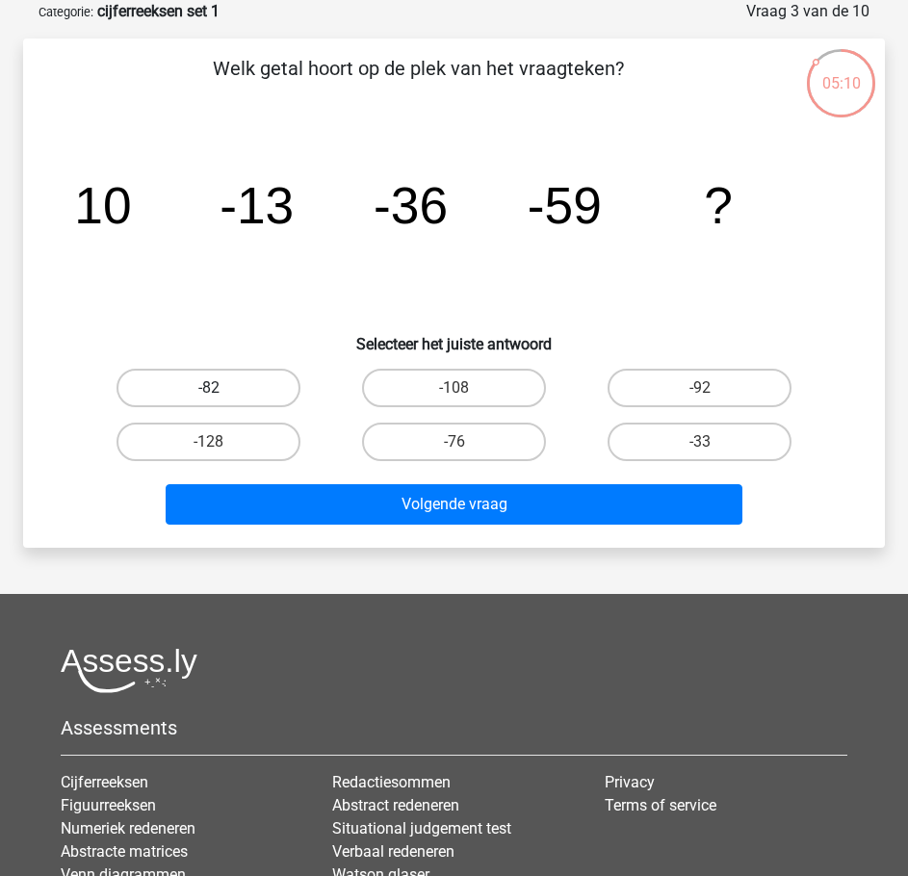
click at [243, 378] on label "-82" at bounding box center [208, 388] width 184 height 38
click at [221, 388] on input "-82" at bounding box center [215, 394] width 13 height 13
radio input "true"
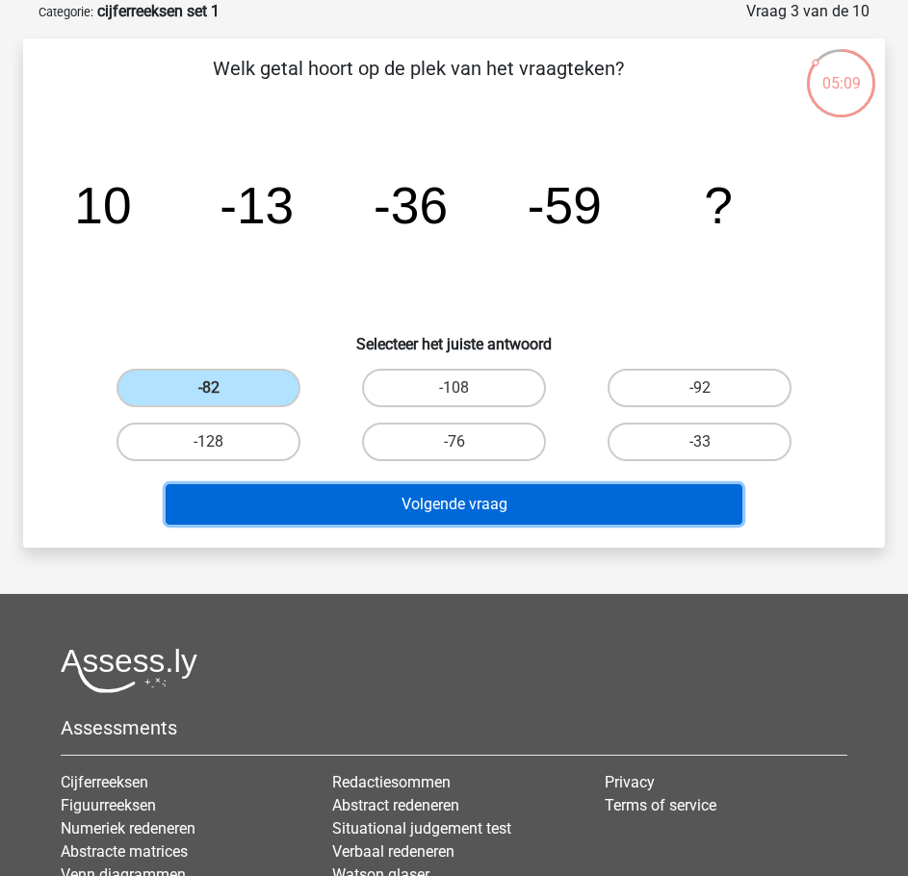
click at [426, 510] on button "Volgende vraag" at bounding box center [454, 504] width 576 height 40
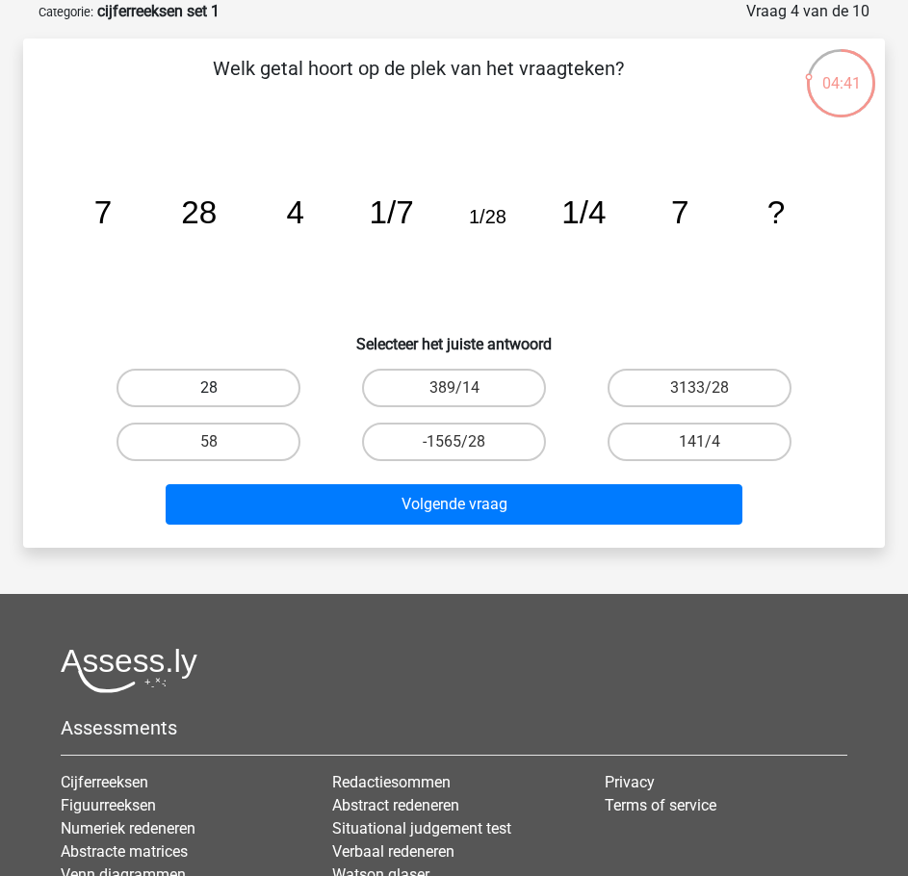
click at [233, 389] on label "28" at bounding box center [208, 388] width 184 height 38
click at [221, 389] on input "28" at bounding box center [215, 394] width 13 height 13
radio input "true"
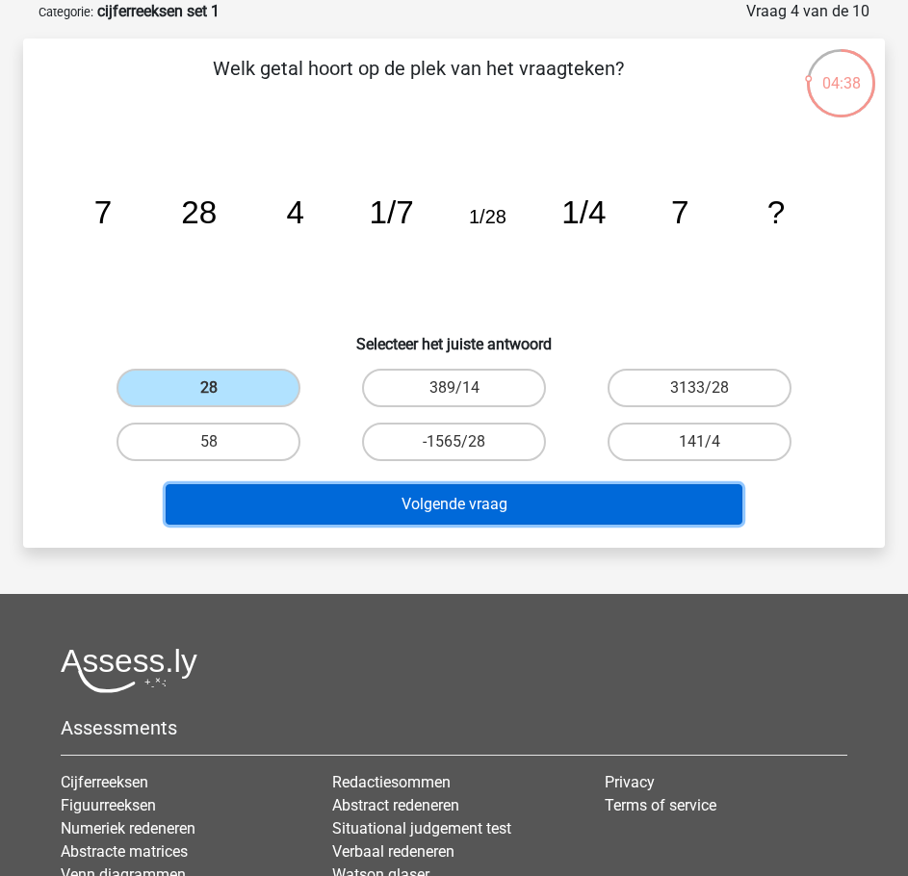
click at [420, 500] on button "Volgende vraag" at bounding box center [454, 504] width 576 height 40
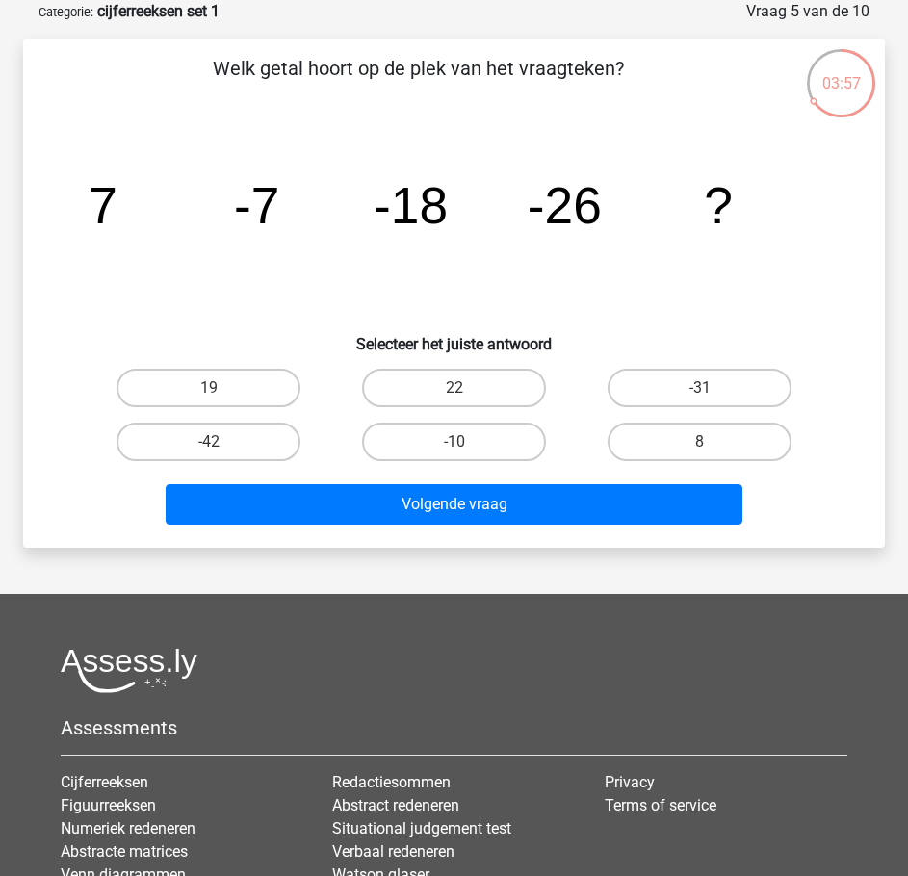
click at [703, 389] on input "-31" at bounding box center [706, 394] width 13 height 13
radio input "true"
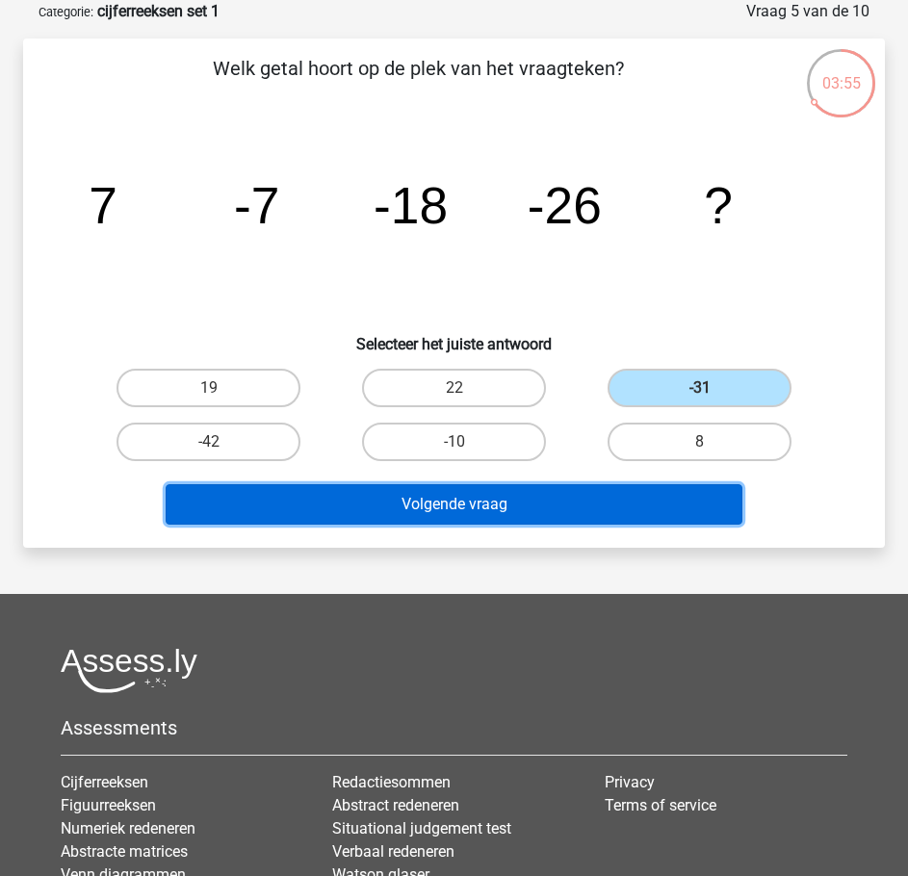
click at [605, 499] on button "Volgende vraag" at bounding box center [454, 504] width 576 height 40
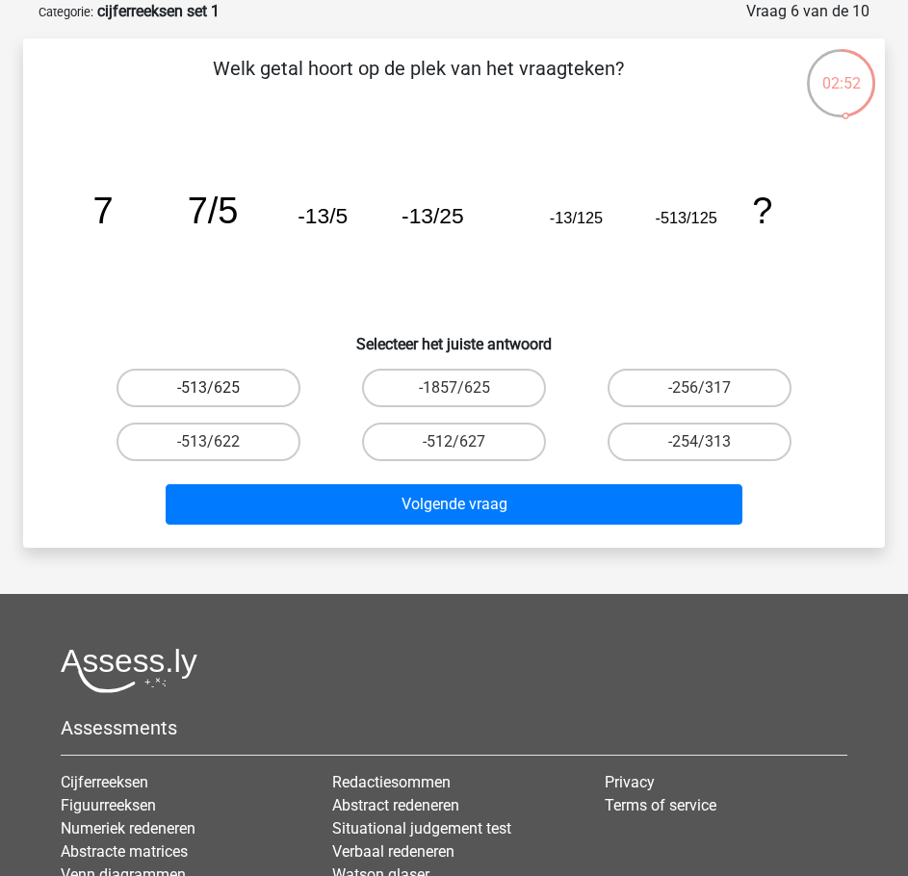
click at [256, 376] on label "-513/625" at bounding box center [208, 388] width 184 height 38
click at [221, 388] on input "-513/625" at bounding box center [215, 394] width 13 height 13
radio input "true"
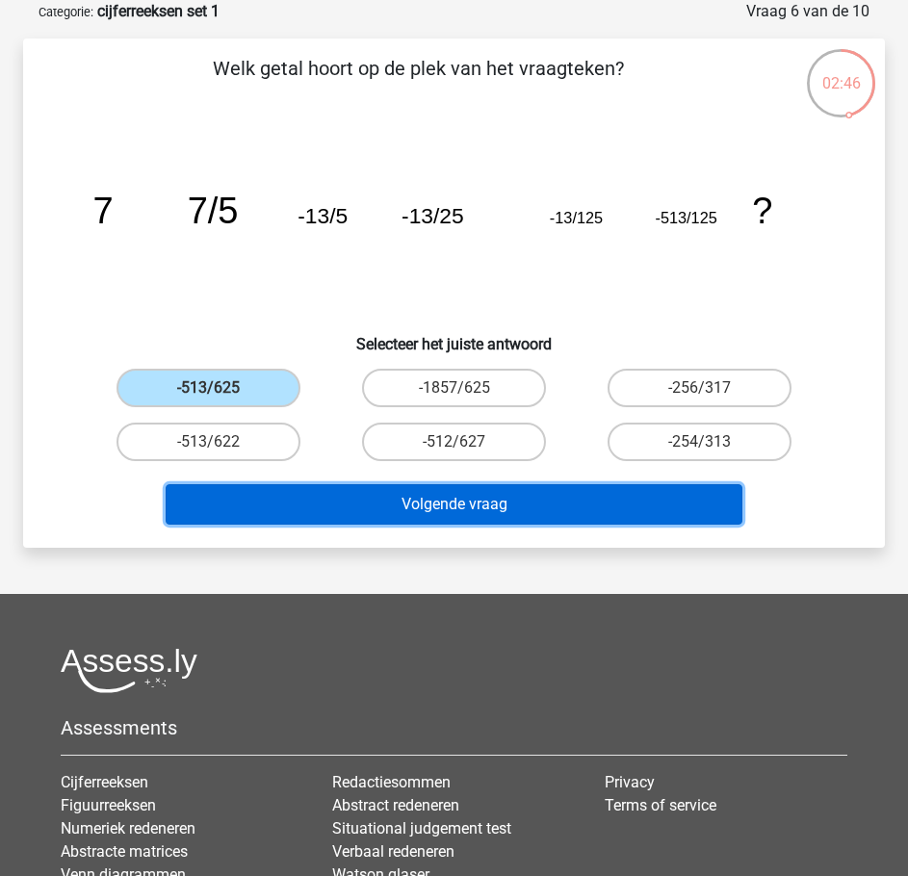
click at [473, 507] on button "Volgende vraag" at bounding box center [454, 504] width 576 height 40
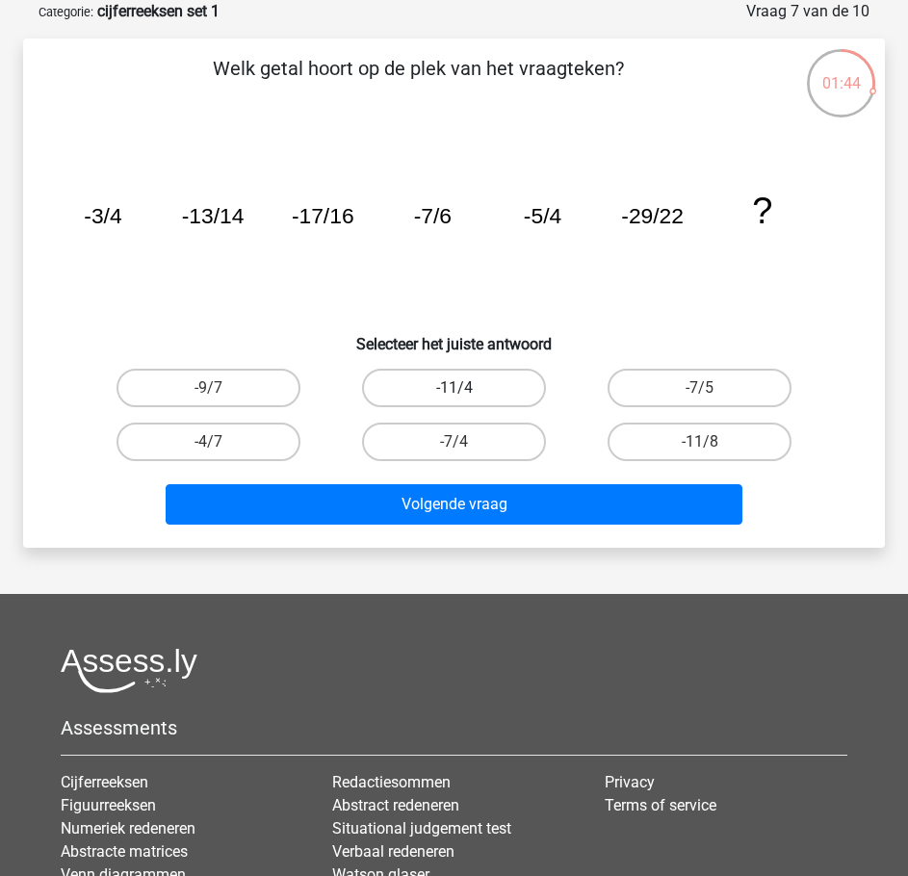
click at [476, 379] on label "-11/4" at bounding box center [454, 388] width 184 height 38
click at [467, 388] on input "-11/4" at bounding box center [460, 394] width 13 height 13
radio input "true"
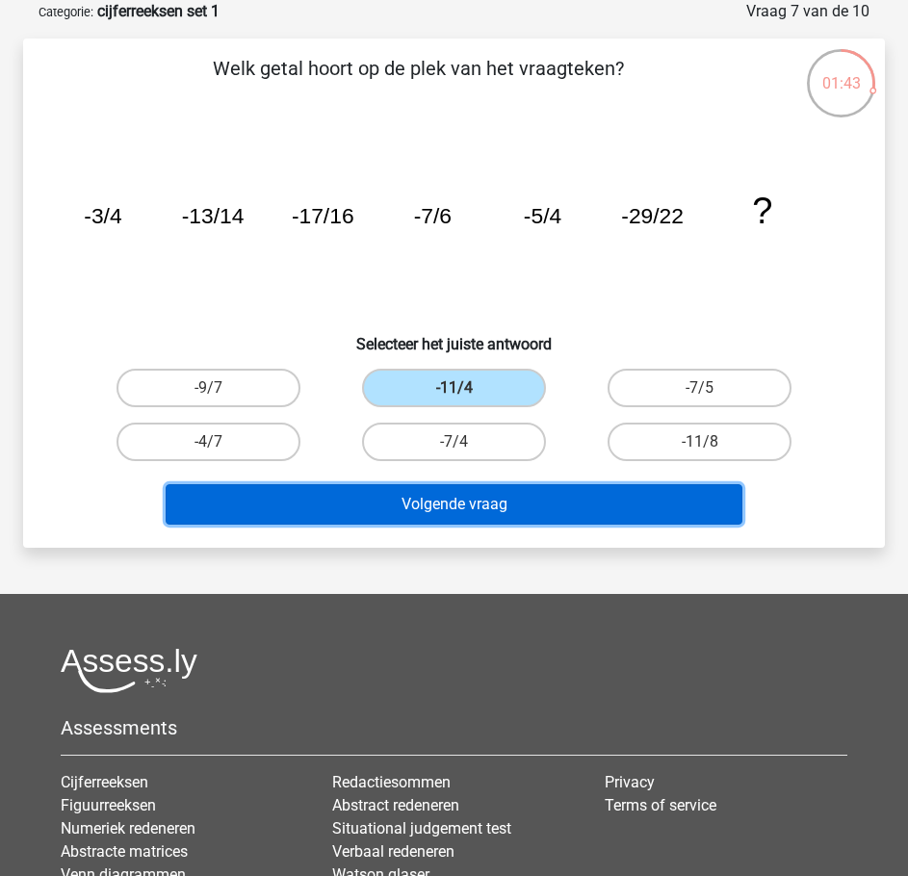
click at [515, 497] on button "Volgende vraag" at bounding box center [454, 504] width 576 height 40
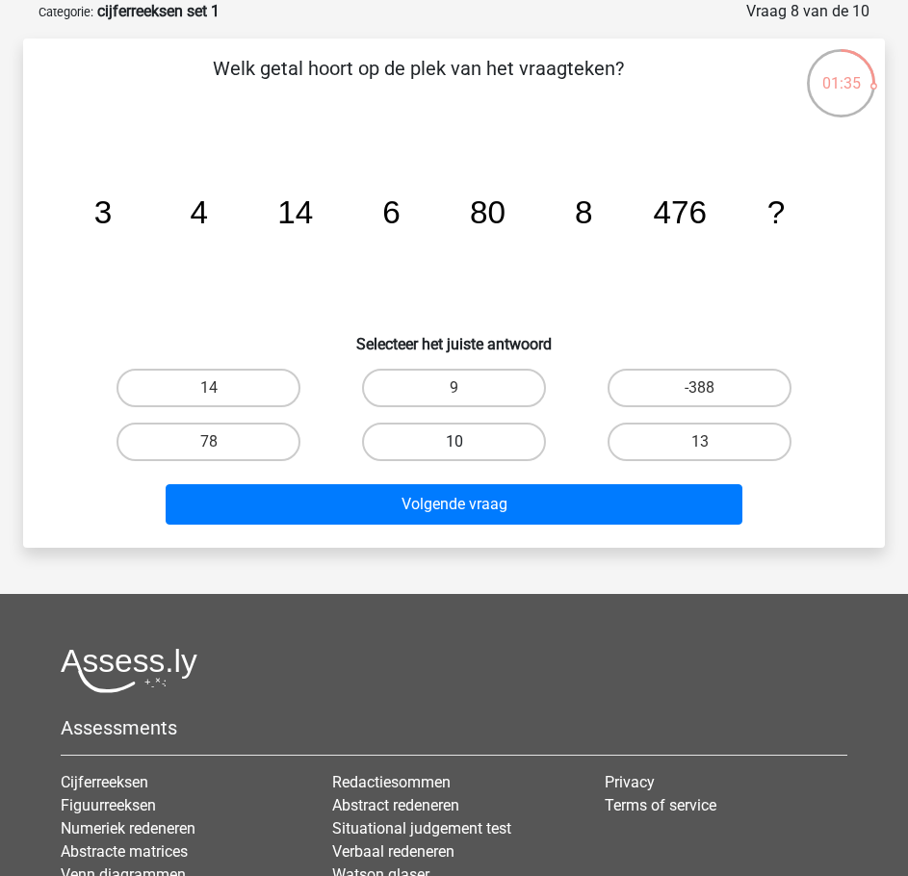
click at [472, 431] on label "10" at bounding box center [454, 441] width 184 height 38
click at [467, 442] on input "10" at bounding box center [460, 448] width 13 height 13
radio input "true"
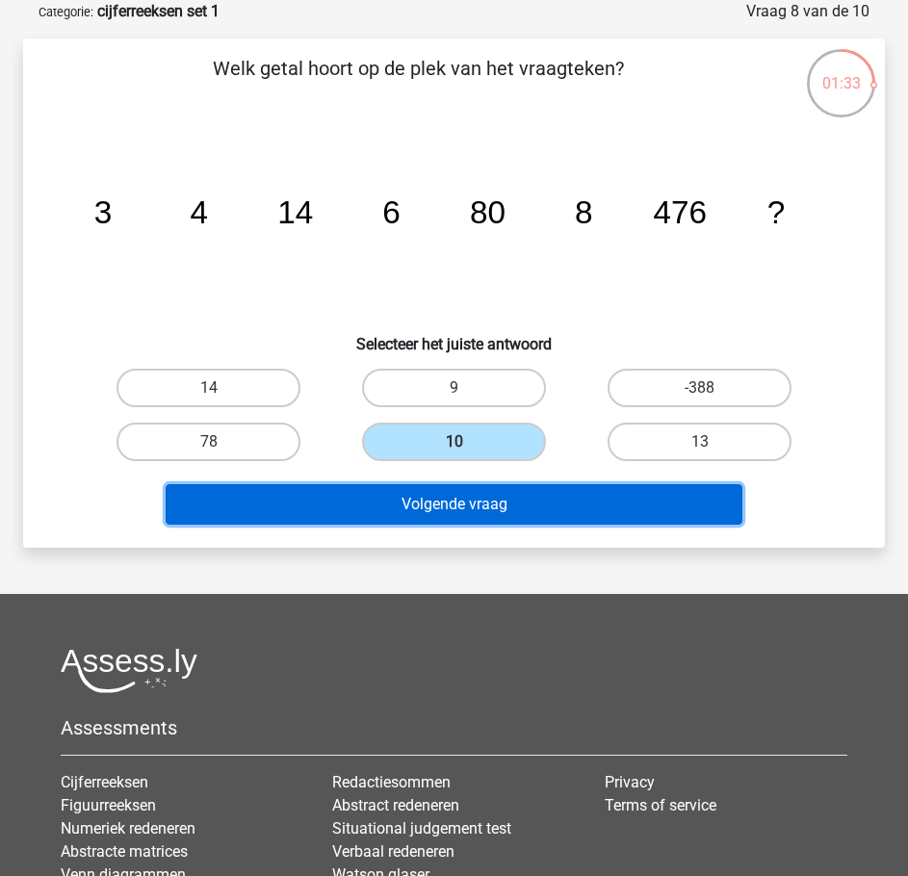
click at [486, 508] on button "Volgende vraag" at bounding box center [454, 504] width 576 height 40
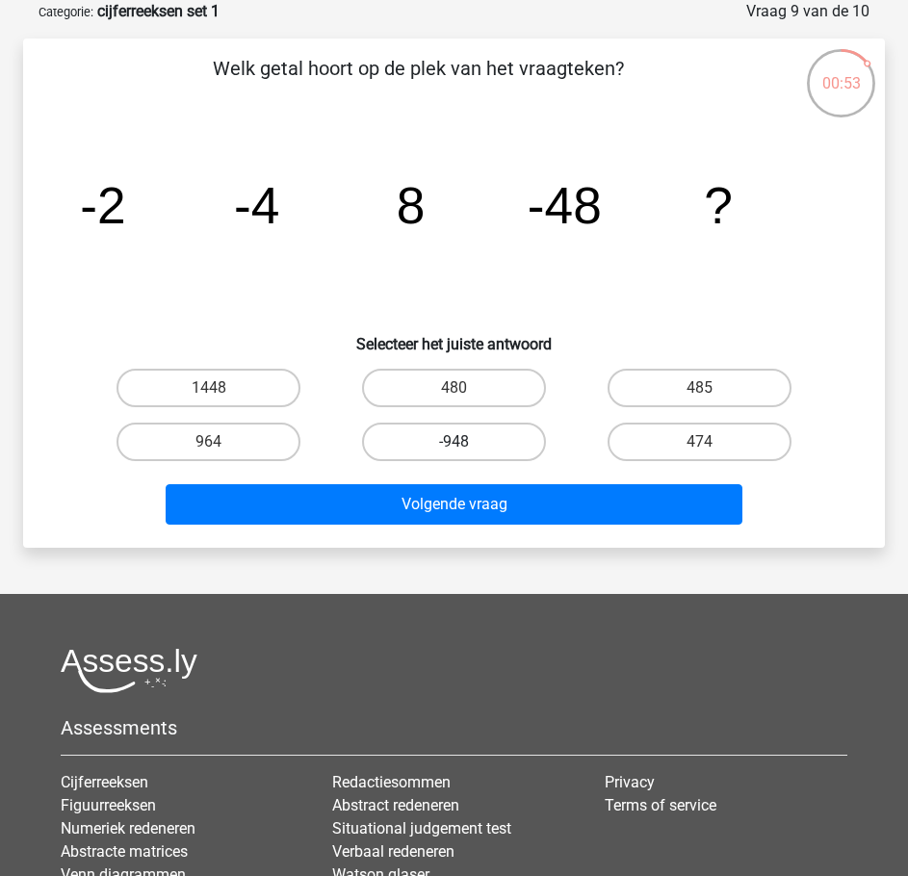
click at [461, 429] on label "-948" at bounding box center [454, 441] width 184 height 38
click at [461, 442] on input "-948" at bounding box center [460, 448] width 13 height 13
radio input "true"
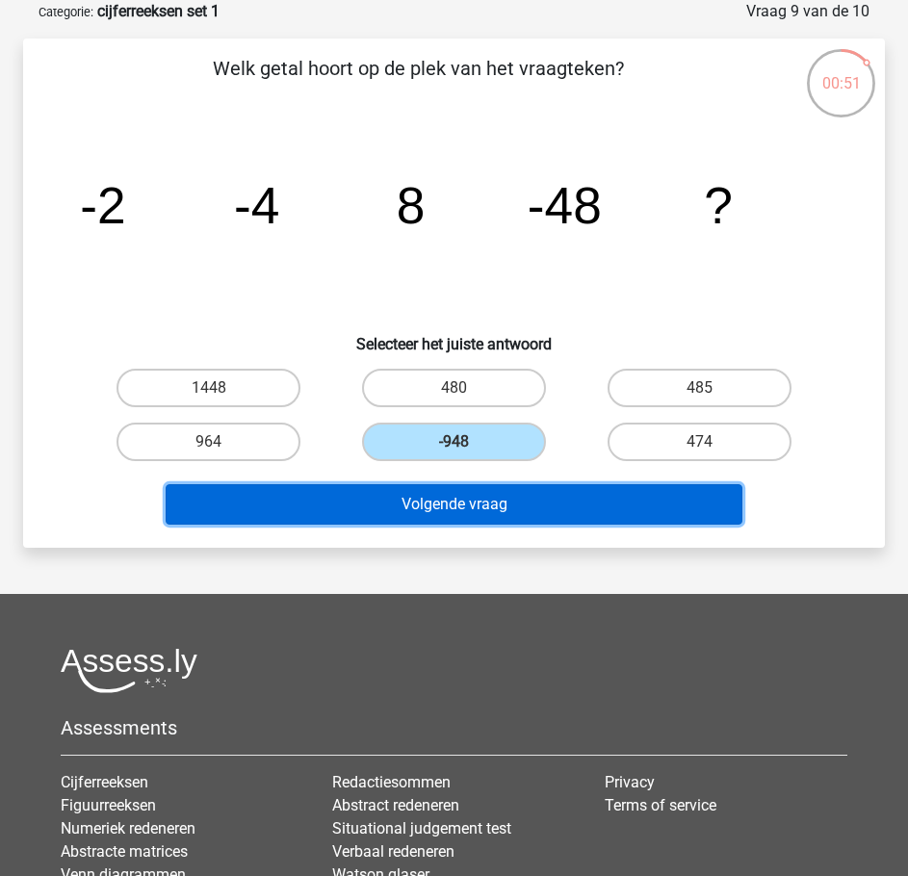
click at [482, 496] on button "Volgende vraag" at bounding box center [454, 504] width 576 height 40
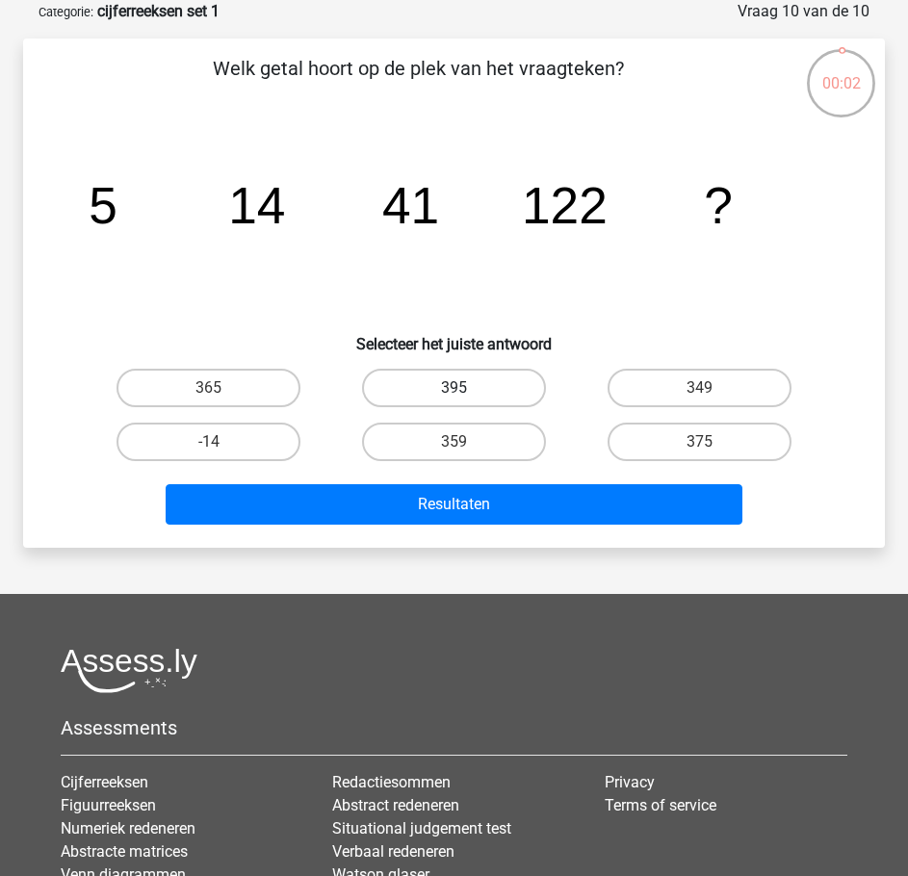
click at [489, 383] on label "395" at bounding box center [454, 388] width 184 height 38
click at [467, 388] on input "395" at bounding box center [460, 394] width 13 height 13
radio input "true"
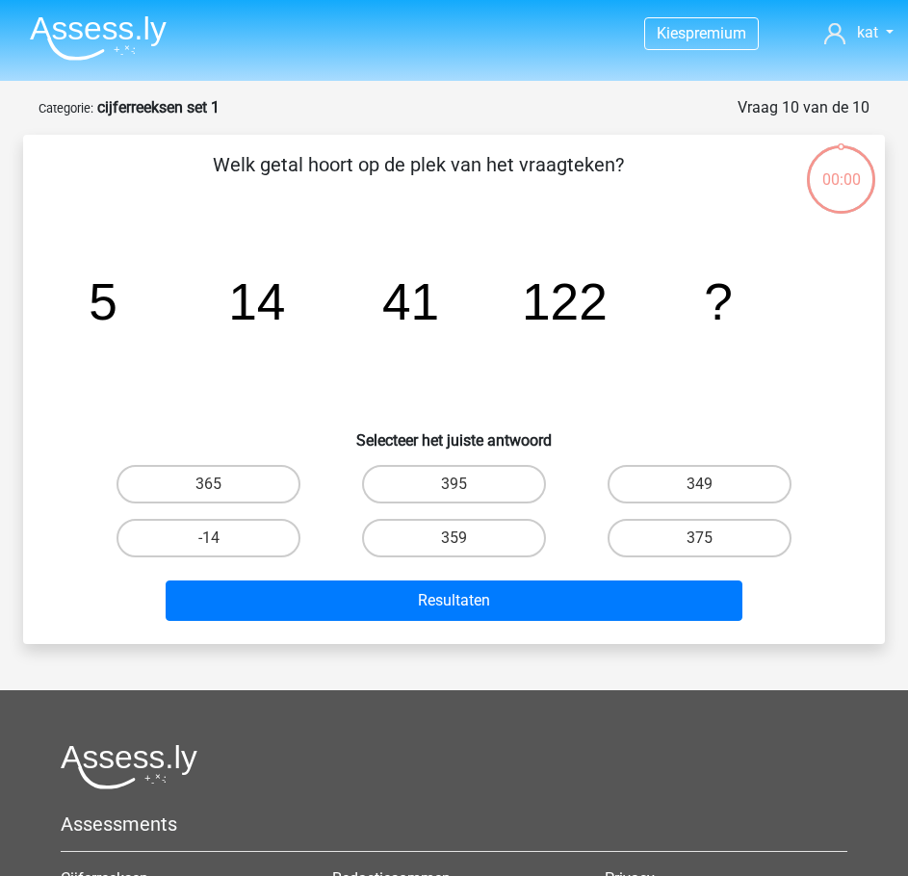
scroll to position [96, 0]
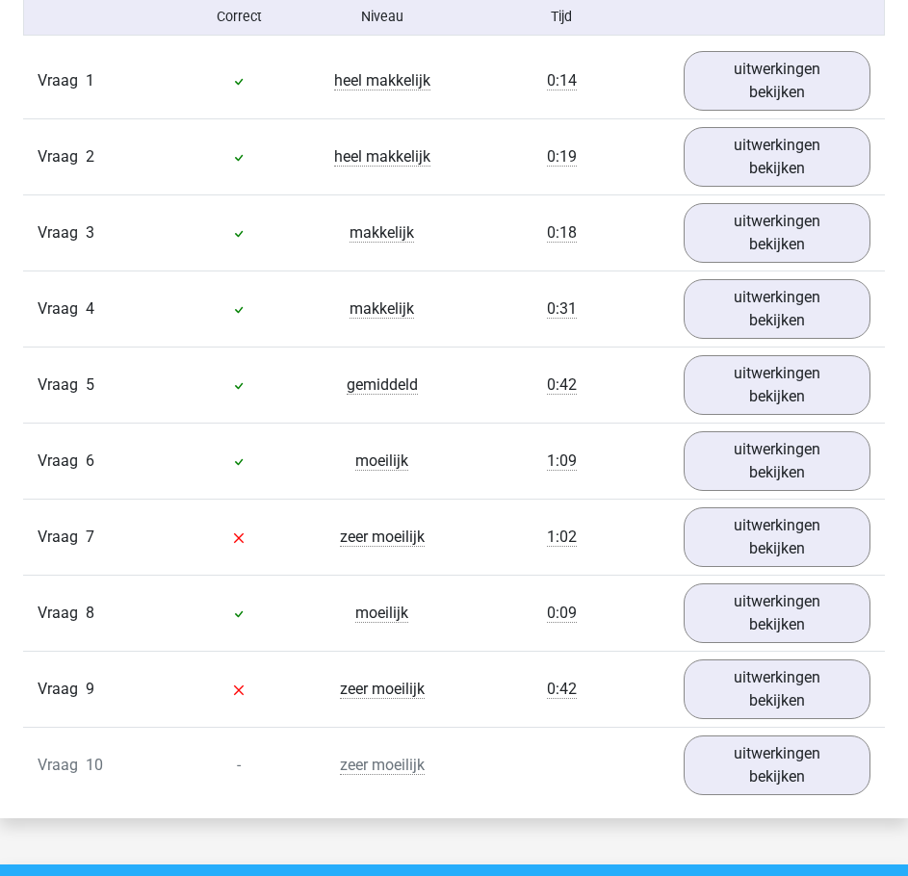
scroll to position [1605, 0]
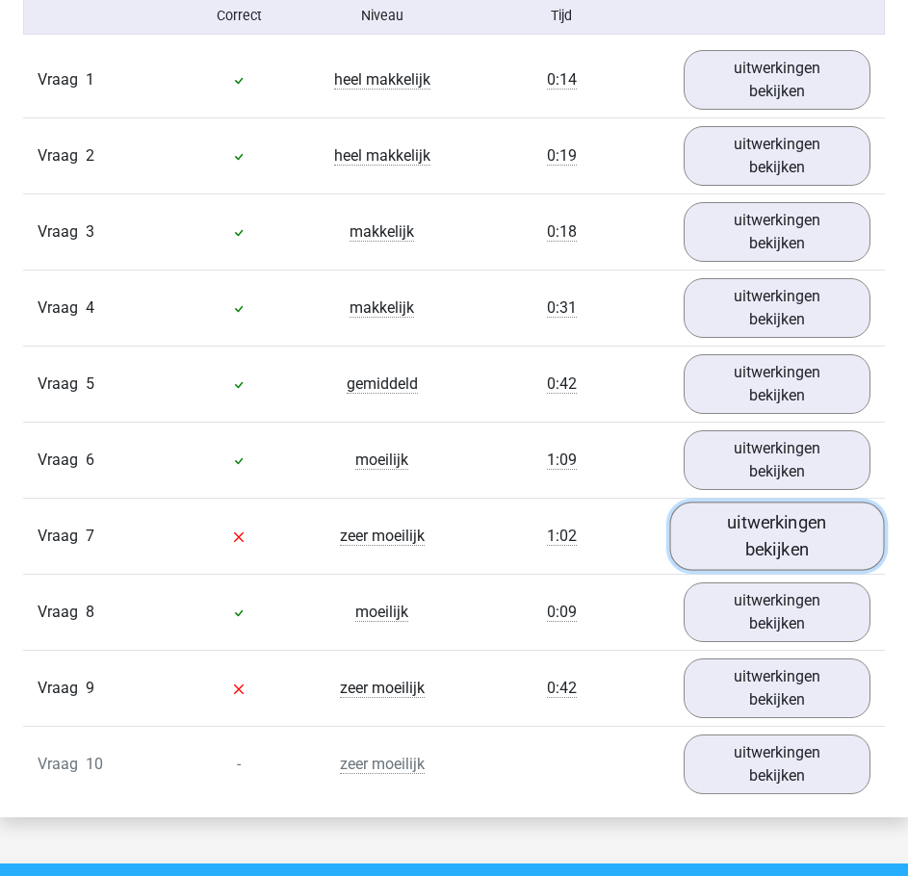
click at [767, 533] on link "uitwerkingen bekijken" at bounding box center [777, 536] width 215 height 68
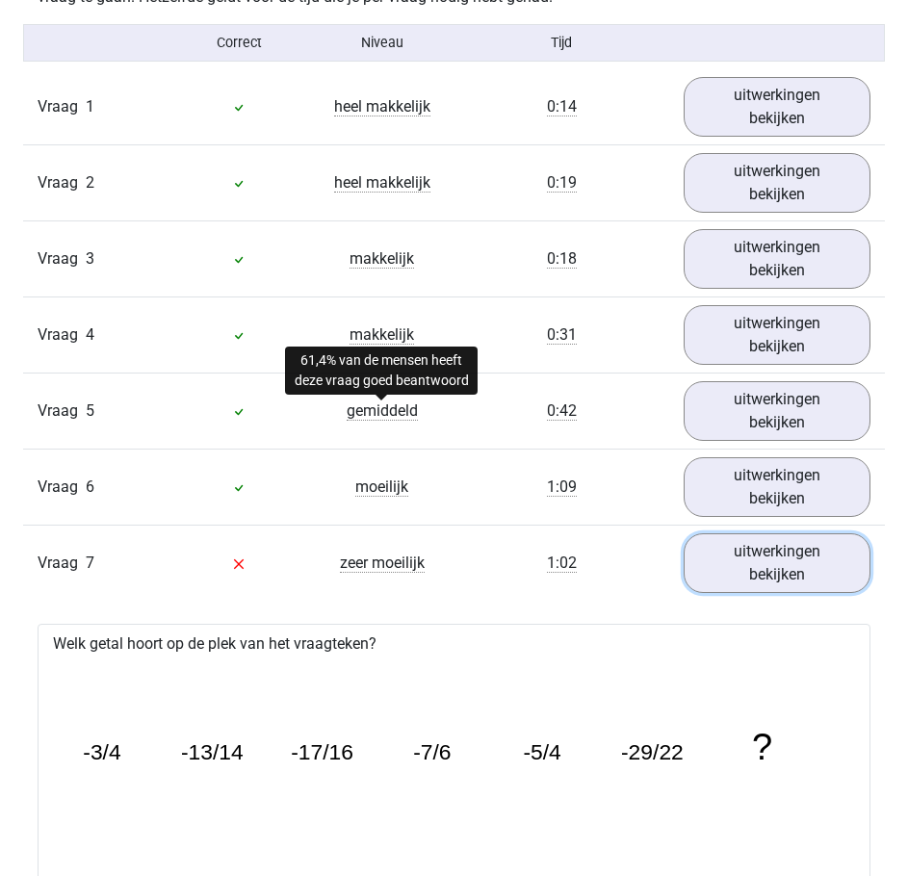
scroll to position [1573, 0]
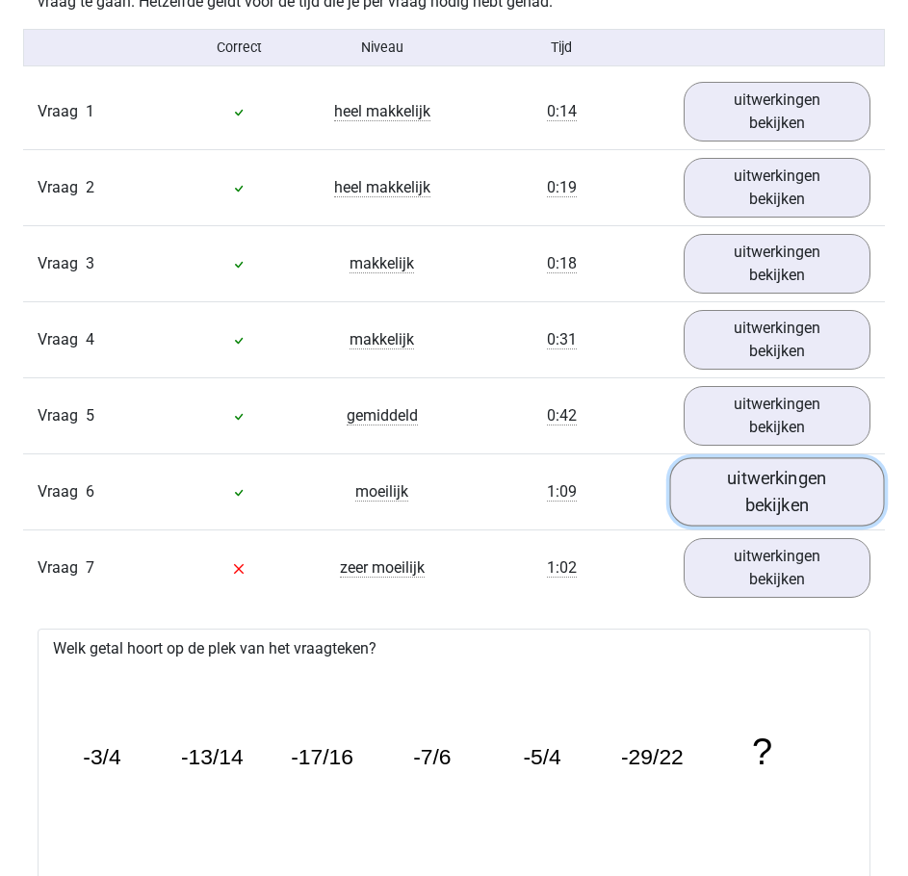
click at [749, 491] on link "uitwerkingen bekijken" at bounding box center [777, 492] width 215 height 68
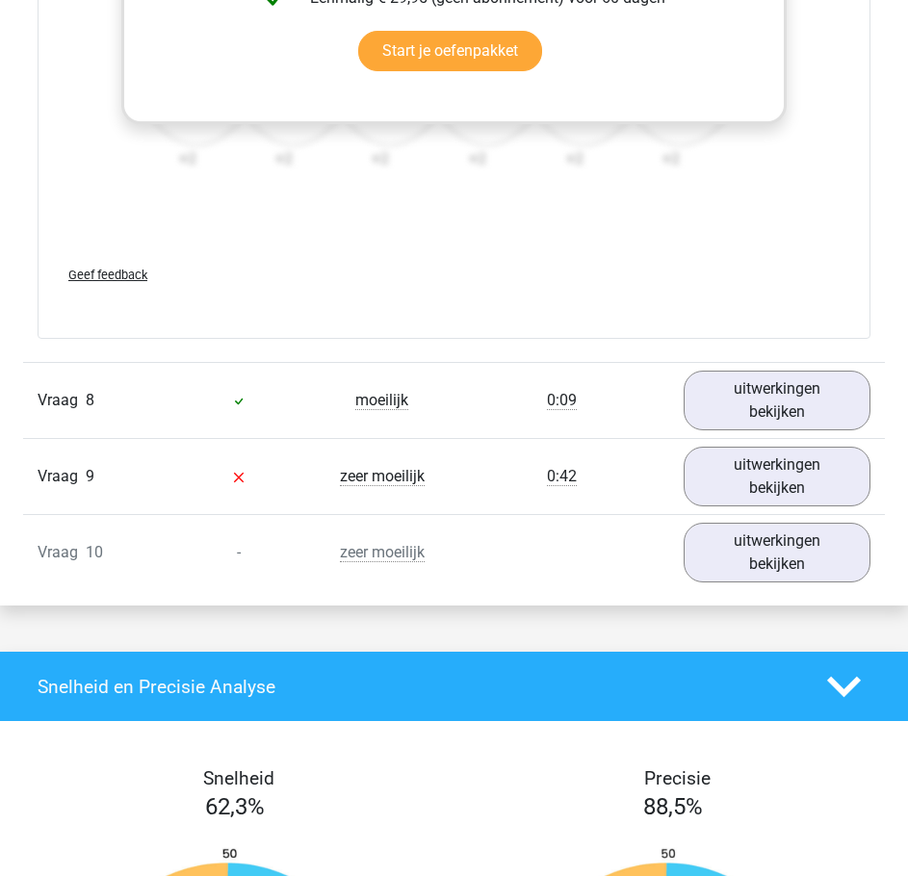
scroll to position [3805, 0]
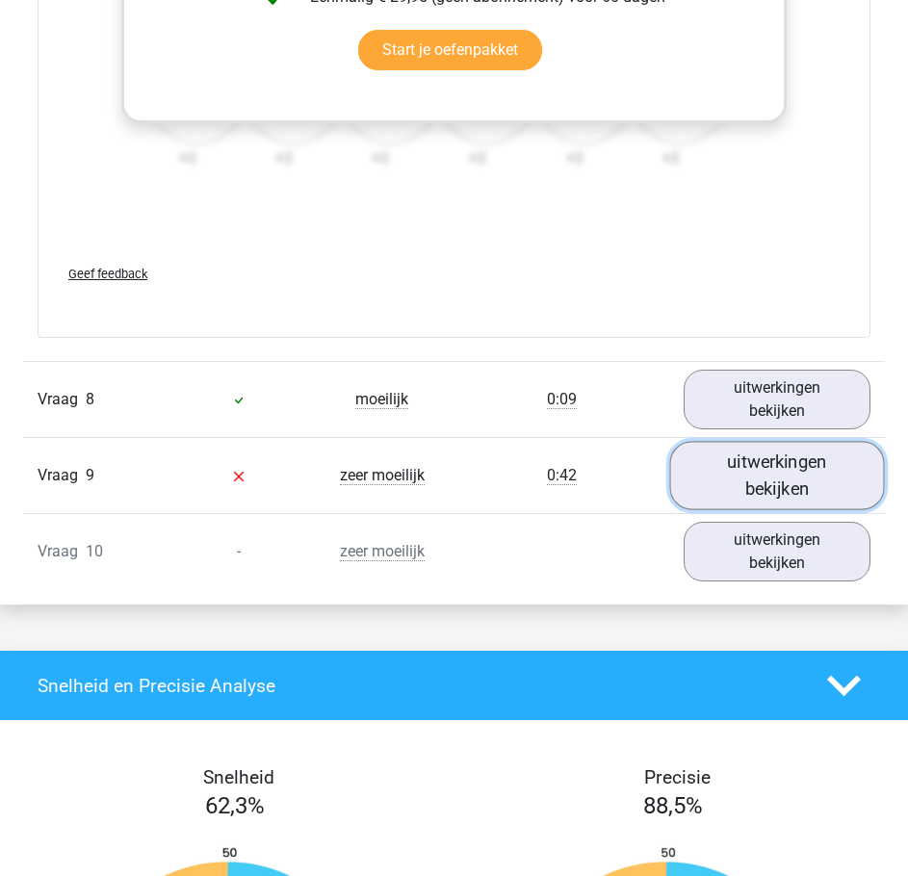
click at [775, 467] on link "uitwerkingen bekijken" at bounding box center [777, 475] width 215 height 68
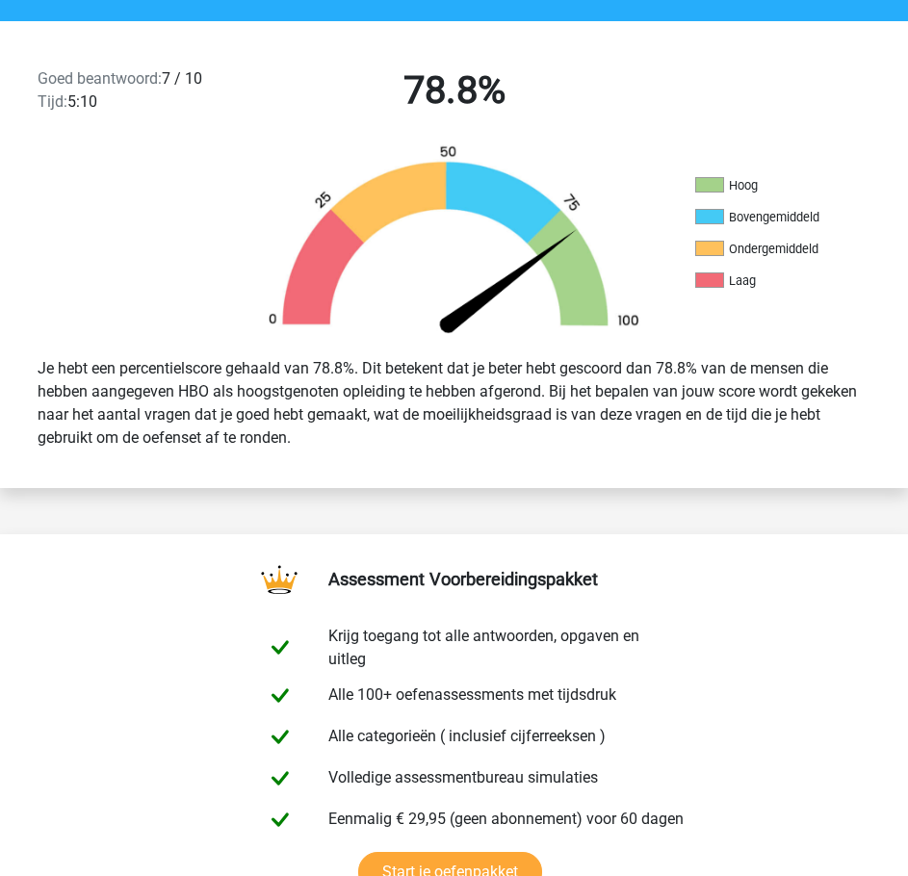
scroll to position [481, 0]
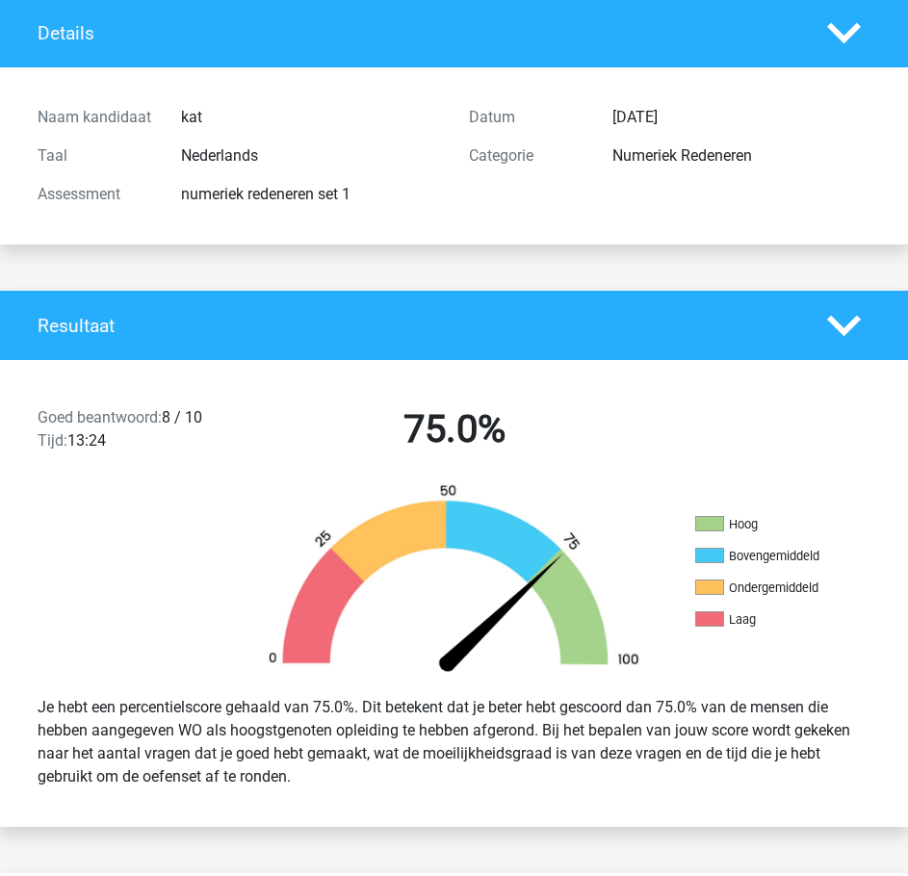
scroll to position [124, 0]
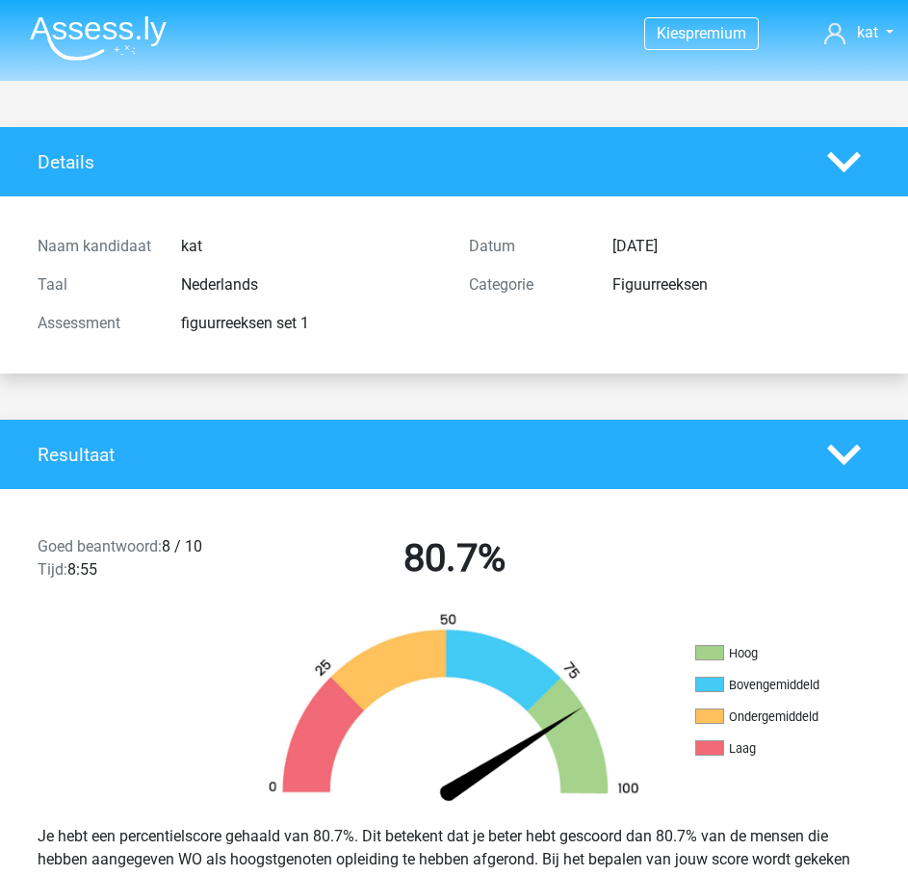
scroll to position [219, 0]
